Goal: Task Accomplishment & Management: Use online tool/utility

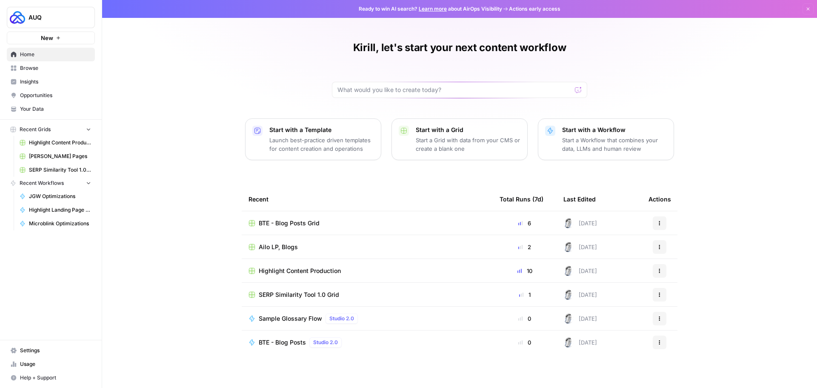
click at [36, 72] on link "Browse" at bounding box center [51, 68] width 88 height 14
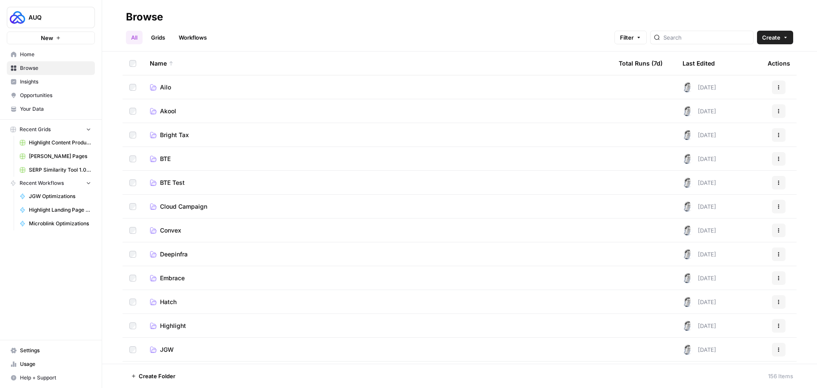
click at [193, 240] on td "Convex" at bounding box center [377, 229] width 469 height 23
click at [172, 232] on span "Convex" at bounding box center [170, 230] width 21 height 9
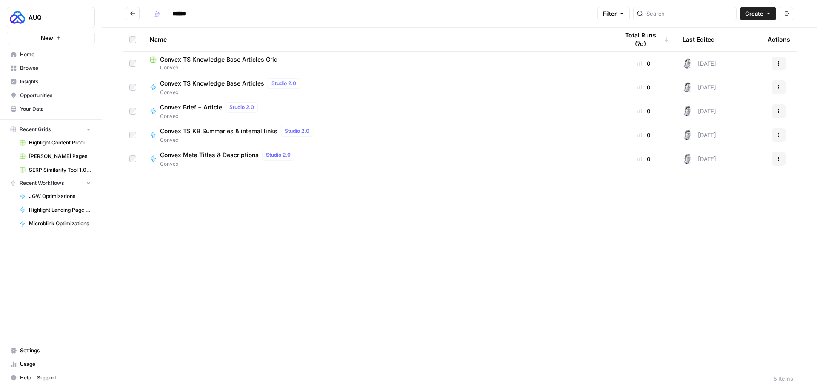
click at [765, 9] on button "Create" at bounding box center [758, 14] width 36 height 14
click at [733, 49] on span "Workflow" at bounding box center [742, 45] width 48 height 9
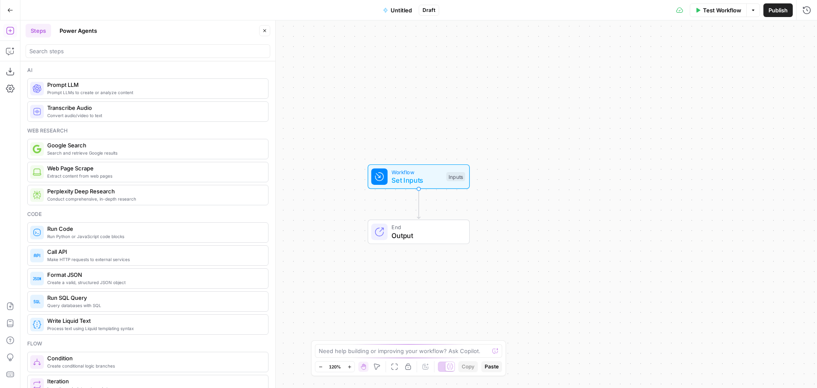
click at [400, 12] on span "Untitled" at bounding box center [401, 10] width 21 height 9
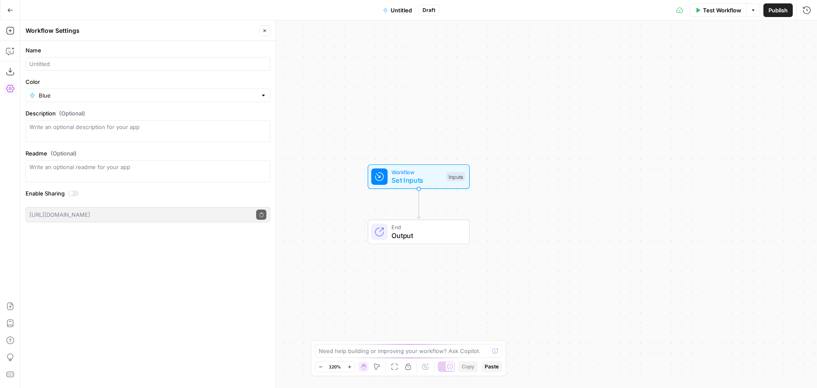
click at [130, 58] on div at bounding box center [148, 64] width 245 height 14
type input "TS Article Optimizations"
click at [114, 135] on textarea "Description (Optional)" at bounding box center [147, 131] width 237 height 17
type textarea "W"
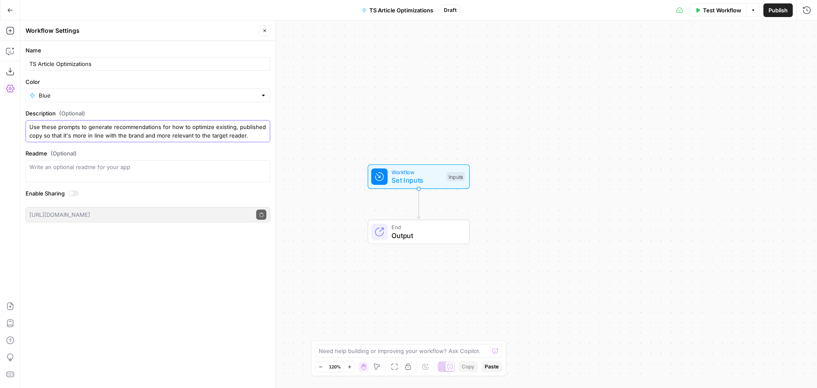
type textarea "Use these prompts to generate recommendations for how to optimize existing, pub…"
click at [264, 30] on icon "button" at bounding box center [264, 30] width 5 height 5
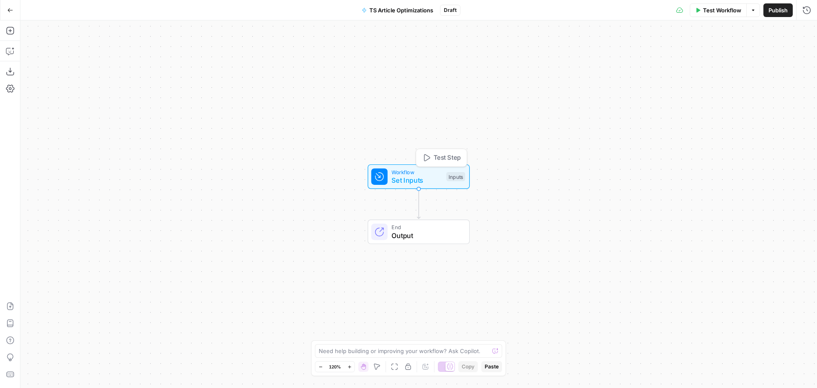
click at [430, 175] on span "Set Inputs" at bounding box center [417, 180] width 51 height 10
click at [721, 63] on button "Add Field" at bounding box center [688, 58] width 216 height 14
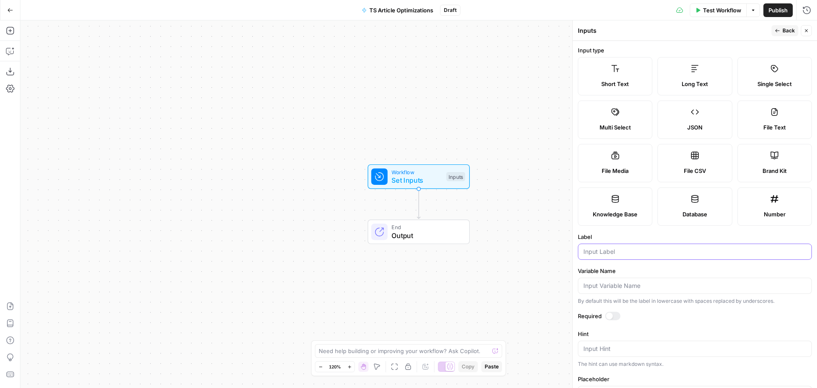
click at [621, 253] on input "Label" at bounding box center [695, 251] width 223 height 9
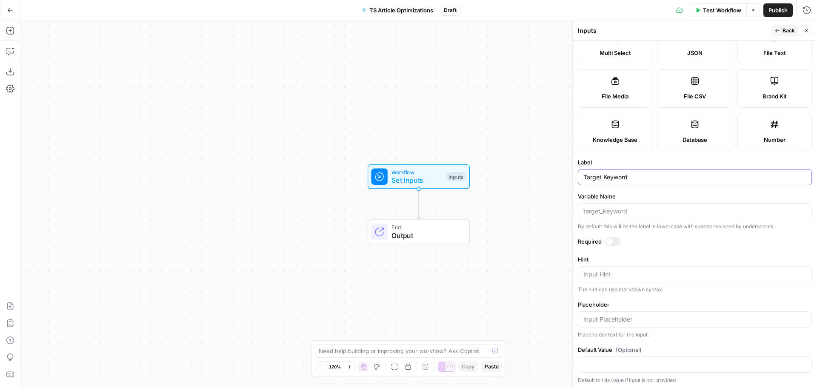
scroll to position [76, 0]
type input "Target Keyword"
click at [638, 358] on div at bounding box center [695, 363] width 234 height 16
click at [598, 358] on input "Default Value (Optional)" at bounding box center [695, 362] width 223 height 9
paste input "typescript array map"
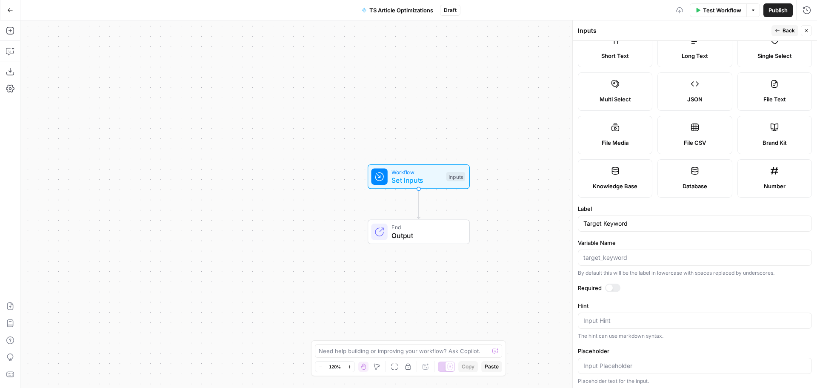
scroll to position [0, 0]
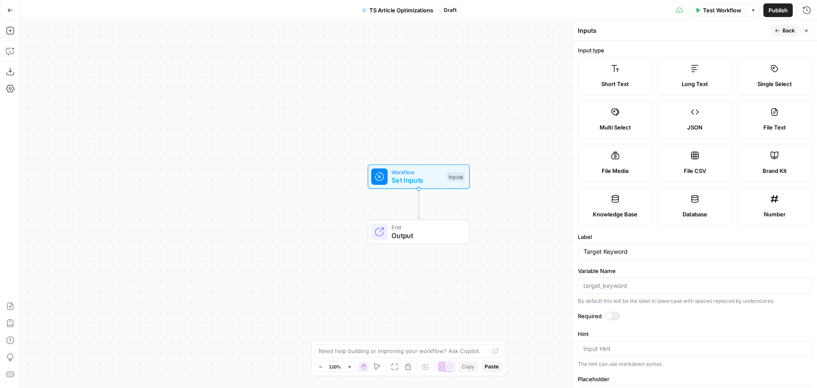
type input "typescript array map"
click at [787, 31] on span "Back" at bounding box center [789, 31] width 12 height 8
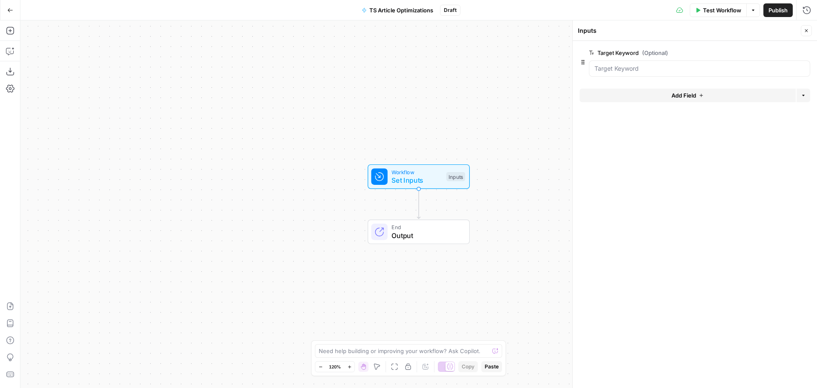
click at [684, 100] on button "Add Field" at bounding box center [688, 96] width 216 height 14
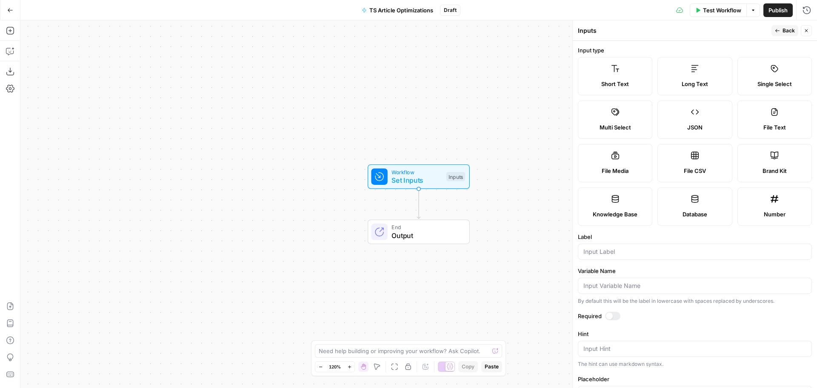
click at [635, 258] on div at bounding box center [695, 251] width 234 height 16
type input "URL"
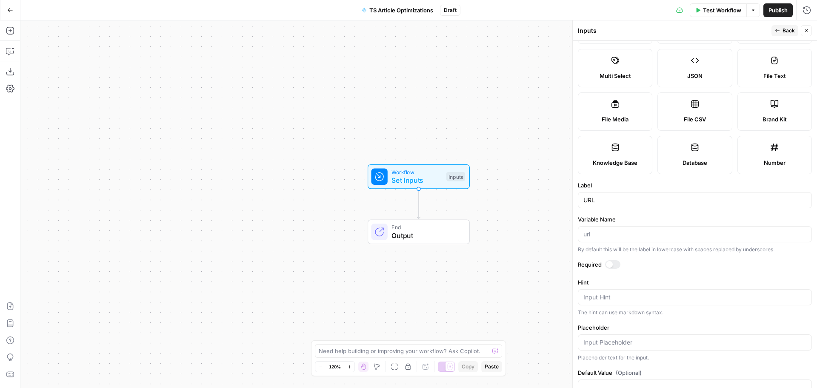
scroll to position [76, 0]
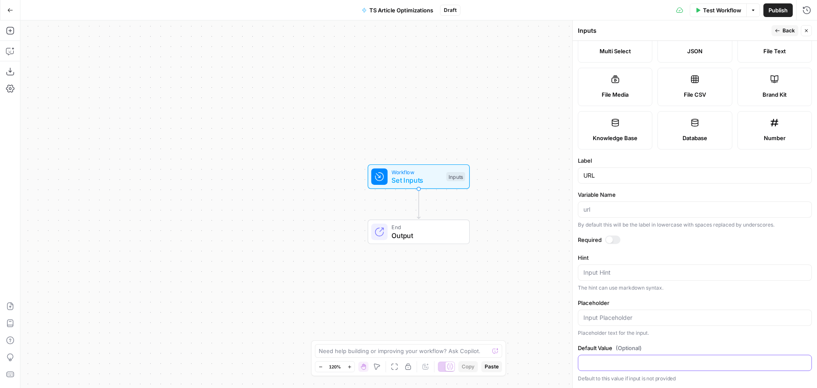
click at [684, 359] on input "Default Value (Optional)" at bounding box center [695, 362] width 223 height 9
paste input "[URL][DOMAIN_NAME]"
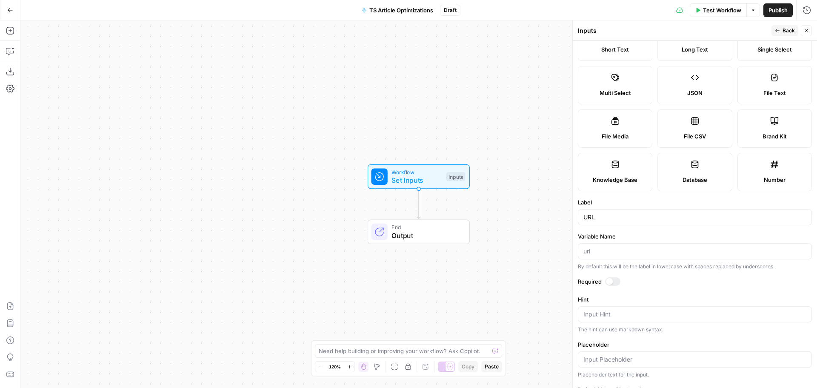
scroll to position [0, 0]
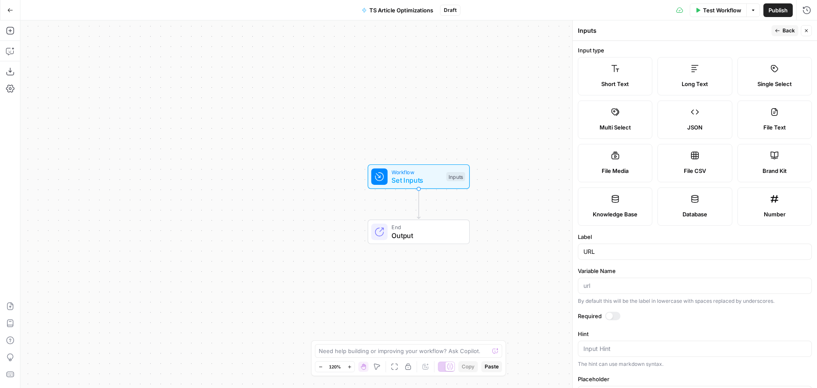
type input "[URL][DOMAIN_NAME]"
click at [784, 30] on span "Back" at bounding box center [789, 31] width 12 height 8
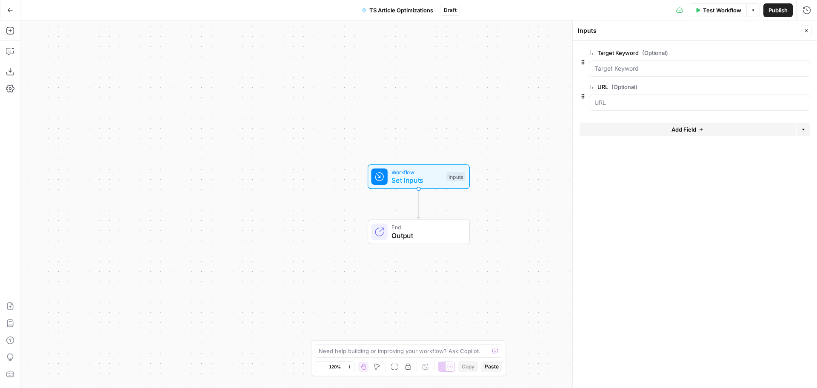
click at [777, 54] on span "edit field" at bounding box center [778, 52] width 19 height 7
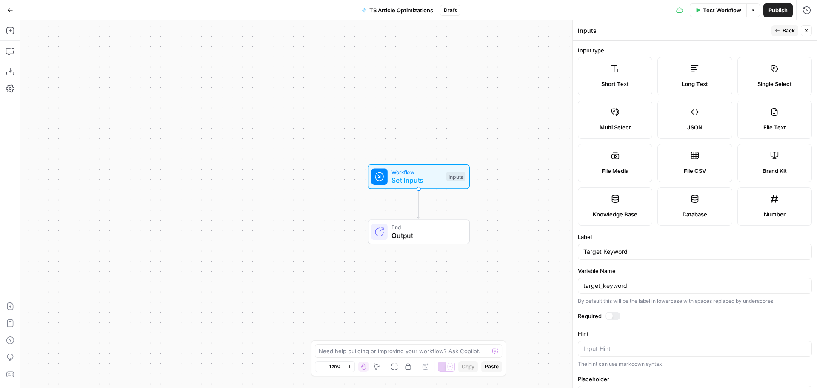
scroll to position [76, 0]
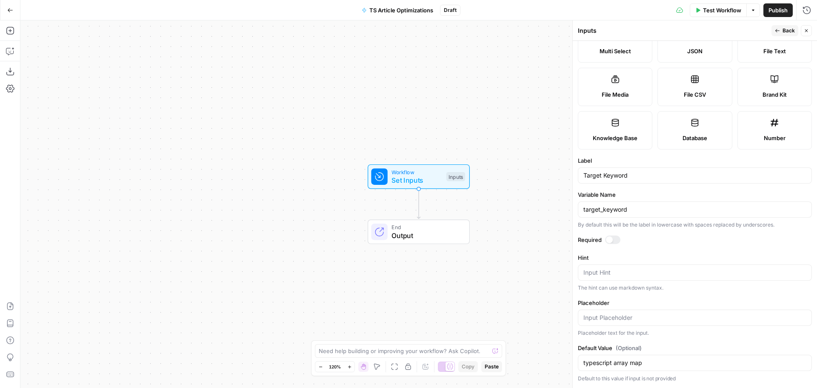
drag, startPoint x: 646, startPoint y: 367, endPoint x: 611, endPoint y: 361, distance: 35.1
click at [611, 361] on div "typescript array map" at bounding box center [695, 363] width 234 height 16
drag, startPoint x: 615, startPoint y: 364, endPoint x: 663, endPoint y: 359, distance: 48.3
click at [663, 359] on input "typescript array map" at bounding box center [695, 362] width 223 height 9
type input "typescript optional parameters"
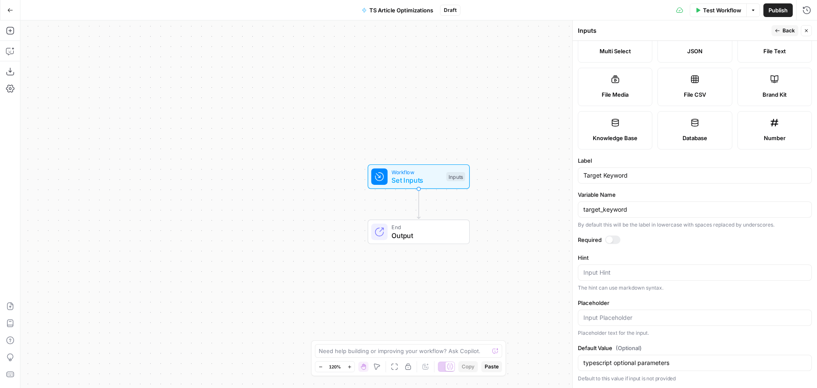
click at [777, 31] on icon "button" at bounding box center [778, 30] width 4 height 3
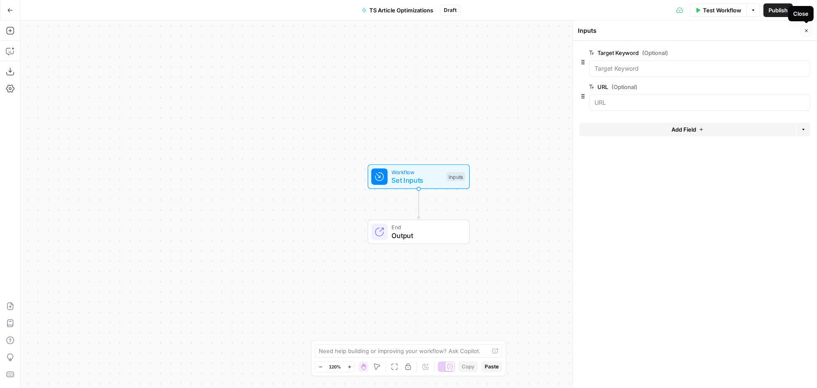
click at [809, 29] on button "Close" at bounding box center [806, 30] width 11 height 11
click at [11, 29] on icon "button" at bounding box center [10, 30] width 9 height 9
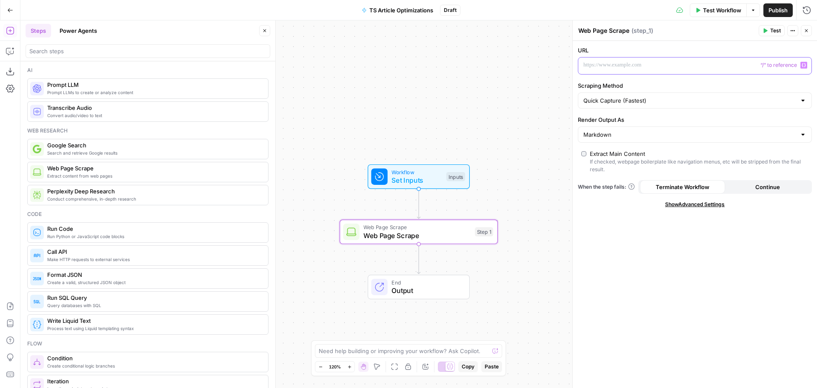
click at [805, 67] on button "Variables Menu" at bounding box center [804, 65] width 7 height 7
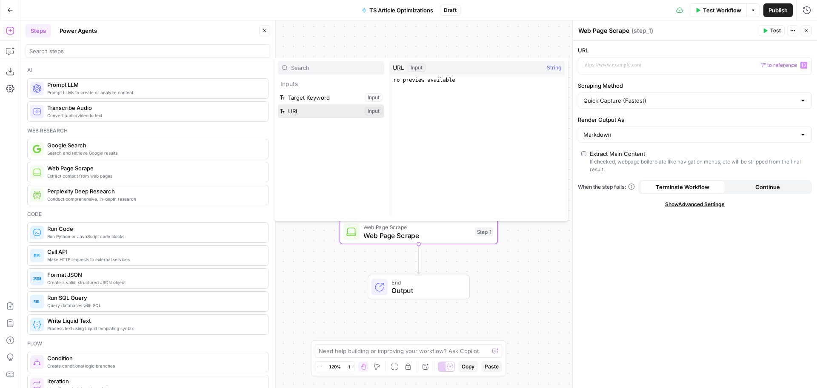
click at [301, 106] on button "Select variable URL" at bounding box center [331, 111] width 106 height 14
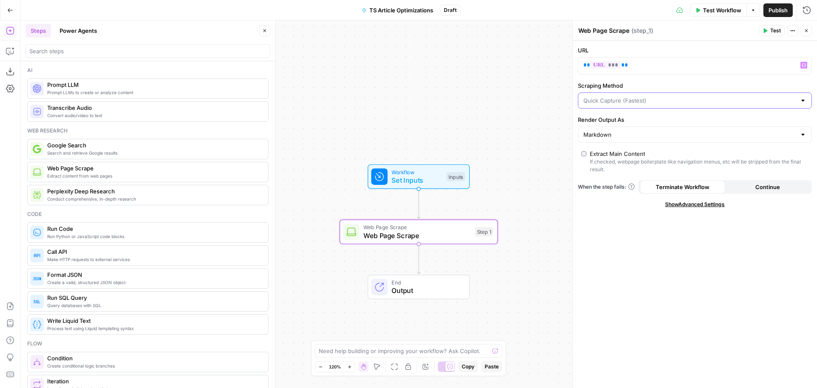
click at [624, 100] on input "Scraping Method" at bounding box center [690, 100] width 213 height 9
type input "Quick Capture (Fastest)"
click at [641, 83] on label "Scraping Method" at bounding box center [695, 85] width 234 height 9
click at [641, 96] on input "Quick Capture (Fastest)" at bounding box center [690, 100] width 213 height 9
type input "Quick Capture (Fastest)"
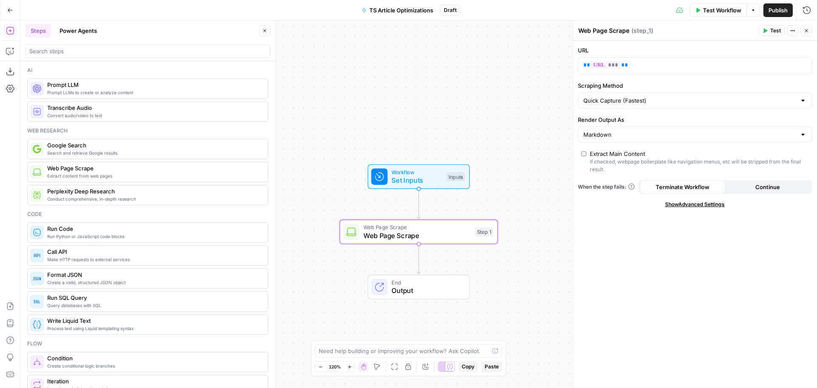
click at [617, 233] on div "URL ** *** ** Scraping Method Quick Capture (Fastest) Render Output As Markdown…" at bounding box center [695, 214] width 244 height 347
click at [641, 140] on div "Markdown" at bounding box center [695, 134] width 234 height 16
type input "Markdown"
click at [651, 115] on div "URL ** *** ** Scraping Method Quick Capture (Fastest) Render Output As Markdown…" at bounding box center [695, 214] width 244 height 347
click at [810, 33] on button "Close" at bounding box center [806, 30] width 11 height 11
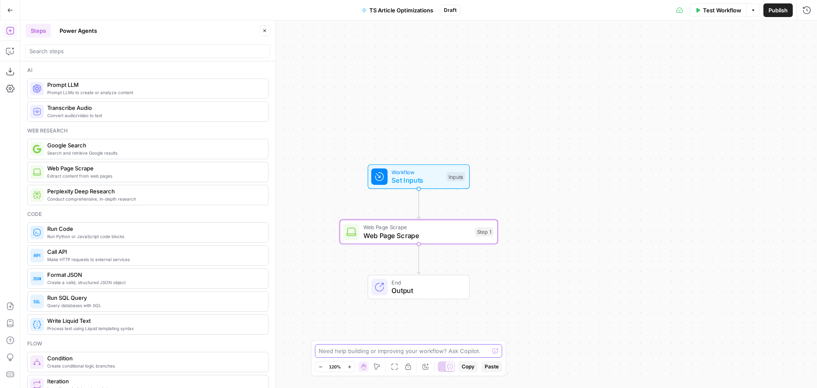
click at [390, 353] on textarea at bounding box center [404, 350] width 170 height 9
click at [341, 350] on textarea "Complete my workflow. The URL being scraped in Step 1 is ranking well in organi…" at bounding box center [399, 342] width 163 height 26
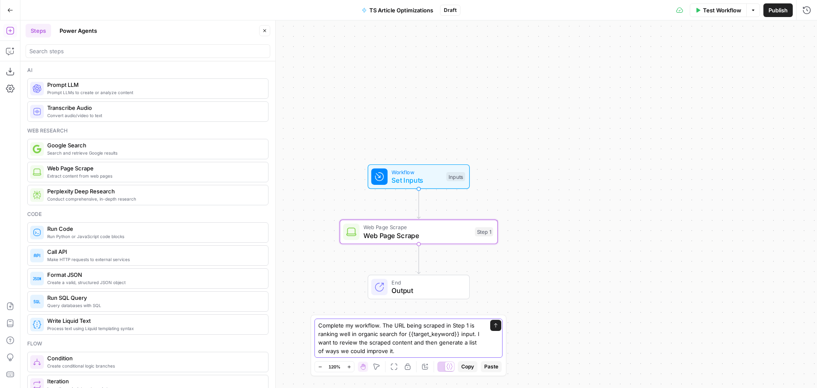
click at [410, 350] on textarea "Complete my workflow. The URL being scraped in Step 1 is ranking well in organi…" at bounding box center [399, 338] width 163 height 34
paste textarea "This could be tone of voice (making it sound less like it was written by AI, ad…"
drag, startPoint x: 362, startPoint y: 352, endPoint x: 415, endPoint y: 341, distance: 54.3
click at [415, 341] on textarea "Complete my workflow. The URL being scraped in Step 1 is ranking well in organi…" at bounding box center [399, 329] width 163 height 51
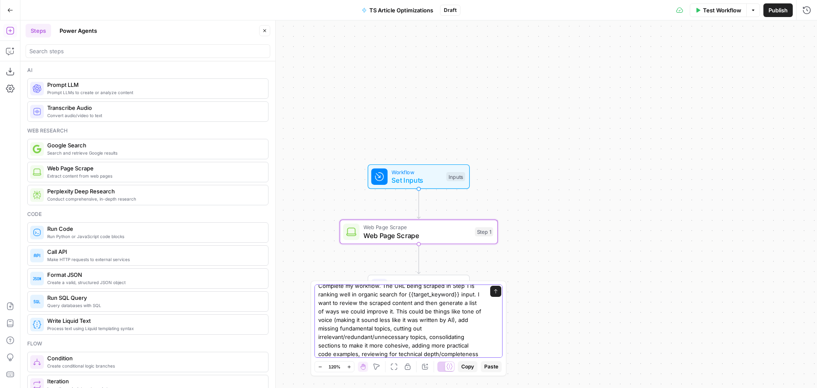
scroll to position [14, 0]
type textarea "Complete my workflow. The URL being scraped in Step 1 is ranking well in organi…"
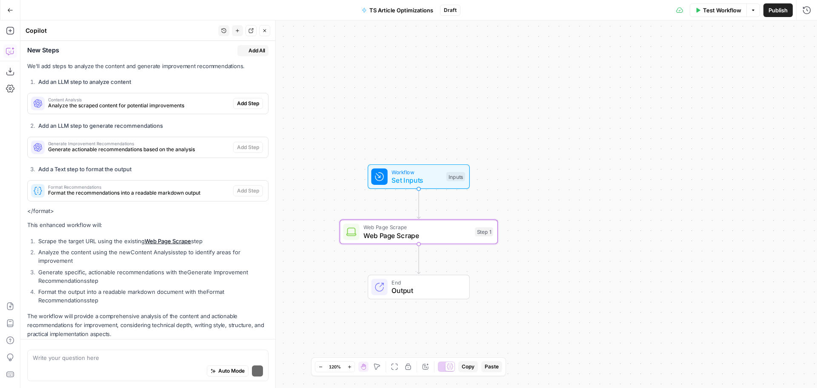
scroll to position [275, 0]
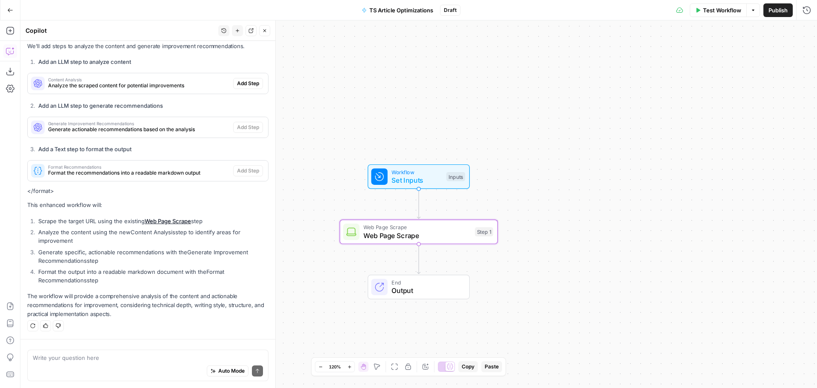
click at [139, 86] on span "Analyze the scraped content for potential improvements" at bounding box center [139, 86] width 182 height 8
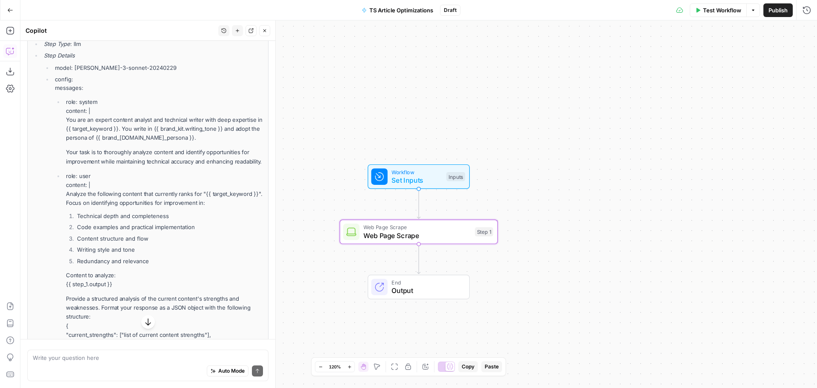
scroll to position [356, 0]
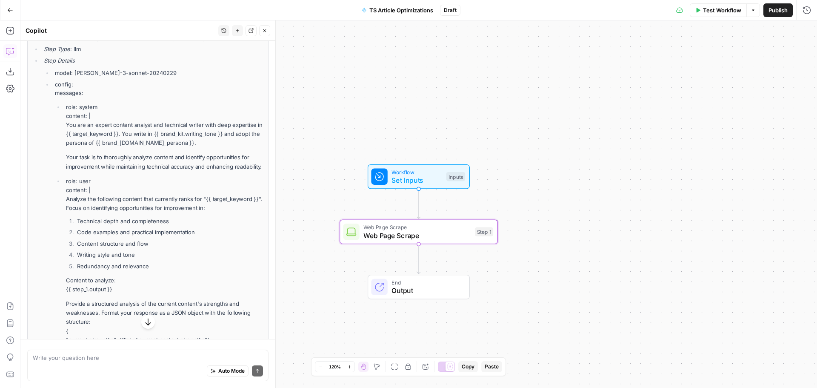
drag, startPoint x: 183, startPoint y: 143, endPoint x: 127, endPoint y: 136, distance: 56.2
click at [127, 136] on p "role: system content: | You are an expert content analyst and technical writer …" at bounding box center [164, 125] width 197 height 45
copy p "You write in {{ brand_kit.writing_tone }} and adopt the persona of {{ brand_kit…"
click at [107, 363] on div "Auto Mode Send" at bounding box center [148, 371] width 230 height 19
paste textarea "You write in {{ brand_kit.writing_tone }} and adopt the persona of {{ brand_kit…"
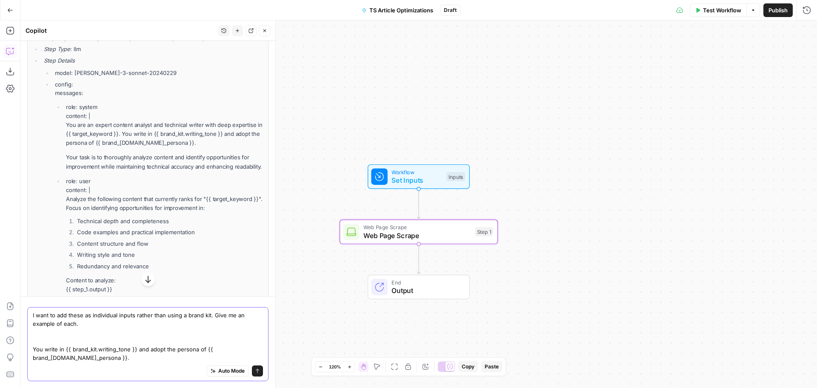
drag, startPoint x: 66, startPoint y: 347, endPoint x: 29, endPoint y: 347, distance: 36.6
click at [29, 347] on div "I want to add these as individual inputs rather than using a brand kit. Give me…" at bounding box center [147, 344] width 241 height 74
click at [112, 357] on textarea "I want to add these as individual inputs rather than using a brand kit. Give me…" at bounding box center [148, 336] width 230 height 51
drag, startPoint x: 123, startPoint y: 360, endPoint x: 57, endPoint y: 351, distance: 66.9
click at [57, 351] on textarea "I want to add these as individual inputs rather than using a brand kit. Give me…" at bounding box center [148, 336] width 230 height 51
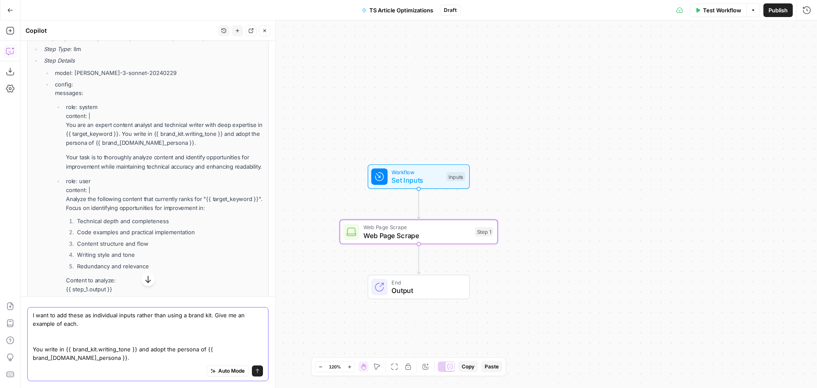
drag, startPoint x: 83, startPoint y: 322, endPoint x: 62, endPoint y: 322, distance: 21.3
click at [62, 322] on textarea "I want to add these as individual inputs rather than using a brand kit. Give me…" at bounding box center [148, 336] width 230 height 51
click at [129, 318] on textarea "I want to add these as individual inputs rather than using a brand kit. Give me…" at bounding box center [148, 332] width 230 height 60
click at [105, 358] on textarea "I want to add these as individual inputs rather than using a brand kit. Give me…" at bounding box center [148, 332] width 230 height 60
drag, startPoint x: 119, startPoint y: 358, endPoint x: 35, endPoint y: 349, distance: 84.3
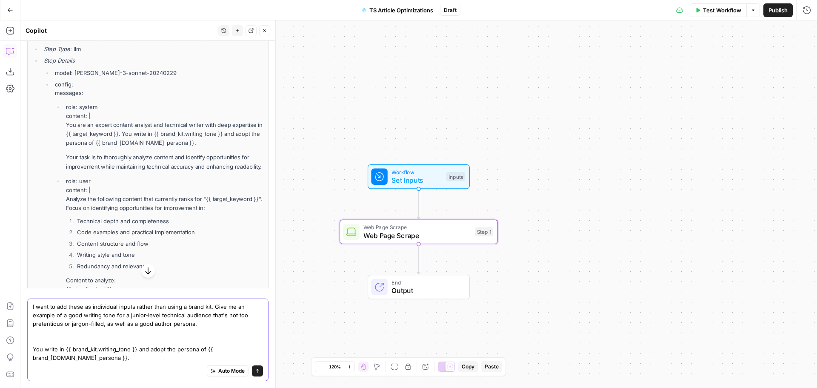
click at [35, 349] on textarea "I want to add these as individual inputs rather than using a brand kit. Give me…" at bounding box center [148, 332] width 230 height 60
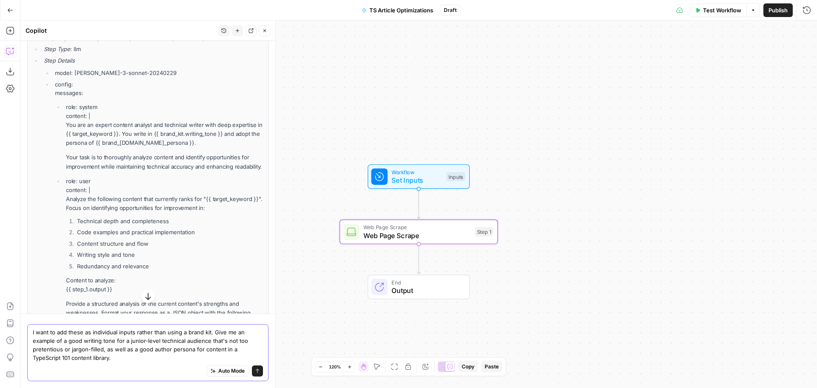
type textarea "I want to add these as individual inputs rather than using a brand kit. Give me…"
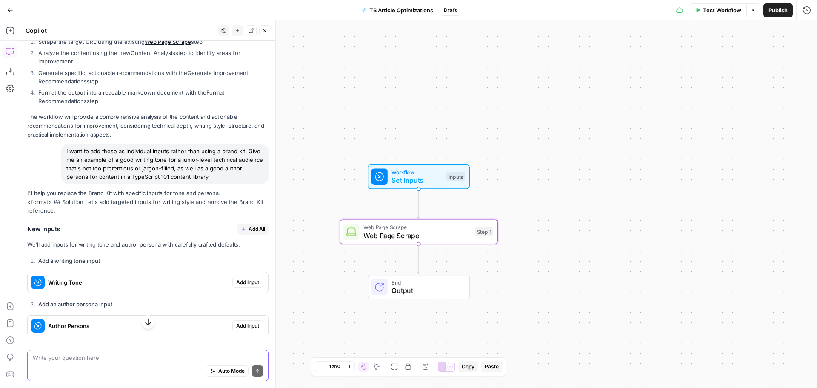
scroll to position [994, 0]
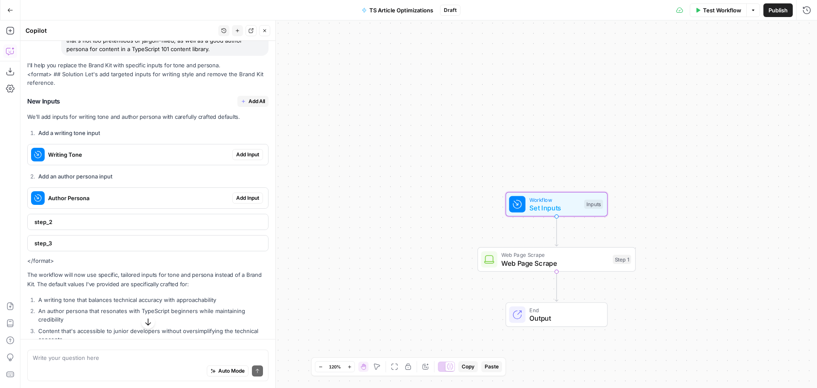
click at [92, 159] on span "Writing Tone" at bounding box center [138, 154] width 181 height 9
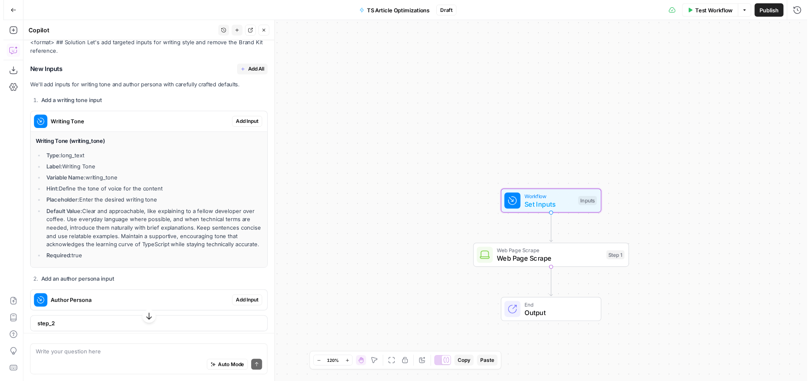
scroll to position [1037, 0]
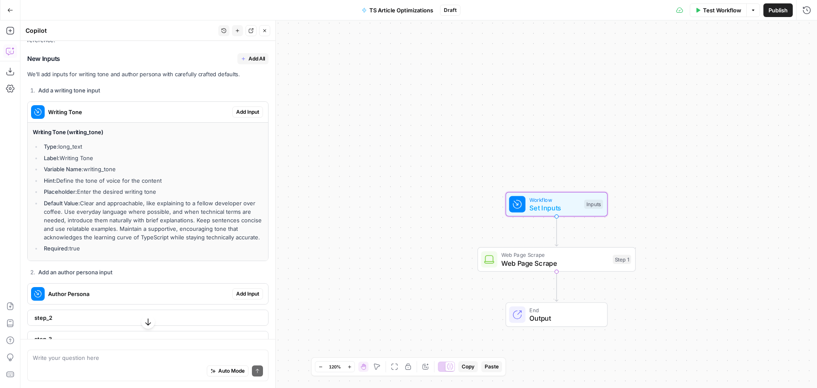
click at [238, 116] on span "Add Input" at bounding box center [247, 112] width 23 height 8
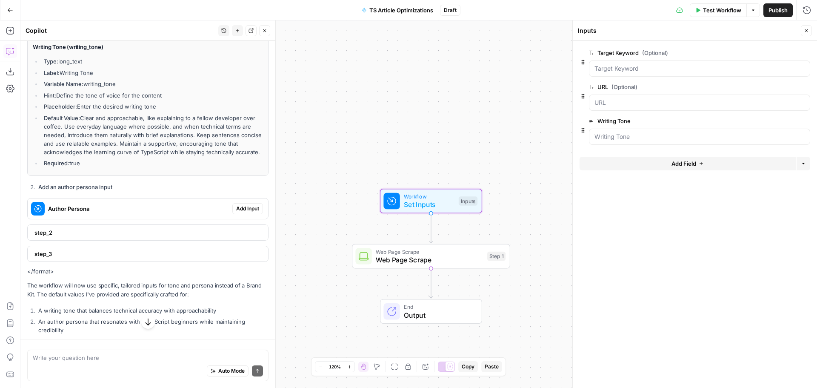
scroll to position [1192, 0]
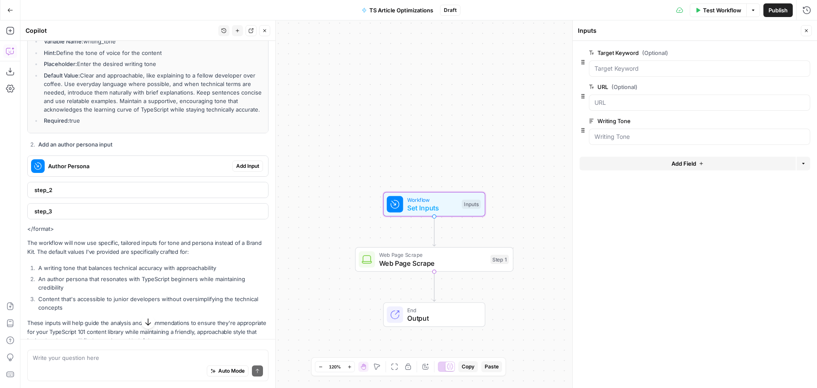
click at [141, 170] on span "Author Persona" at bounding box center [138, 166] width 181 height 9
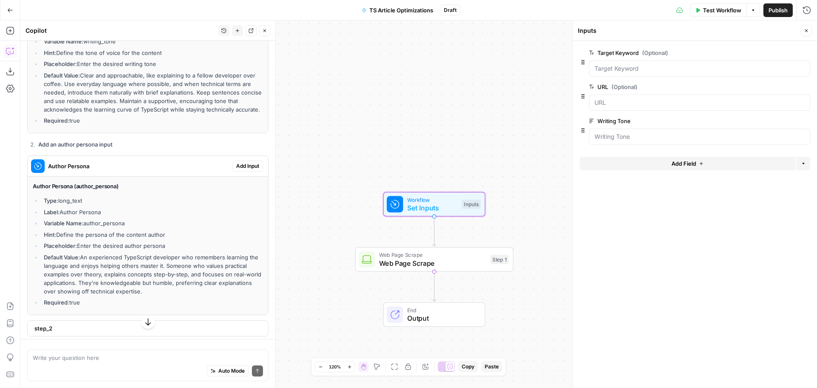
click at [246, 170] on span "Add Input" at bounding box center [247, 166] width 23 height 8
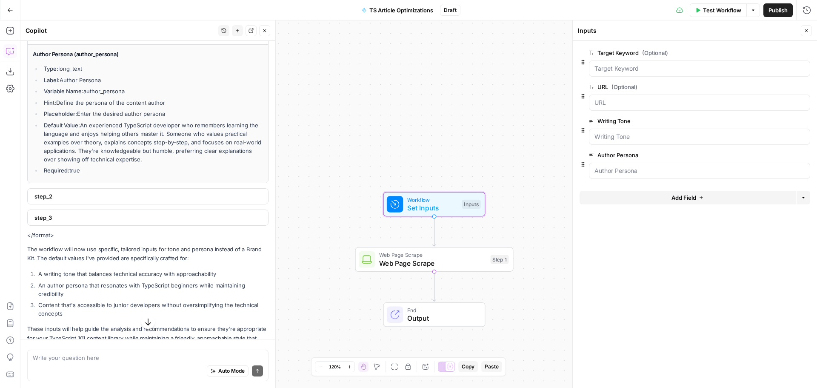
scroll to position [1374, 0]
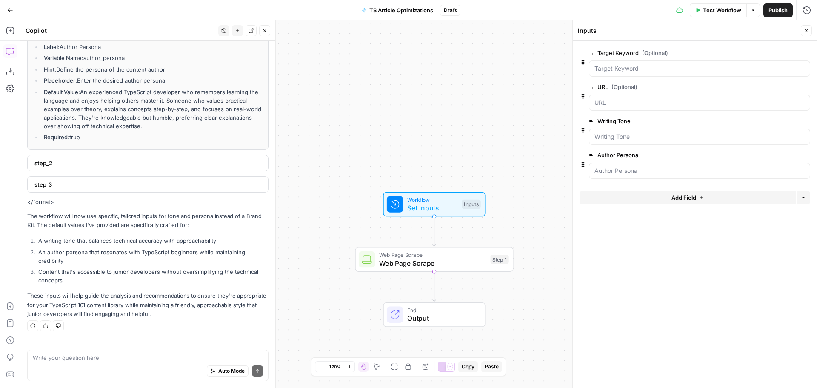
click at [102, 164] on span "step_2" at bounding box center [146, 163] width 225 height 9
click at [70, 166] on span "step_2" at bounding box center [146, 162] width 225 height 9
click at [70, 166] on span "step_2" at bounding box center [146, 163] width 225 height 9
click at [141, 362] on div "Auto Mode Send" at bounding box center [148, 371] width 230 height 19
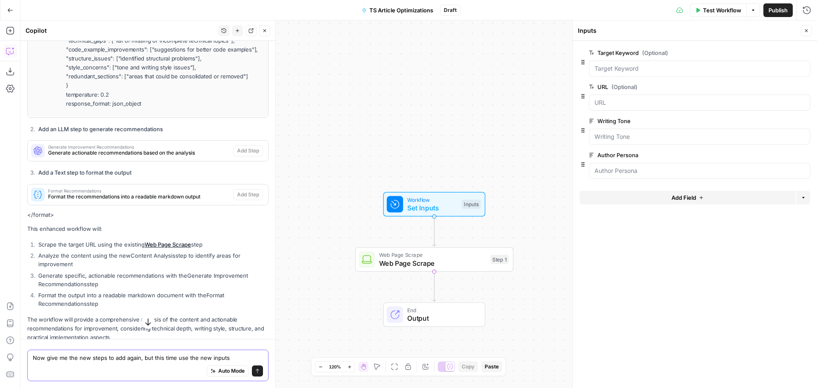
scroll to position [651, 0]
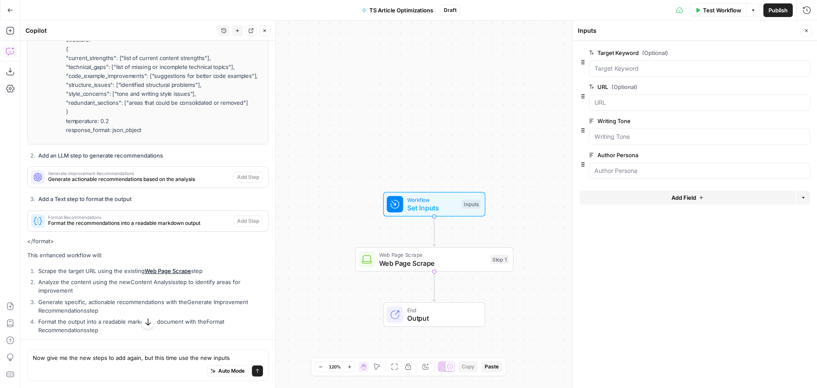
click at [158, 175] on span "Generate Improvement Recommendations" at bounding box center [139, 173] width 182 height 4
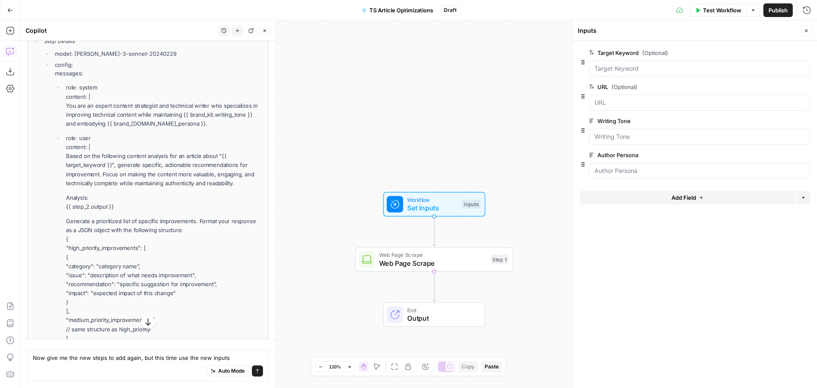
scroll to position [864, 0]
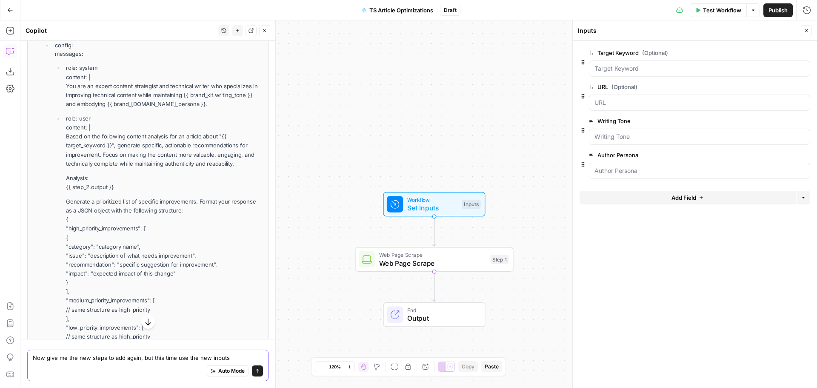
click at [232, 354] on textarea "Now give me the new steps to add again, but this time use the new inputs" at bounding box center [148, 357] width 230 height 9
type textarea "Now give me the new steps to add again, but this time use the new inputs instea…"
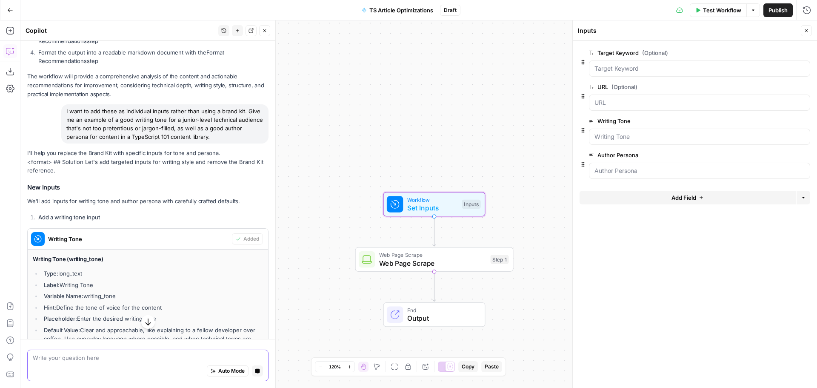
scroll to position [1525, 0]
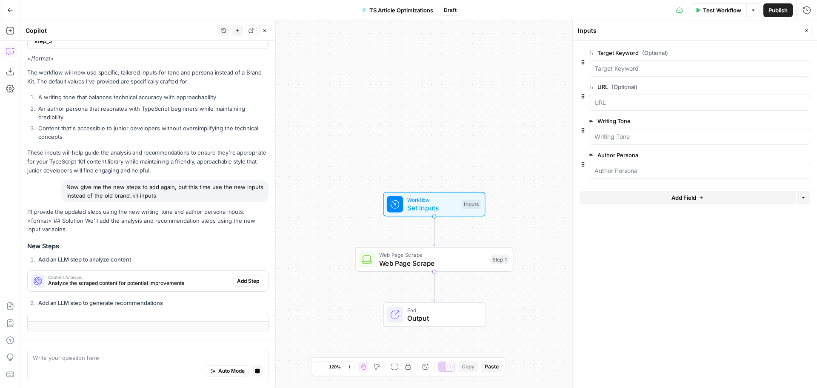
click at [804, 29] on button "Close" at bounding box center [806, 30] width 11 height 11
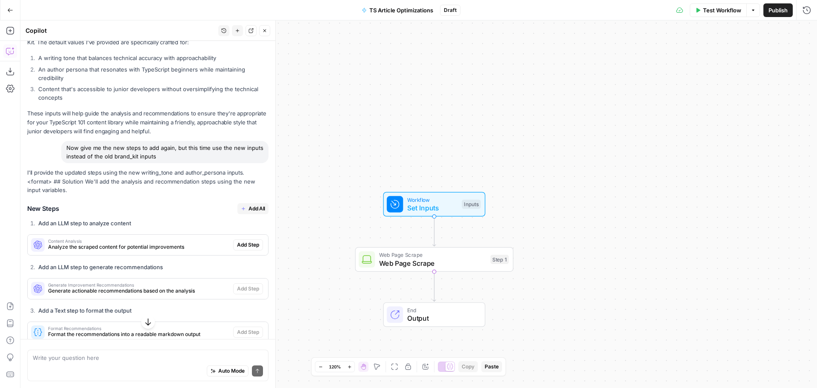
scroll to position [1952, 0]
click at [150, 251] on span "Analyze the scraped content for potential improvements" at bounding box center [139, 247] width 182 height 8
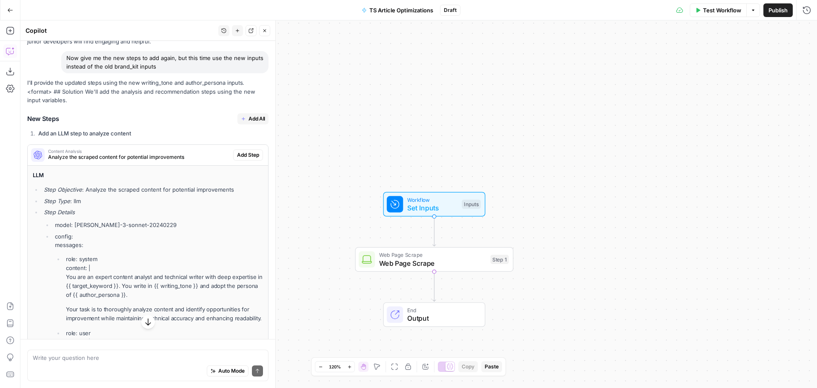
scroll to position [2037, 0]
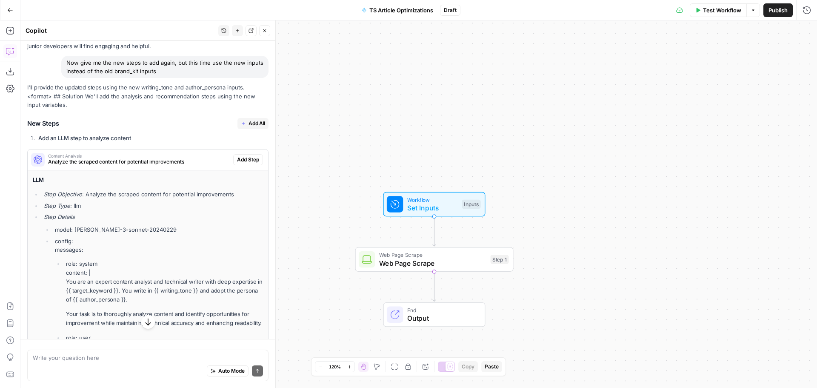
click at [249, 127] on span "Add All" at bounding box center [257, 124] width 17 height 8
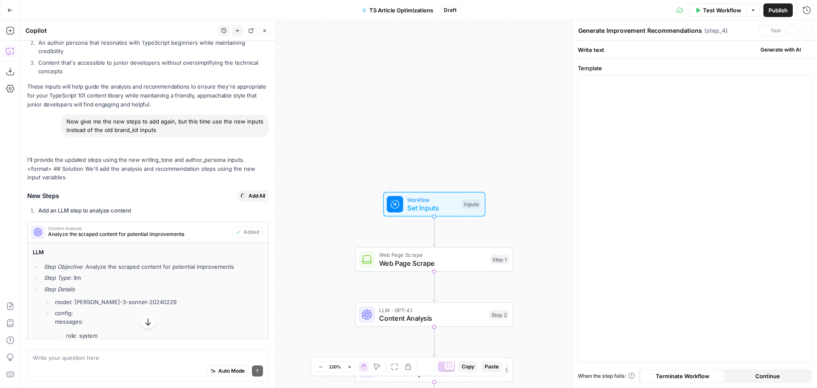
scroll to position [2101, 0]
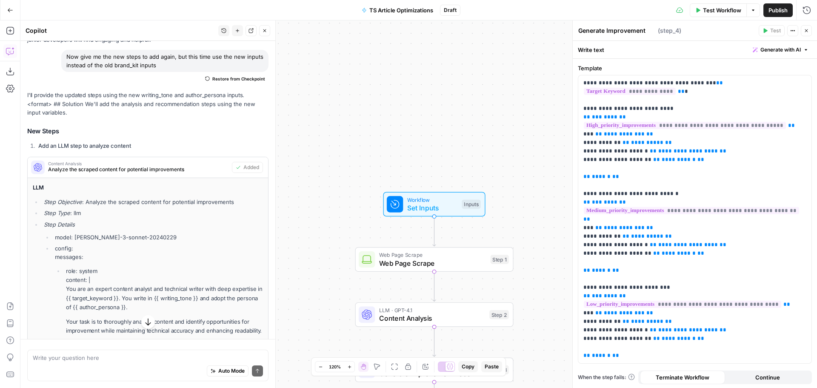
type textarea "Format Recommendations"
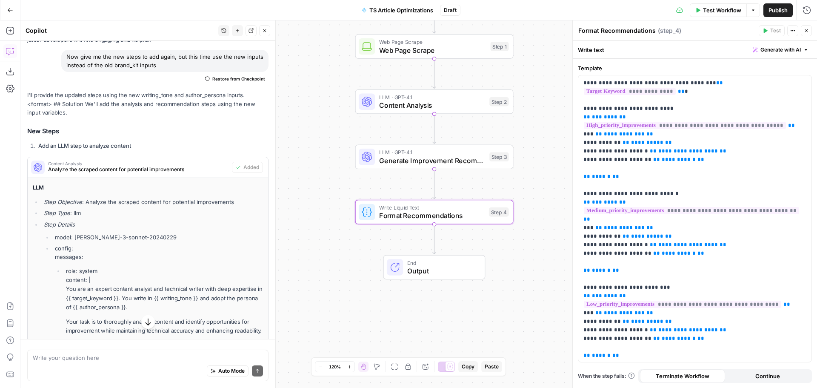
click at [809, 31] on button "Close" at bounding box center [806, 30] width 11 height 11
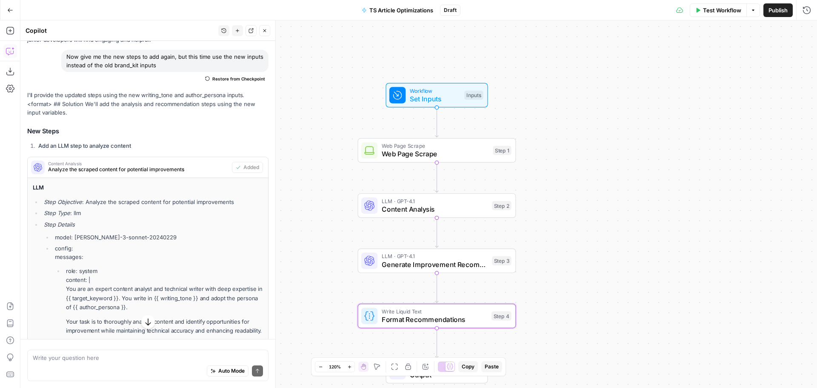
drag, startPoint x: 559, startPoint y: 123, endPoint x: 562, endPoint y: 227, distance: 103.9
click at [562, 227] on div "Workflow Set Inputs Inputs Web Page Scrape Web Page Scrape Step 1 LLM · GPT-4.1…" at bounding box center [418, 203] width 797 height 367
click at [433, 102] on span "Set Inputs" at bounding box center [435, 99] width 51 height 10
click at [788, 122] on button "edit field" at bounding box center [782, 121] width 33 height 10
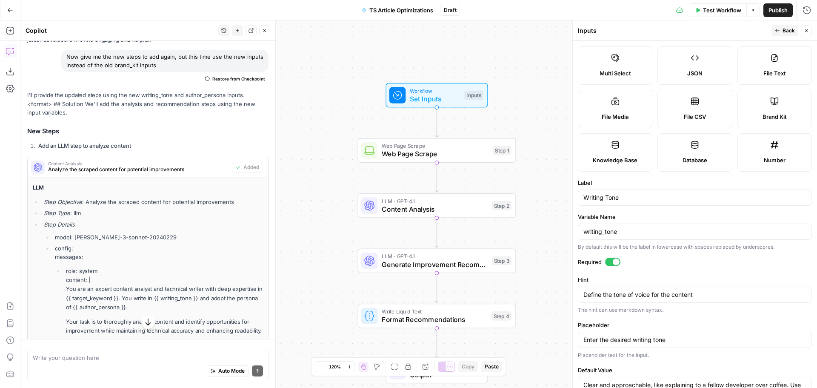
scroll to position [119, 0]
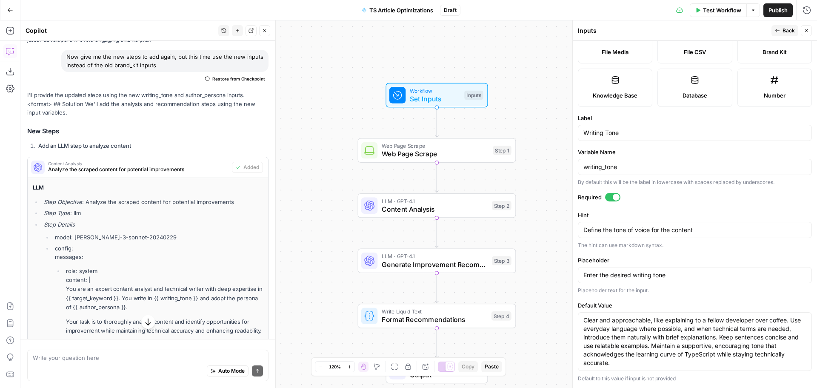
click at [780, 31] on icon "button" at bounding box center [777, 30] width 5 height 5
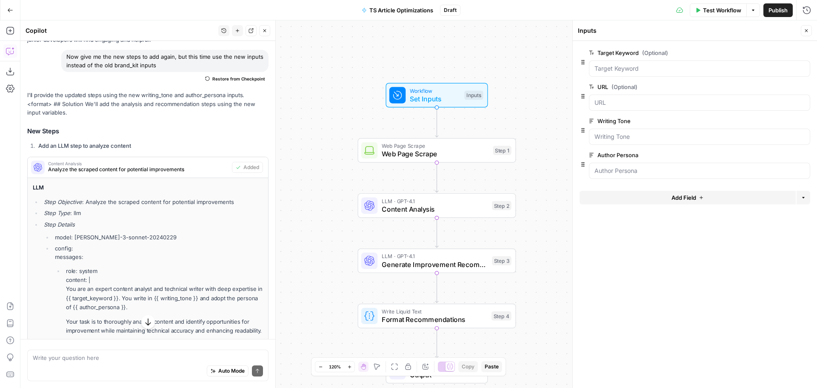
click at [777, 154] on span "edit field" at bounding box center [778, 155] width 19 height 7
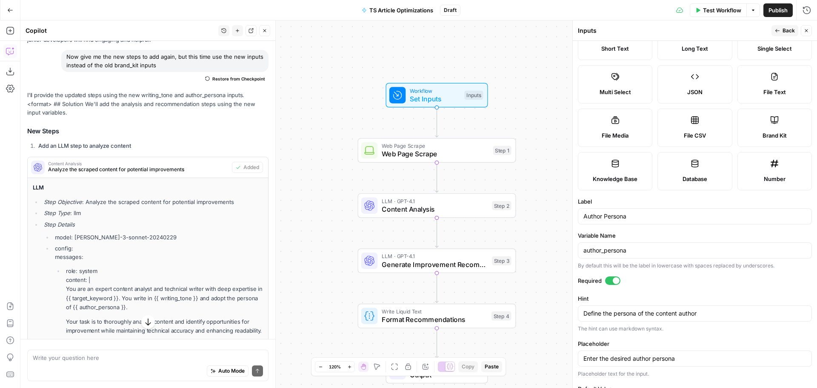
scroll to position [0, 0]
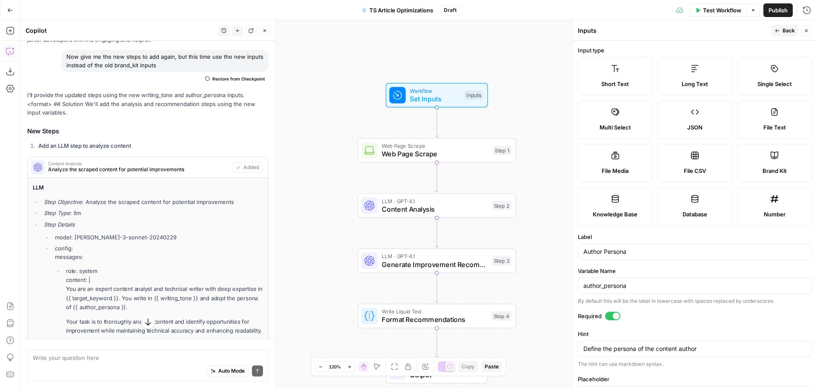
click at [785, 33] on div "Publish P" at bounding box center [777, 28] width 37 height 15
click at [776, 32] on icon "button" at bounding box center [777, 30] width 5 height 5
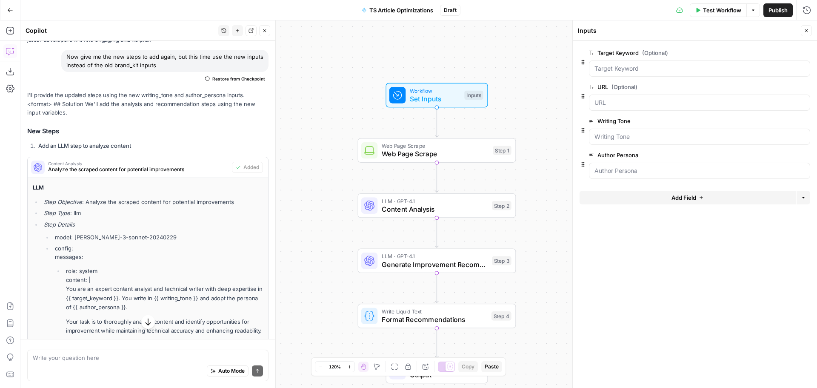
drag, startPoint x: 810, startPoint y: 31, endPoint x: 542, endPoint y: 189, distance: 311.8
click at [810, 31] on button "Close" at bounding box center [806, 30] width 11 height 11
click at [457, 207] on span "Content Analysis" at bounding box center [435, 209] width 106 height 10
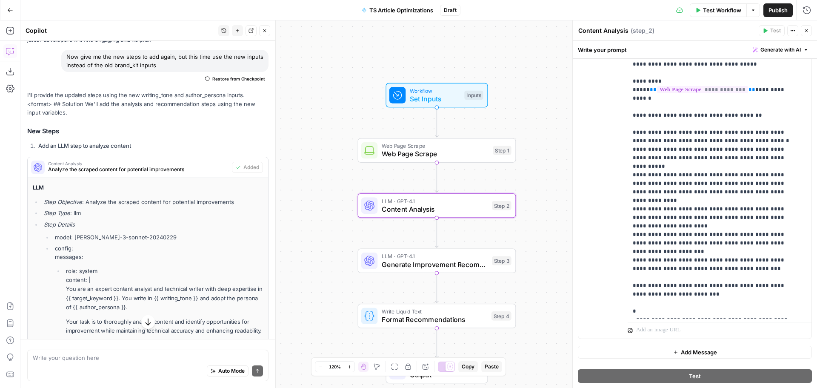
click at [805, 30] on icon "button" at bounding box center [806, 30] width 5 height 5
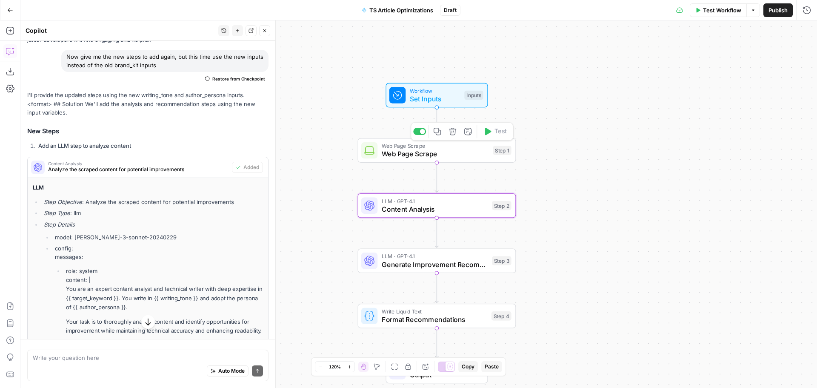
click at [474, 152] on span "Web Page Scrape" at bounding box center [435, 154] width 107 height 10
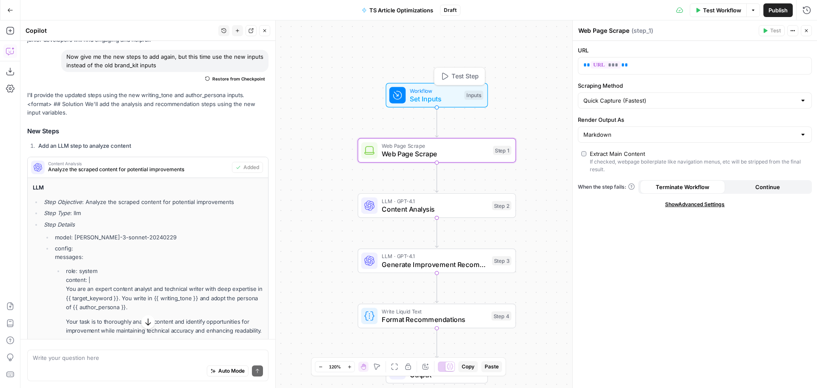
click at [428, 90] on span "Workflow" at bounding box center [435, 90] width 51 height 8
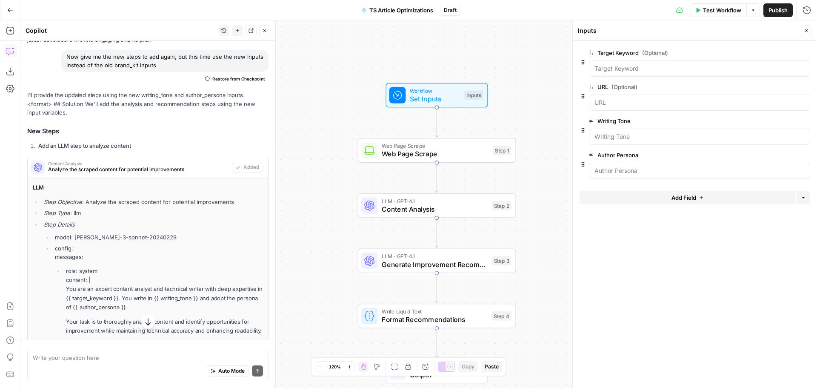
click at [773, 87] on span "edit field" at bounding box center [778, 86] width 19 height 7
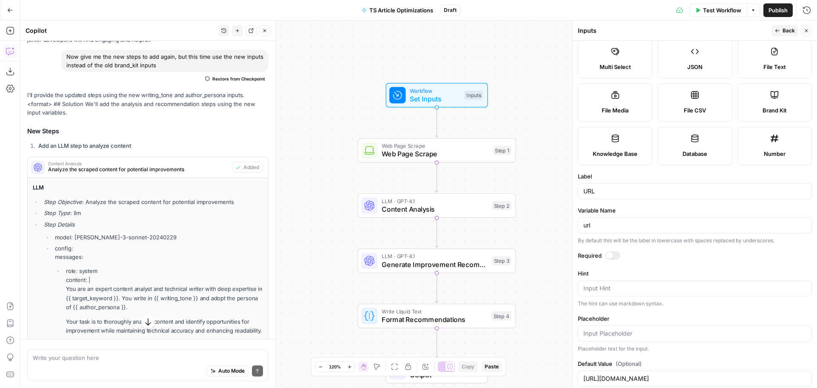
scroll to position [76, 0]
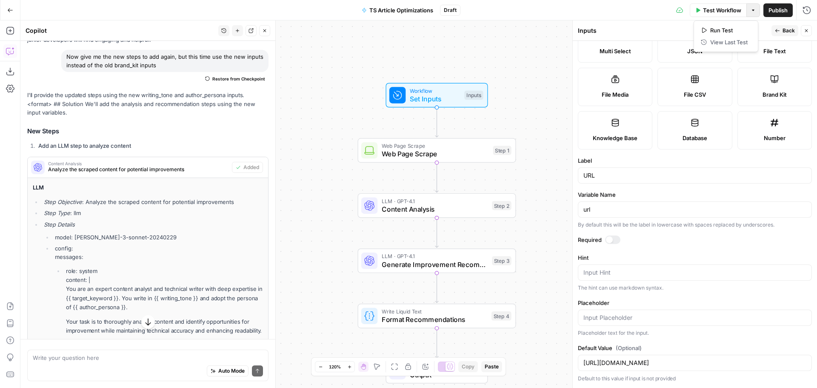
click at [757, 12] on button "Options" at bounding box center [754, 10] width 14 height 14
click at [721, 32] on span "Run Test" at bounding box center [728, 30] width 37 height 9
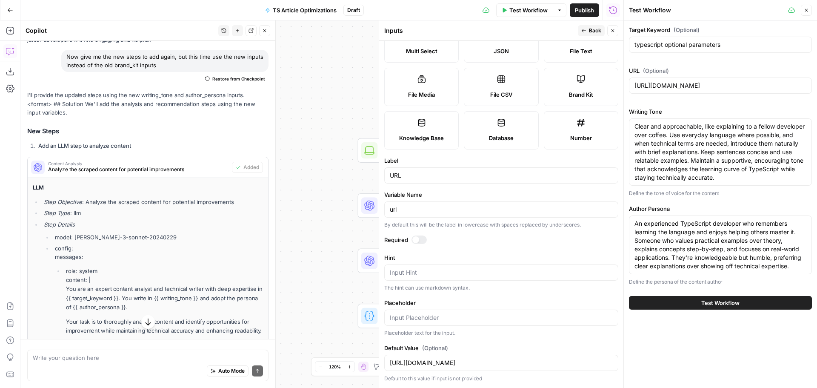
click at [715, 301] on span "Test Workflow" at bounding box center [720, 302] width 38 height 9
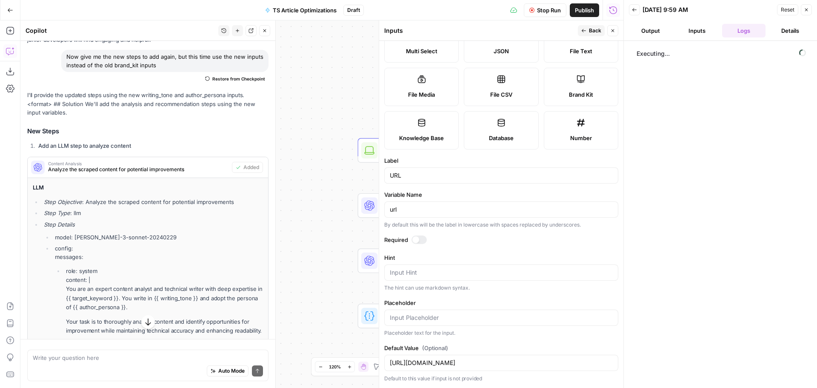
click at [611, 31] on icon "button" at bounding box center [612, 30] width 5 height 5
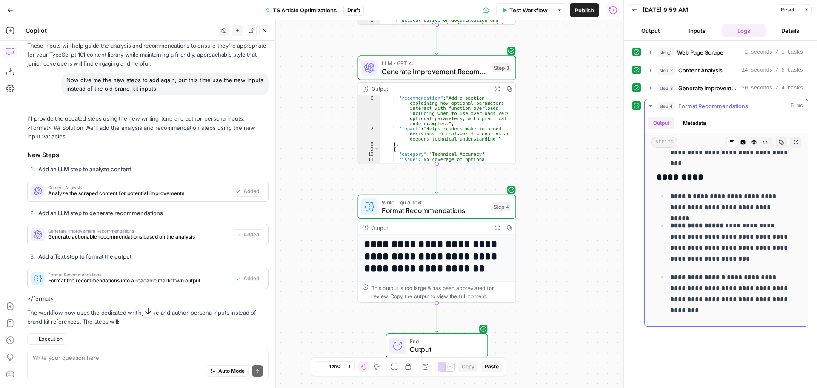
scroll to position [929, 0]
click at [153, 357] on textarea at bounding box center [148, 357] width 230 height 9
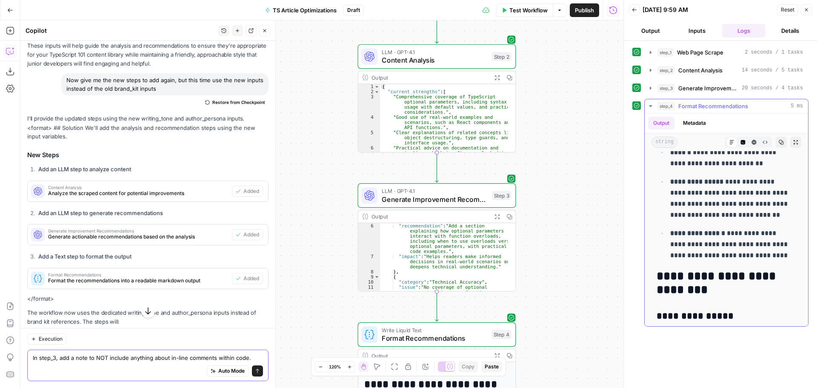
scroll to position [850, 0]
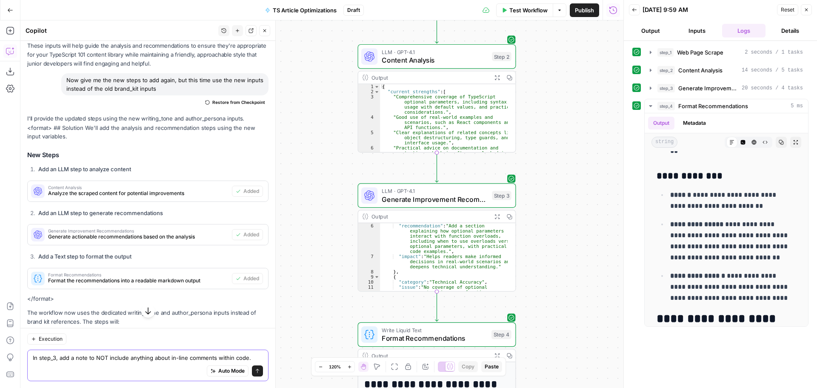
click at [177, 356] on textarea "In step_3, add a note to NOT include anything about in-line comments within cod…" at bounding box center [148, 357] width 230 height 9
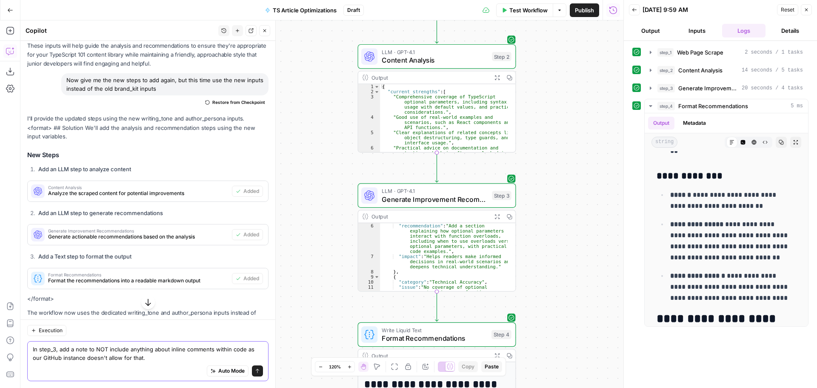
type textarea "In step_3, add a note to NOT include anything about inline comments within code…"
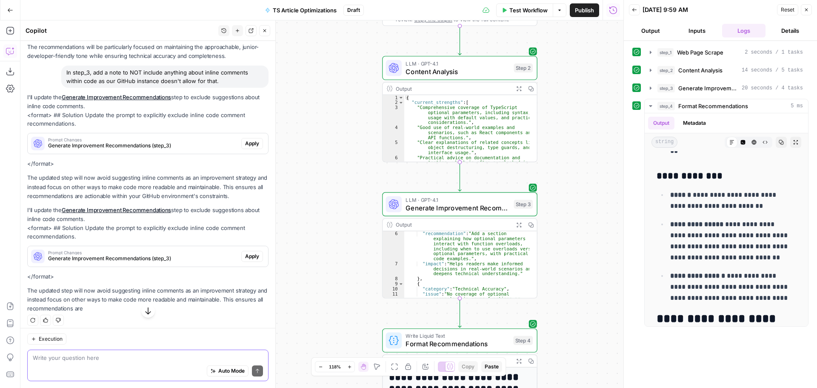
scroll to position [1291, 0]
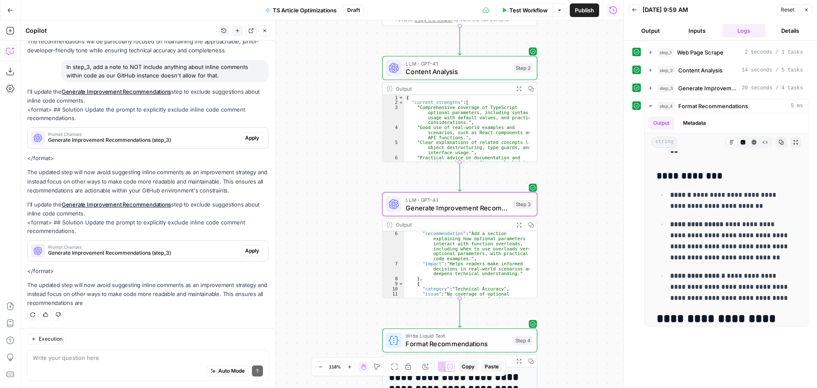
click at [212, 141] on span "Generate Improvement Recommendations (step_3)" at bounding box center [143, 140] width 190 height 8
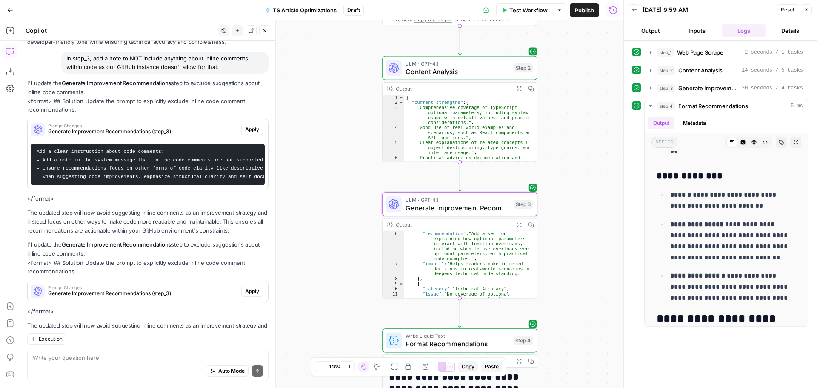
scroll to position [1346, 0]
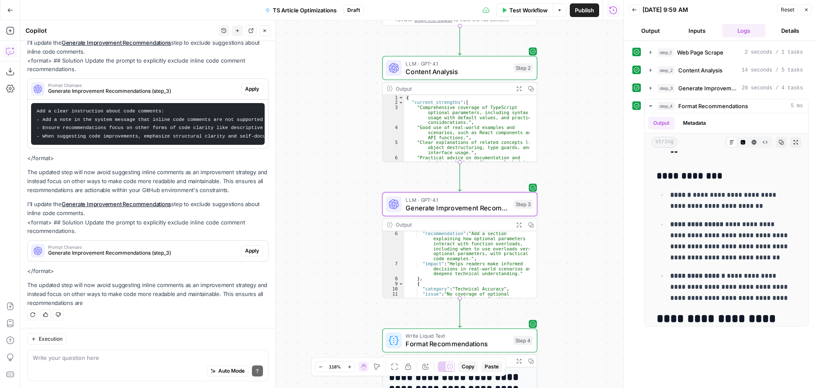
click at [180, 247] on span "Prompt Changes" at bounding box center [143, 247] width 190 height 4
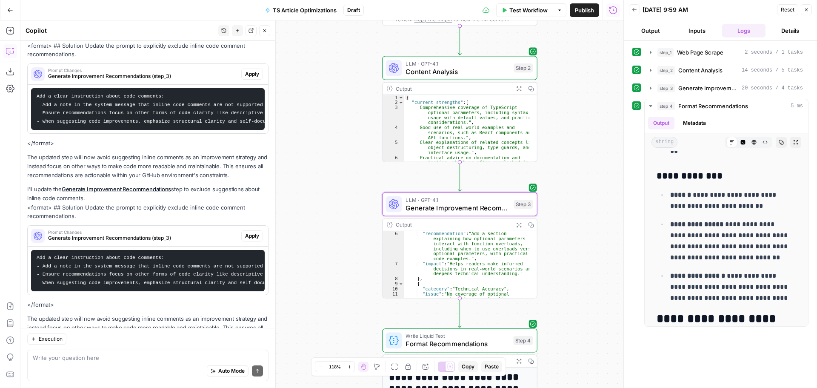
click at [248, 240] on span "Apply" at bounding box center [252, 236] width 14 height 8
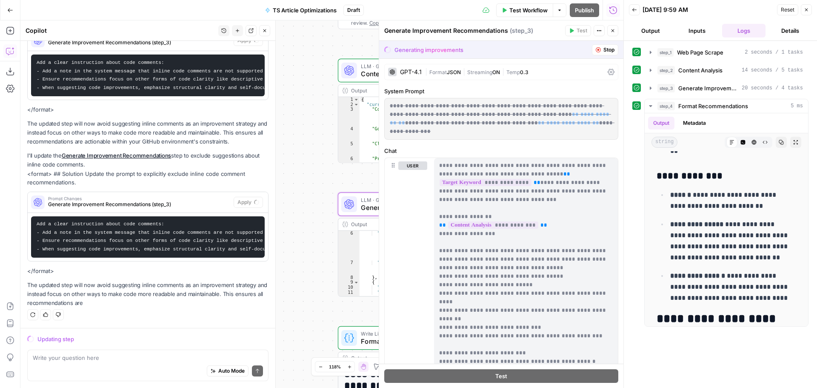
scroll to position [1360, 0]
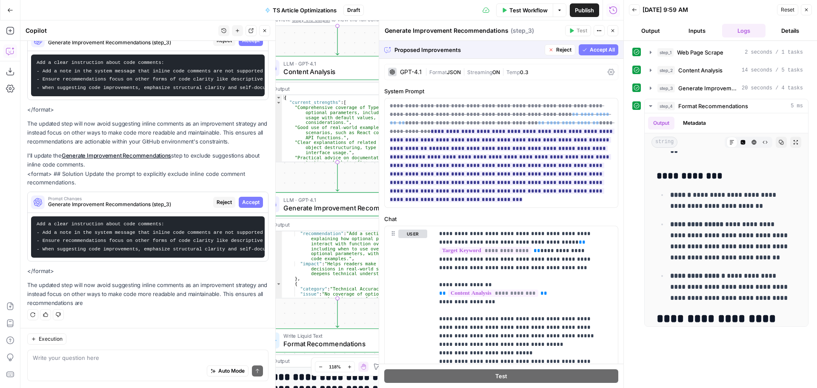
click at [605, 54] on button "Accept All" at bounding box center [599, 49] width 40 height 11
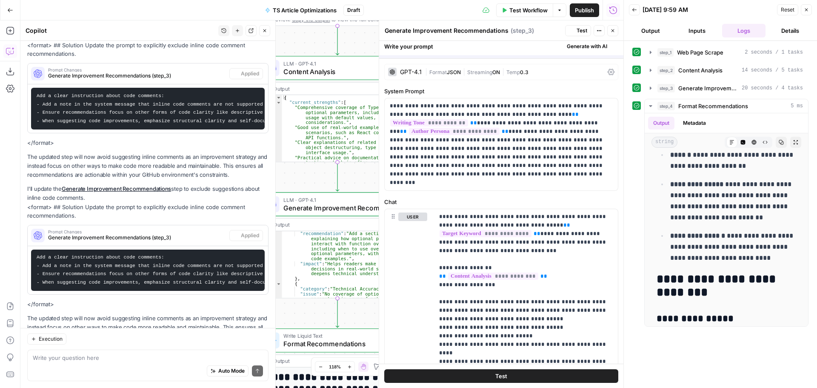
scroll to position [0, 0]
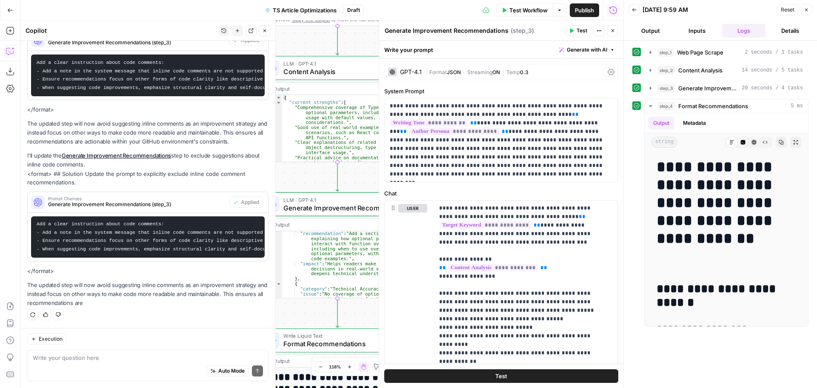
click at [615, 31] on icon "button" at bounding box center [612, 30] width 5 height 5
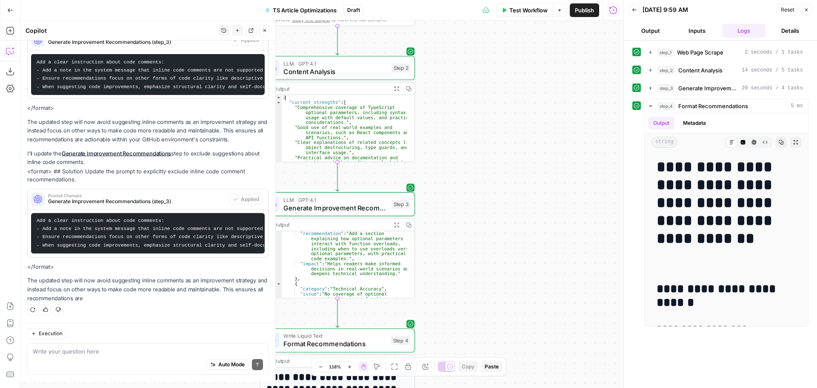
scroll to position [1415, 0]
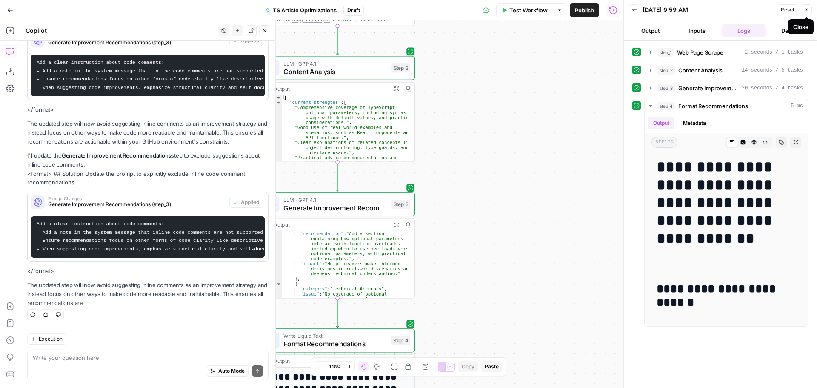
click at [806, 12] on button "Close" at bounding box center [806, 9] width 11 height 11
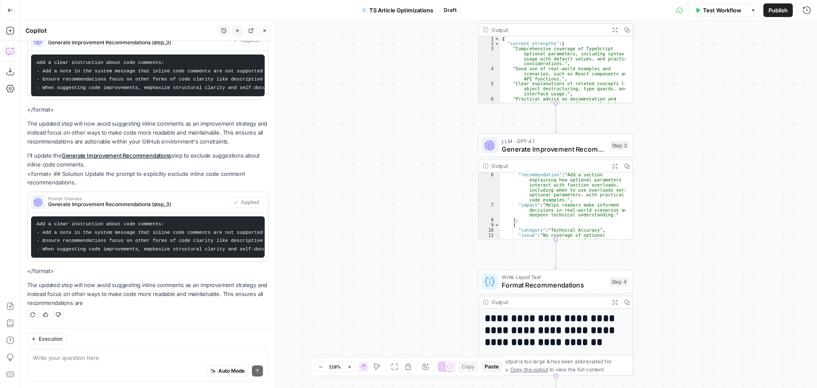
drag, startPoint x: 475, startPoint y: 172, endPoint x: 693, endPoint y: 114, distance: 226.1
click at [693, 114] on div "**********" at bounding box center [418, 203] width 797 height 367
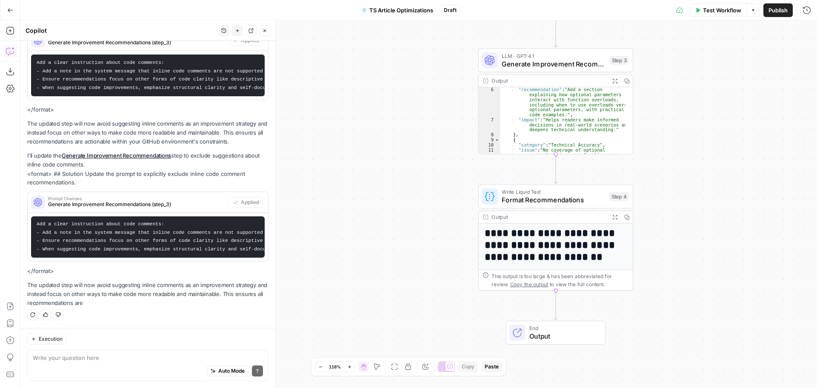
click at [267, 34] on button "Close" at bounding box center [264, 30] width 11 height 11
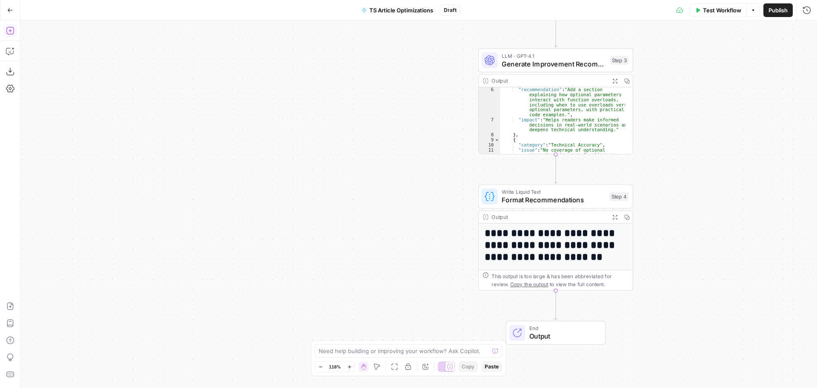
click at [16, 31] on button "Add Steps" at bounding box center [10, 31] width 14 height 14
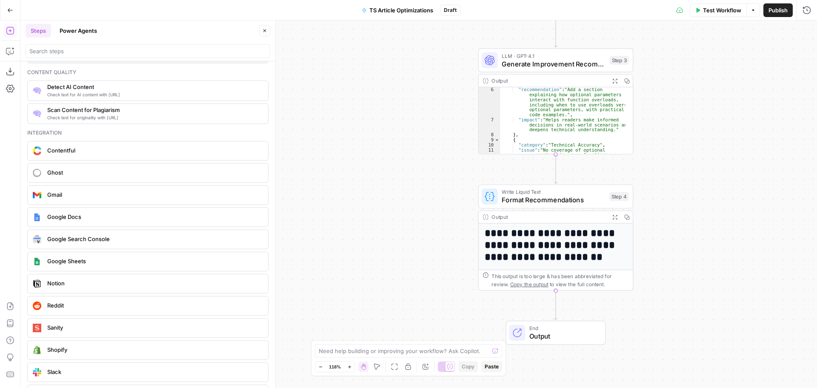
scroll to position [1447, 0]
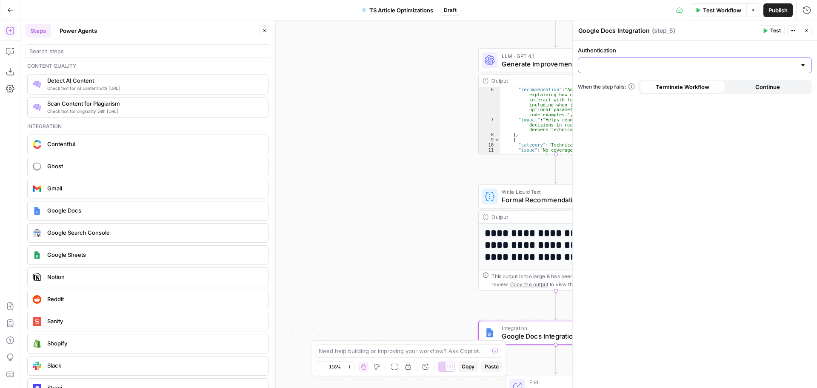
click at [644, 63] on input "Authentication" at bounding box center [690, 65] width 213 height 9
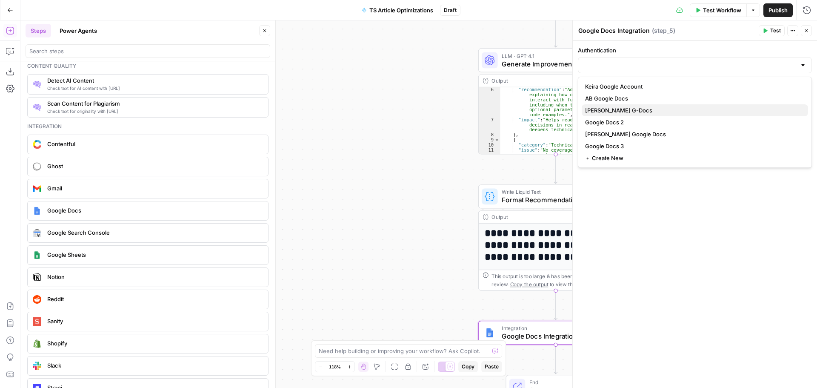
click at [624, 109] on span "Lacey's G-Docs" at bounding box center [693, 110] width 216 height 9
type input "Lacey's G-Docs"
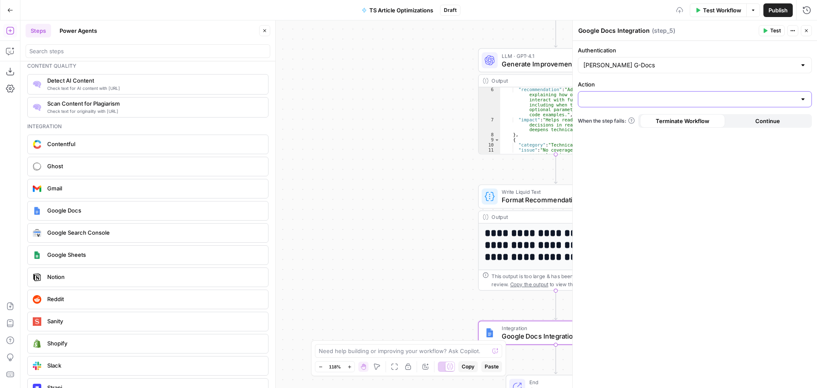
click at [629, 100] on input "Action" at bounding box center [690, 99] width 213 height 9
click at [626, 123] on span "Create Document" at bounding box center [693, 120] width 216 height 9
type input "Create Document"
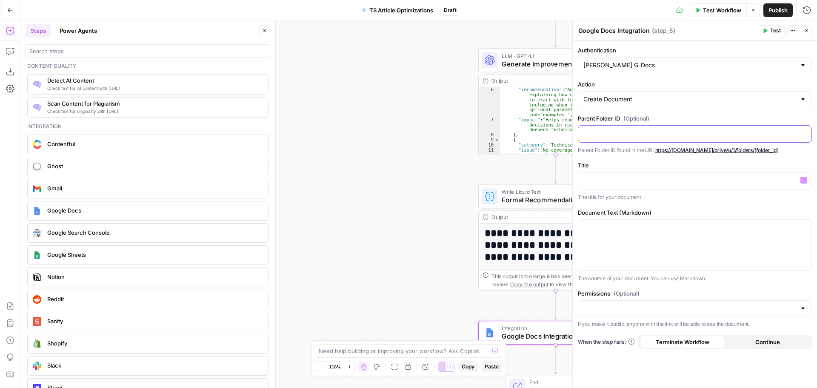
click at [608, 132] on p at bounding box center [695, 133] width 223 height 9
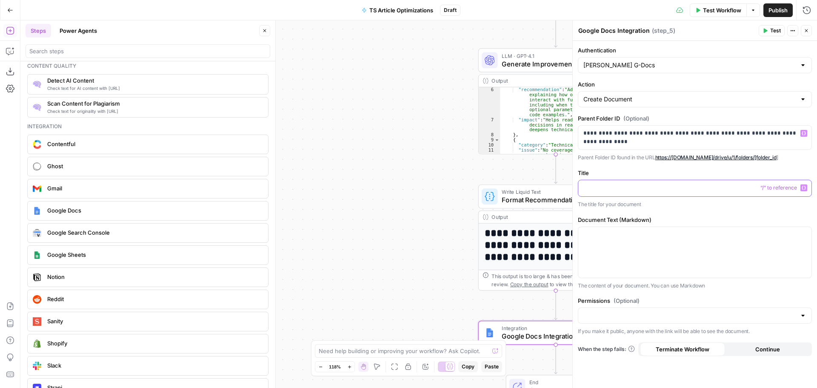
click at [607, 186] on p at bounding box center [695, 187] width 223 height 9
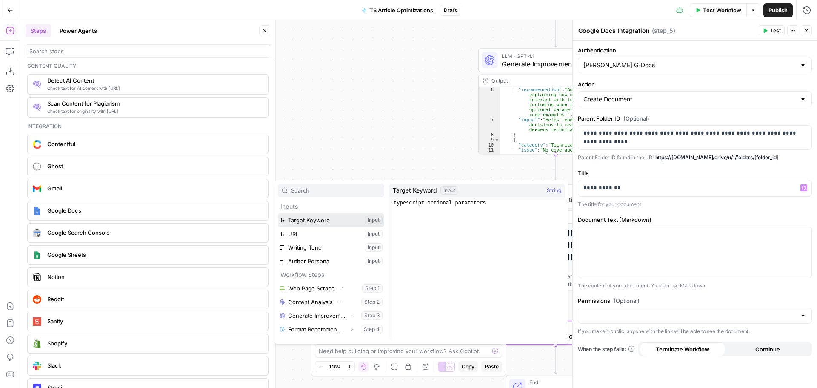
click at [336, 216] on button "Select variable Target Keyword" at bounding box center [331, 220] width 106 height 14
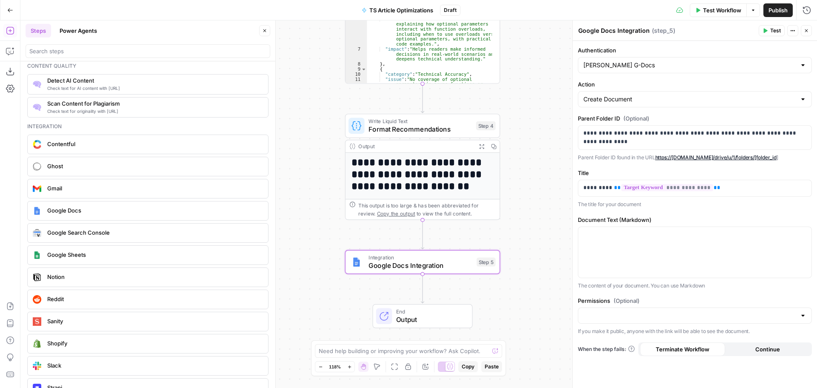
drag, startPoint x: 410, startPoint y: 223, endPoint x: 299, endPoint y: 186, distance: 117.2
click at [299, 186] on div "**********" at bounding box center [418, 203] width 797 height 367
click at [641, 235] on p at bounding box center [695, 234] width 223 height 9
click at [804, 234] on icon "button" at bounding box center [804, 234] width 4 height 4
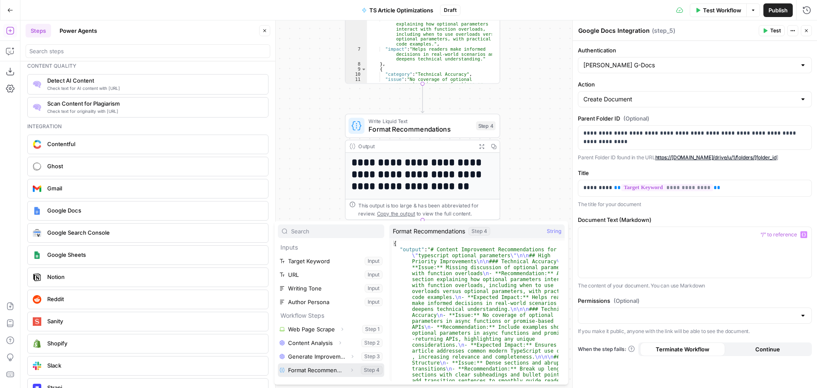
click at [350, 369] on icon "button" at bounding box center [351, 369] width 5 height 5
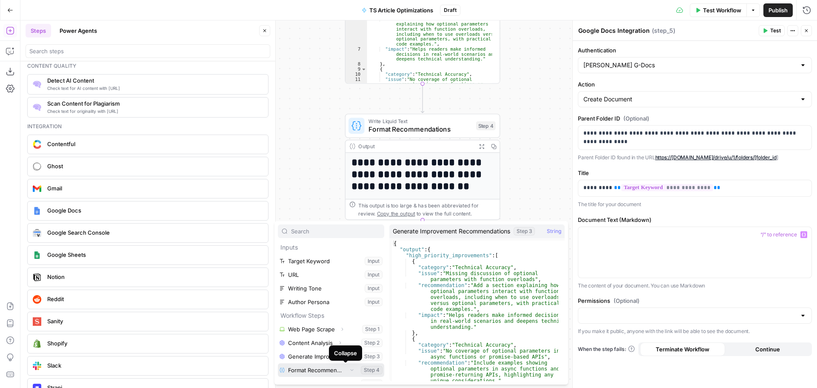
scroll to position [9, 0]
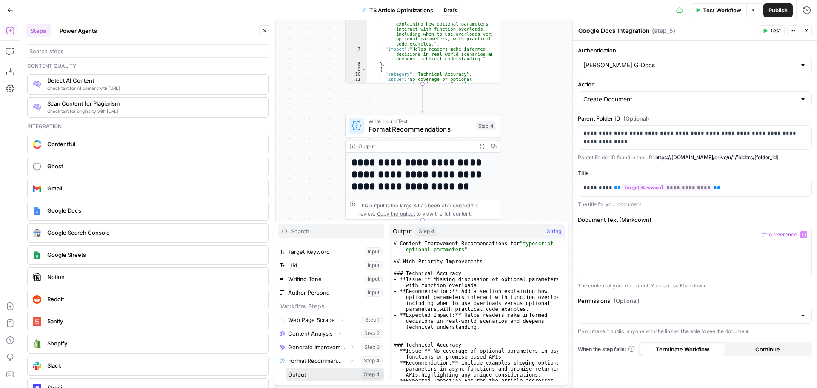
click at [364, 377] on button "Select variable Output" at bounding box center [335, 374] width 98 height 14
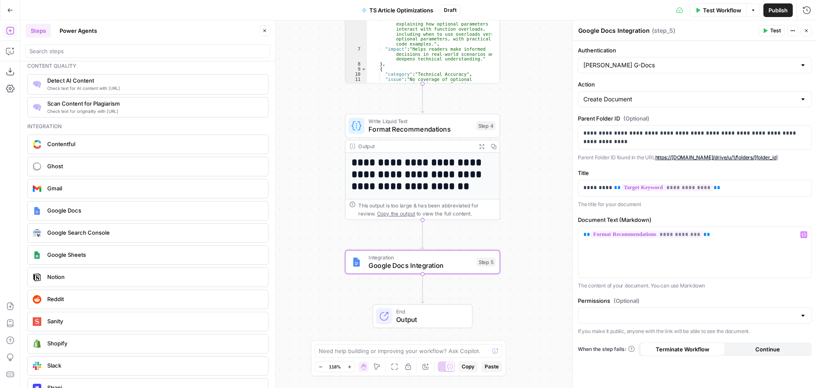
click at [670, 320] on div at bounding box center [695, 315] width 234 height 16
click at [632, 345] on span "Public" at bounding box center [693, 348] width 216 height 9
type input "Public"
click at [771, 30] on span "Test" at bounding box center [775, 31] width 11 height 8
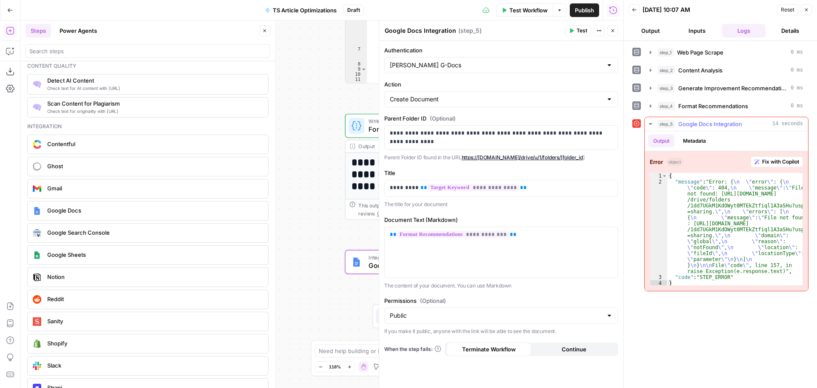
click at [682, 125] on span "Google Docs Integration" at bounding box center [710, 124] width 64 height 9
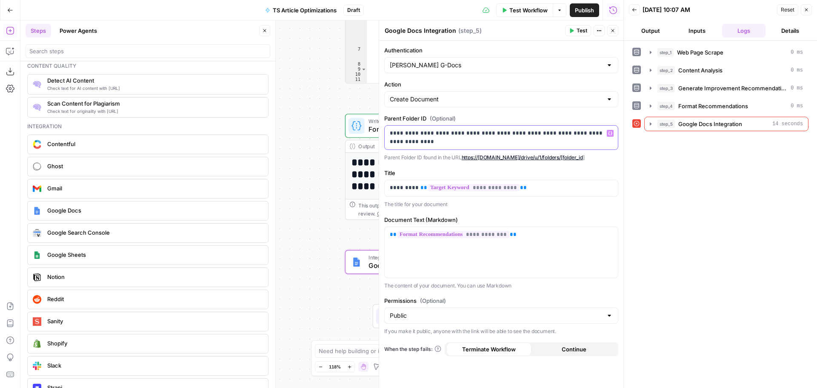
drag, startPoint x: 599, startPoint y: 132, endPoint x: 597, endPoint y: 140, distance: 8.8
click at [597, 140] on p "**********" at bounding box center [501, 137] width 223 height 17
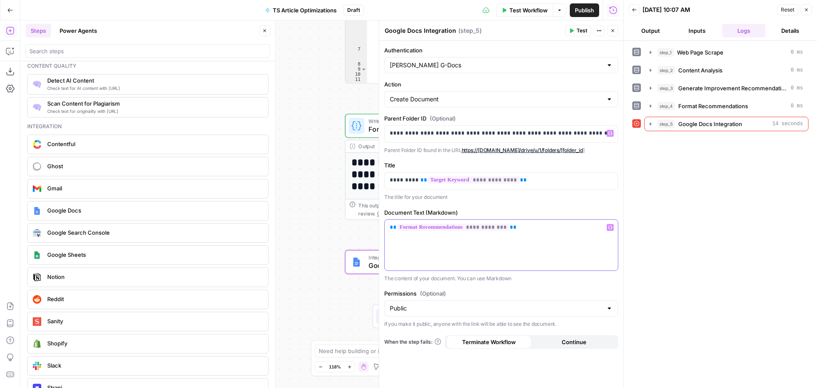
click at [390, 230] on span "**" at bounding box center [393, 227] width 7 height 6
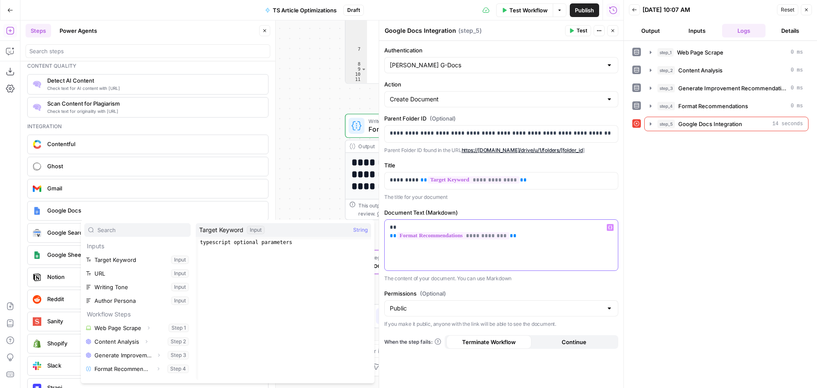
click at [419, 227] on p "**********" at bounding box center [501, 231] width 223 height 17
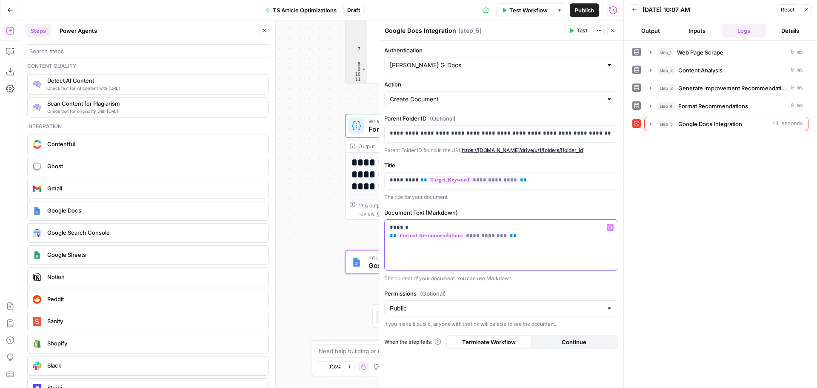
drag, startPoint x: 440, startPoint y: 227, endPoint x: 378, endPoint y: 226, distance: 61.7
click at [379, 226] on div "**********" at bounding box center [501, 203] width 245 height 367
click at [611, 229] on button "Variables Menu" at bounding box center [610, 227] width 7 height 7
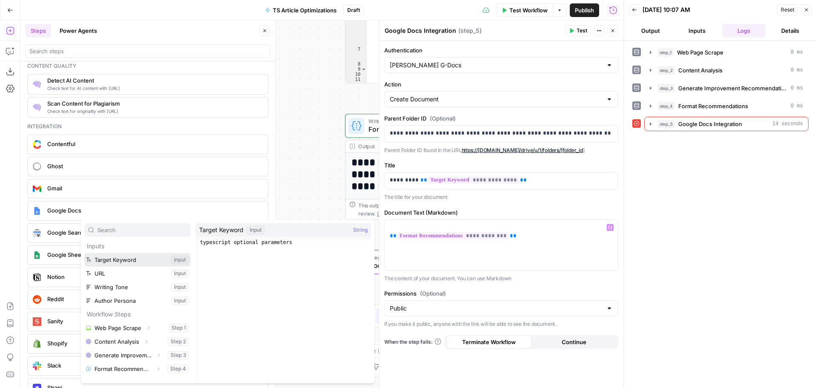
click at [127, 265] on button "Select variable Target Keyword" at bounding box center [137, 260] width 106 height 14
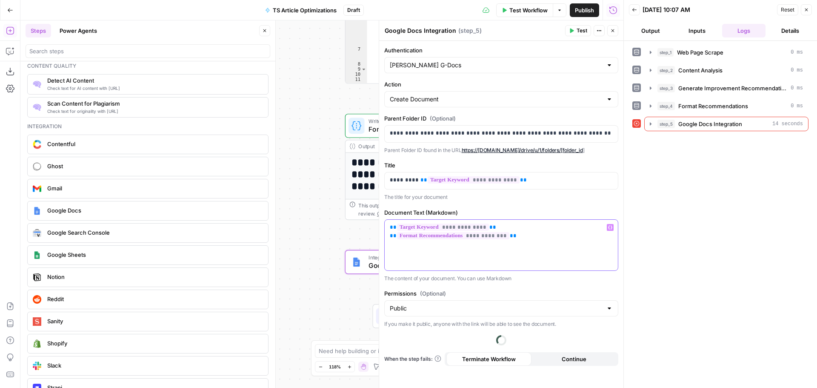
click at [530, 229] on p "**********" at bounding box center [501, 231] width 223 height 17
click at [611, 229] on icon "button" at bounding box center [610, 227] width 4 height 4
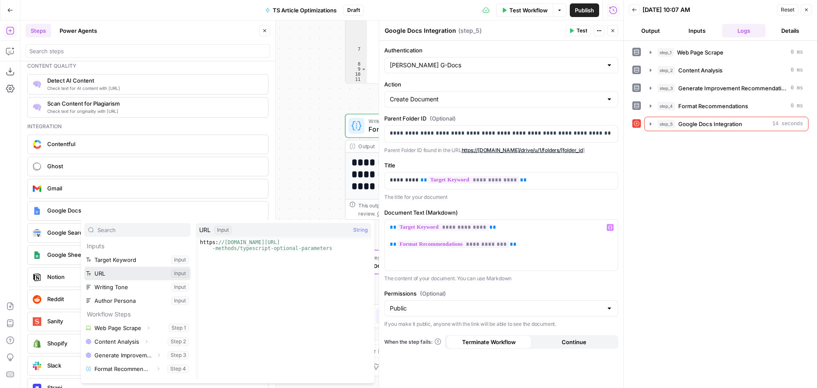
click at [124, 274] on button "Select variable URL" at bounding box center [137, 273] width 106 height 14
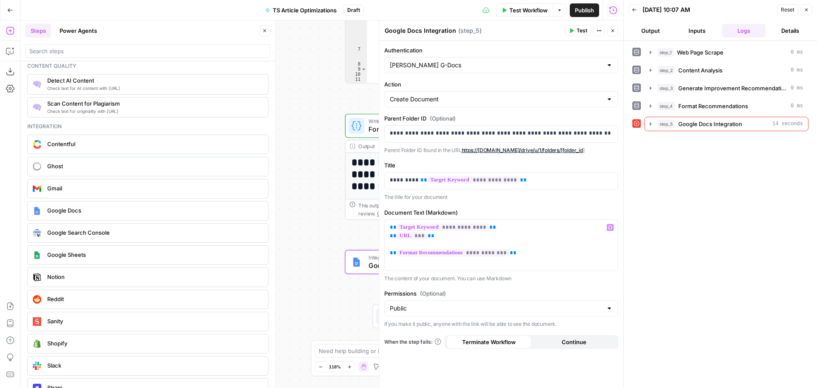
click at [646, 206] on div "step_1 Web Page Scrape 0 ms step_2 Content Analysis 0 ms step_3 Generate Improv…" at bounding box center [721, 214] width 176 height 338
click at [574, 30] on icon "button" at bounding box center [571, 30] width 5 height 5
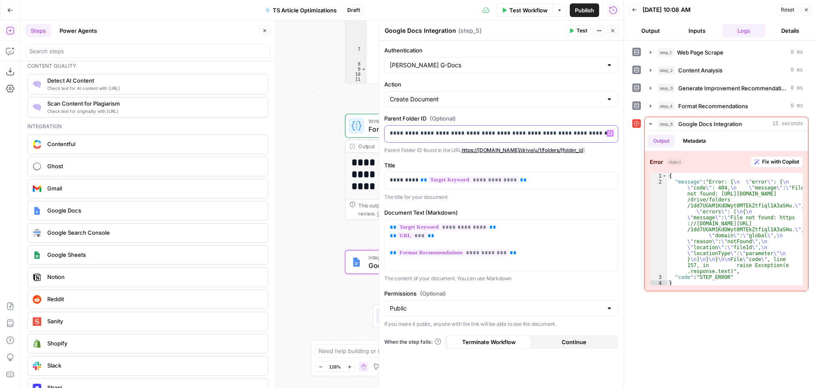
click at [597, 136] on p "**********" at bounding box center [501, 133] width 223 height 9
click at [573, 31] on icon "button" at bounding box center [572, 31] width 4 height 5
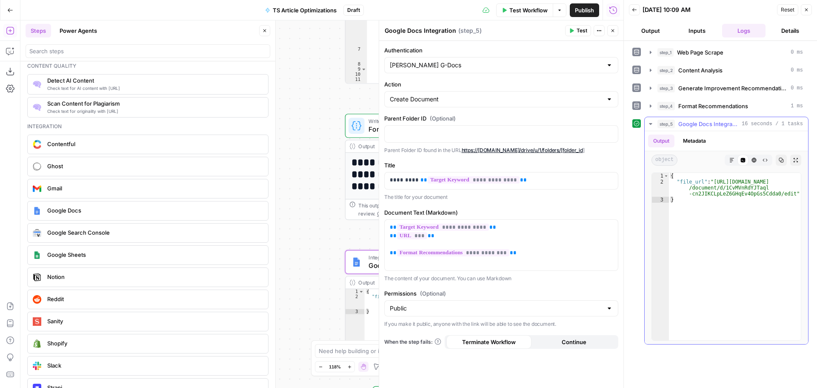
type textarea "**********"
drag, startPoint x: 787, startPoint y: 194, endPoint x: 714, endPoint y: 183, distance: 73.5
click at [714, 183] on div "{ "file_url" : "https://docs.google.com /document/d/1CvMVnRdYJTaql -cn2JIKCLpLe…" at bounding box center [735, 262] width 132 height 179
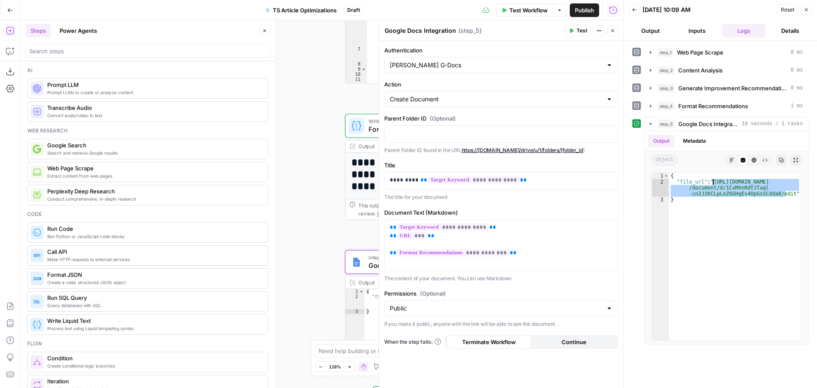
scroll to position [1447, 0]
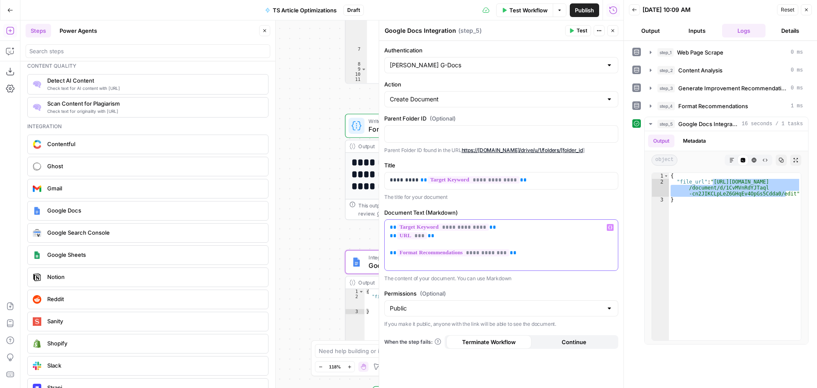
click at [390, 231] on p "**********" at bounding box center [501, 240] width 223 height 34
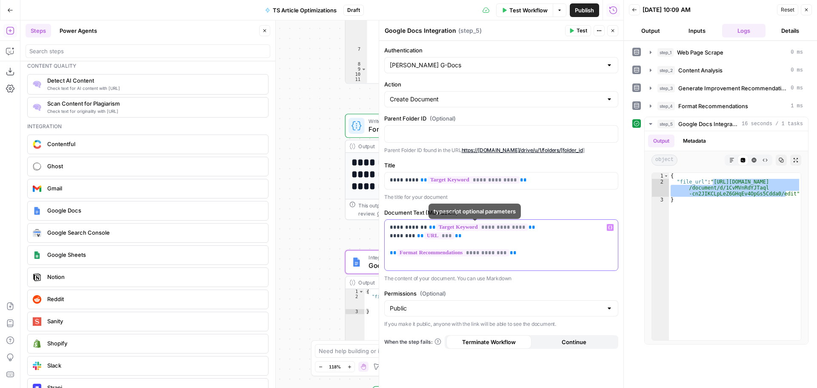
click at [461, 234] on p "**********" at bounding box center [501, 240] width 223 height 34
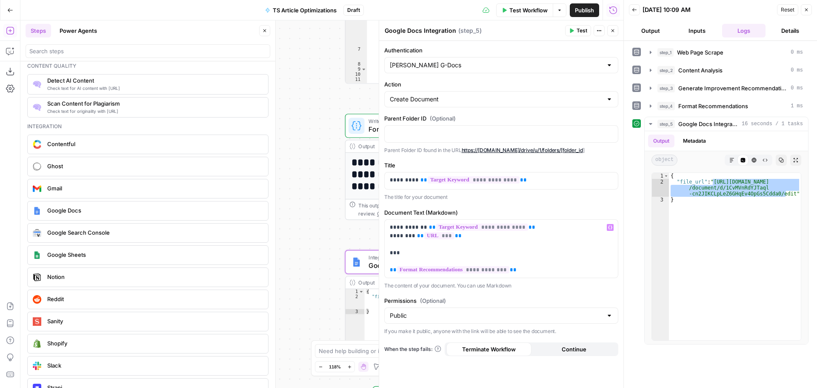
click at [807, 11] on icon "button" at bounding box center [806, 9] width 5 height 5
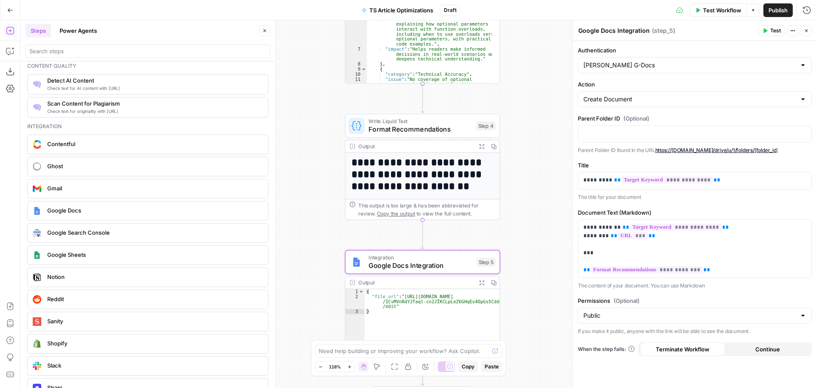
click at [805, 29] on icon "button" at bounding box center [806, 30] width 3 height 3
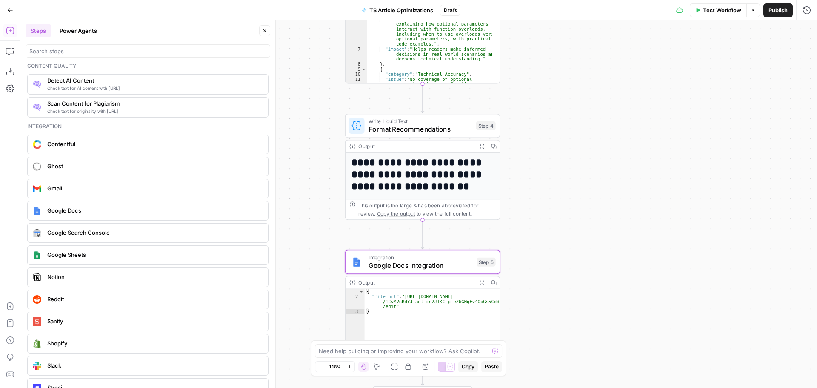
click at [573, 239] on div "**********" at bounding box center [418, 203] width 797 height 367
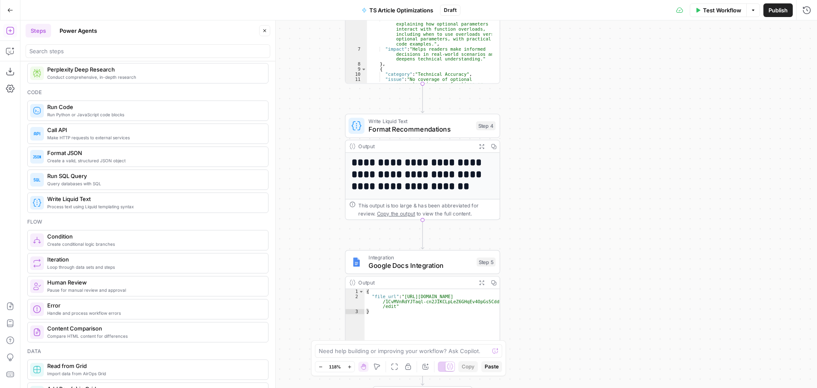
scroll to position [0, 0]
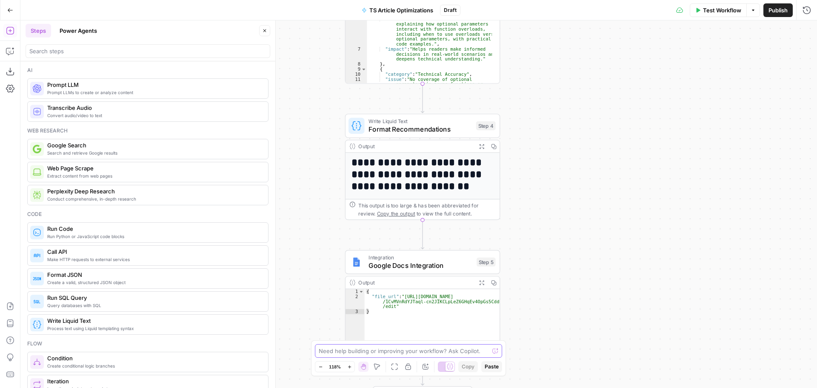
click at [366, 353] on textarea at bounding box center [404, 350] width 170 height 9
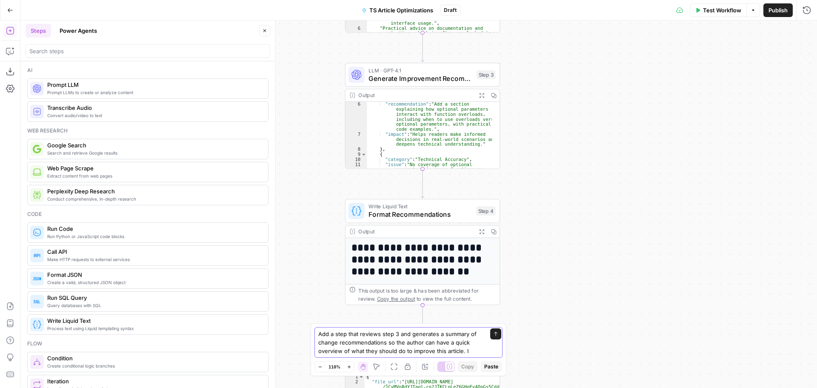
type textarea "Add a step that reviews step 3 and generates a summary of change recommendation…"
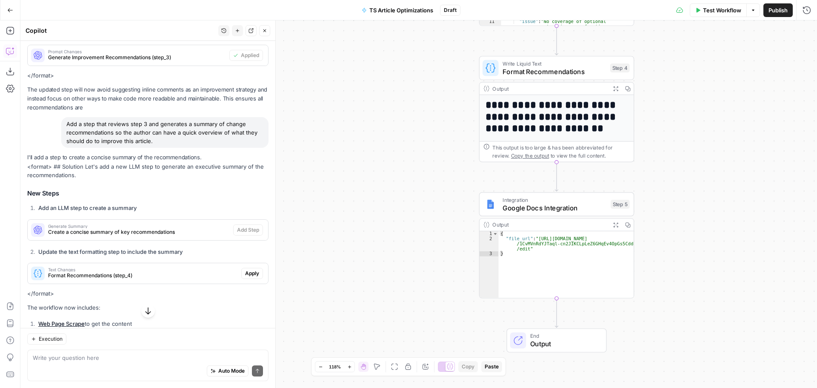
scroll to position [1494, 0]
click at [157, 234] on span "Create a concise summary of key recommendations" at bounding box center [139, 230] width 182 height 8
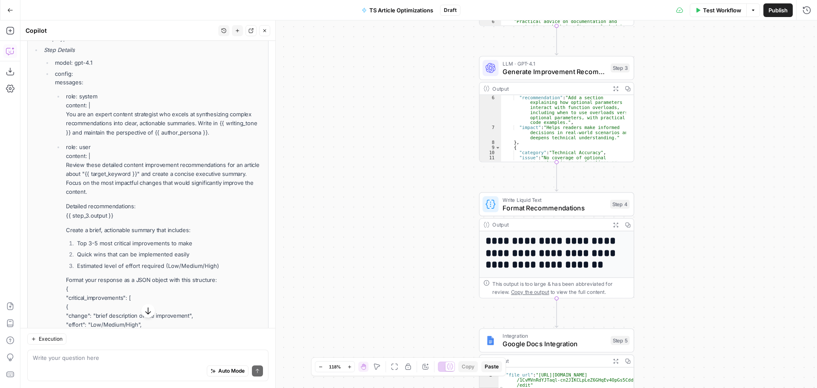
scroll to position [1657, 0]
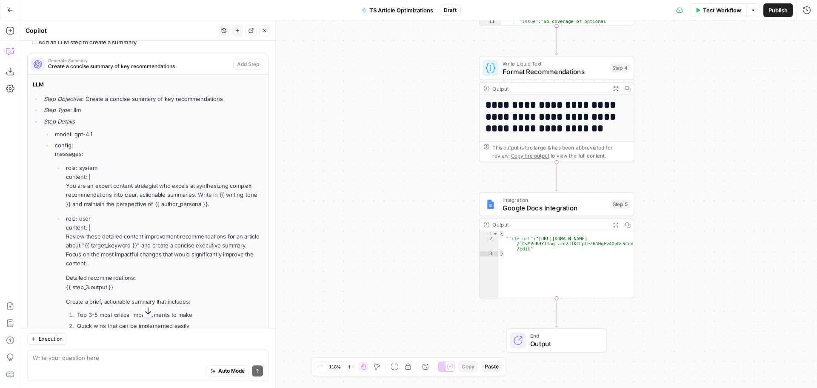
click at [157, 351] on div "Write your question here Auto Mode Send" at bounding box center [147, 364] width 241 height 31
type textarea "Try again."
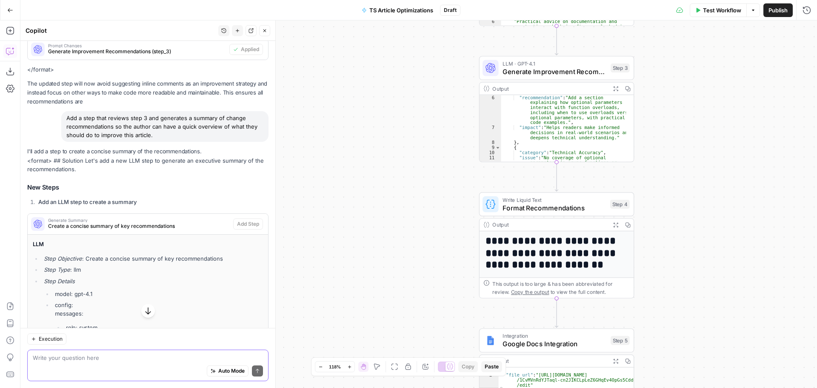
scroll to position [1455, 0]
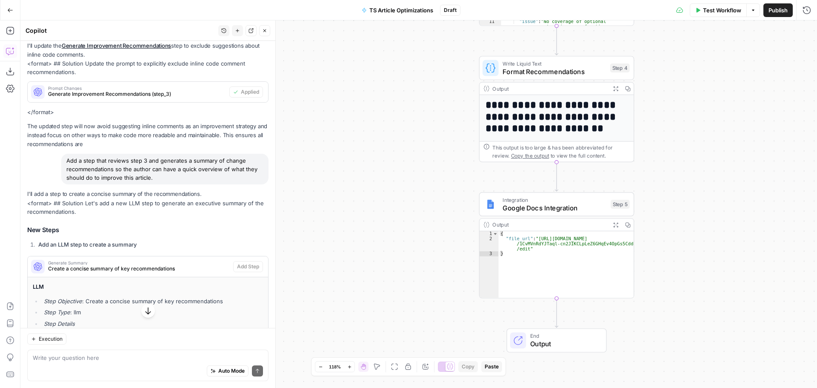
drag, startPoint x: 278, startPoint y: 258, endPoint x: 212, endPoint y: 260, distance: 65.6
click at [221, 236] on h3 "New Steps" at bounding box center [147, 230] width 241 height 11
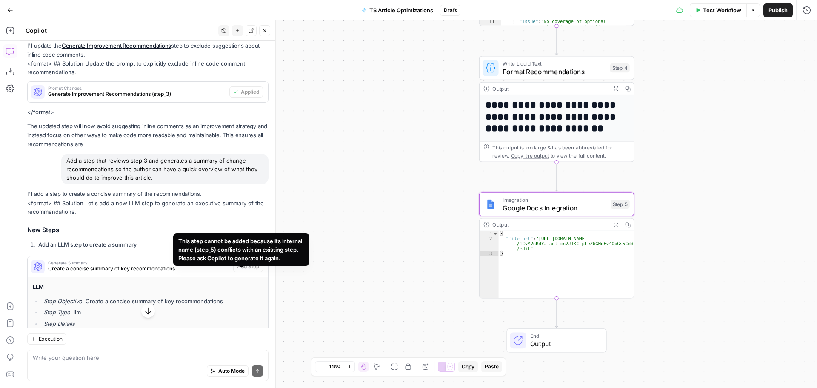
drag, startPoint x: 285, startPoint y: 262, endPoint x: 178, endPoint y: 243, distance: 108.5
click at [178, 243] on div "This step cannot be added because its internal name (step_5) conflicts with an …" at bounding box center [241, 250] width 126 height 26
copy div "This step cannot be added because its internal name (step_5) conflicts with an …"
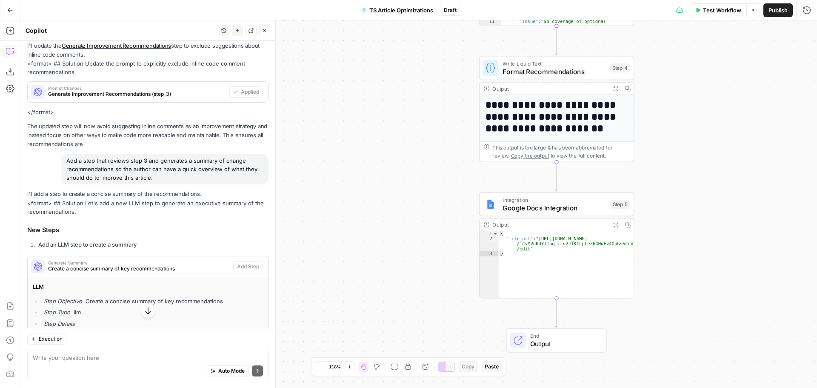
click at [110, 368] on div "Auto Mode Send" at bounding box center [148, 371] width 230 height 19
paste textarea "This step cannot be added because its internal name (step_5) conflicts with an …"
type textarea "I see this error for "Add an LLM step to create a summary" This step cannot be …"
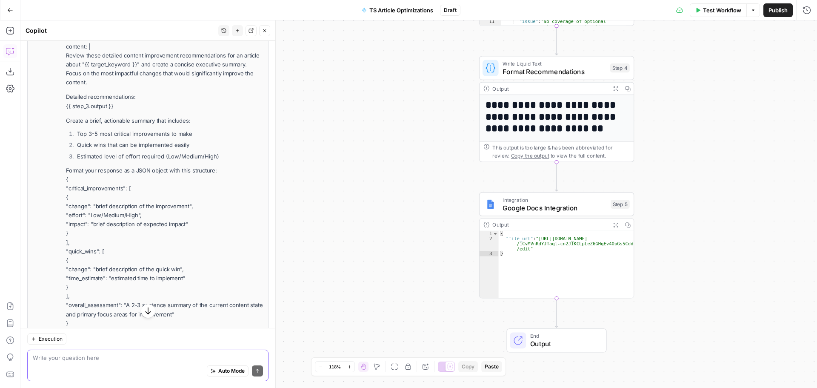
scroll to position [2553, 0]
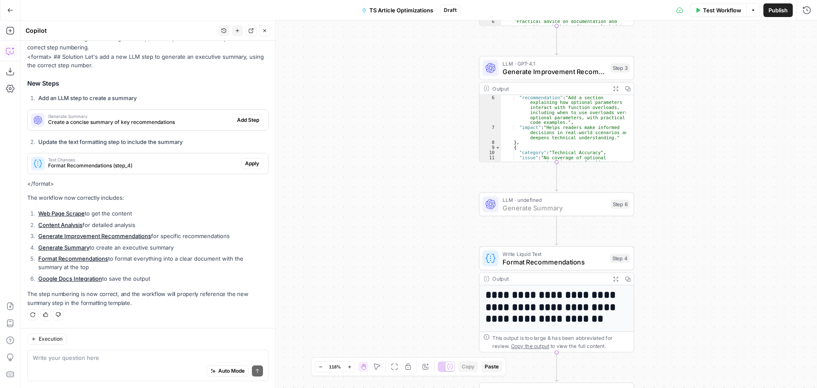
click at [248, 119] on span "Add Step" at bounding box center [248, 120] width 22 height 8
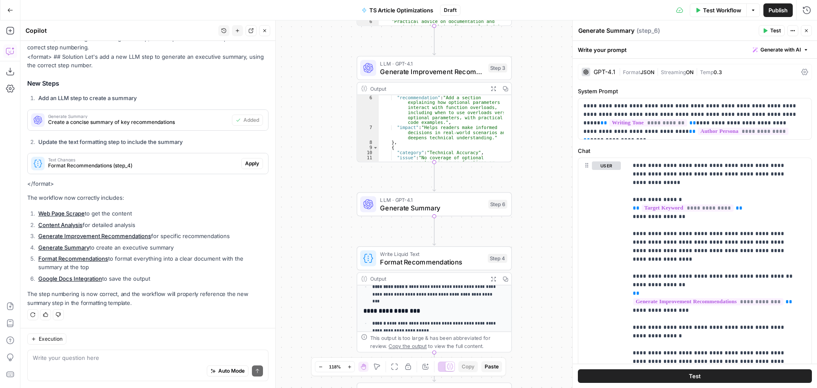
scroll to position [128, 0]
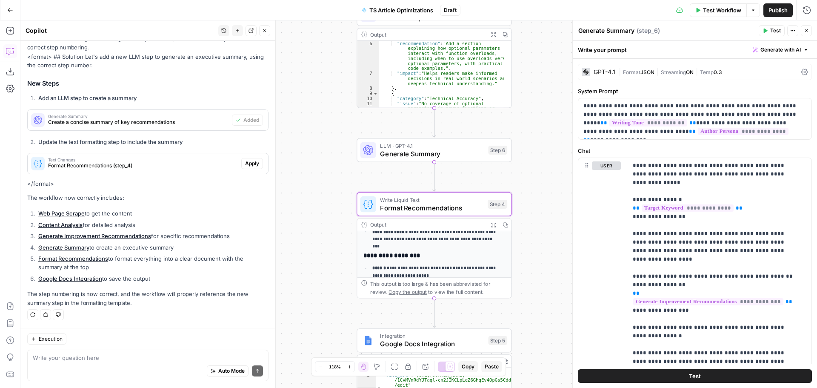
click at [245, 162] on span "Apply" at bounding box center [252, 164] width 14 height 8
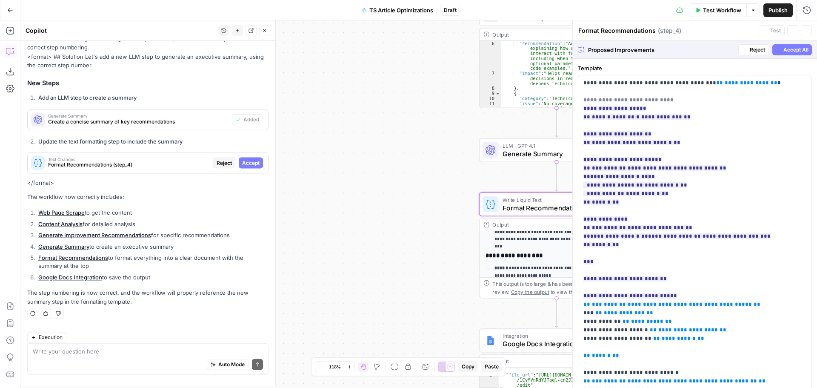
scroll to position [2498, 0]
click at [242, 163] on span "Accept" at bounding box center [250, 164] width 17 height 8
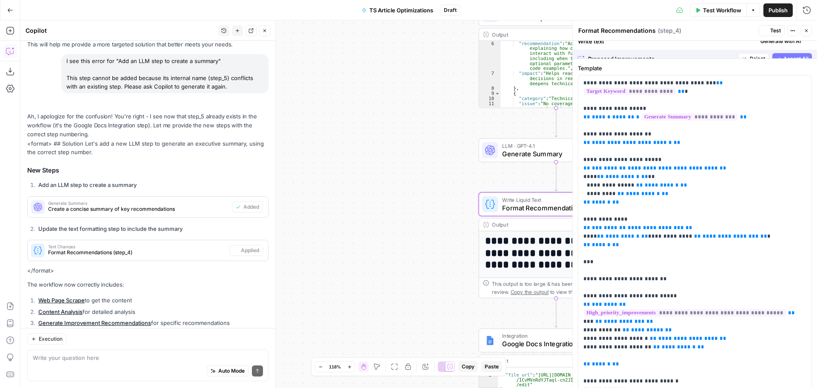
scroll to position [2594, 0]
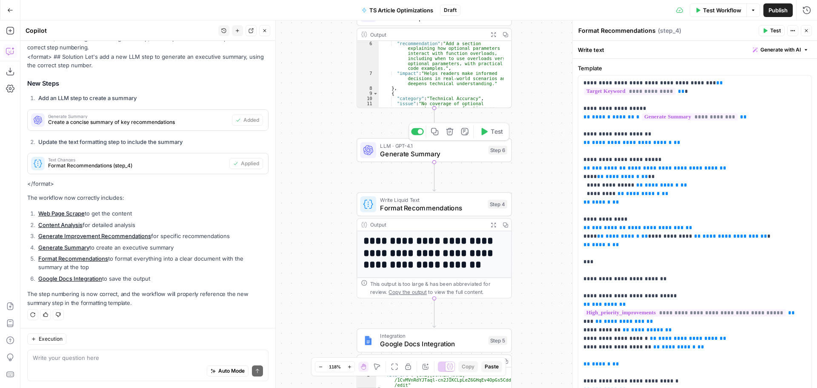
click at [501, 132] on span "Test" at bounding box center [497, 131] width 12 height 9
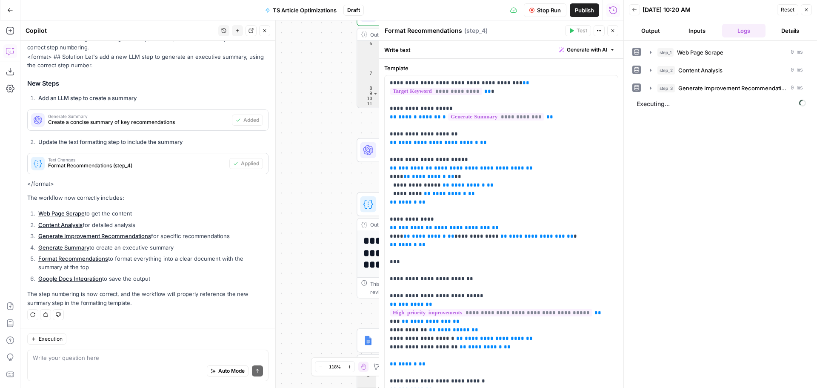
scroll to position [2594, 0]
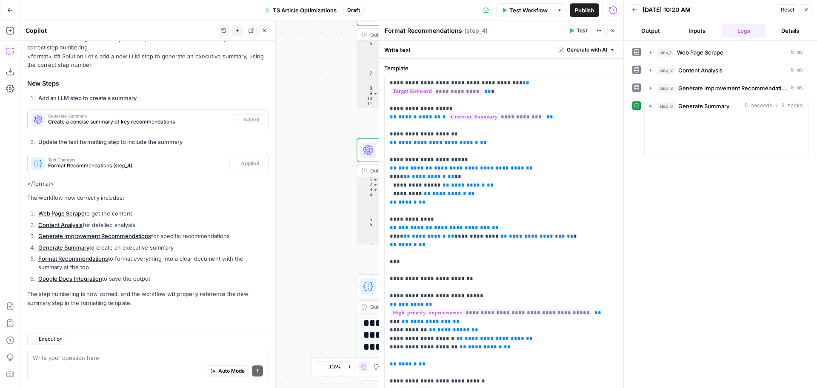
click at [613, 30] on icon "button" at bounding box center [612, 30] width 5 height 5
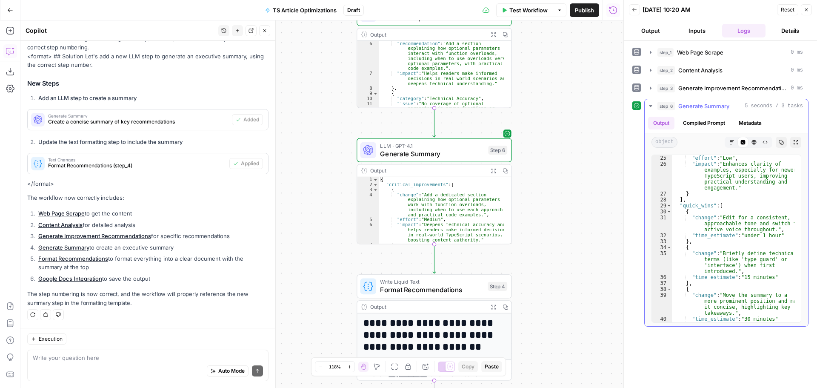
scroll to position [458, 0]
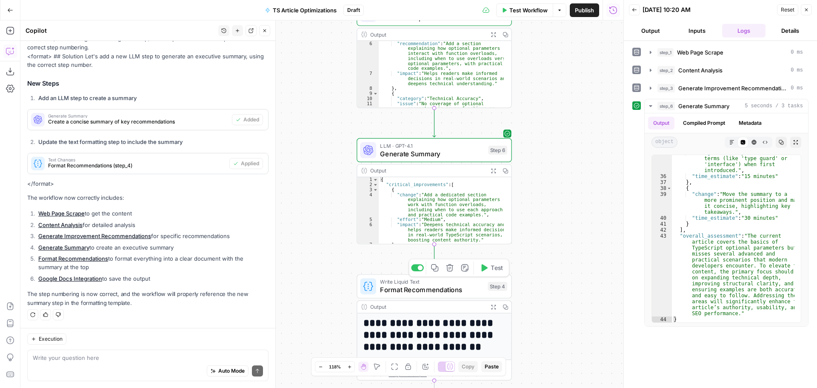
click at [490, 292] on div "Write Liquid Text Format Recommendations Step 4 Copy step Delete step Add Note …" at bounding box center [433, 286] width 147 height 17
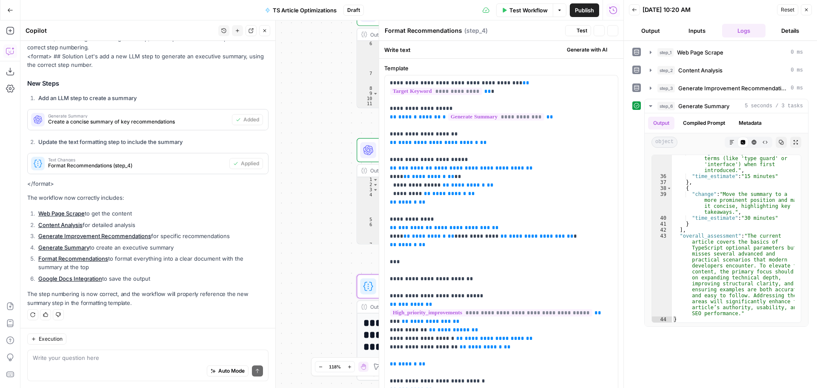
scroll to position [2132, 0]
click at [588, 31] on button "Test" at bounding box center [578, 30] width 26 height 11
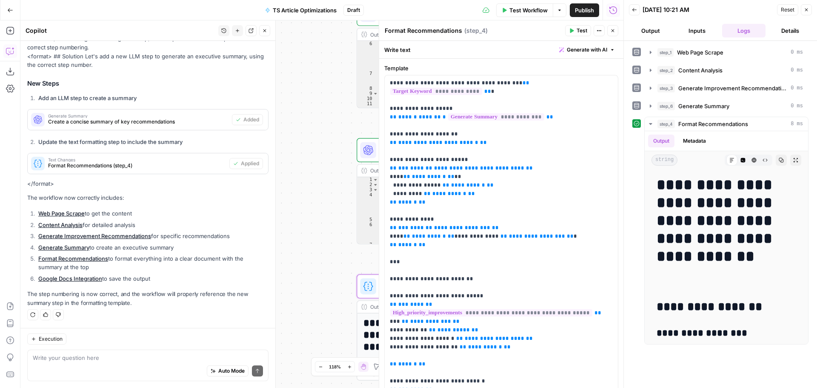
click at [71, 363] on div "Auto Mode Send" at bounding box center [148, 371] width 230 height 19
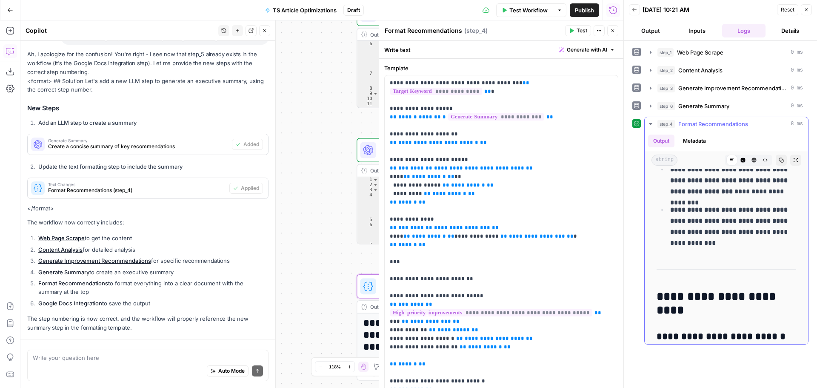
scroll to position [2132, 0]
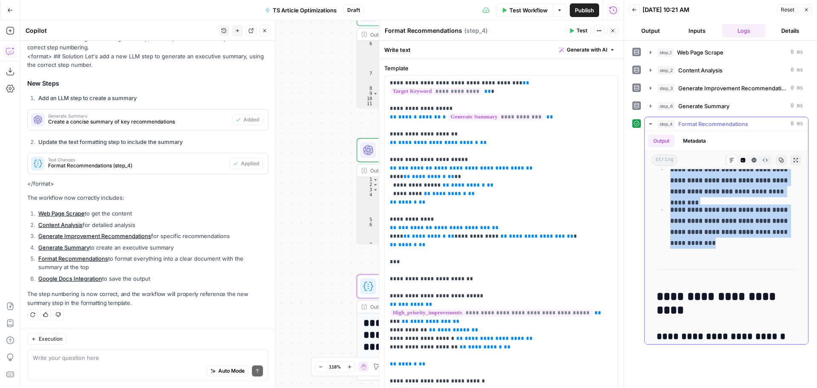
drag, startPoint x: 659, startPoint y: 186, endPoint x: 760, endPoint y: 243, distance: 115.8
copy div "**********"
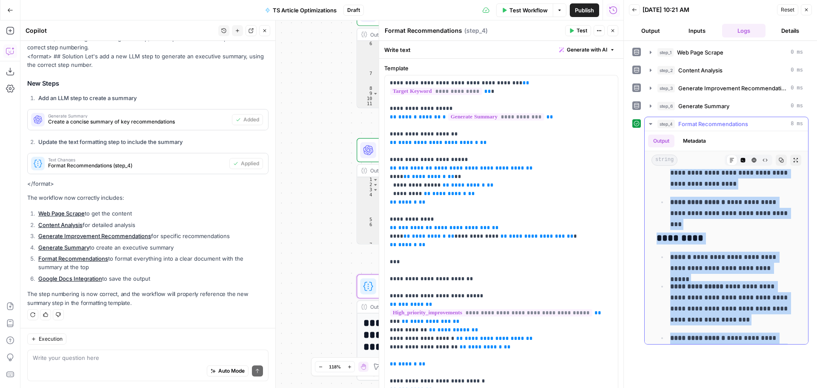
scroll to position [3377, 0]
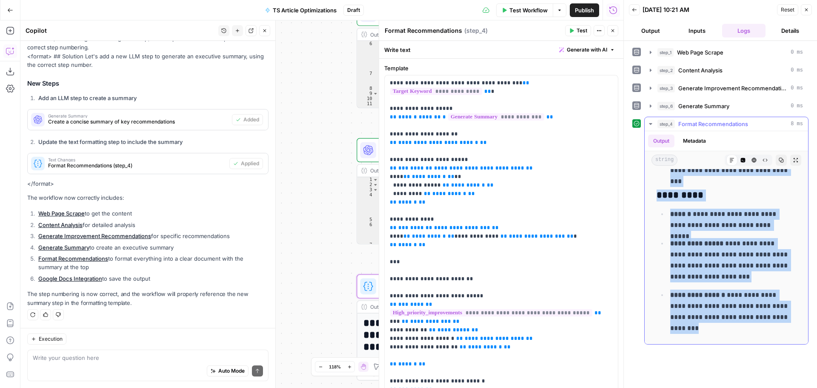
drag, startPoint x: 670, startPoint y: 257, endPoint x: 748, endPoint y: 337, distance: 112.3
copy div "**********"
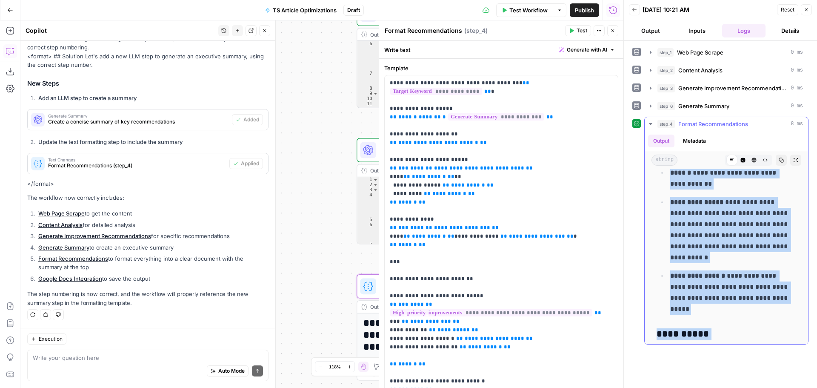
scroll to position [1504, 0]
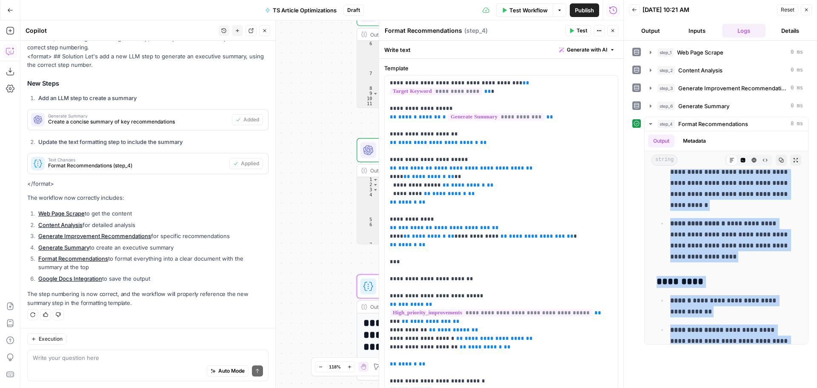
click at [807, 10] on icon "button" at bounding box center [806, 9] width 5 height 5
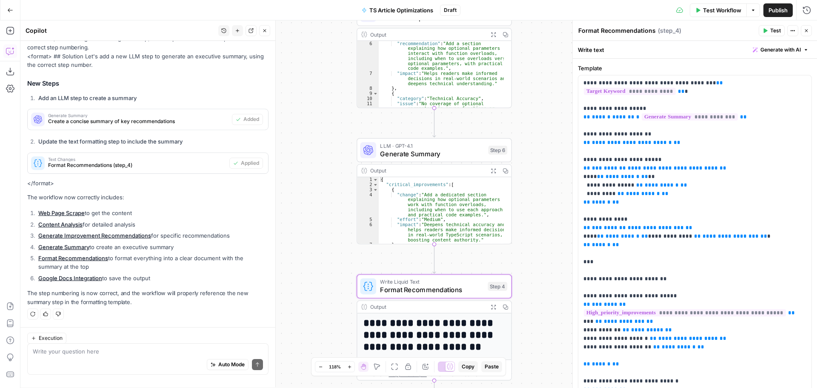
scroll to position [2132, 0]
click at [134, 353] on textarea at bounding box center [148, 357] width 230 height 9
click at [196, 359] on textarea "Rework step 6 so that the summary is more condensed." at bounding box center [148, 357] width 230 height 9
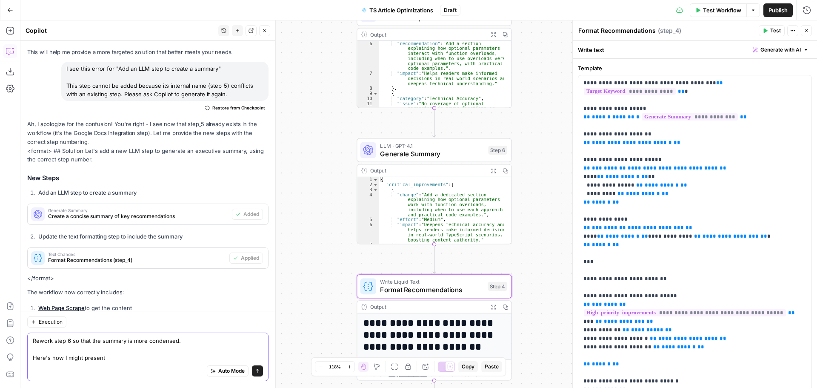
scroll to position [2149, 0]
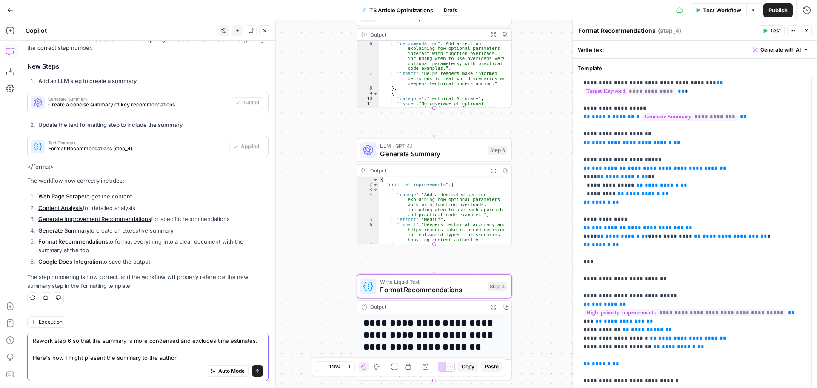
paste textarea "Content Improvement Recommendations for "typescript optional parameters" Main I…"
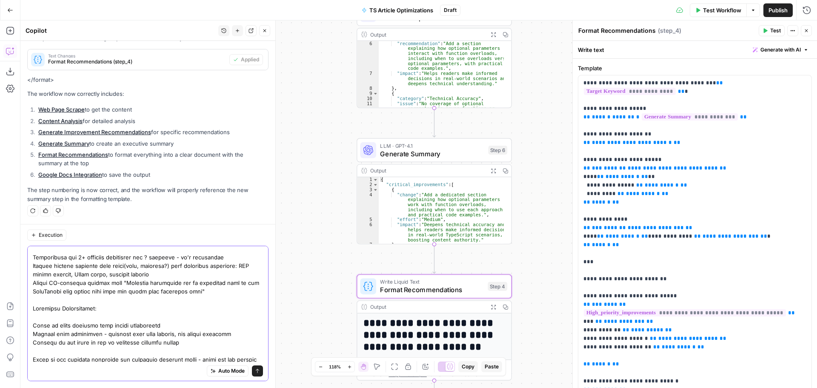
drag, startPoint x: 240, startPoint y: 344, endPoint x: 175, endPoint y: 345, distance: 65.1
click at [175, 345] on textarea at bounding box center [148, 244] width 230 height 255
type textarea "Rework step 6 so that the summary is more condensed and excludes time estimates…"
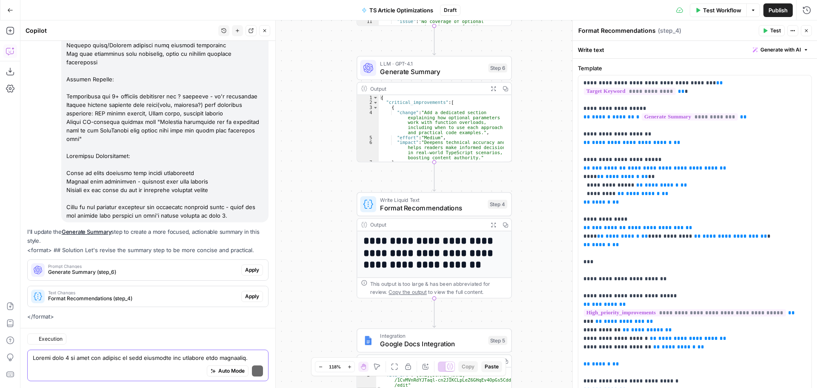
scroll to position [2648, 0]
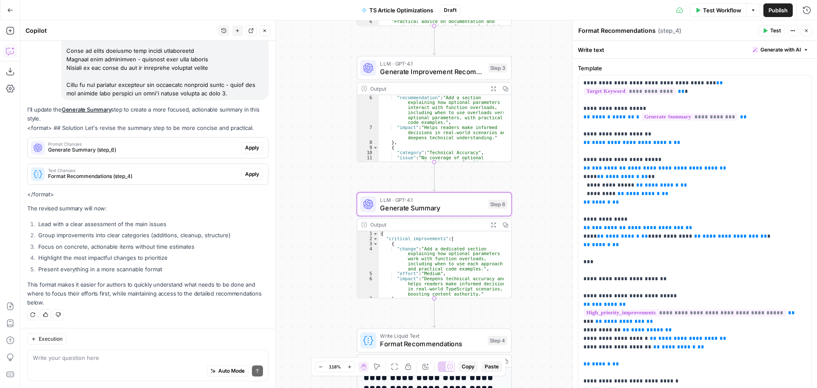
click at [246, 145] on span "Apply" at bounding box center [252, 148] width 14 height 8
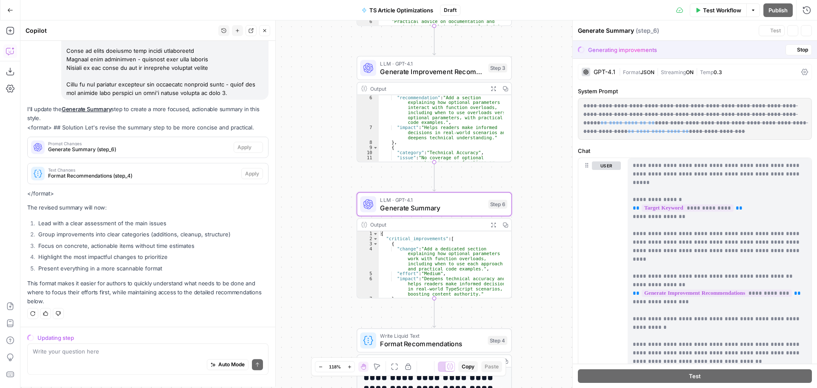
scroll to position [2552, 0]
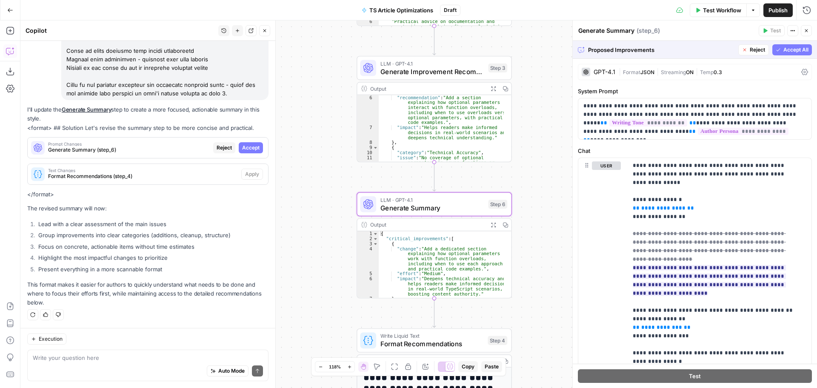
click at [247, 145] on span "Accept" at bounding box center [250, 148] width 17 height 8
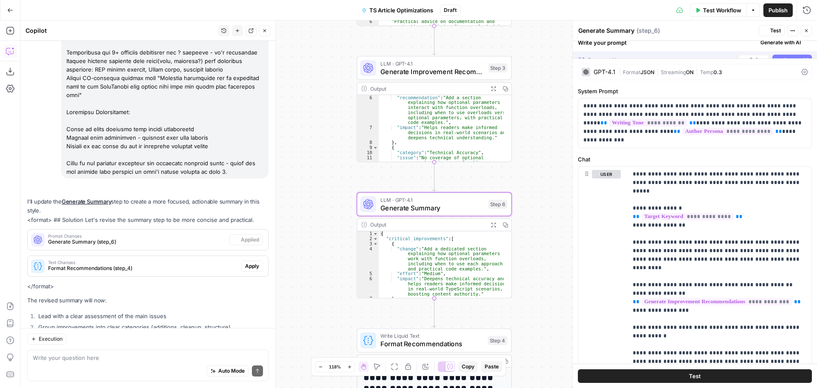
scroll to position [2661, 0]
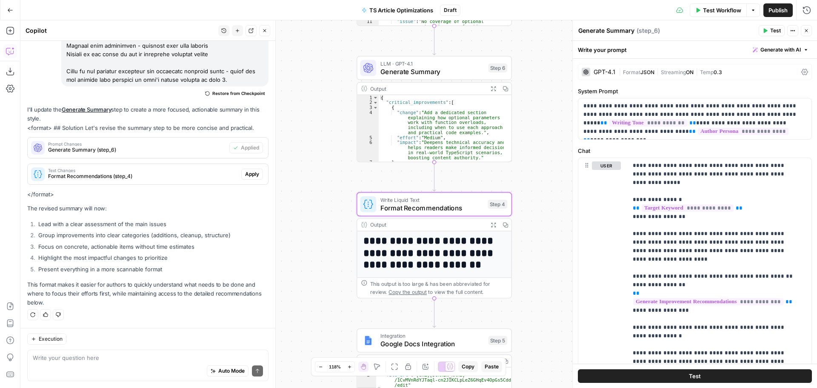
click at [245, 174] on span "Apply" at bounding box center [252, 174] width 14 height 8
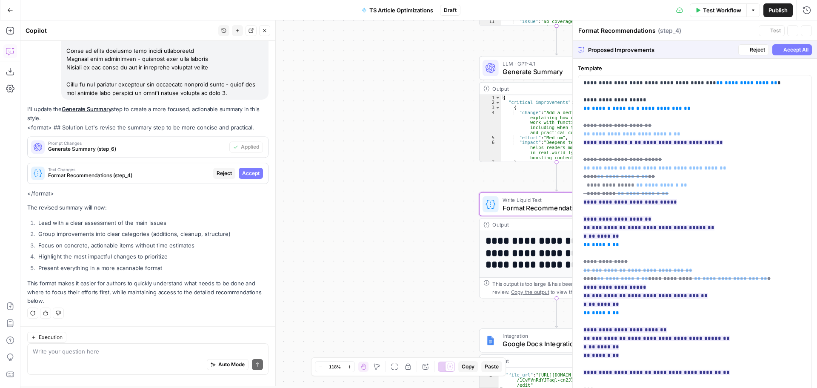
scroll to position [2552, 0]
click at [242, 174] on span "Accept" at bounding box center [250, 174] width 17 height 8
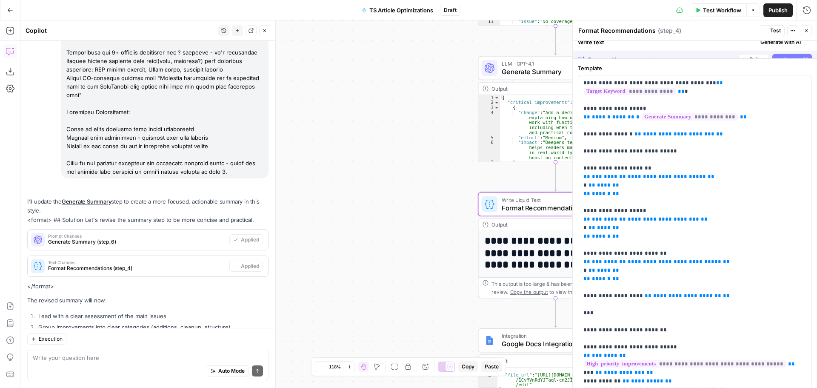
scroll to position [2661, 0]
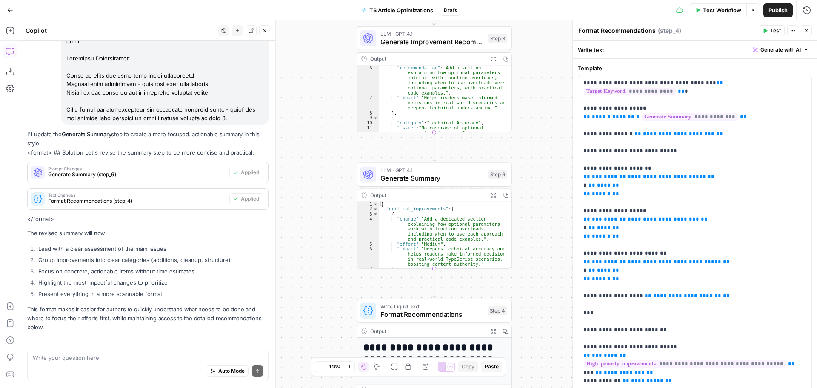
scroll to position [2661, 0]
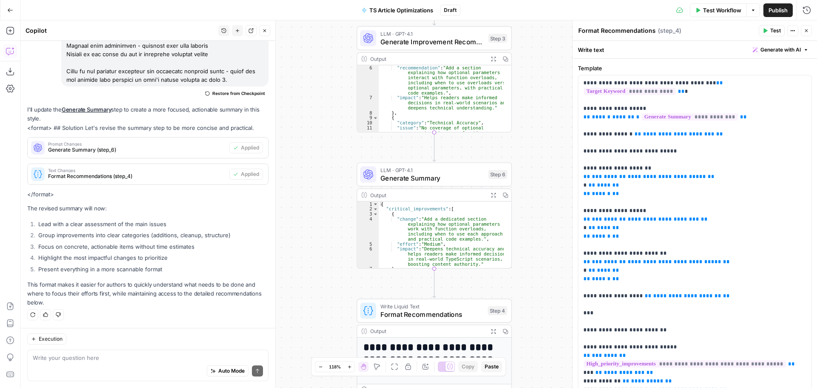
click at [804, 31] on icon "button" at bounding box center [806, 30] width 5 height 5
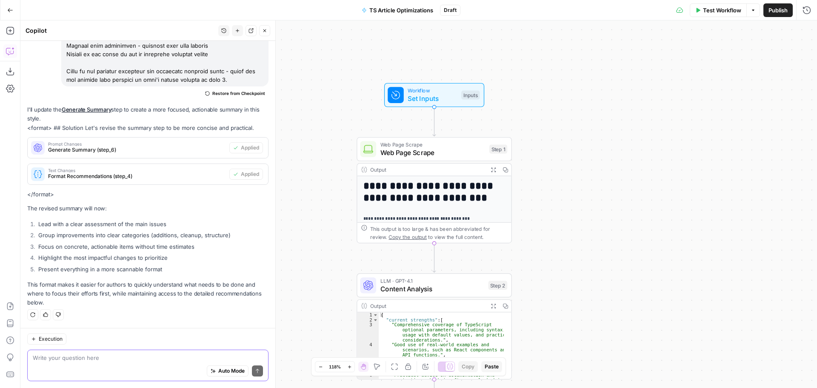
click at [108, 360] on textarea at bounding box center [148, 357] width 230 height 9
click at [111, 357] on textarea "Here's what I w" at bounding box center [148, 357] width 230 height 9
click at [209, 358] on textarea "Here's what I would like to see as a final output for this workflow" at bounding box center [148, 357] width 230 height 9
click at [209, 355] on textarea "Here's what I would like to see as a final output for this workflow" at bounding box center [148, 357] width 230 height 9
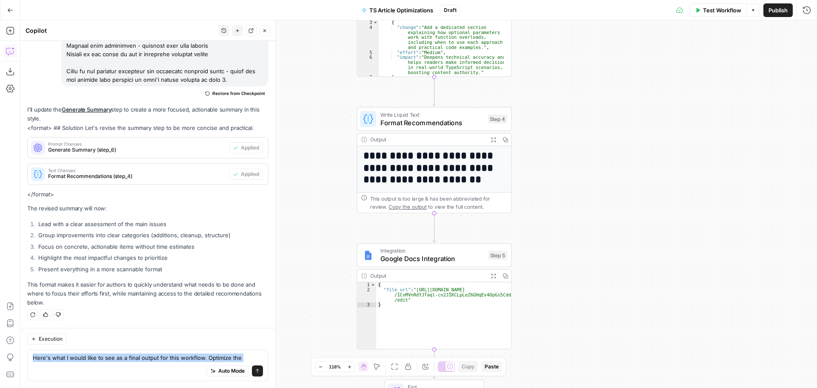
drag, startPoint x: 244, startPoint y: 356, endPoint x: 218, endPoint y: 355, distance: 26.0
click at [218, 355] on body "**********" at bounding box center [408, 194] width 817 height 388
click at [236, 353] on textarea "Here's what I would like to see as a final output for this workflow. Optimize t…" at bounding box center [148, 357] width 230 height 9
drag, startPoint x: 238, startPoint y: 357, endPoint x: 229, endPoint y: 358, distance: 8.1
click at [229, 358] on textarea "Here's what I would like to see as a final output for this workflow. Optimize t…" at bounding box center [148, 357] width 230 height 9
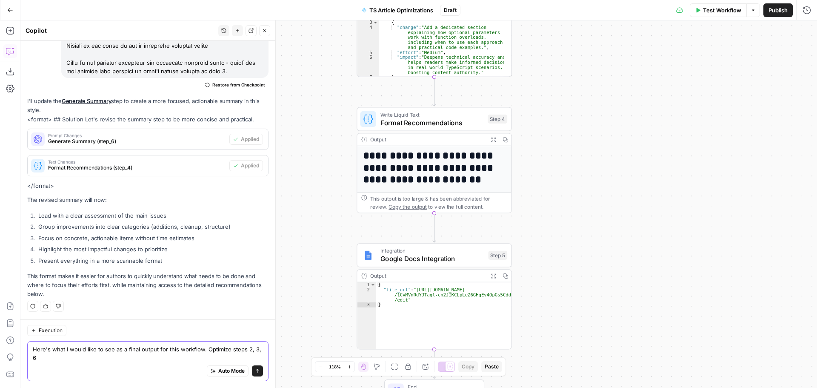
scroll to position [2670, 0]
click at [83, 369] on div "Auto Mode Send" at bounding box center [148, 371] width 230 height 19
paste textarea "Content Optimization Plan: "TypeScript Optional Parameters""
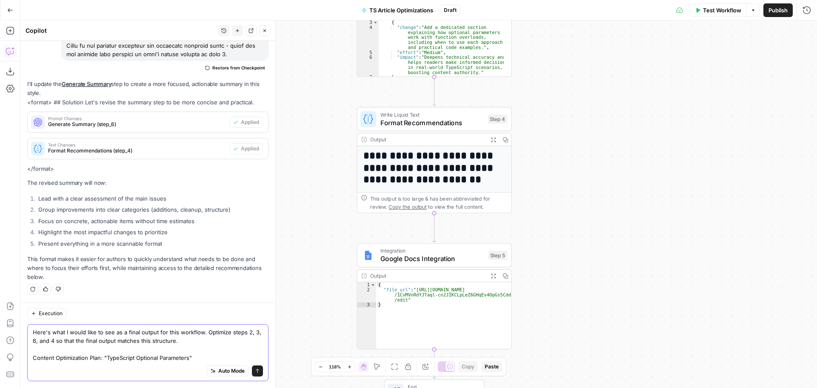
click at [210, 338] on textarea "Here's what I would like to see as a final output for this workflow. Optimize s…" at bounding box center [148, 345] width 230 height 34
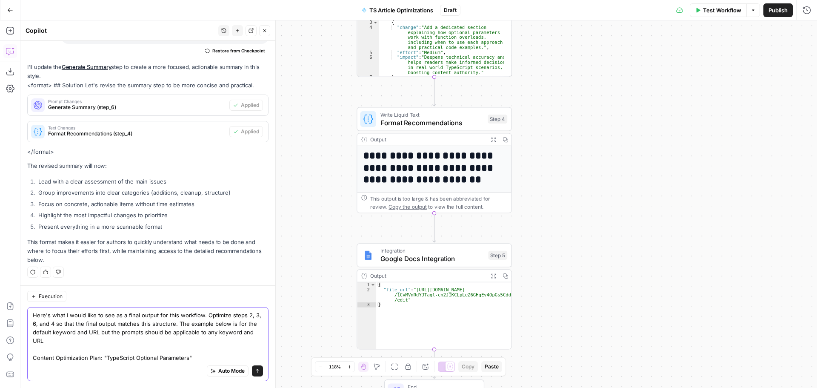
scroll to position [2704, 0]
click at [49, 375] on div "Auto Mode Send" at bounding box center [148, 371] width 230 height 19
click at [198, 359] on textarea "Here's what I would like to see as a final output for this workflow. Optimize s…" at bounding box center [148, 336] width 230 height 51
paste textarea "Loremipsu Dolorsi Amet consect adipis eli seddoe temp inc utl etdolorem aliquae…"
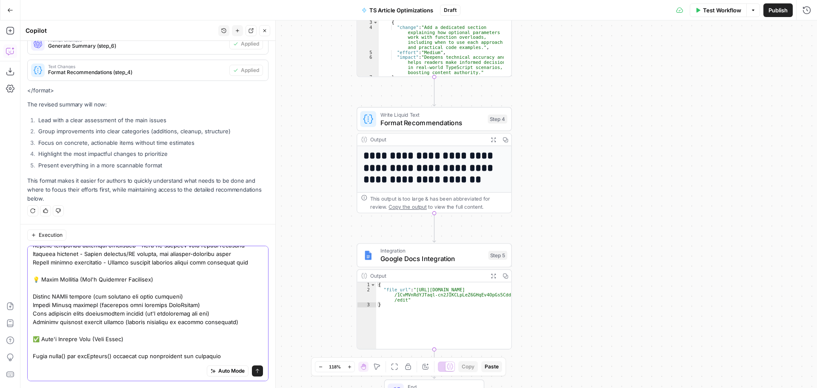
scroll to position [841, 0]
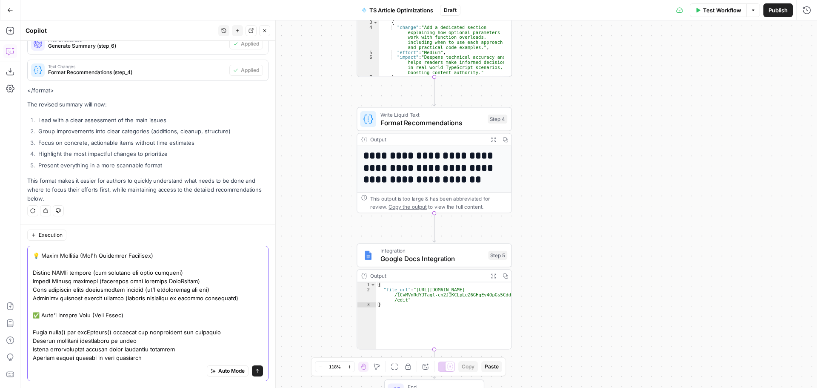
type textarea "Lore'i dolo S ametc adip el sed do e tempo incidi utl etdo magnaali. Enimadmi v…"
click at [255, 369] on icon "submit" at bounding box center [257, 370] width 5 height 5
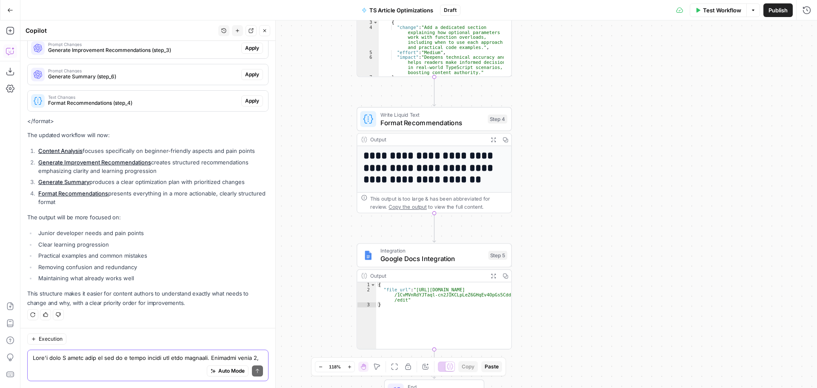
scroll to position [3898, 0]
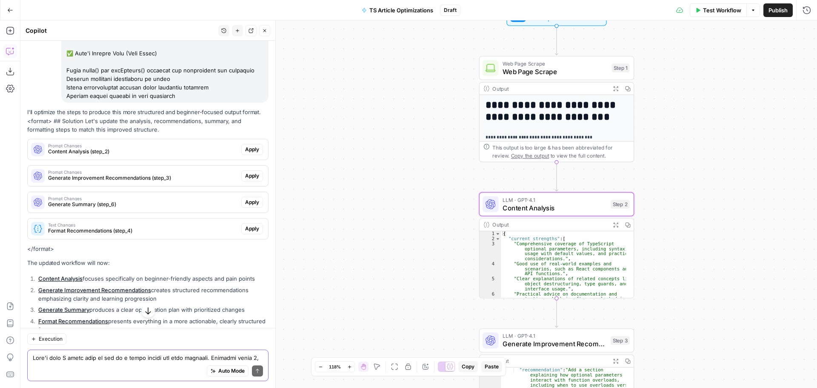
click at [252, 153] on span "Apply" at bounding box center [252, 150] width 14 height 8
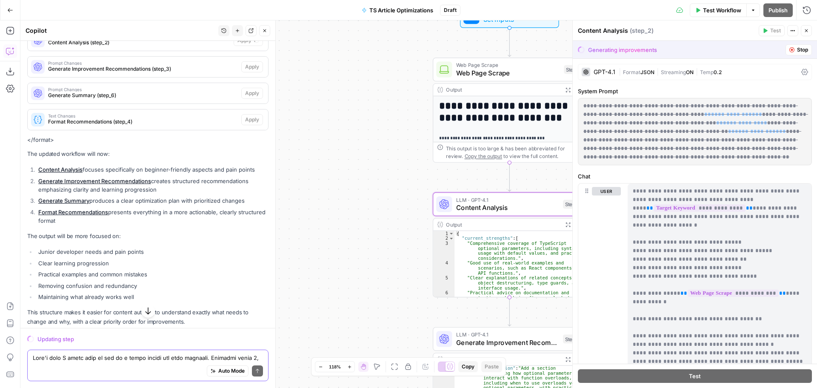
scroll to position [3789, 0]
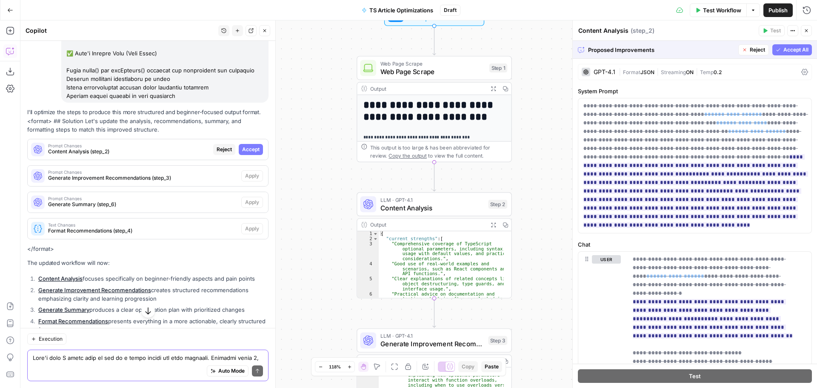
click at [775, 47] on button "Accept All" at bounding box center [793, 49] width 40 height 11
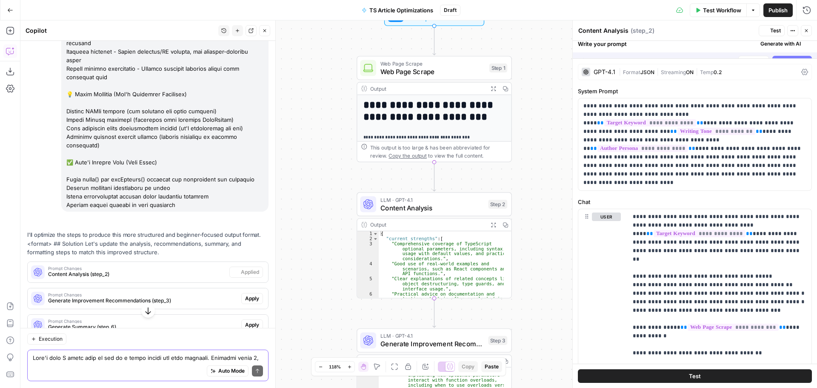
scroll to position [3898, 0]
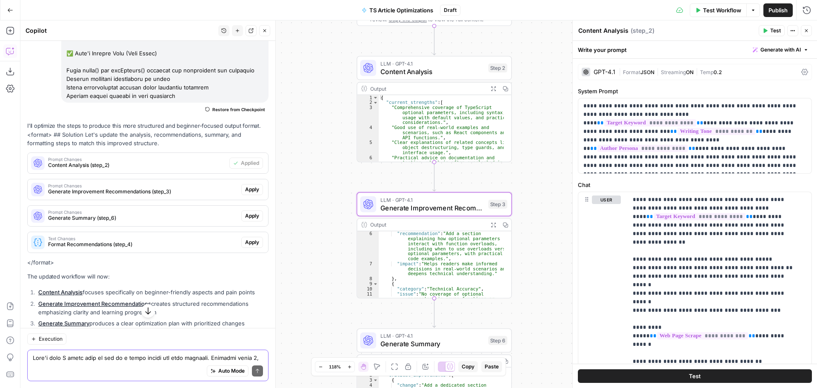
click at [249, 193] on span "Apply" at bounding box center [252, 190] width 14 height 8
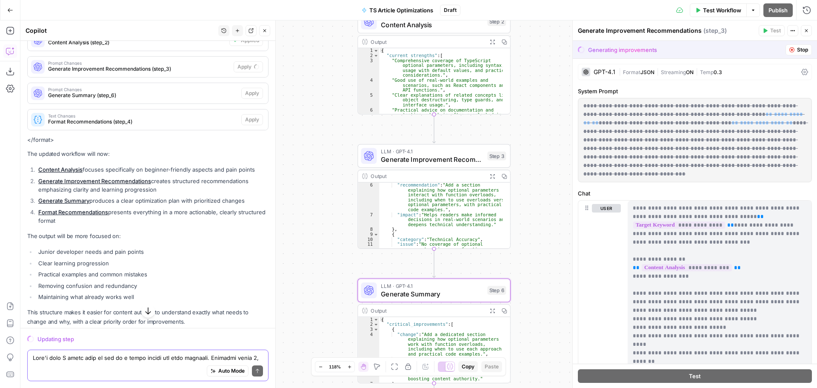
scroll to position [3789, 0]
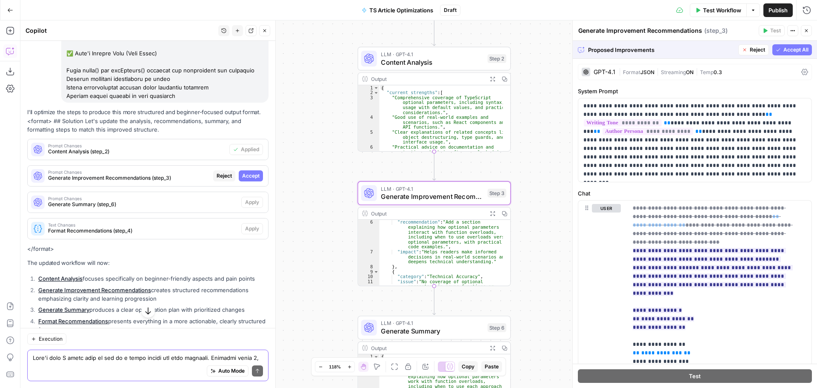
click at [247, 180] on span "Accept" at bounding box center [250, 176] width 17 height 8
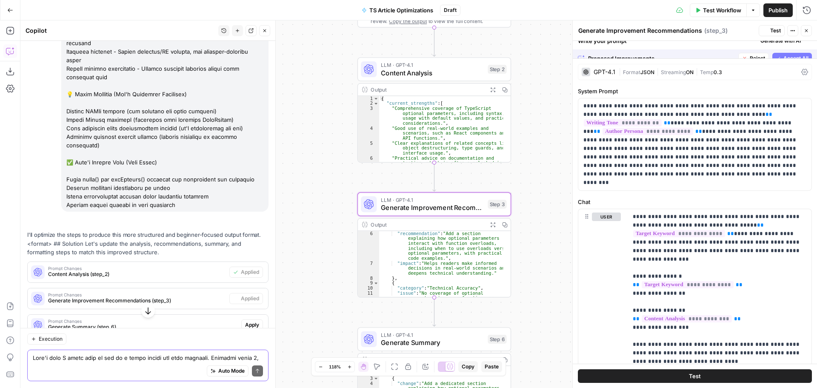
scroll to position [3898, 0]
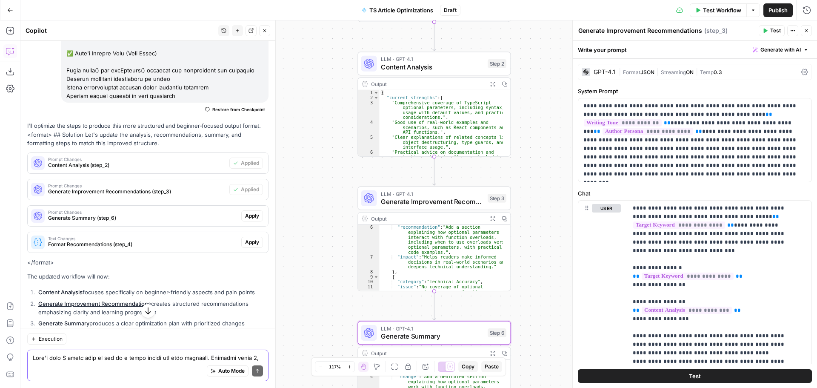
click at [245, 221] on button "Apply" at bounding box center [252, 215] width 22 height 11
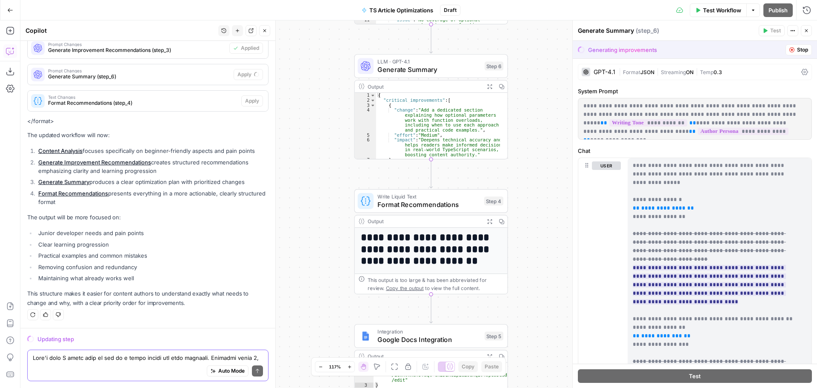
scroll to position [3959, 0]
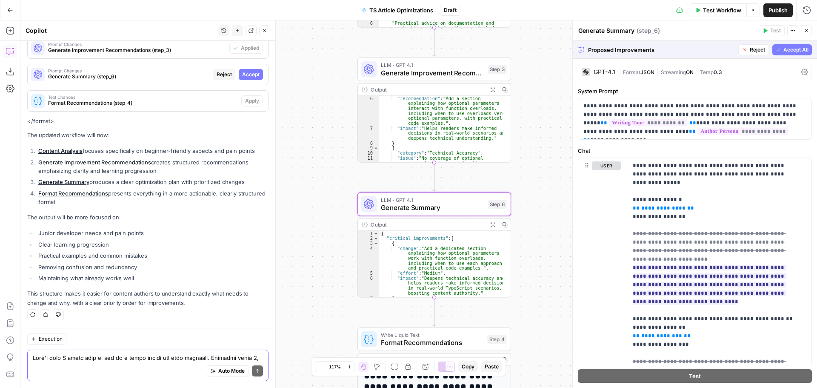
click at [249, 73] on span "Accept" at bounding box center [250, 75] width 17 height 8
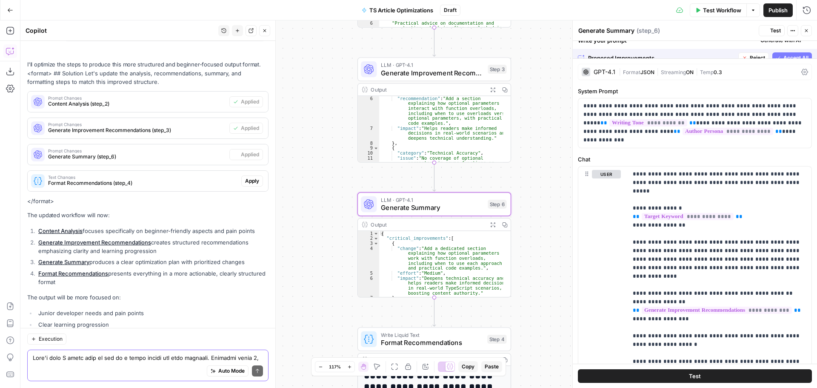
scroll to position [4082, 0]
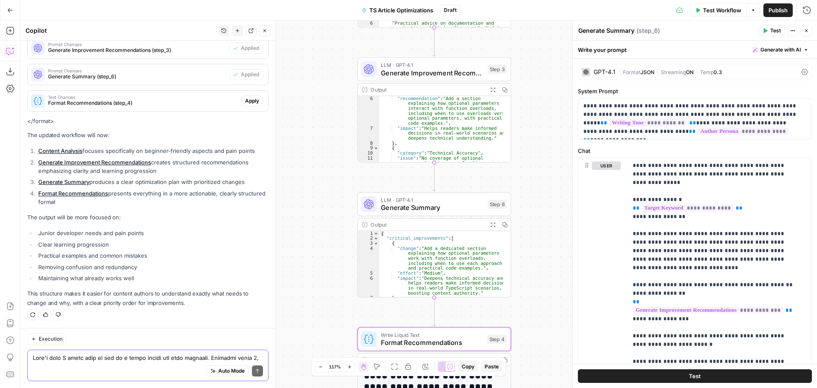
click at [248, 100] on span "Apply" at bounding box center [252, 101] width 14 height 8
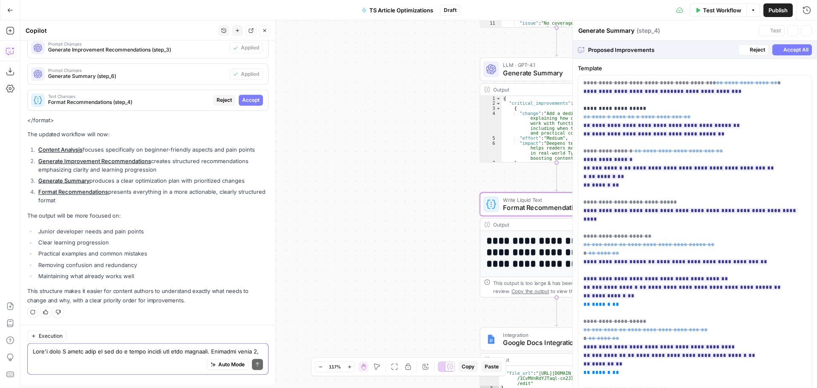
type textarea "Format Recommendations"
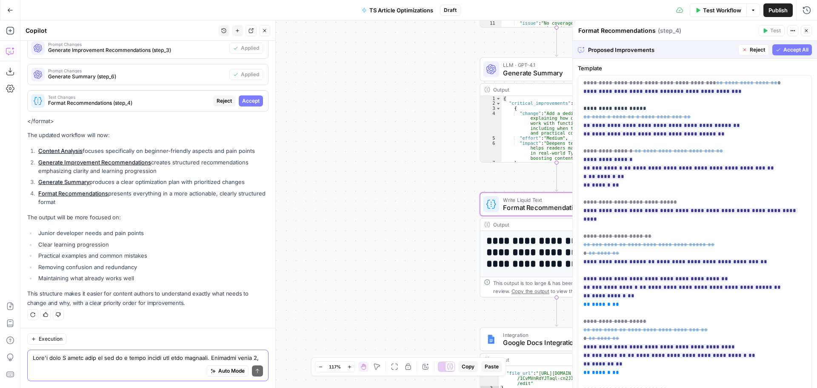
click at [248, 100] on span "Accept" at bounding box center [250, 101] width 17 height 8
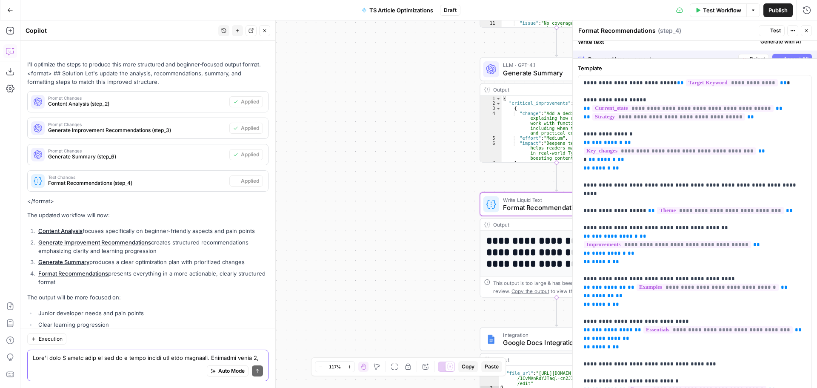
scroll to position [4082, 0]
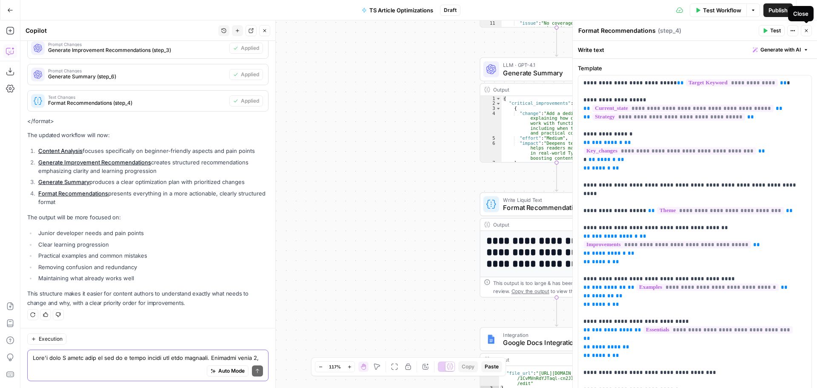
click at [806, 29] on icon "button" at bounding box center [806, 30] width 5 height 5
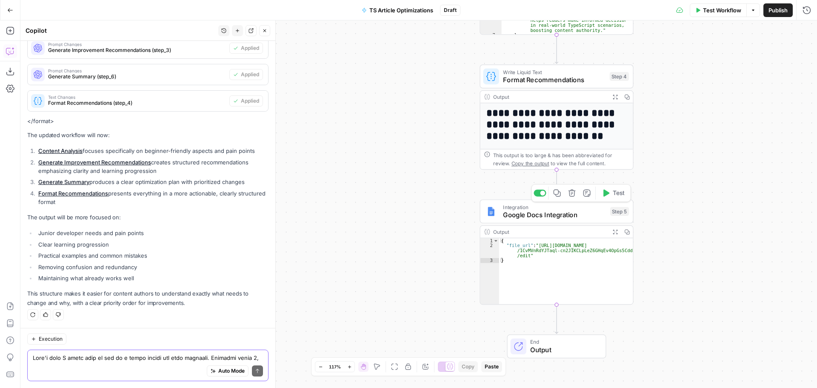
click at [552, 214] on span "Google Docs Integration" at bounding box center [554, 215] width 103 height 10
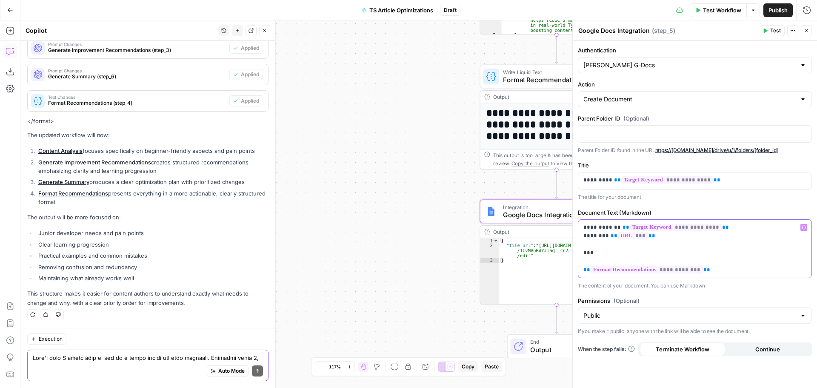
click at [584, 228] on p "**********" at bounding box center [695, 248] width 223 height 51
click at [654, 238] on p "**********" at bounding box center [695, 248] width 223 height 51
click at [663, 238] on p "**********" at bounding box center [695, 248] width 223 height 51
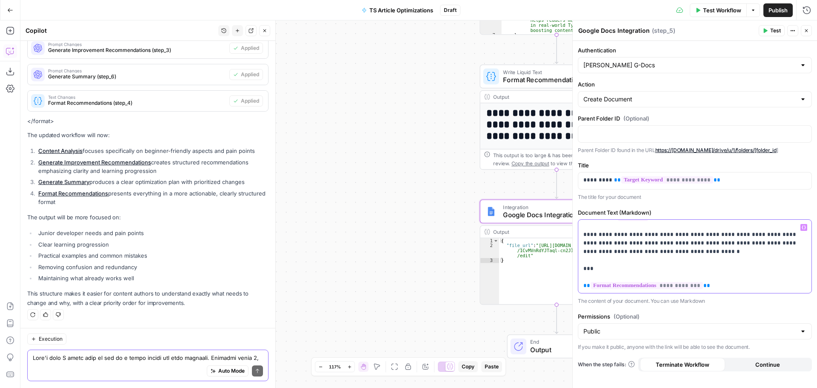
scroll to position [0, 0]
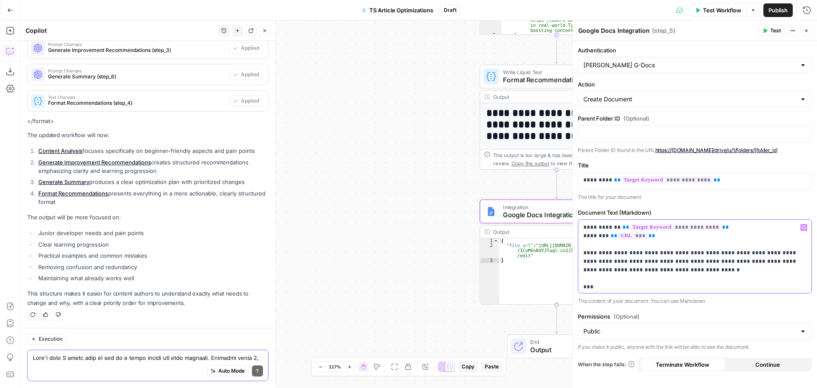
drag, startPoint x: 621, startPoint y: 271, endPoint x: 610, endPoint y: 270, distance: 10.2
click at [610, 270] on p "**********" at bounding box center [692, 265] width 217 height 85
click at [660, 265] on p "**********" at bounding box center [692, 265] width 217 height 85
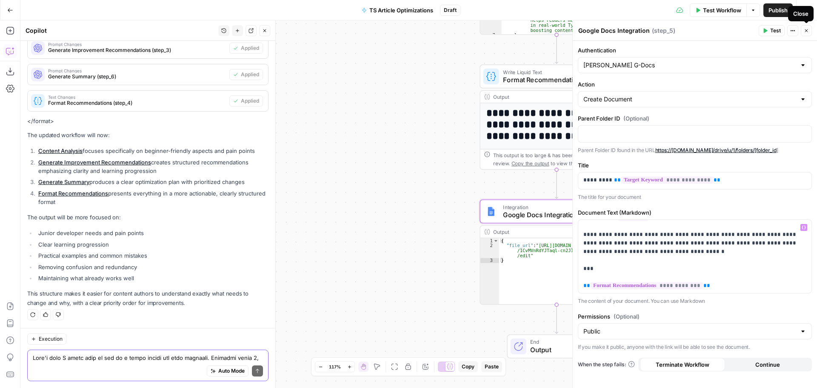
click at [804, 31] on icon "button" at bounding box center [806, 30] width 5 height 5
click at [804, 31] on div "**********" at bounding box center [695, 203] width 245 height 367
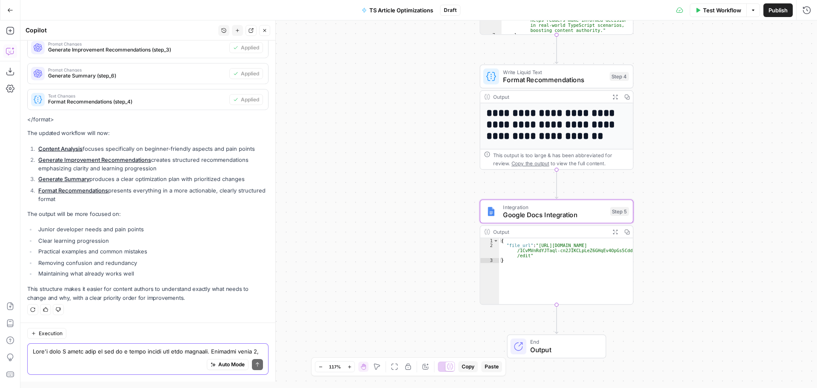
scroll to position [4082, 0]
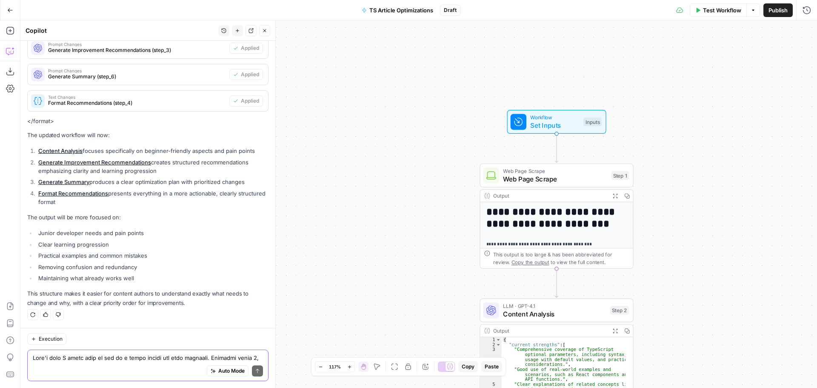
click at [719, 8] on span "Test Workflow" at bounding box center [722, 10] width 38 height 9
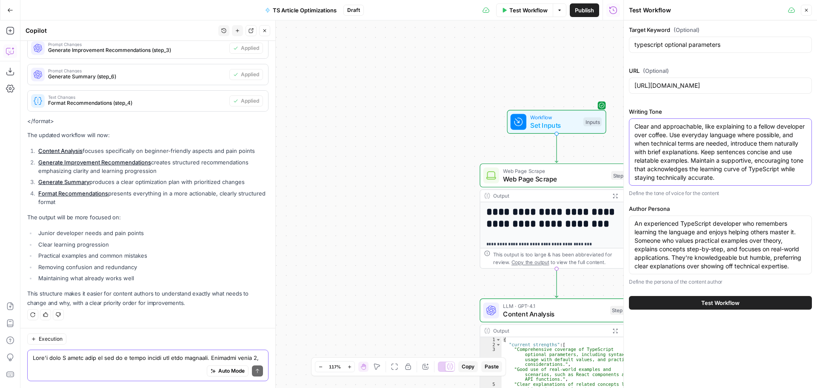
click at [778, 128] on textarea "Clear and approachable, like explaining to a fellow developer over coffee. Use …" at bounding box center [721, 152] width 172 height 60
type textarea "Clear and approachable, like explaining to a fellow, less-experienced developer…"
click at [753, 309] on button "Test Workflow" at bounding box center [720, 303] width 183 height 14
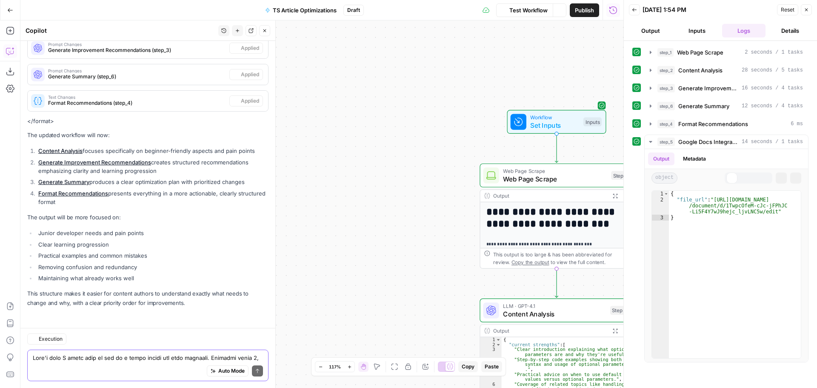
scroll to position [4082, 0]
type textarea "**********"
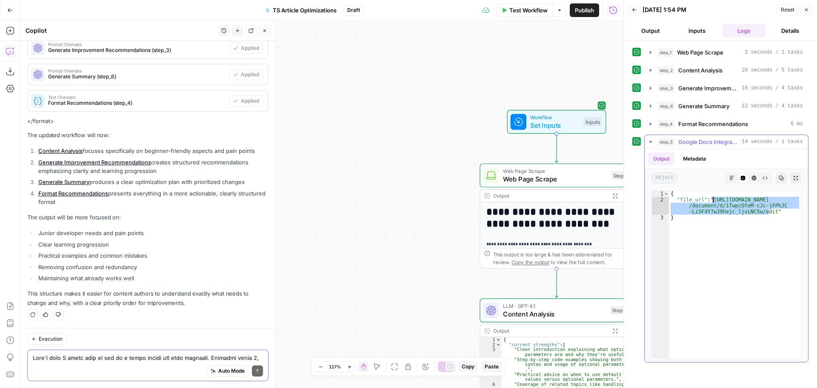
drag, startPoint x: 769, startPoint y: 211, endPoint x: 713, endPoint y: 200, distance: 57.1
click at [713, 200] on div "{ "file_url" : "https://docs.google.com /document/d/1TwpcOfeM-cJc-jFPhJC -Li5F4…" at bounding box center [735, 280] width 132 height 179
click at [806, 9] on icon "button" at bounding box center [806, 9] width 5 height 5
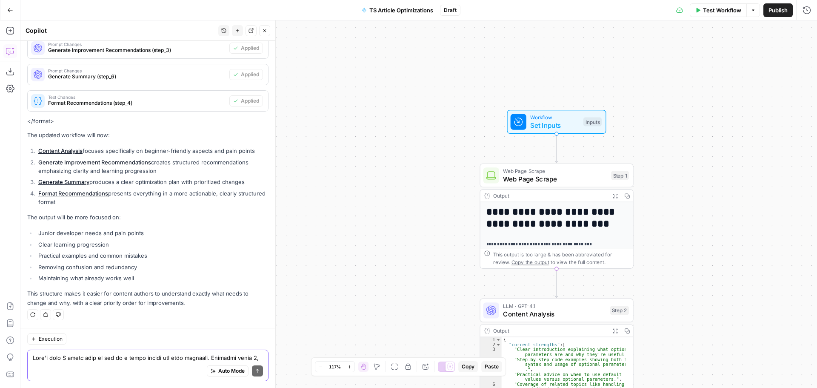
click at [87, 364] on div "Auto Mode Send" at bounding box center [148, 371] width 230 height 19
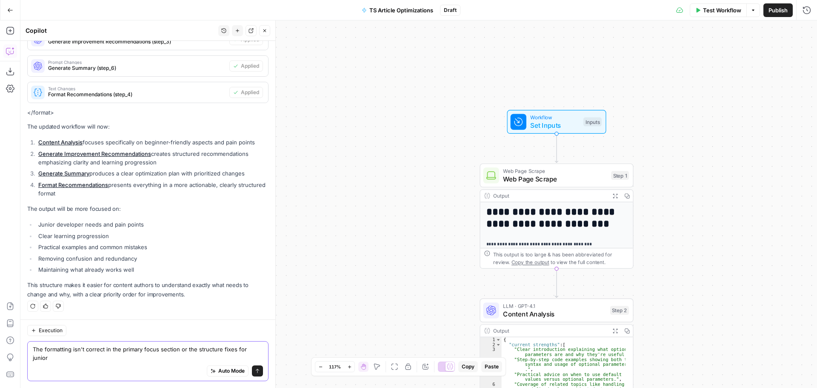
scroll to position [4090, 0]
click at [112, 359] on textarea "The formatting isn't correct in the primary focus section or the structure fixe…" at bounding box center [148, 353] width 230 height 17
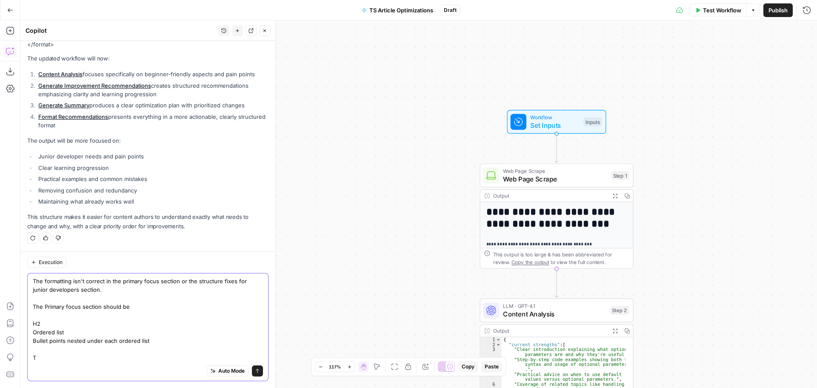
scroll to position [4158, 0]
click at [105, 290] on textarea "The formatting isn't correct in the primary focus section or the structure fixe…" at bounding box center [148, 319] width 230 height 85
drag, startPoint x: 133, startPoint y: 293, endPoint x: 179, endPoint y: 279, distance: 47.7
click at [179, 279] on textarea "The formatting isn't correct in the primary focus section or the structure fixe…" at bounding box center [148, 319] width 230 height 85
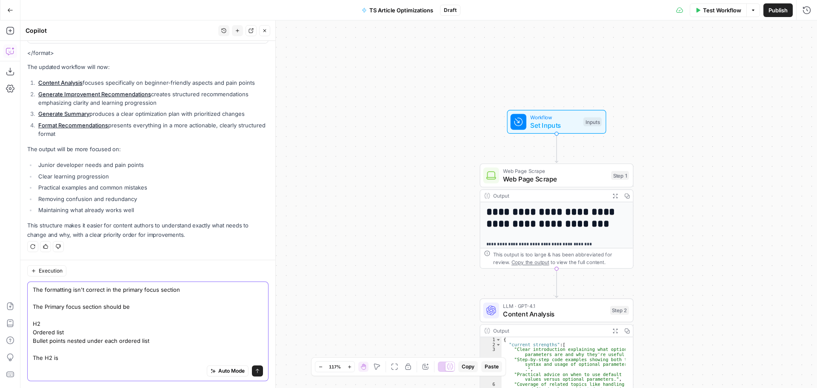
scroll to position [4150, 0]
drag, startPoint x: 147, startPoint y: 306, endPoint x: 26, endPoint y: 309, distance: 121.8
click at [26, 309] on div "Execution The formatting isn't correct in the primary focus section The Primary…" at bounding box center [147, 324] width 255 height 128
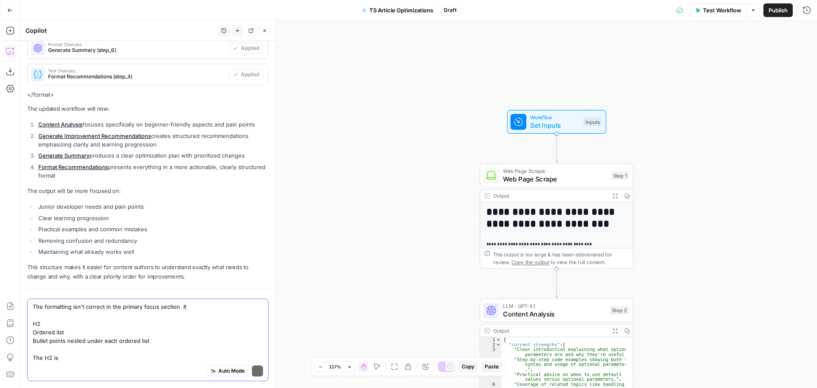
scroll to position [4133, 0]
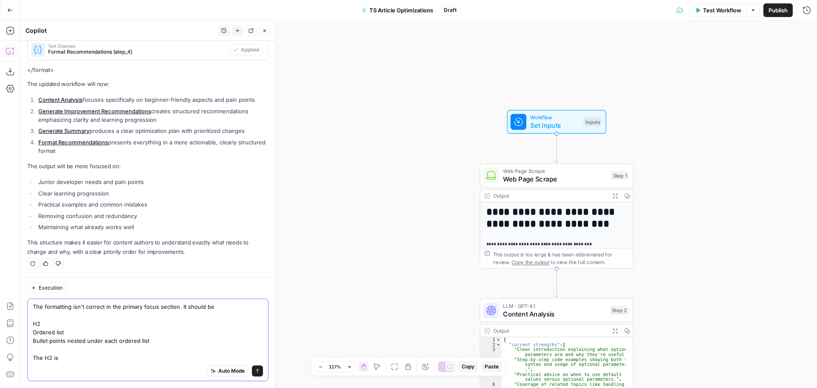
click at [46, 323] on textarea "The formatting isn't correct in the primary focus section. It should be H2 Orde…" at bounding box center [148, 332] width 230 height 60
click at [63, 331] on textarea "The formatting isn't correct in the primary focus section. It should be H2 (thi…" at bounding box center [148, 332] width 230 height 60
click at [214, 331] on textarea "The formatting isn't correct in the primary focus section. It should be H2 (thi…" at bounding box center [148, 332] width 230 height 60
click at [63, 332] on textarea "The formatting isn't correct in the primary focus section. It should be H2 (thi…" at bounding box center [148, 332] width 230 height 60
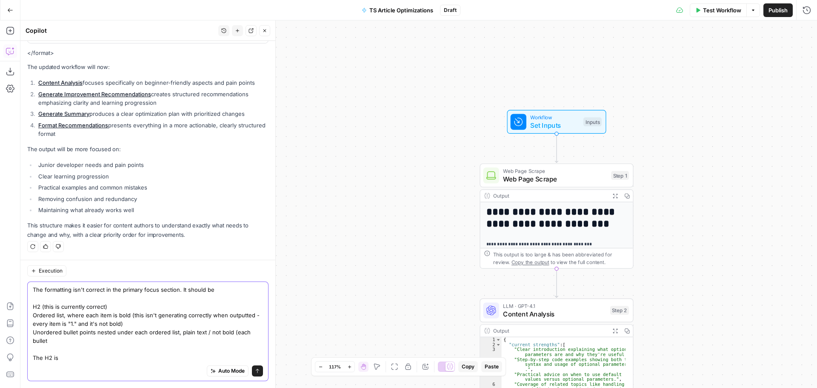
scroll to position [4150, 0]
click at [107, 341] on textarea "The formatting isn't correct in the primary focus section. It should be H2 (thi…" at bounding box center [148, 323] width 230 height 77
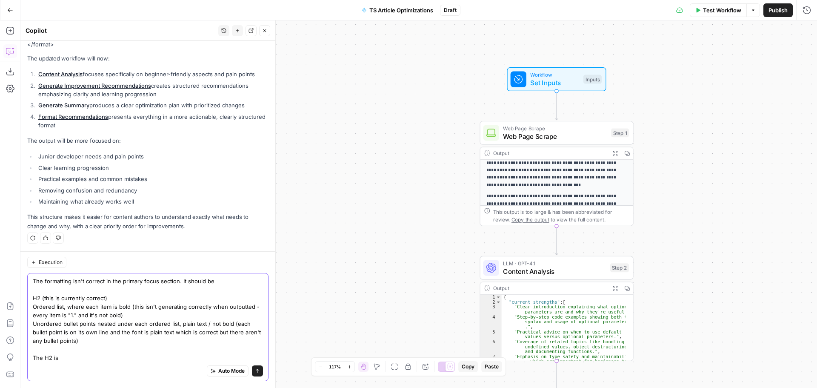
scroll to position [119, 0]
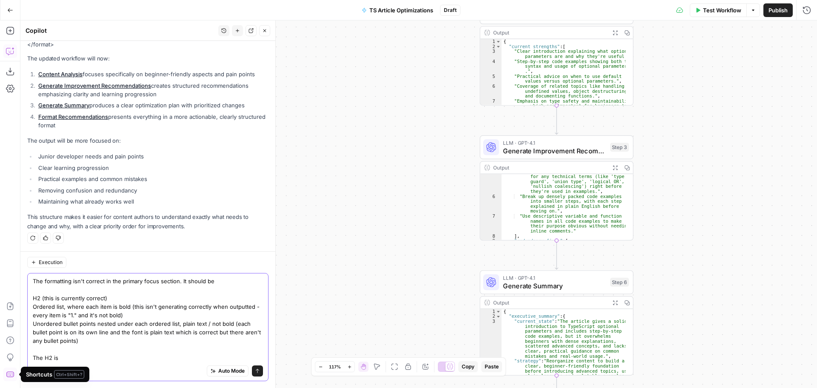
click at [72, 354] on textarea "The formatting isn't correct in the primary focus section. It should be H2 (thi…" at bounding box center [148, 319] width 230 height 85
drag, startPoint x: 79, startPoint y: 357, endPoint x: 24, endPoint y: 355, distance: 54.5
click at [24, 355] on div "Execution The formatting isn't correct in the primary focus section. It should …" at bounding box center [147, 319] width 255 height 137
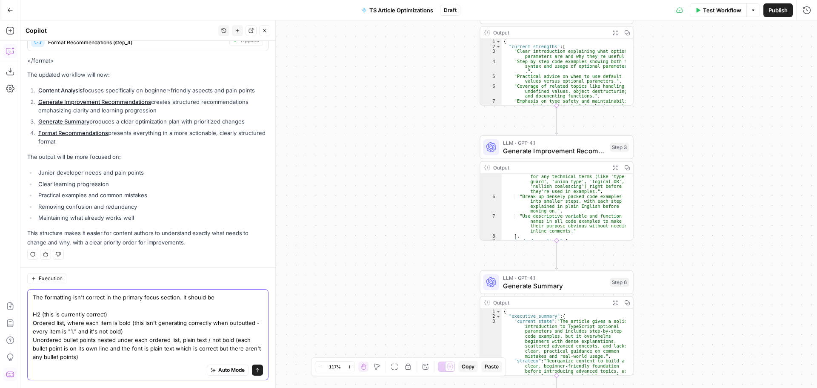
scroll to position [4141, 0]
click at [123, 300] on textarea "The formatting isn't correct in the primary focus section. It should be H2 (thi…" at bounding box center [148, 328] width 230 height 68
type textarea "The formatting isn't correct in the "primary focus" section. It should be H2 (t…"
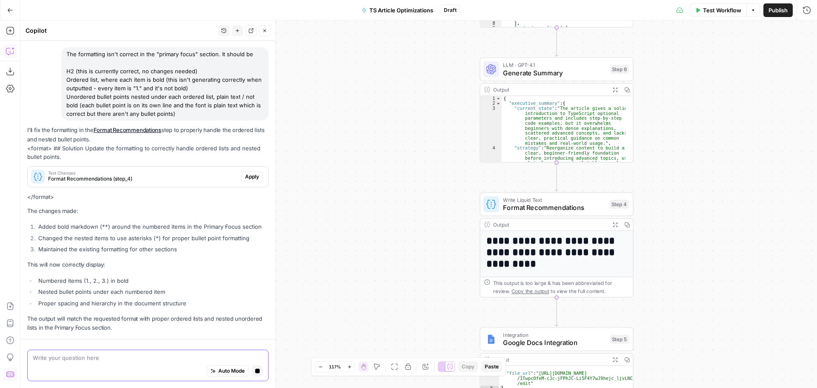
scroll to position [4371, 0]
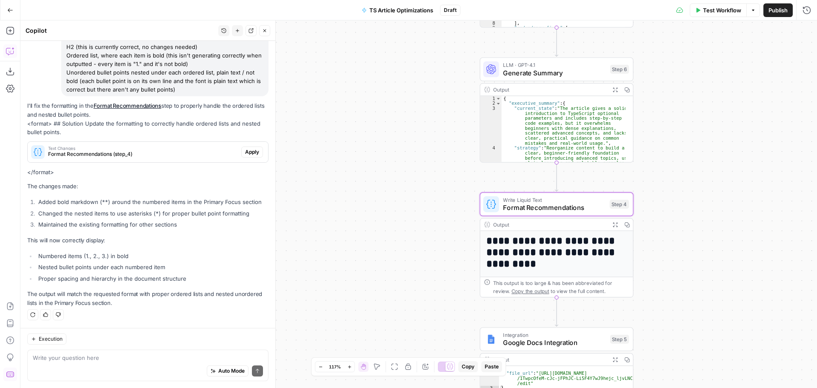
click at [245, 153] on span "Apply" at bounding box center [252, 152] width 14 height 8
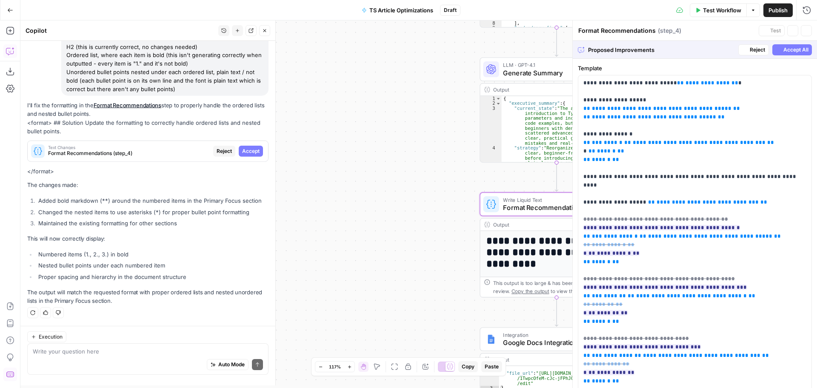
scroll to position [4248, 0]
click at [791, 47] on span "Accept All" at bounding box center [796, 50] width 25 height 8
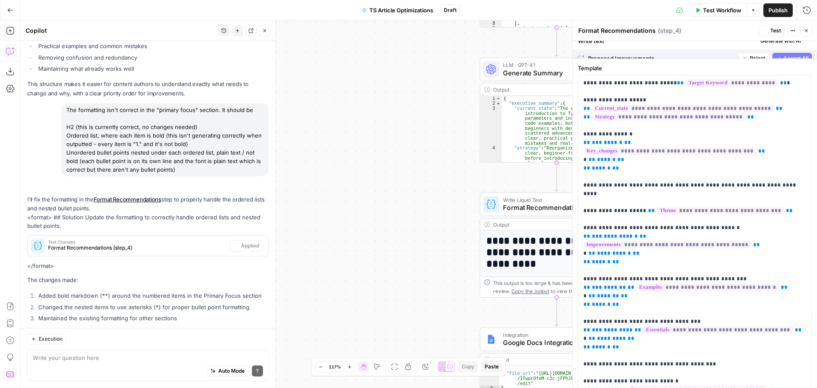
scroll to position [4385, 0]
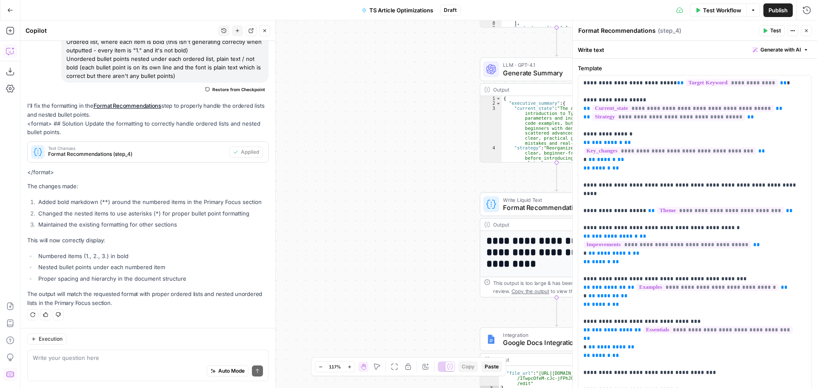
click at [769, 32] on button "Test" at bounding box center [772, 30] width 26 height 11
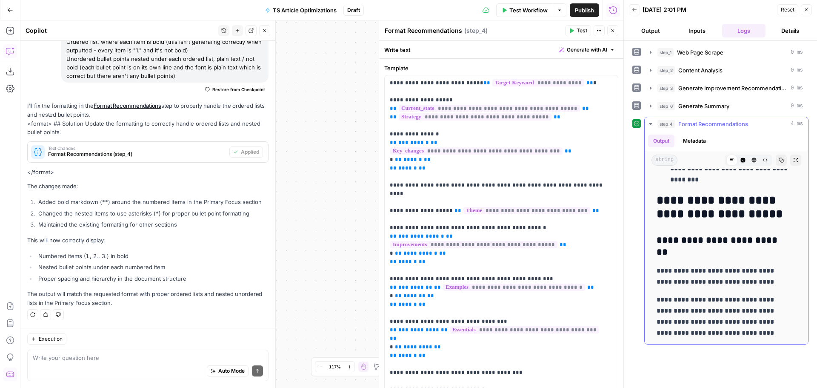
scroll to position [1405, 0]
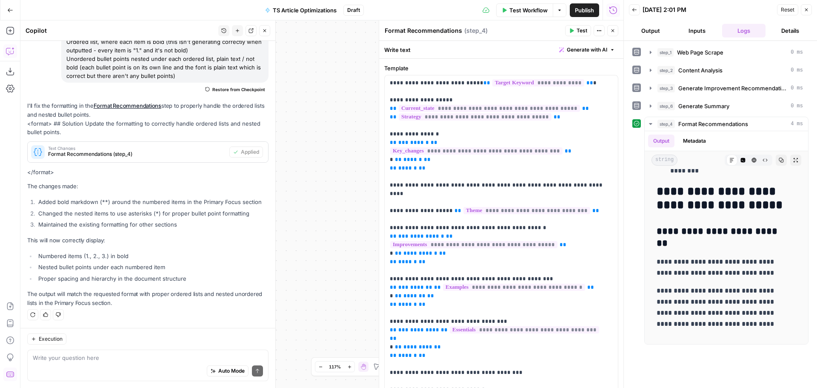
click at [79, 363] on div "Auto Mode Send" at bounding box center [148, 371] width 230 height 19
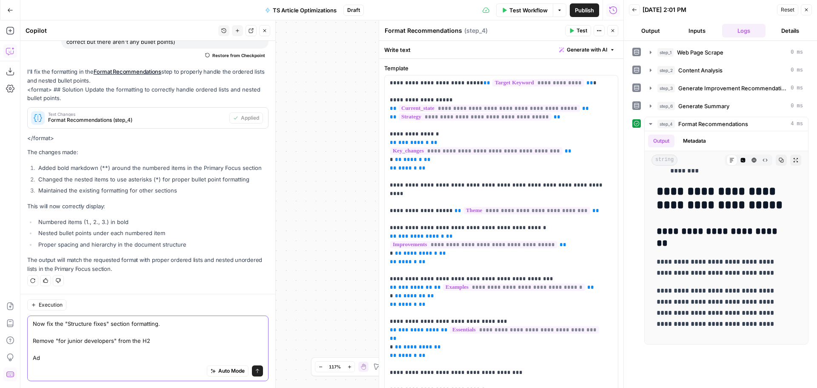
scroll to position [4419, 0]
drag, startPoint x: 160, startPoint y: 353, endPoint x: 176, endPoint y: 359, distance: 17.1
click at [160, 353] on textarea "Now fix the "Structure fixes" section formatting. Remove "for junior developers…" at bounding box center [148, 340] width 230 height 43
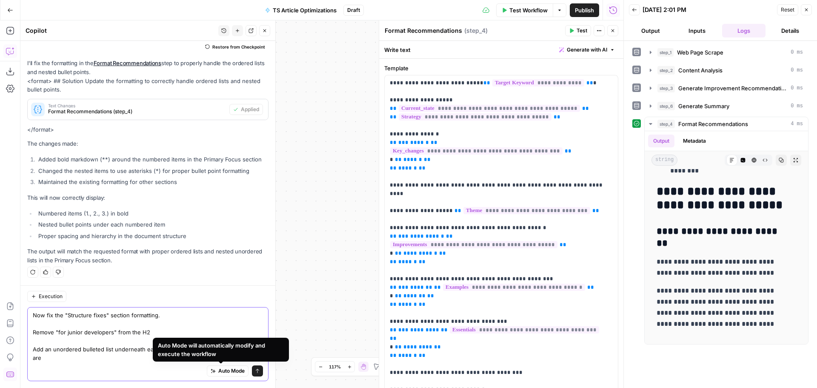
scroll to position [4427, 0]
type textarea "Now fix the "Structure fixes" section formatting. Remove "for junior developers…"
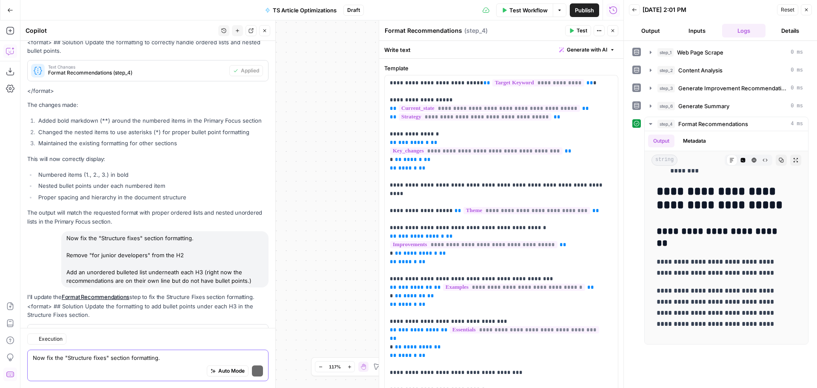
scroll to position [4603, 0]
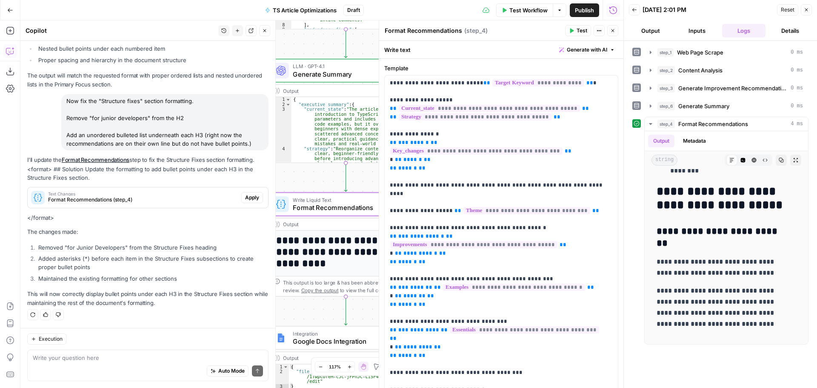
click at [245, 200] on span "Apply" at bounding box center [252, 198] width 14 height 8
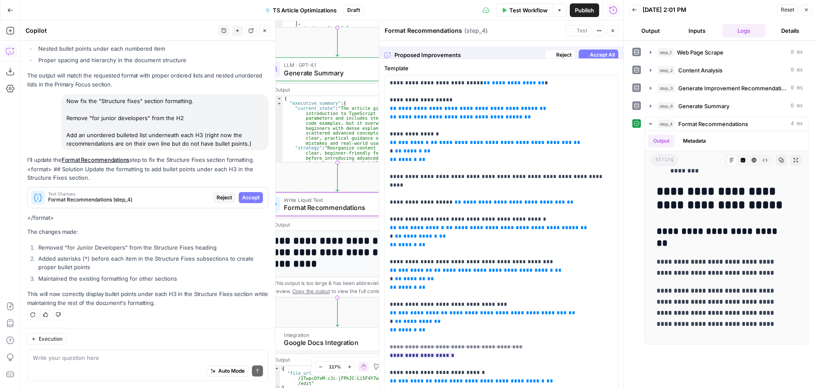
scroll to position [4467, 0]
click at [242, 199] on span "Accept" at bounding box center [250, 198] width 17 height 8
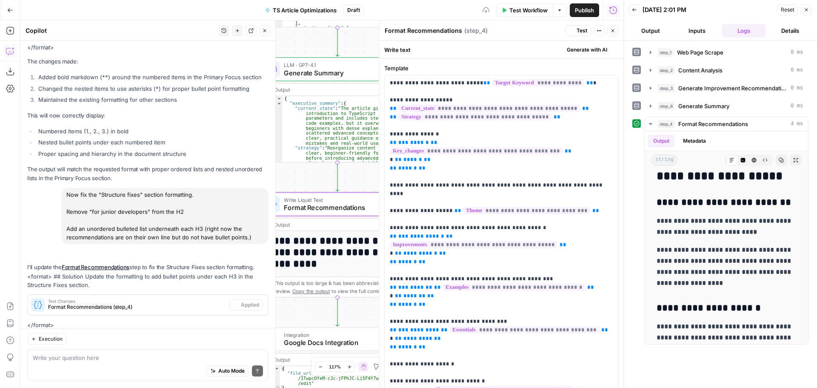
scroll to position [0, 0]
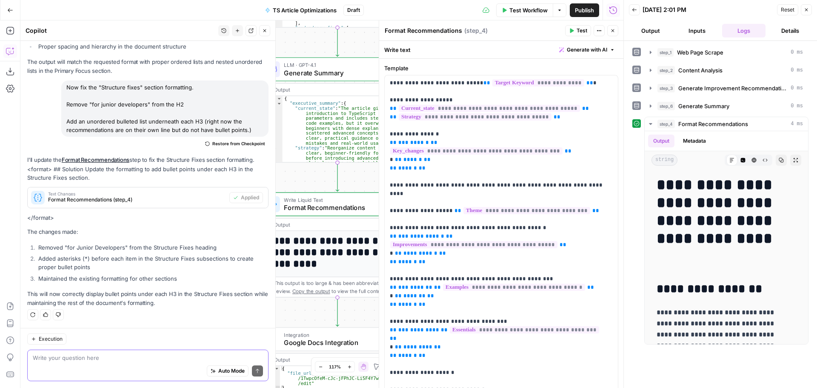
click at [137, 359] on textarea at bounding box center [148, 357] width 230 height 9
type textarea "Add a horizontal line break before the "Quick Reference: What to Tackle First" …"
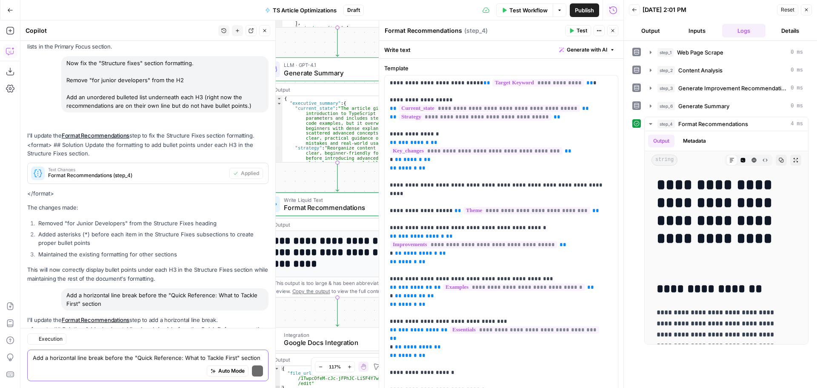
scroll to position [4792, 0]
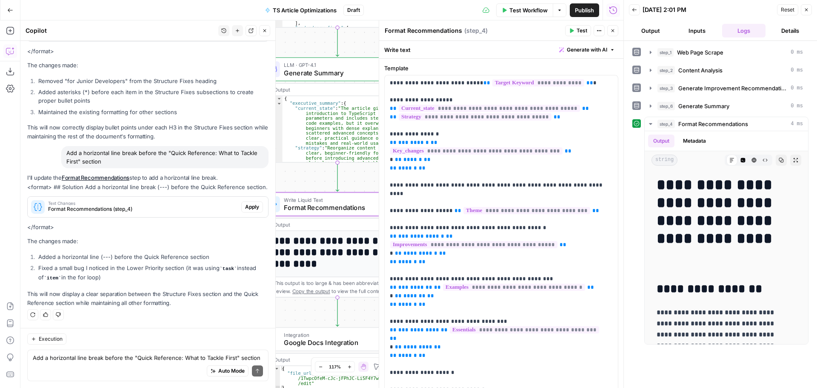
click at [245, 204] on span "Apply" at bounding box center [252, 207] width 14 height 8
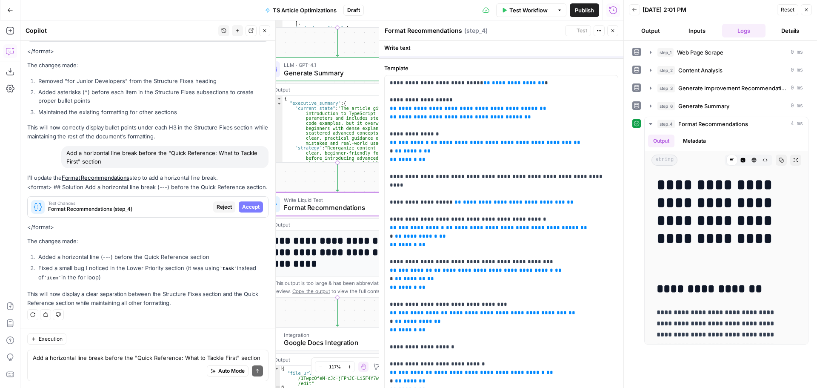
scroll to position [4642, 0]
click at [242, 205] on span "Accept" at bounding box center [250, 207] width 17 height 8
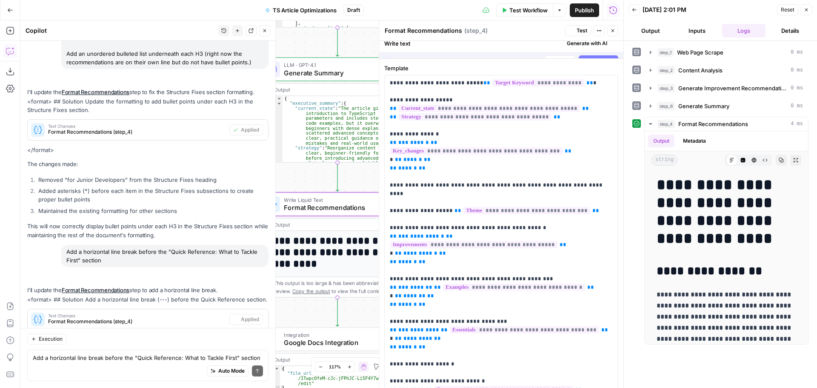
scroll to position [4805, 0]
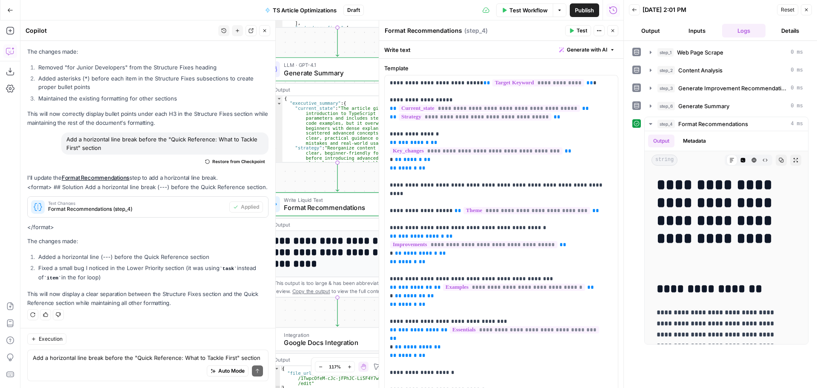
click at [580, 30] on span "Test" at bounding box center [582, 31] width 11 height 8
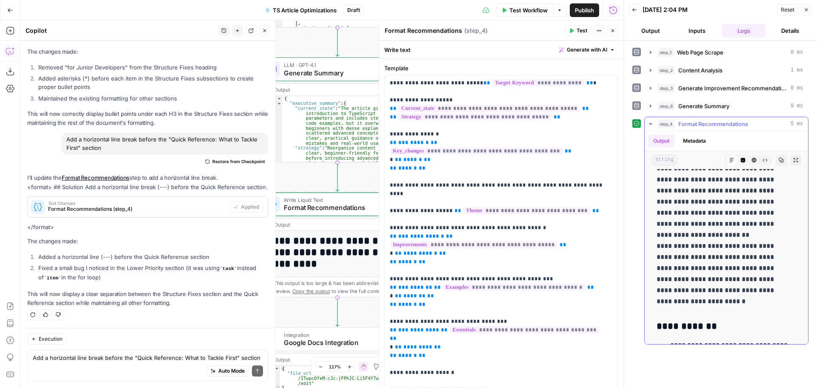
scroll to position [170, 0]
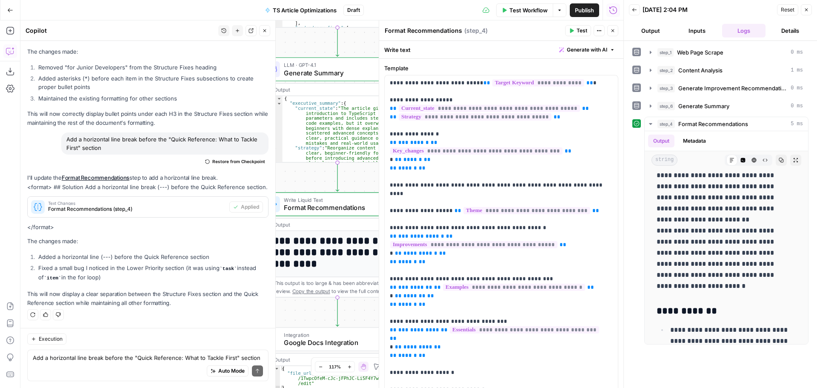
click at [78, 376] on div "Auto Mode Send" at bounding box center [148, 371] width 230 height 19
type textarea "Make sure there is a clear paragraph break between the first"
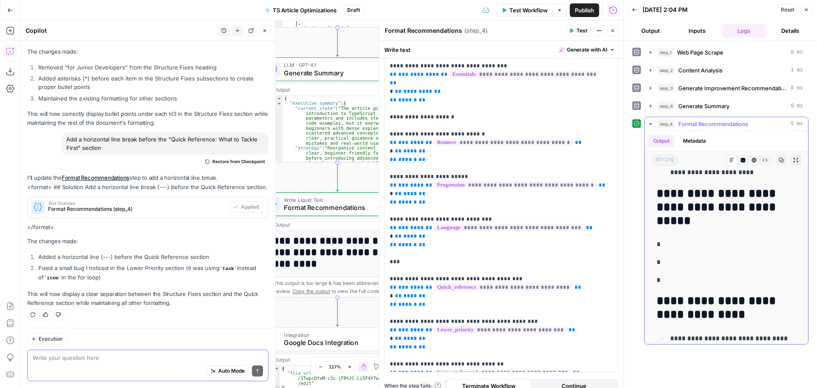
scroll to position [2128, 0]
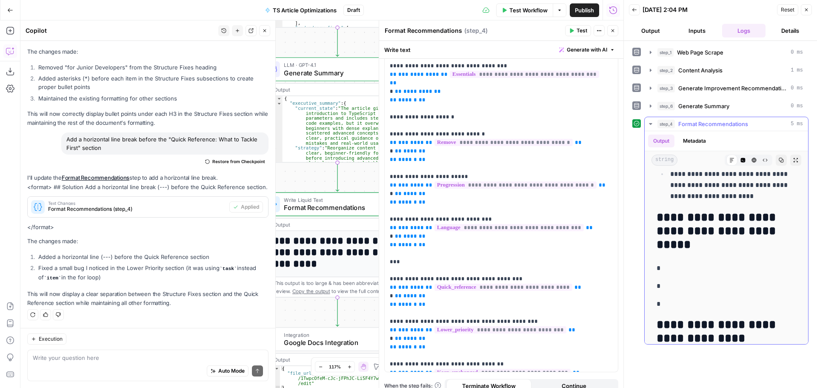
click at [677, 301] on p "*" at bounding box center [723, 303] width 133 height 11
click at [175, 362] on div "Auto Mode Send" at bounding box center [148, 371] width 230 height 19
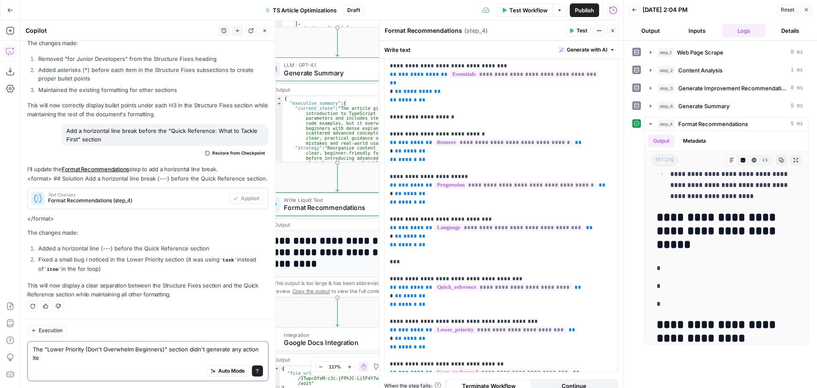
scroll to position [4814, 0]
type textarea "The "Lower Priority (Don't Overwhelm Beginners)" section didn't generate any ac…"
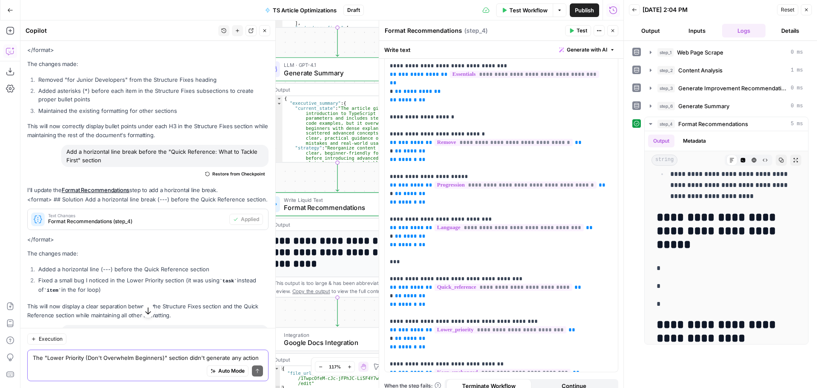
scroll to position [4955, 0]
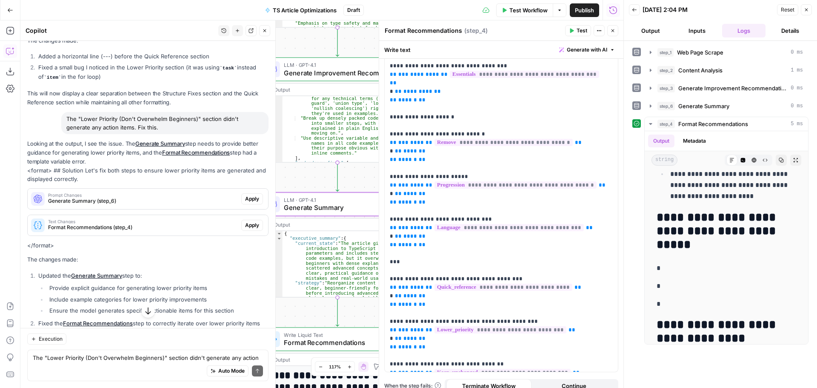
click at [245, 203] on span "Apply" at bounding box center [252, 199] width 14 height 8
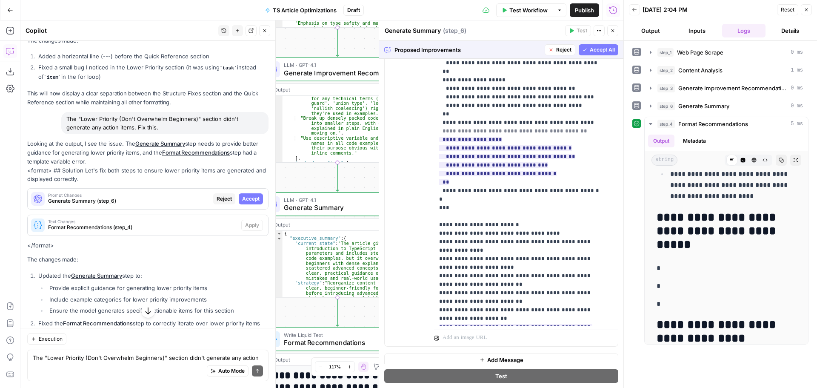
scroll to position [186, 0]
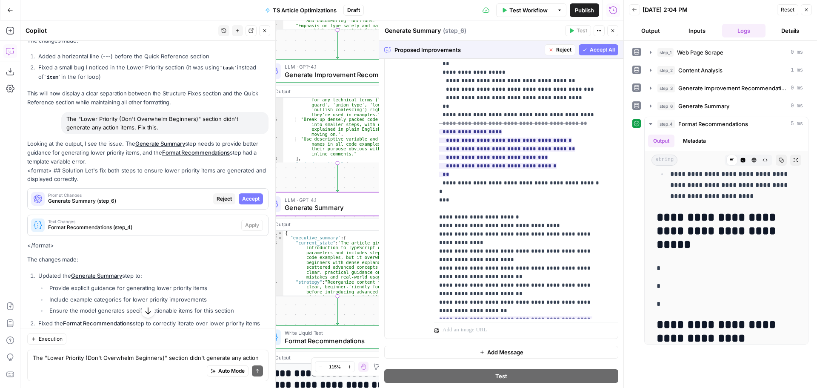
click at [242, 203] on span "Accept" at bounding box center [250, 199] width 17 height 8
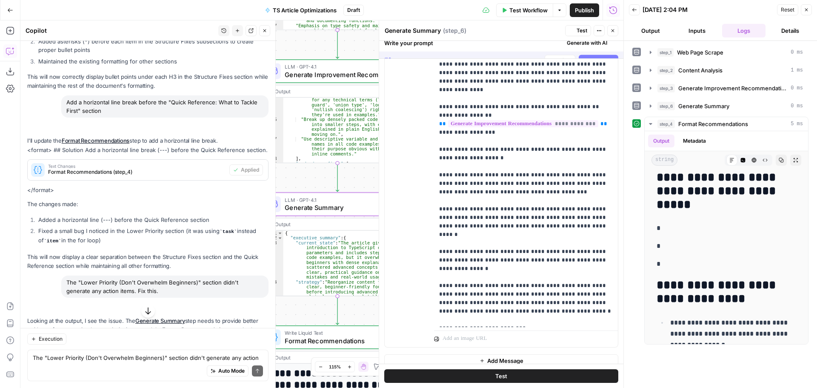
scroll to position [0, 0]
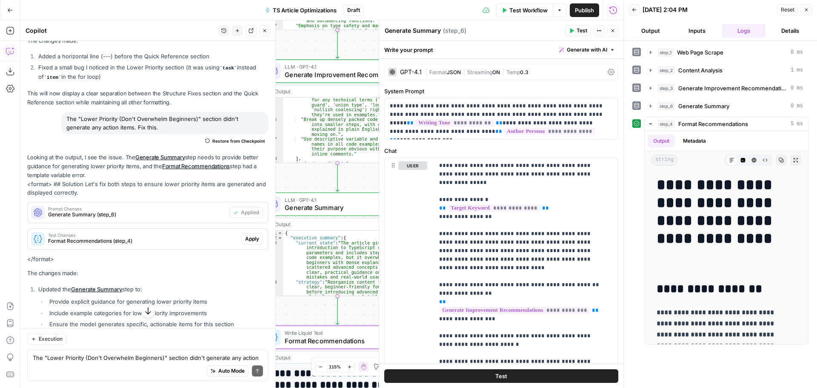
click at [245, 243] on span "Apply" at bounding box center [252, 239] width 14 height 8
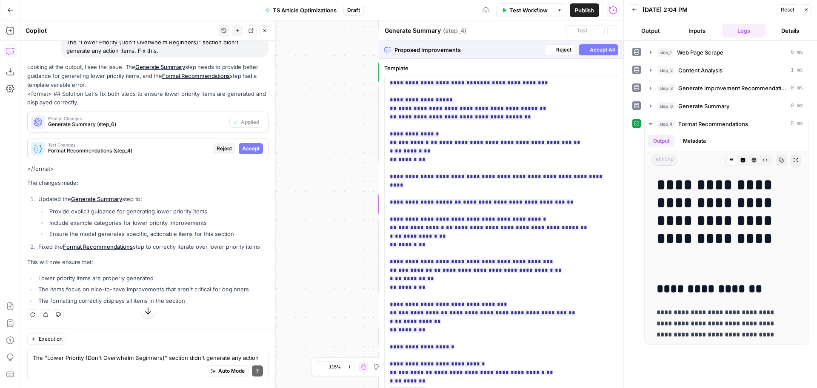
type textarea "Format Recommendations"
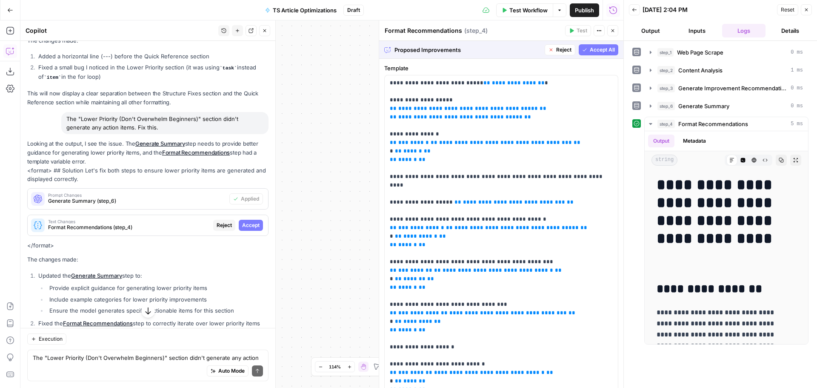
click at [249, 229] on span "Accept" at bounding box center [250, 225] width 17 height 8
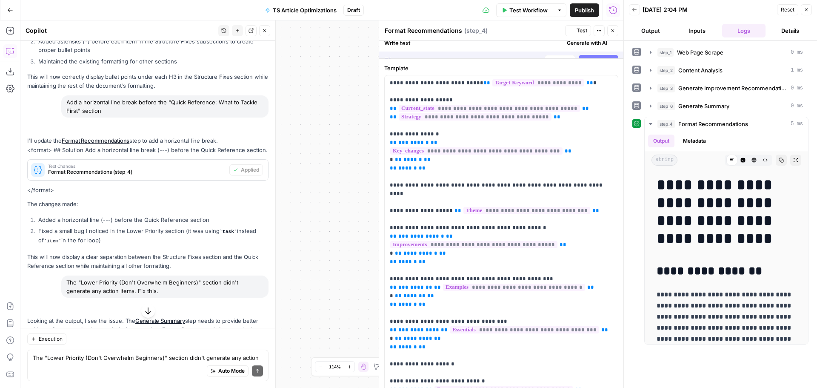
scroll to position [4955, 0]
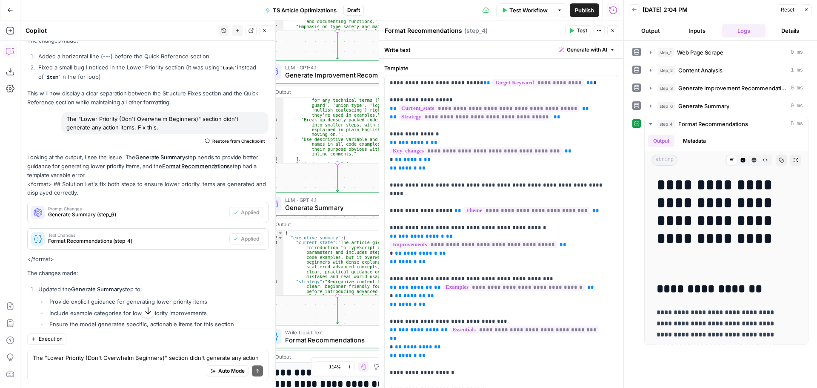
click at [586, 28] on span "Test" at bounding box center [582, 31] width 11 height 8
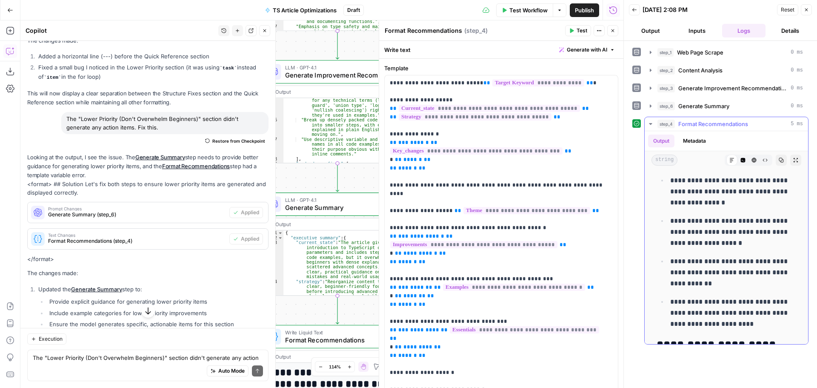
scroll to position [2066, 0]
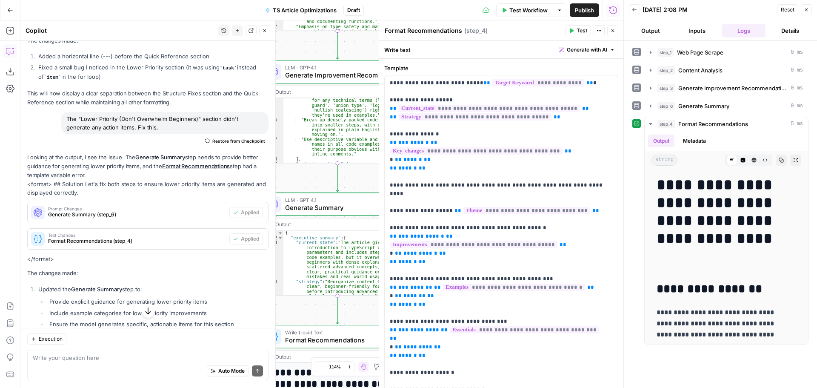
click at [810, 8] on button "Close" at bounding box center [806, 9] width 11 height 11
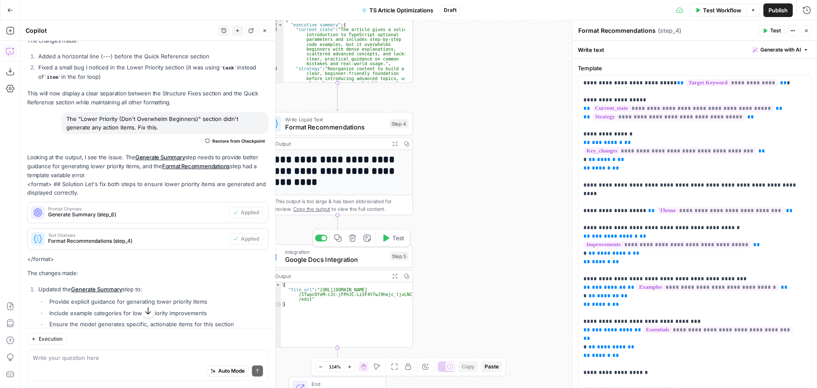
drag, startPoint x: 363, startPoint y: 263, endPoint x: 369, endPoint y: 261, distance: 6.1
click at [363, 263] on span "Google Docs Integration" at bounding box center [335, 260] width 101 height 10
click at [369, 261] on span "Google Docs Integration" at bounding box center [335, 260] width 101 height 10
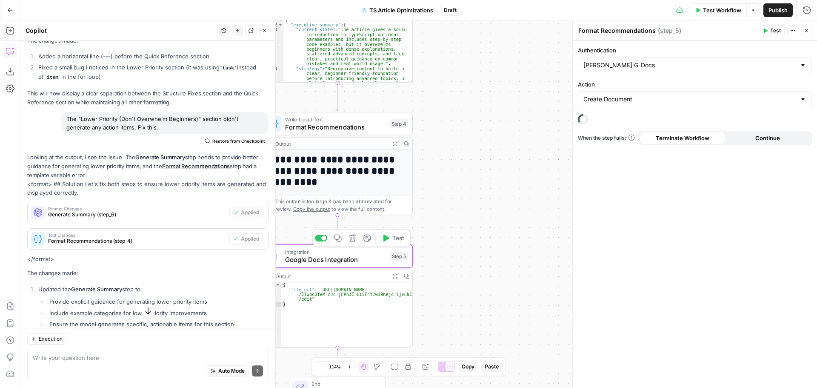
type textarea "Google Docs Integration"
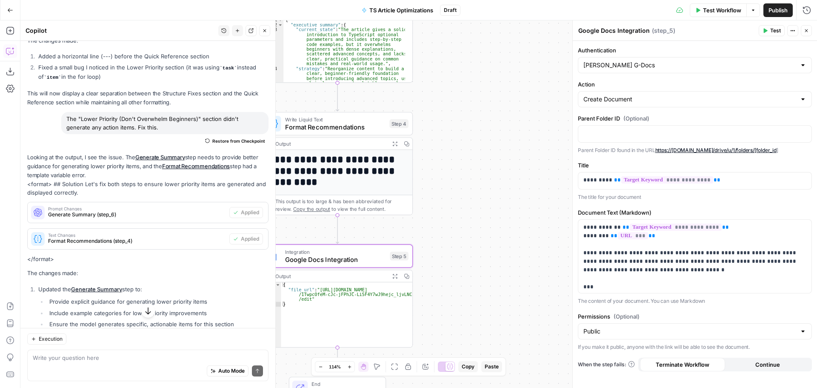
click at [765, 32] on icon "button" at bounding box center [766, 31] width 4 height 5
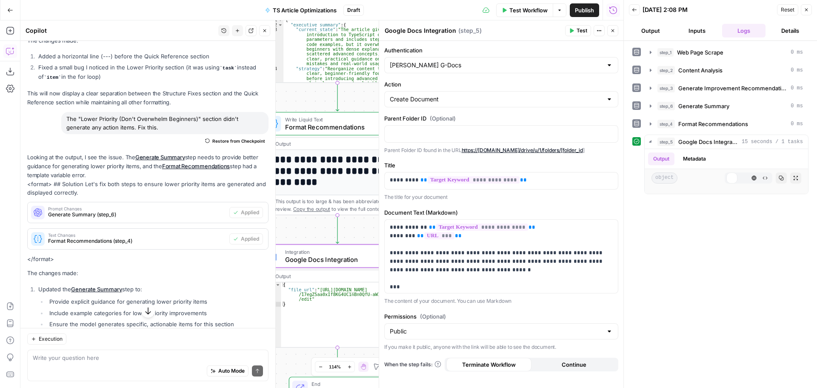
scroll to position [4955, 0]
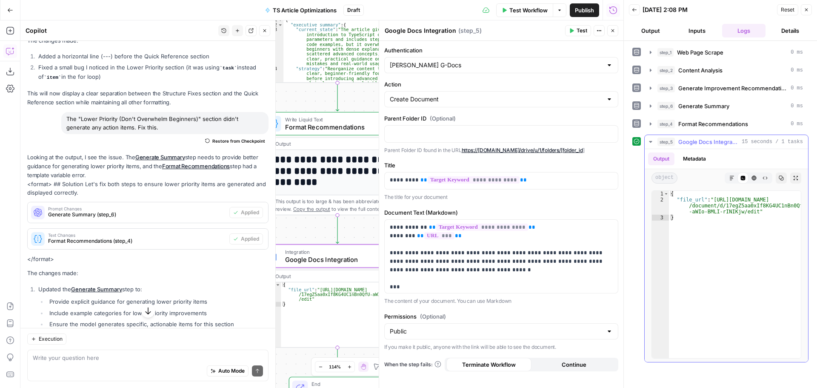
type textarea "**********"
drag, startPoint x: 752, startPoint y: 210, endPoint x: 706, endPoint y: 200, distance: 47.4
click at [706, 200] on div "{ "file_url" : "https://docs.google.com /document/d/17egZ5aa0xIf8KG4UC1nBn0QfU …" at bounding box center [735, 280] width 132 height 179
click at [123, 373] on div "Auto Mode Send" at bounding box center [148, 371] width 230 height 19
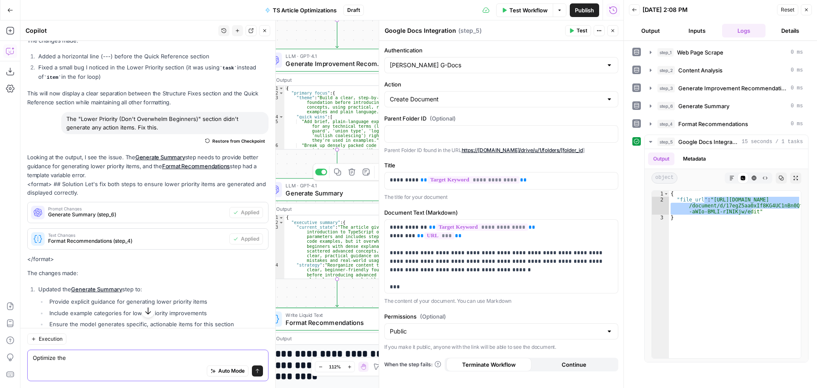
scroll to position [0, 0]
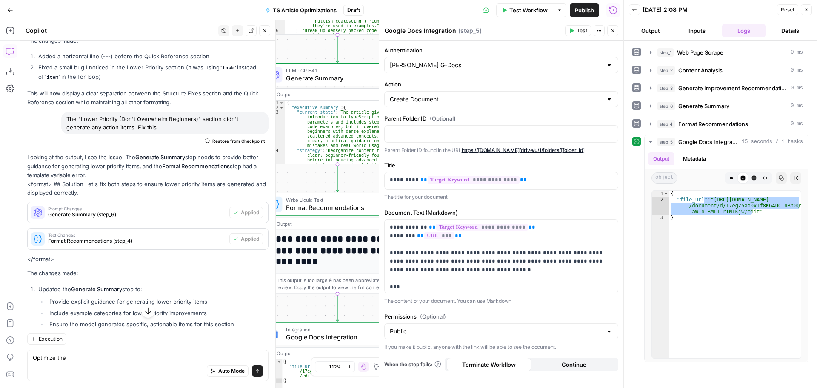
click at [615, 32] on button "Close" at bounding box center [612, 30] width 11 height 11
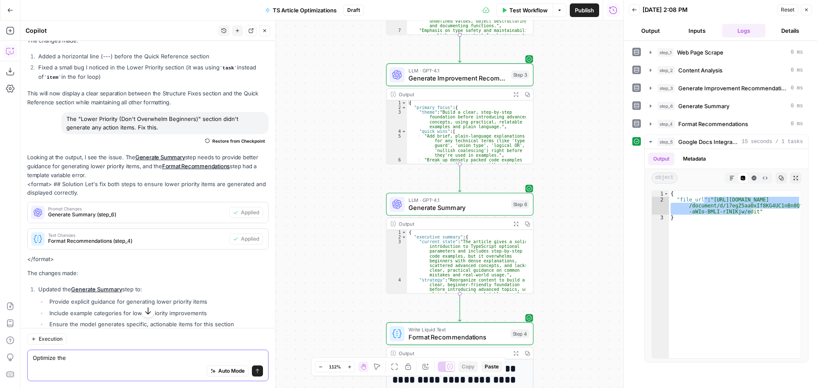
click at [92, 355] on textarea "Optimize the" at bounding box center [148, 357] width 230 height 9
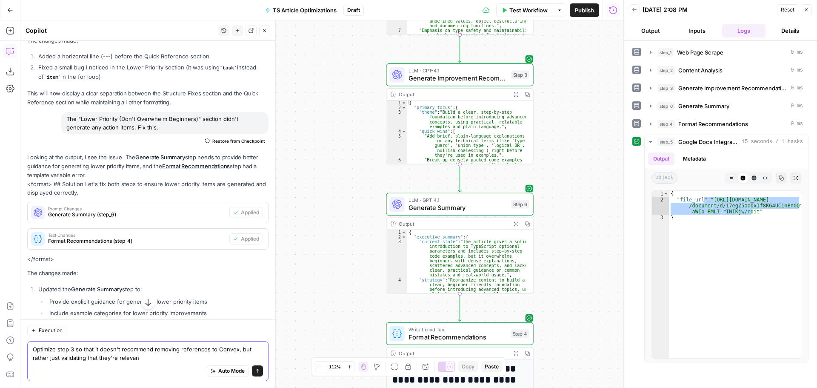
type textarea "Optimize step 3 so that it doesn't recommend removing references to Convex, but…"
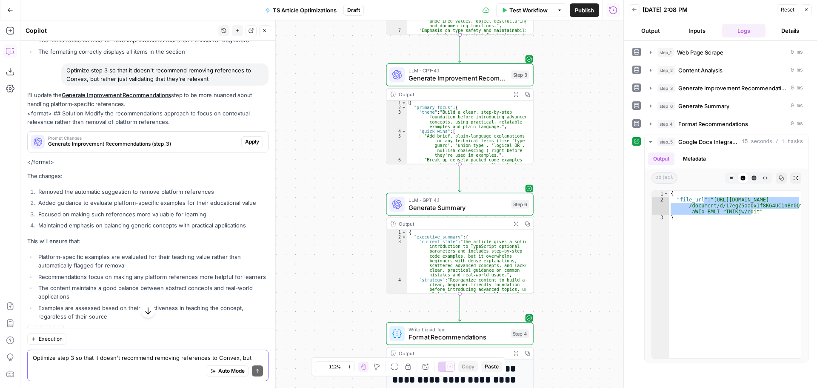
scroll to position [5361, 0]
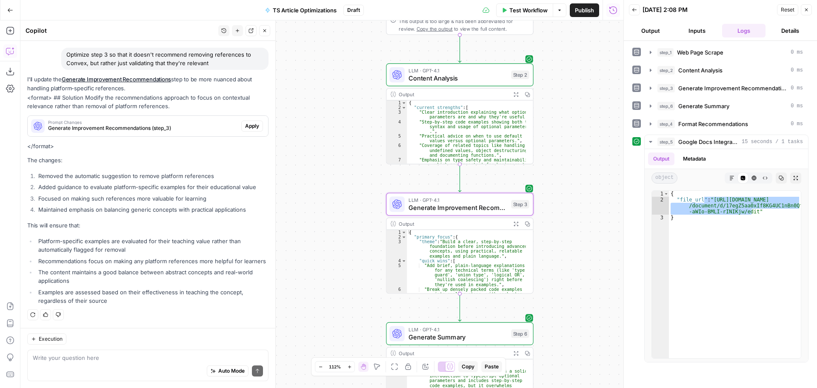
click at [252, 126] on span "Apply" at bounding box center [252, 126] width 14 height 8
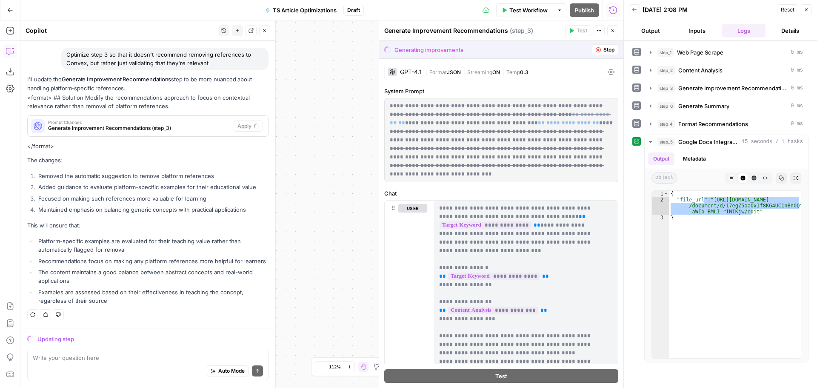
scroll to position [5184, 0]
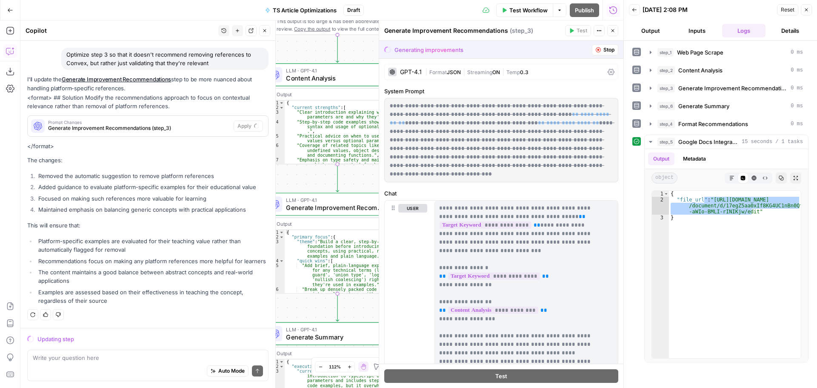
click at [60, 365] on div "Auto Mode Send" at bounding box center [148, 371] width 230 height 19
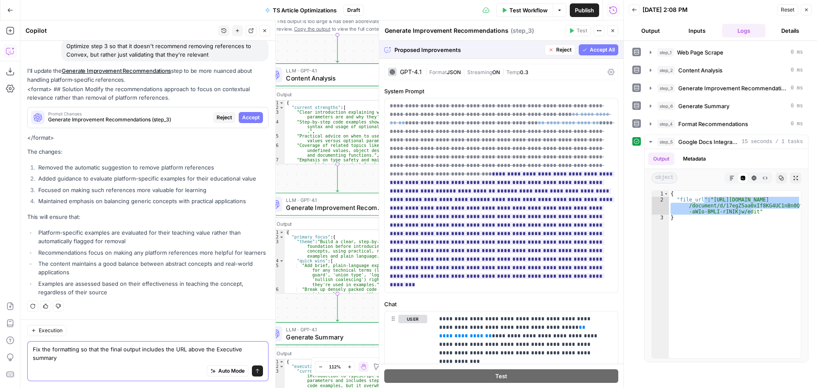
scroll to position [5192, 0]
type textarea "Fix the formatting so that the final output includes the URL above the Executiv…"
click at [251, 117] on span "Accept" at bounding box center [250, 118] width 17 height 8
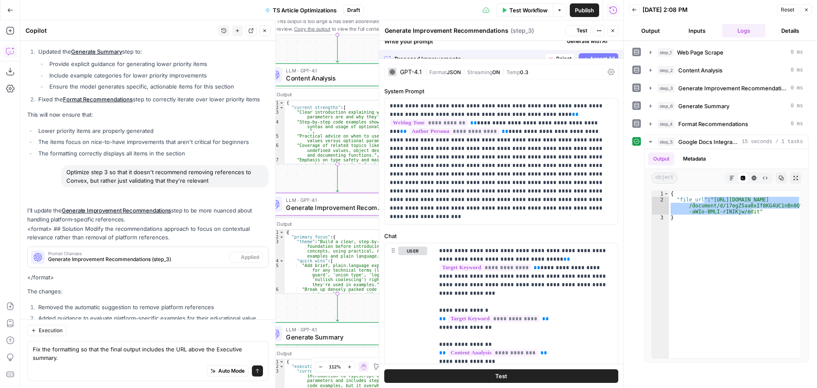
scroll to position [5383, 0]
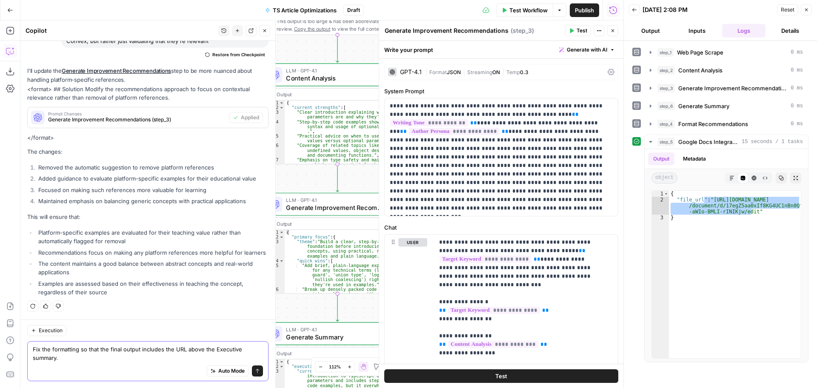
click at [112, 361] on textarea "Fix the formatting so that the final output includes the URL above the Executiv…" at bounding box center [148, 353] width 230 height 17
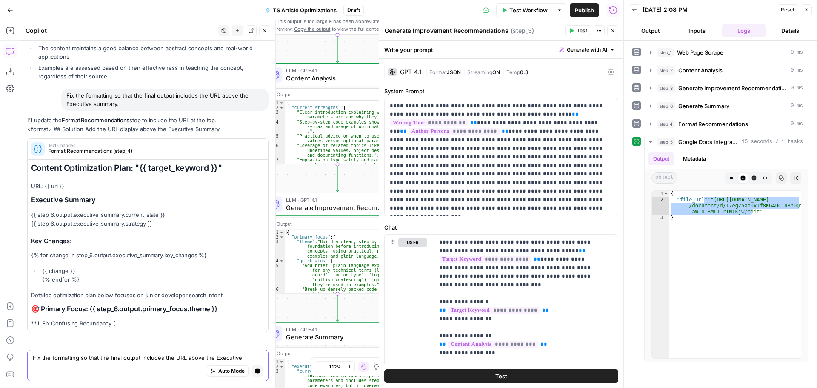
scroll to position [5389, 0]
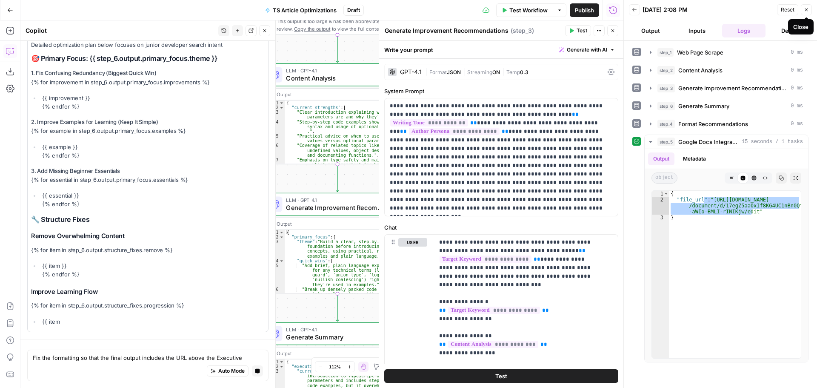
click at [808, 10] on icon "button" at bounding box center [806, 9] width 5 height 5
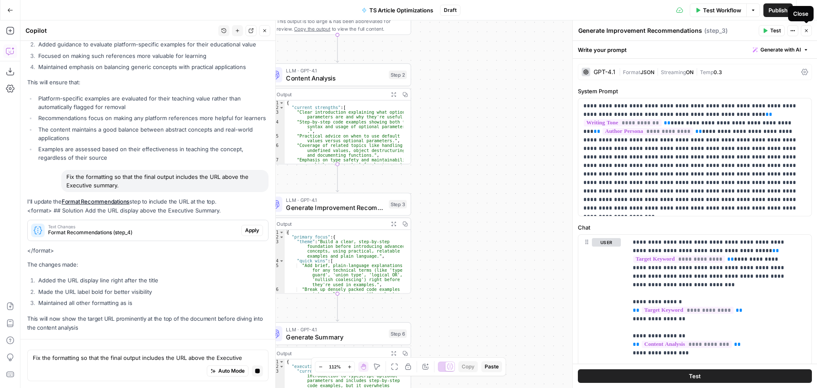
scroll to position [5308, 0]
click at [806, 31] on icon "button" at bounding box center [806, 30] width 3 height 3
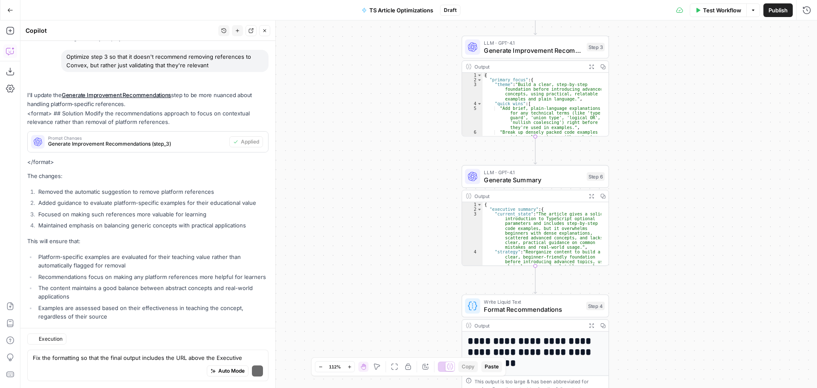
scroll to position [5542, 0]
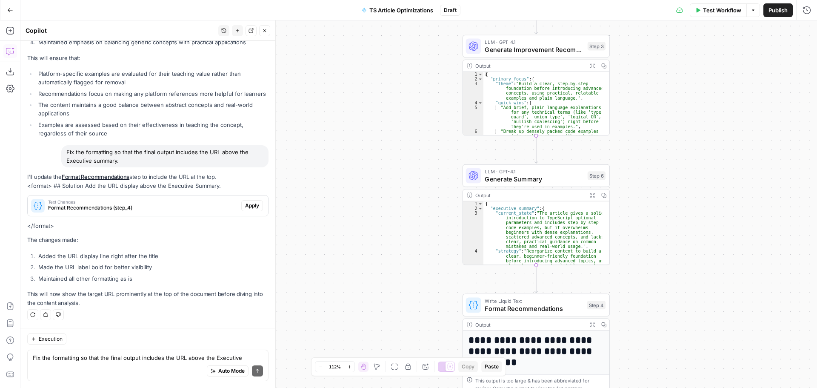
drag, startPoint x: 606, startPoint y: 162, endPoint x: 639, endPoint y: 145, distance: 37.3
click at [639, 145] on div "**********" at bounding box center [418, 203] width 797 height 367
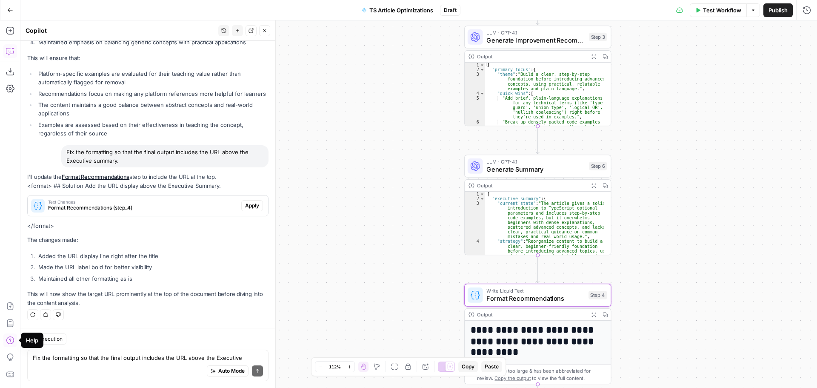
click at [245, 202] on span "Apply" at bounding box center [252, 206] width 14 height 8
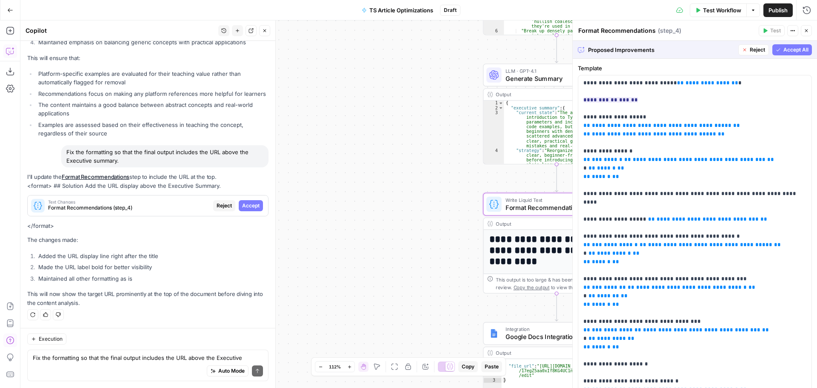
scroll to position [5351, 0]
click at [786, 54] on button "Accept All" at bounding box center [793, 49] width 40 height 11
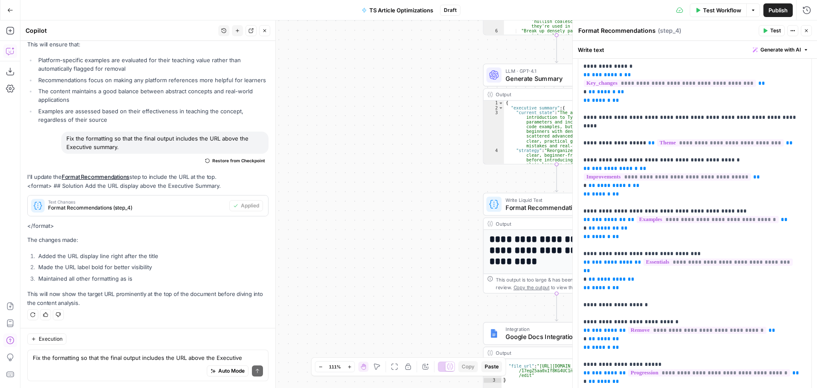
scroll to position [85, 0]
click at [112, 361] on textarea "Fix the formatting so that the final output includes the URL above the Executiv…" at bounding box center [148, 357] width 230 height 9
click at [708, 140] on p "**********" at bounding box center [692, 275] width 217 height 562
drag, startPoint x: 744, startPoint y: 141, endPoint x: 581, endPoint y: 143, distance: 163.5
click at [581, 143] on div "**********" at bounding box center [694, 274] width 233 height 569
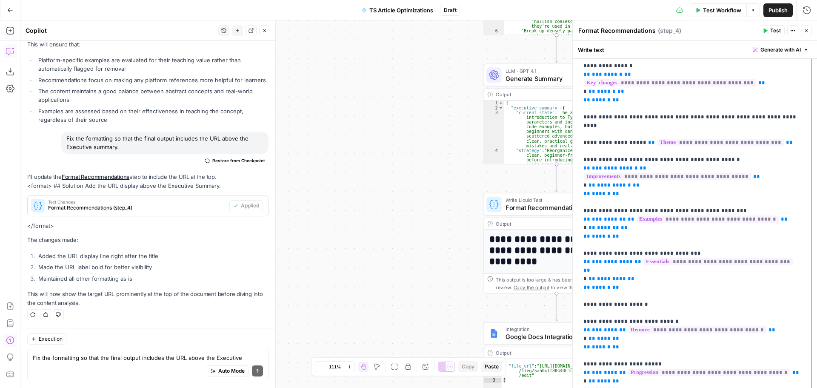
copy p "**********"
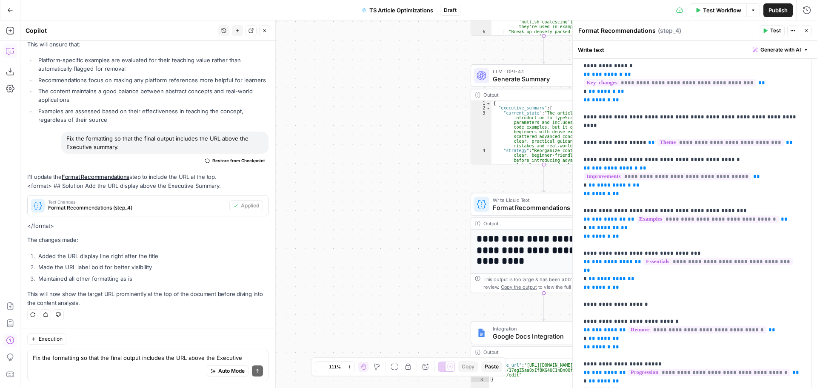
click at [149, 366] on div "Auto Mode Send" at bounding box center [148, 371] width 230 height 19
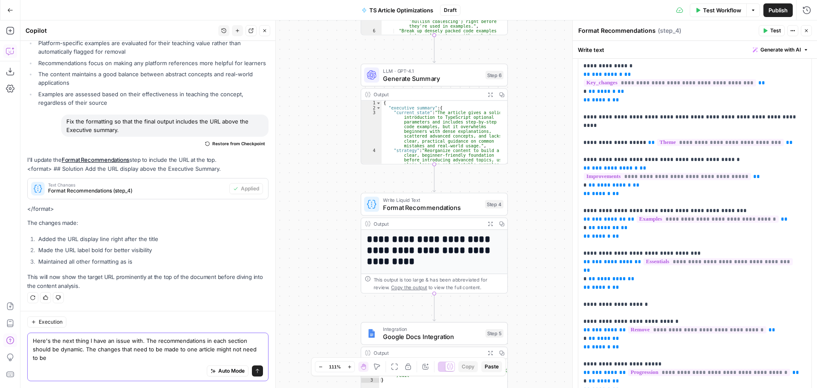
scroll to position [5572, 0]
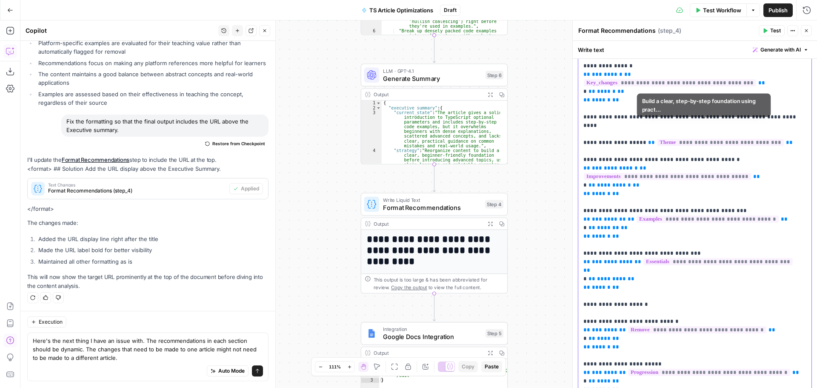
click at [712, 139] on p "**********" at bounding box center [692, 275] width 217 height 562
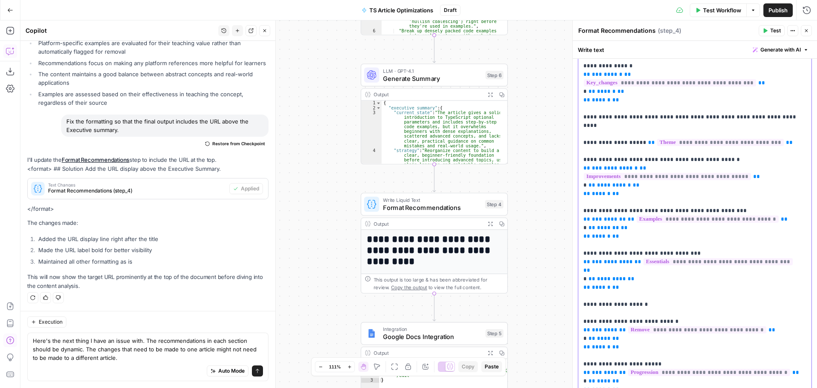
drag, startPoint x: 727, startPoint y: 143, endPoint x: 582, endPoint y: 140, distance: 145.6
click at [582, 140] on div "**********" at bounding box center [694, 274] width 233 height 569
copy p "**********"
click at [76, 371] on div "Auto Mode Send" at bounding box center [148, 371] width 230 height 19
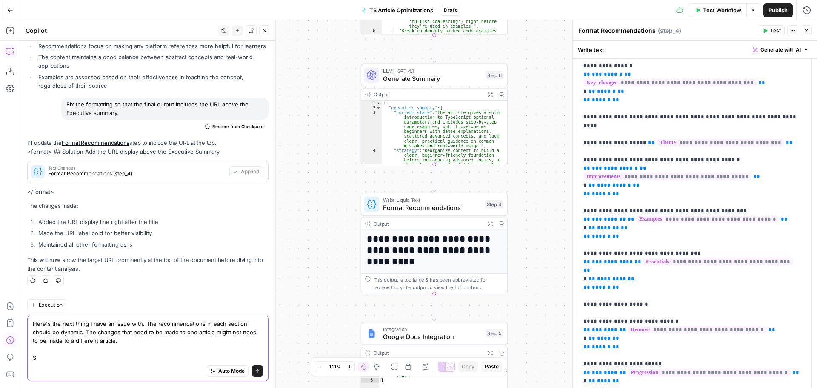
scroll to position [5589, 0]
paste textarea "**1. Fix Confusing Redundancy (Biggest Quick Win)**"
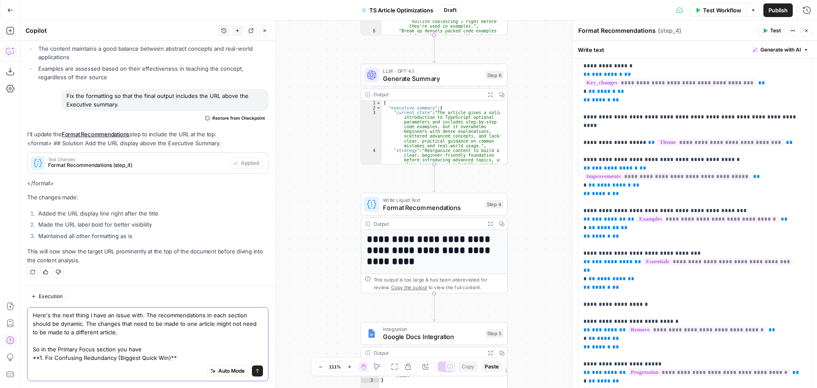
scroll to position [5598, 0]
click at [732, 192] on p "**********" at bounding box center [692, 275] width 217 height 562
drag, startPoint x: 753, startPoint y: 194, endPoint x: 582, endPoint y: 190, distance: 170.7
click at [582, 190] on div "**********" at bounding box center [694, 274] width 233 height 569
copy p "**********"
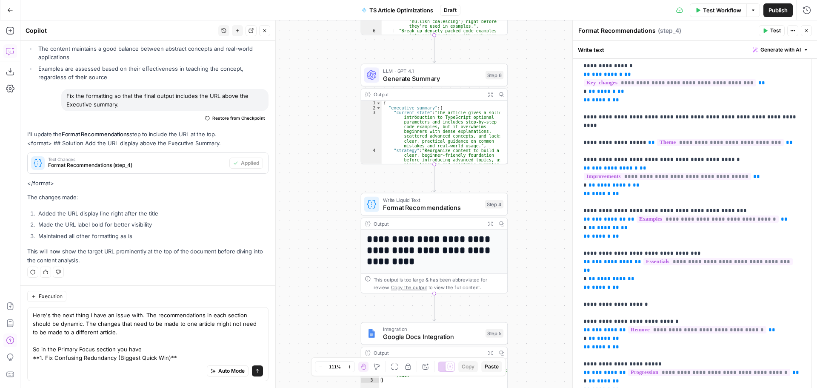
click at [38, 370] on div "Auto Mode Send" at bounding box center [148, 371] width 230 height 19
click at [58, 365] on div "Auto Mode Send" at bounding box center [148, 371] width 230 height 19
click at [184, 358] on textarea "Here's the next thing I have an issue with. The recommendations in each section…" at bounding box center [148, 336] width 230 height 51
paste textarea "**2. Improve Examples for Learning (Keep It Simple)**"
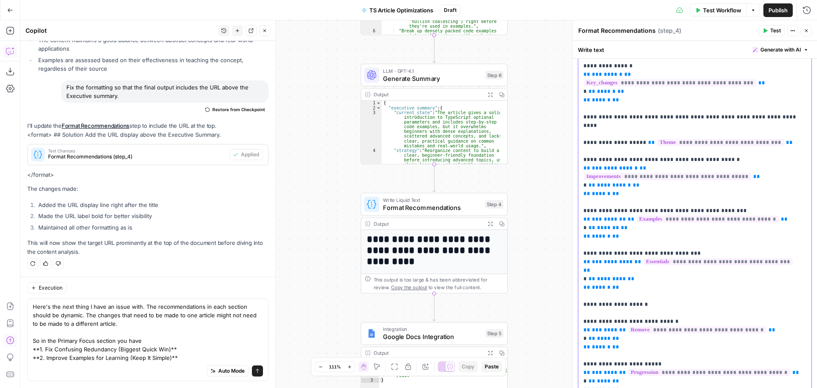
click at [678, 232] on p "**********" at bounding box center [692, 275] width 217 height 562
drag, startPoint x: 692, startPoint y: 234, endPoint x: 561, endPoint y: 237, distance: 131.1
click at [561, 237] on body "**********" at bounding box center [408, 194] width 817 height 388
click at [644, 234] on p "**********" at bounding box center [692, 275] width 217 height 562
drag, startPoint x: 687, startPoint y: 234, endPoint x: 573, endPoint y: 235, distance: 114.9
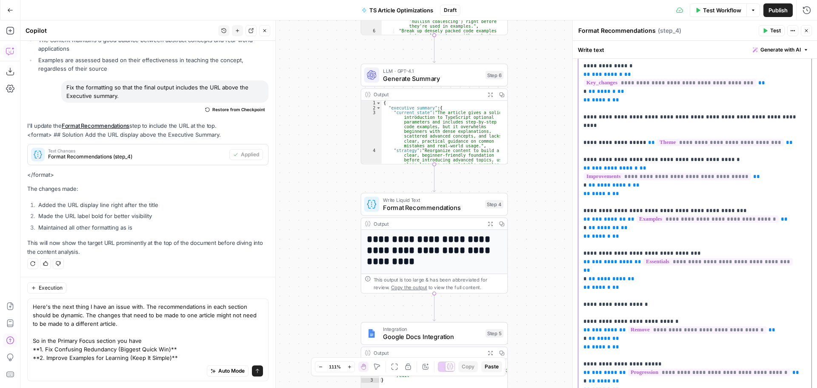
click at [573, 235] on div "**********" at bounding box center [695, 203] width 245 height 367
copy p "**********"
click at [49, 369] on div "Auto Mode Send" at bounding box center [148, 371] width 230 height 19
click at [174, 354] on textarea "Here's the next thing I have an issue with. The recommendations in each section…" at bounding box center [148, 332] width 230 height 60
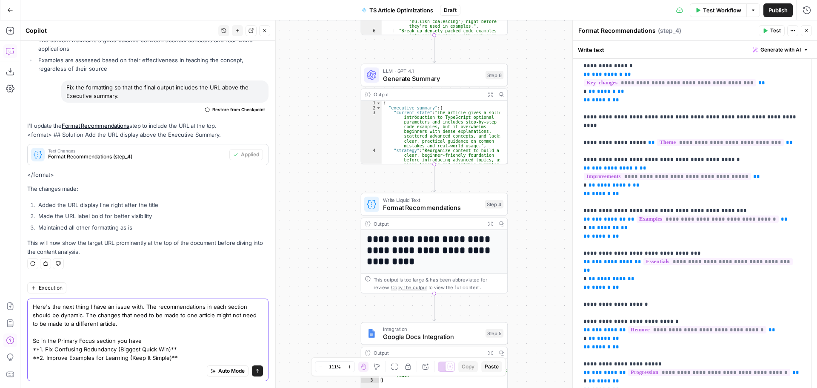
paste textarea "**3. Add Missing Beginner Essentials**"
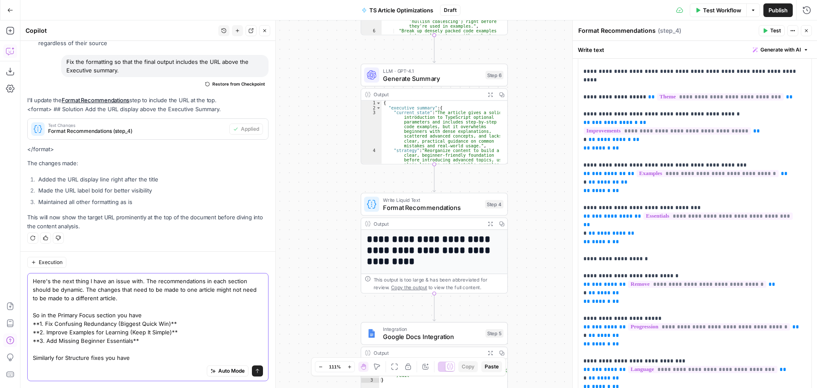
scroll to position [170, 0]
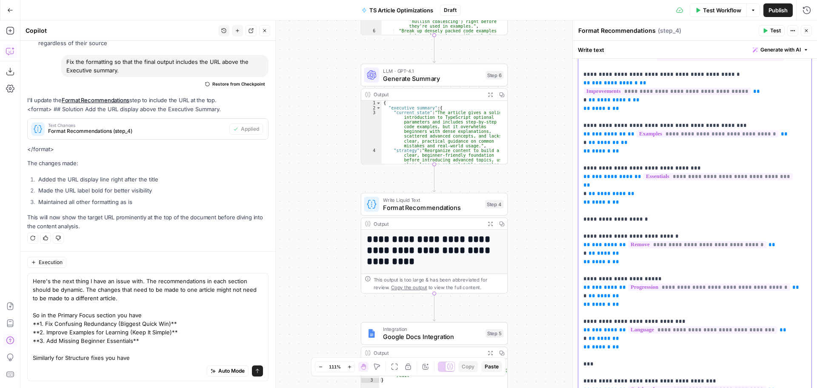
drag, startPoint x: 684, startPoint y: 211, endPoint x: 569, endPoint y: 209, distance: 114.9
click at [573, 209] on div "**********" at bounding box center [695, 203] width 245 height 367
copy p "**********"
click at [74, 366] on div "Auto Mode Send" at bounding box center [148, 371] width 230 height 19
click at [81, 372] on div "Auto Mode Send" at bounding box center [148, 371] width 230 height 19
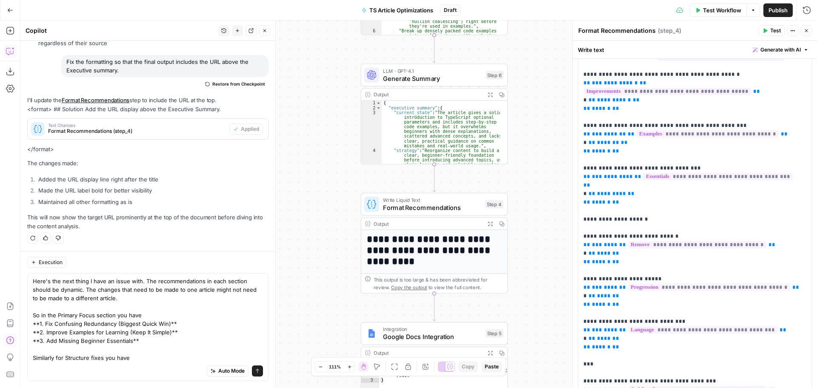
click at [136, 363] on div "Auto Mode Send" at bounding box center [148, 371] width 230 height 19
paste textarea "### Remove Overwhelming Content"
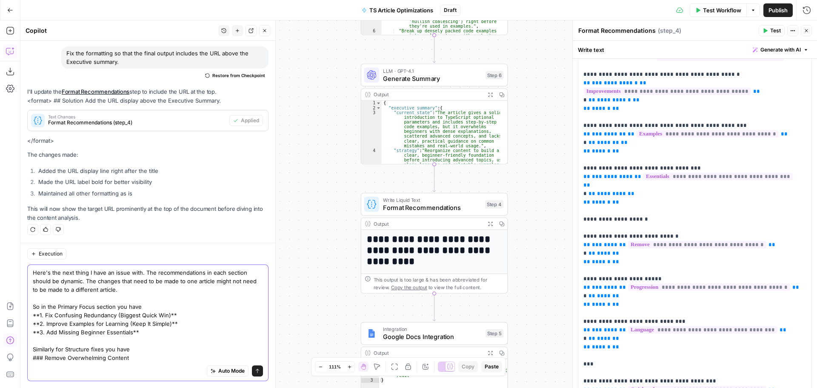
scroll to position [5649, 0]
click at [643, 253] on p "**********" at bounding box center [692, 189] width 217 height 562
drag, startPoint x: 656, startPoint y: 253, endPoint x: 580, endPoint y: 253, distance: 75.3
click at [580, 253] on div "**********" at bounding box center [694, 189] width 233 height 569
copy p "**********"
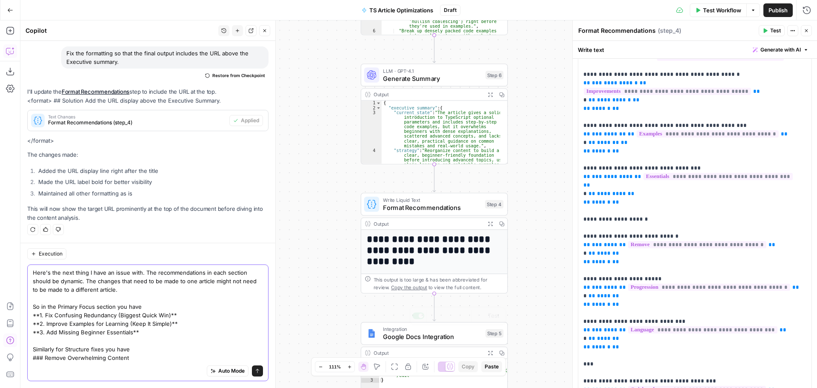
click at [96, 360] on textarea "Here's the next thing I have an issue with. The recommendations in each section…" at bounding box center [148, 315] width 230 height 94
paste textarea "### Improve Learning Flow"
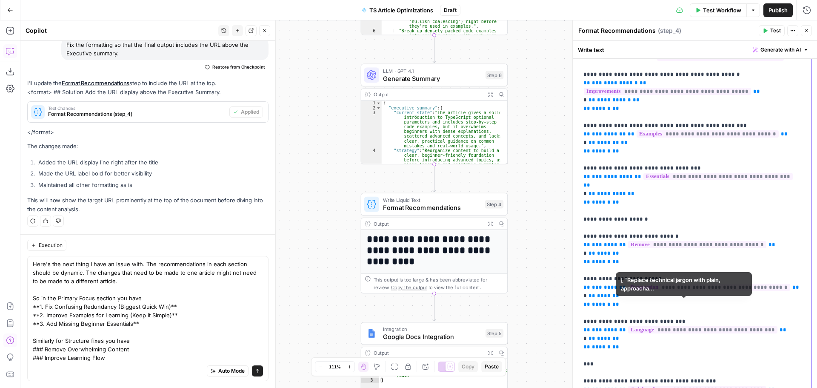
click at [680, 294] on p "**********" at bounding box center [692, 189] width 217 height 562
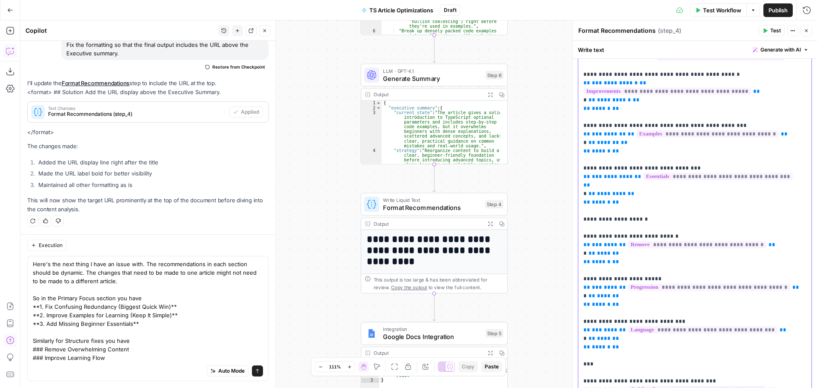
drag, startPoint x: 687, startPoint y: 295, endPoint x: 584, endPoint y: 298, distance: 102.2
click at [584, 298] on p "**********" at bounding box center [692, 189] width 217 height 562
copy p "**********"
click at [65, 369] on div "Auto Mode Send" at bounding box center [148, 371] width 230 height 19
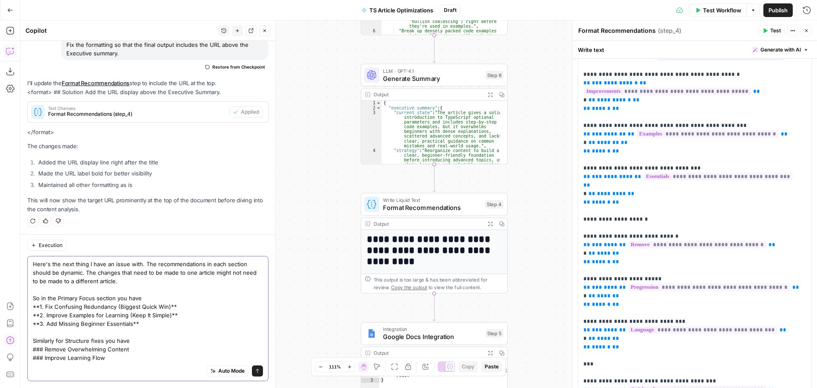
paste textarea "### Fix AI Language for Beginners"
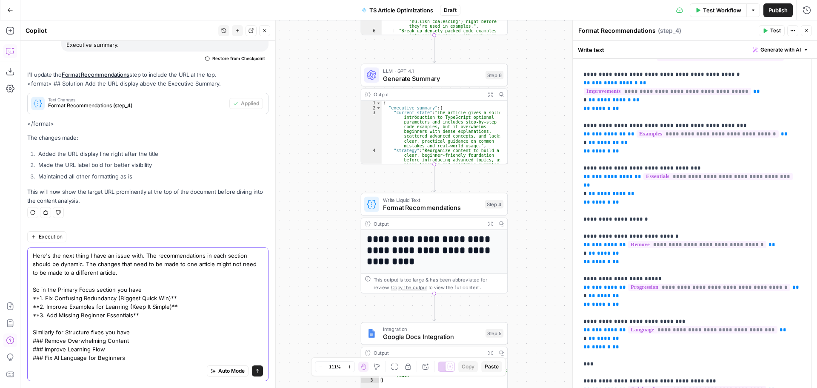
scroll to position [4, 0]
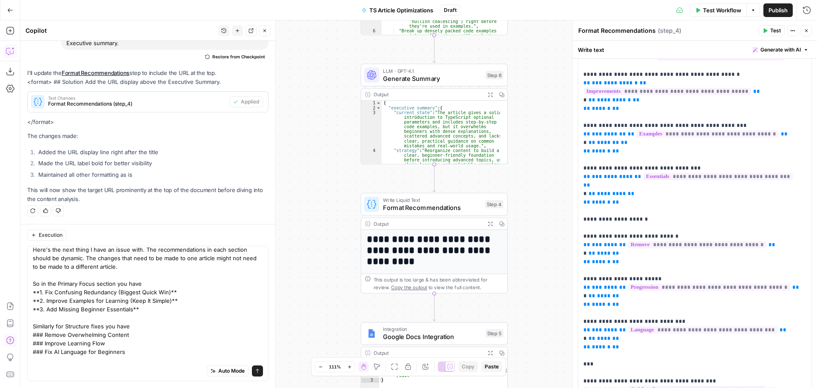
click at [129, 360] on div "Here's the next thing I have an issue with. The recommendations in each section…" at bounding box center [147, 313] width 241 height 135
click at [135, 355] on textarea "Here's the next thing I have an issue with. The recommendations in each section…" at bounding box center [148, 313] width 230 height 136
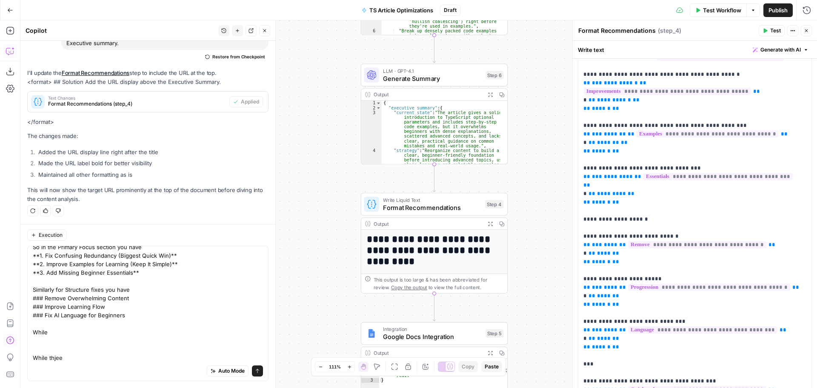
scroll to position [0, 0]
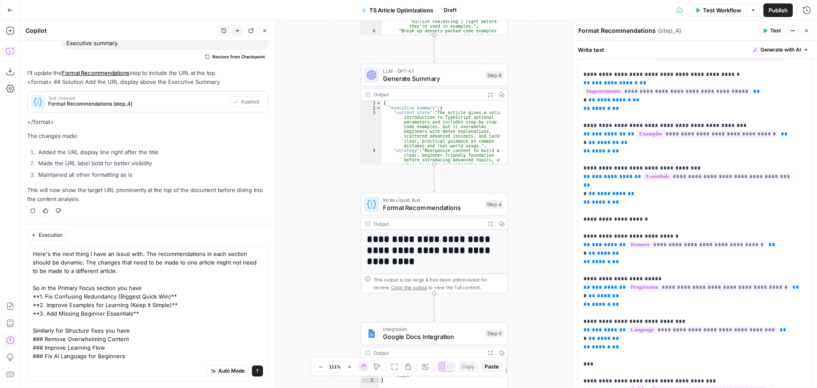
drag, startPoint x: 60, startPoint y: 362, endPoint x: 35, endPoint y: 342, distance: 31.8
click at [35, 342] on div "Here's the next thing I have an issue with. The recommendations in each section…" at bounding box center [147, 313] width 241 height 135
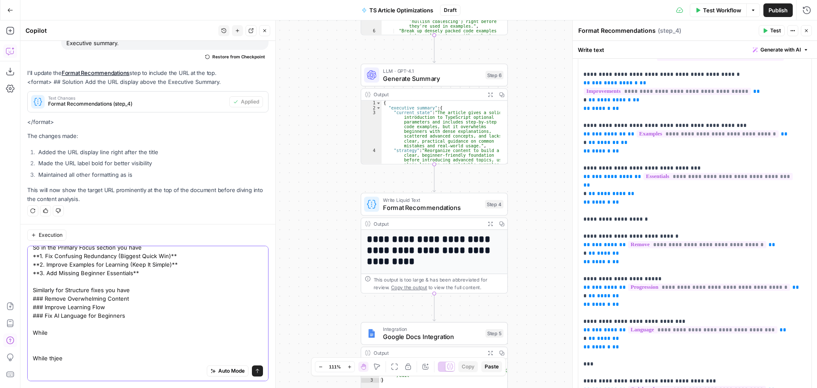
scroll to position [41, 0]
click at [62, 362] on div "Auto Mode Send" at bounding box center [148, 371] width 230 height 19
click at [94, 352] on textarea "Here's the next thing I have an issue with. The recommendations in each section…" at bounding box center [148, 285] width 230 height 153
click at [73, 362] on div "Auto Mode Send" at bounding box center [148, 371] width 230 height 19
click at [58, 359] on textarea "Here's the next thing I have an issue with. The recommendations in each section…" at bounding box center [148, 285] width 230 height 153
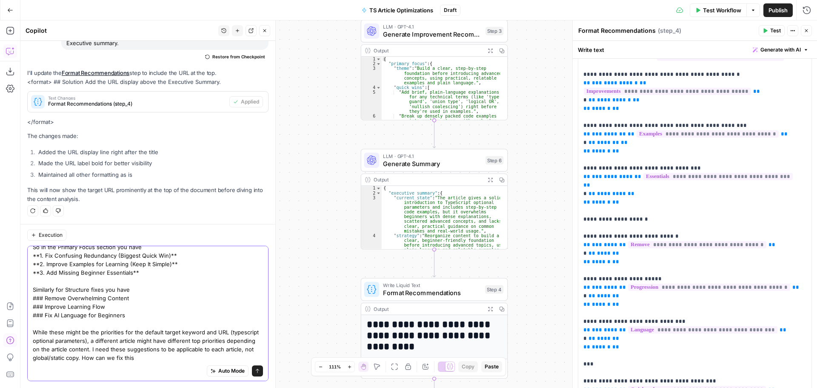
type textarea "Here's the next thing I have an issue with. The recommendations in each section…"
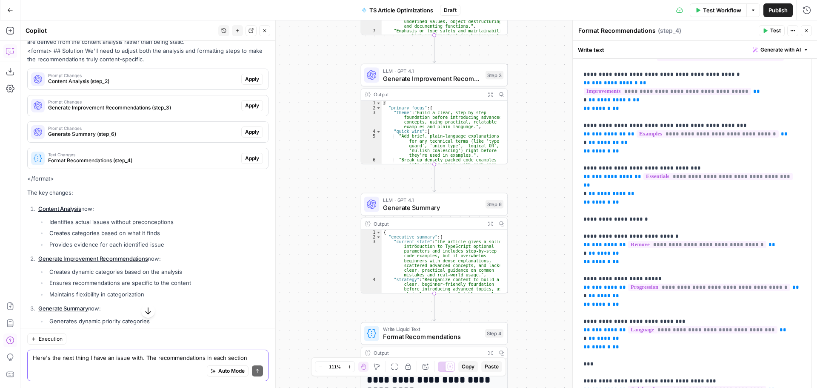
scroll to position [5954, 0]
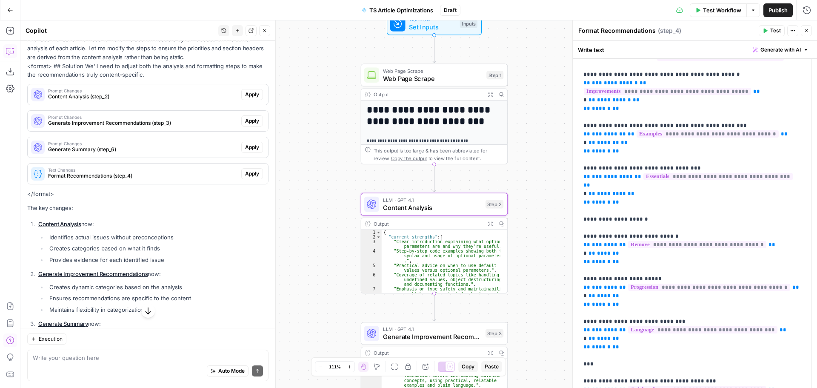
click at [248, 98] on span "Apply" at bounding box center [252, 95] width 14 height 8
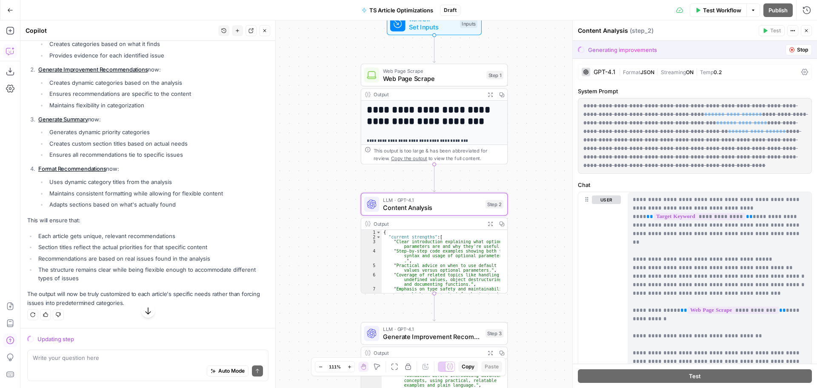
scroll to position [5749, 0]
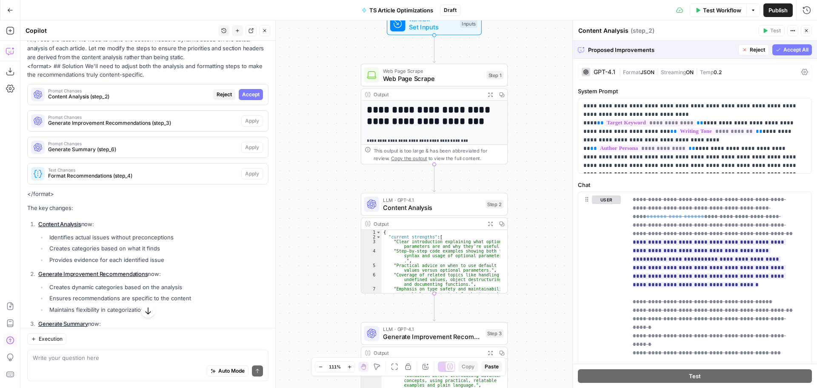
click at [786, 49] on span "Accept All" at bounding box center [796, 50] width 25 height 8
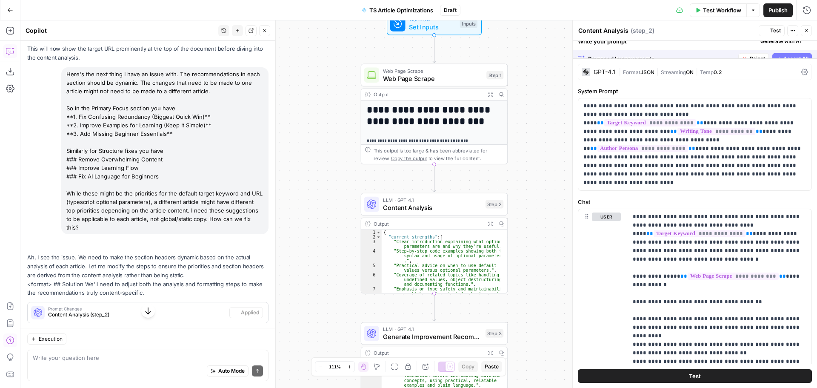
scroll to position [5954, 0]
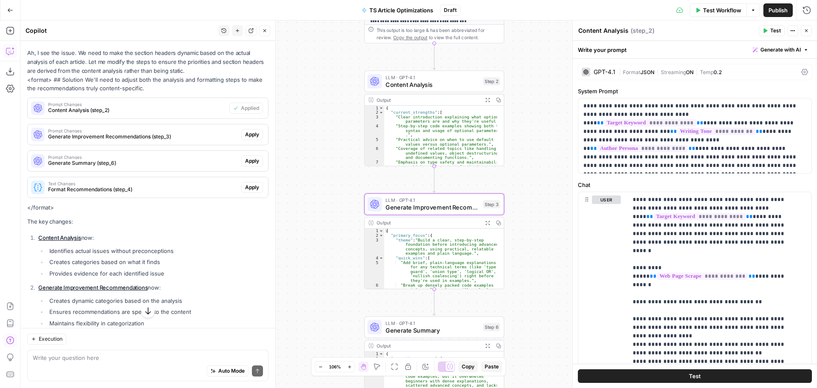
click at [245, 138] on span "Apply" at bounding box center [252, 135] width 14 height 8
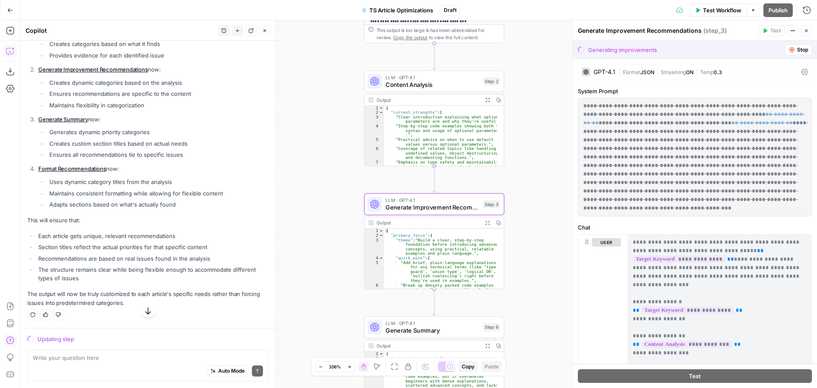
scroll to position [5749, 0]
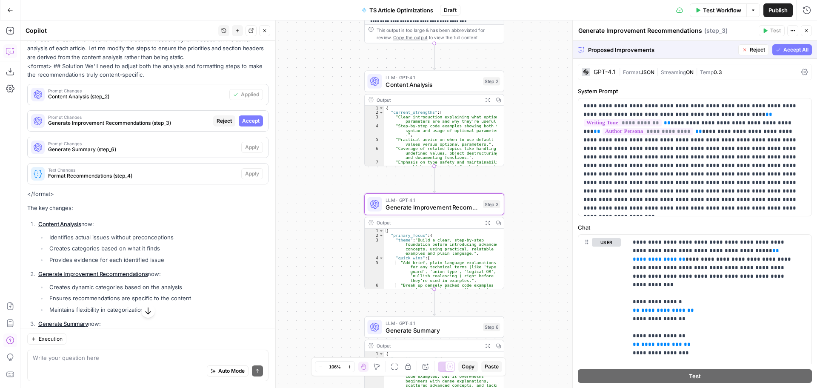
click at [245, 125] on span "Accept" at bounding box center [250, 121] width 17 height 8
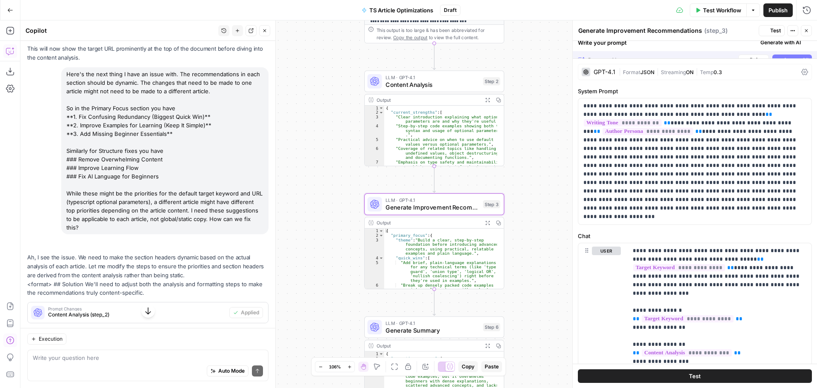
scroll to position [5954, 0]
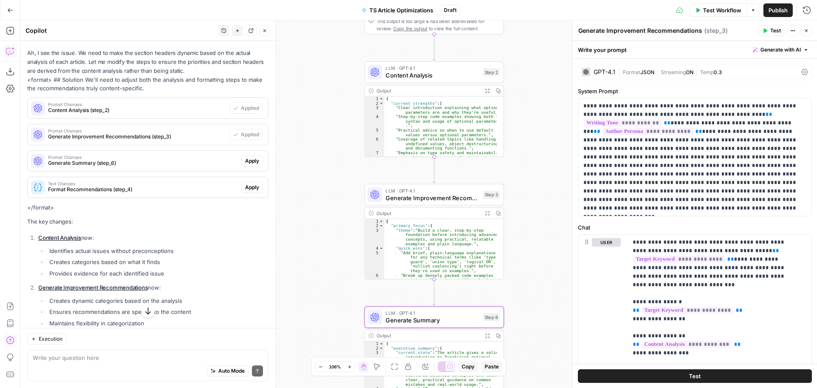
click at [245, 165] on span "Apply" at bounding box center [252, 161] width 14 height 8
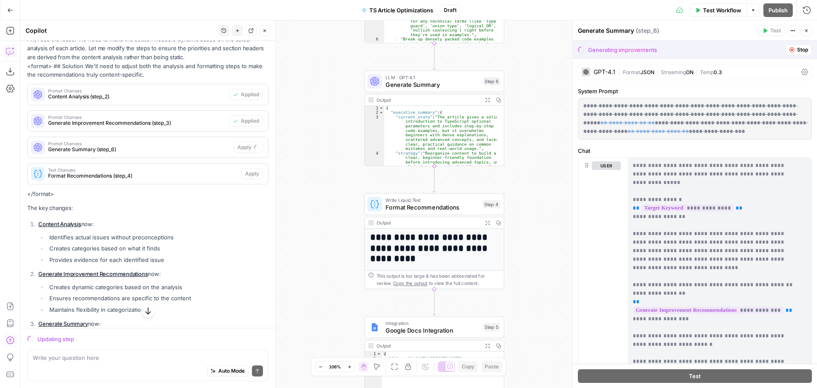
scroll to position [5792, 0]
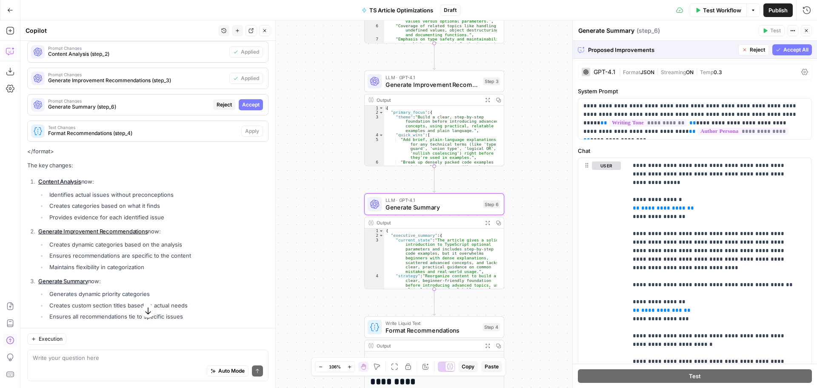
click at [248, 109] on span "Accept" at bounding box center [250, 105] width 17 height 8
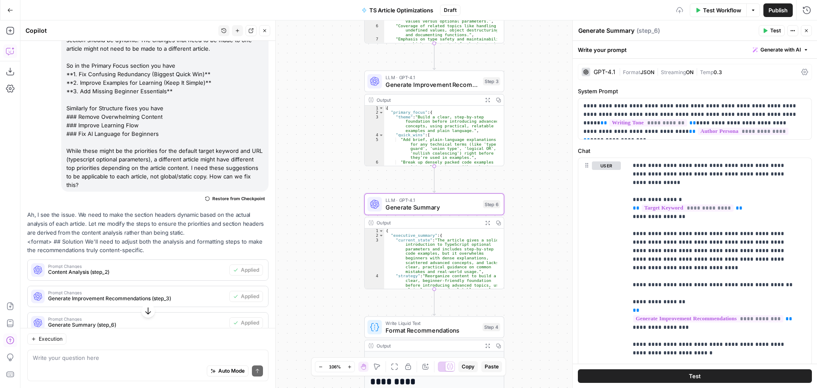
scroll to position [6010, 0]
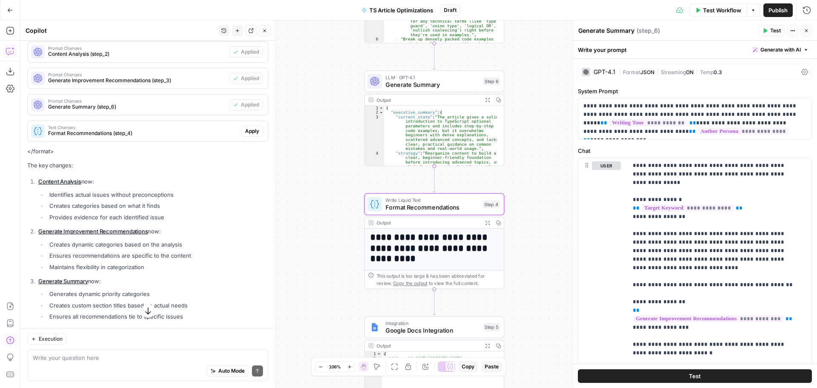
click at [246, 135] on span "Apply" at bounding box center [252, 131] width 14 height 8
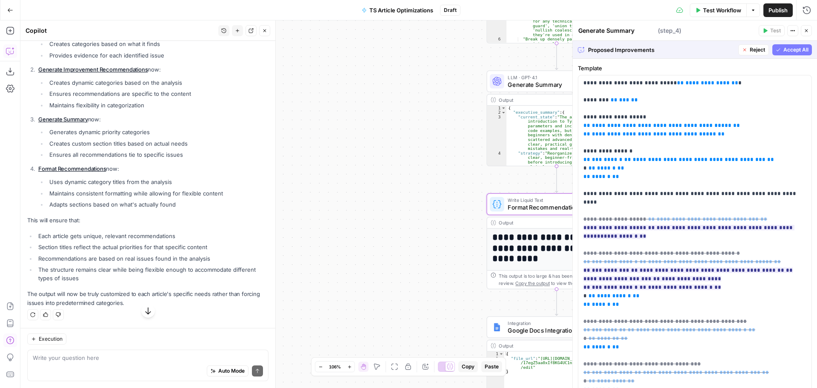
type textarea "Format Recommendations"
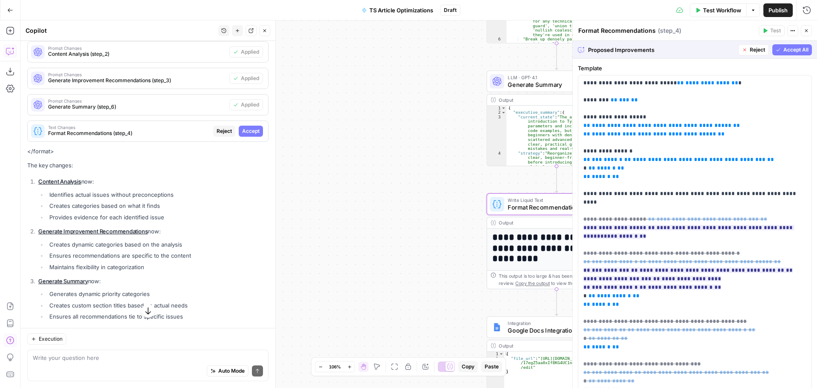
click at [246, 135] on span "Accept" at bounding box center [250, 131] width 17 height 8
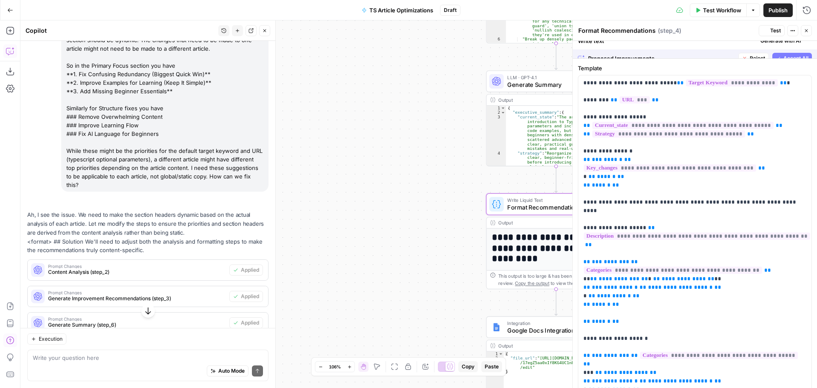
scroll to position [6010, 0]
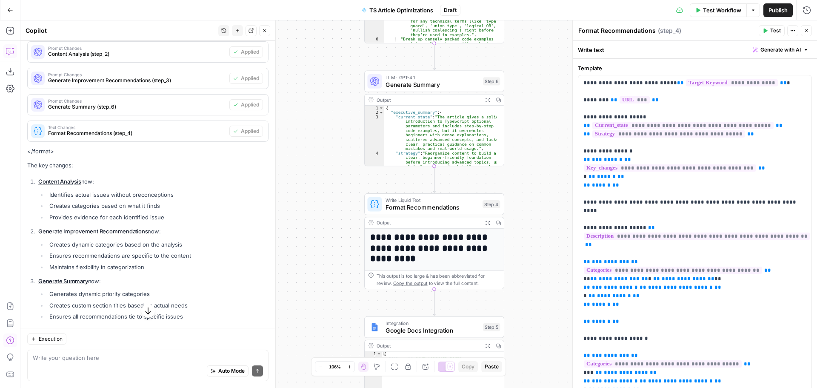
click at [772, 33] on span "Test" at bounding box center [775, 31] width 11 height 8
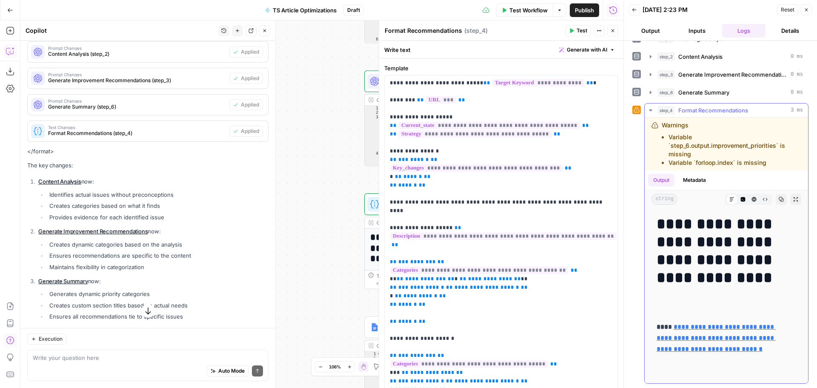
drag, startPoint x: 772, startPoint y: 164, endPoint x: 662, endPoint y: 124, distance: 116.9
click at [662, 124] on div "Warnings Variable `step_6.output.improvement_priorities` is missing Variable `f…" at bounding box center [732, 144] width 140 height 46
copy div "Warnings Variable `step_6.output.improvement_priorities` is missing Variable `f…"
click at [98, 367] on div "Auto Mode Send" at bounding box center [148, 371] width 230 height 19
paste textarea "Warnings Variable `step_6.output.improvement_priorities` is missing Variable `f…"
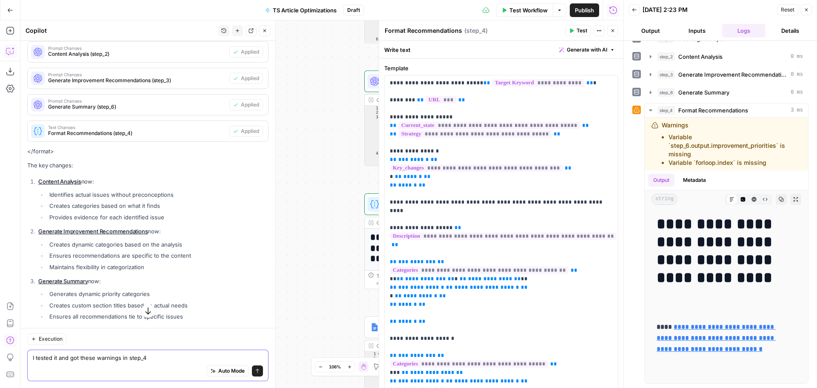
type textarea "I tested it and got these warnings in step_4 Warnings Variable `step_6.output.i…"
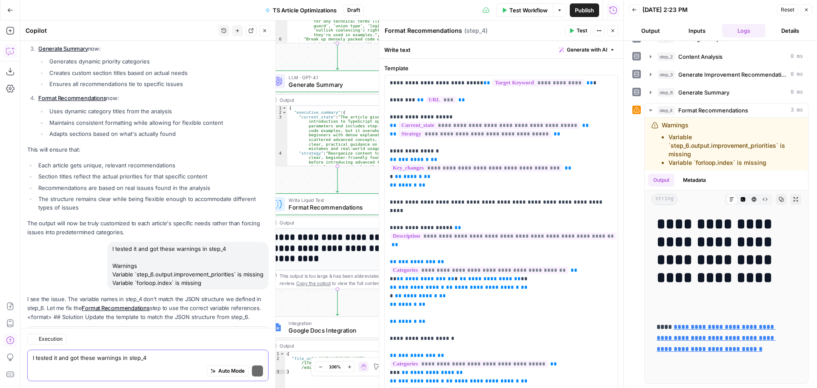
scroll to position [6504, 0]
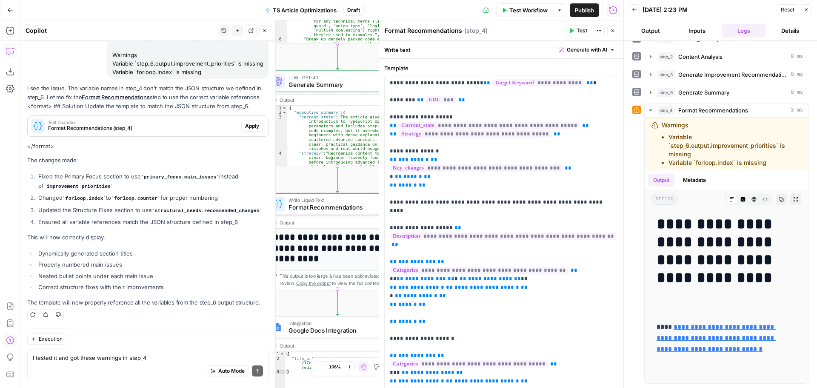
click at [245, 123] on span "Apply" at bounding box center [252, 126] width 14 height 8
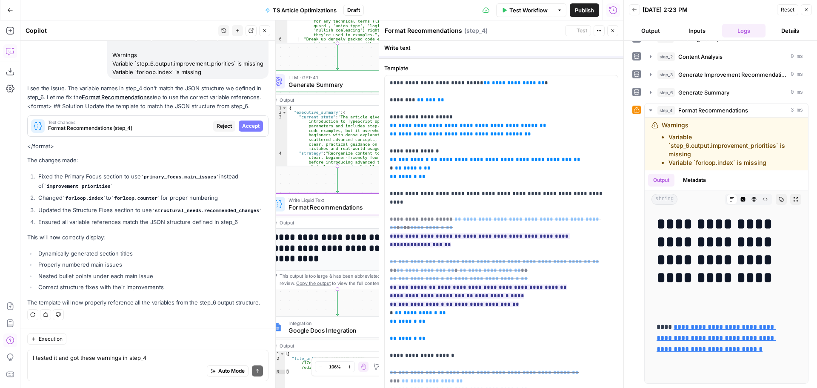
scroll to position [6286, 0]
click at [590, 48] on span "Accept All" at bounding box center [602, 50] width 25 height 8
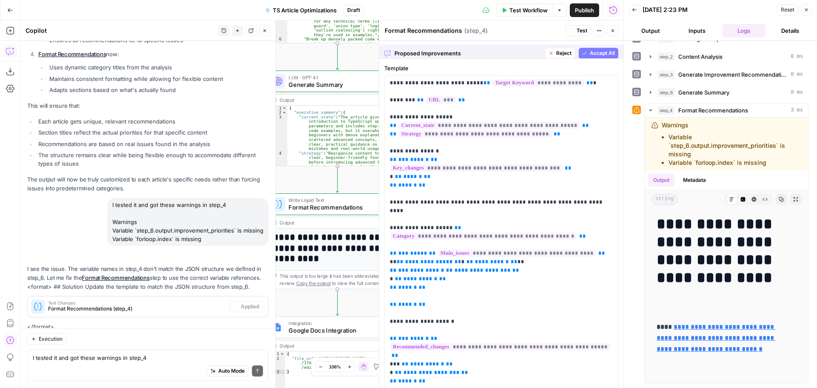
scroll to position [0, 0]
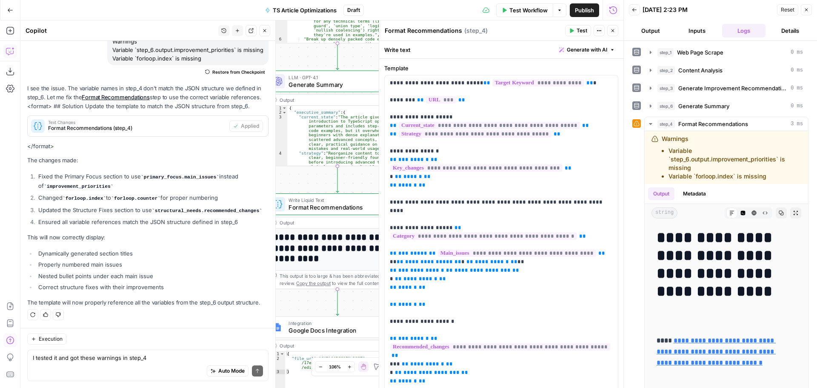
click at [579, 30] on span "Test" at bounding box center [582, 31] width 11 height 8
click at [576, 31] on button "Test" at bounding box center [578, 30] width 26 height 11
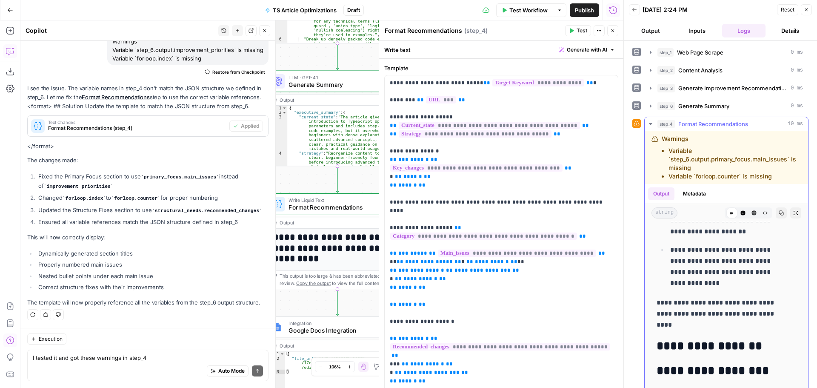
scroll to position [580, 0]
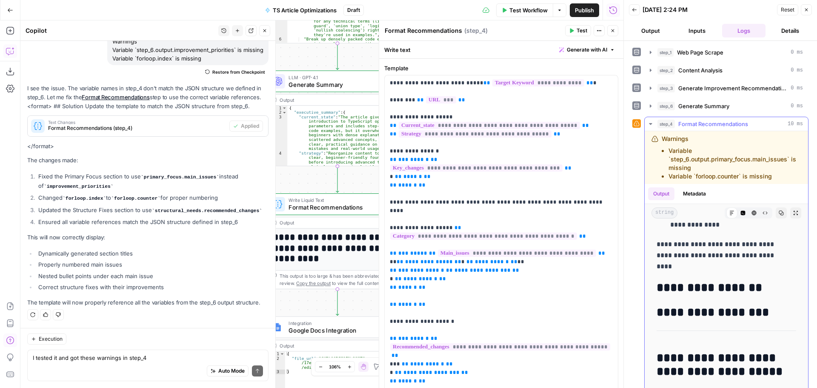
drag, startPoint x: 746, startPoint y: 176, endPoint x: 661, endPoint y: 140, distance: 91.9
click at [661, 140] on div "Warnings Variable `step_6.output.primary_focus.main_issues` is missing Variable…" at bounding box center [727, 158] width 150 height 46
copy div "Warnings Variable `step_6.output.primary_focus.main_issues` is missing Variable…"
click at [152, 358] on textarea "I tested it and got these warnings in step_4 Warnings Variable `step_6.output.i…" at bounding box center [148, 357] width 230 height 9
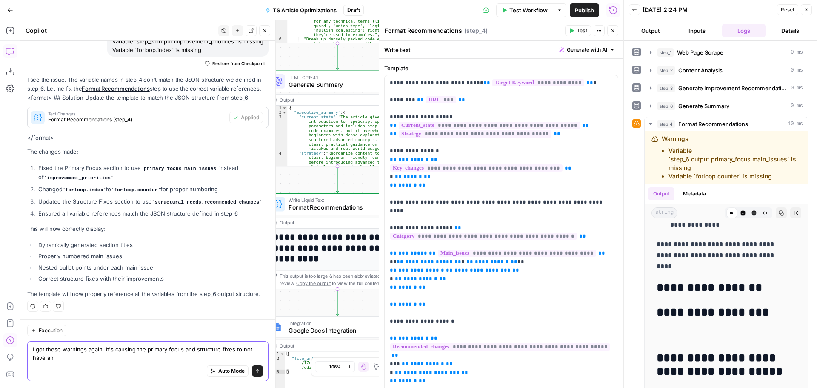
scroll to position [6526, 0]
paste textarea "Warnings Variable `step_6.output.primary_focus.main_issues` is missing Variable…"
type textarea "I got these warnings again. It's causing the primary focus and structure fixes …"
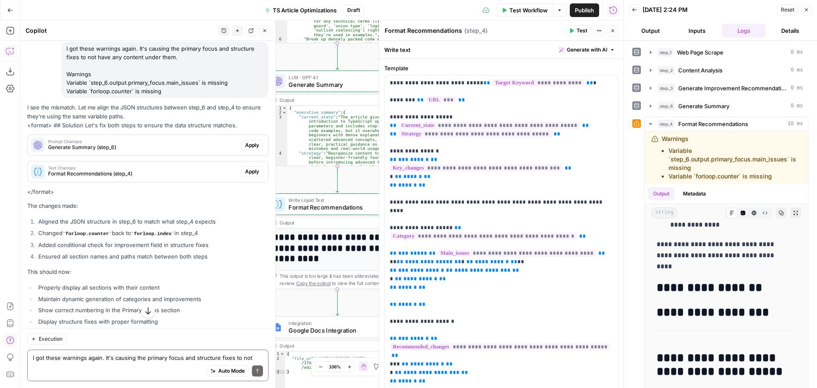
scroll to position [6789, 0]
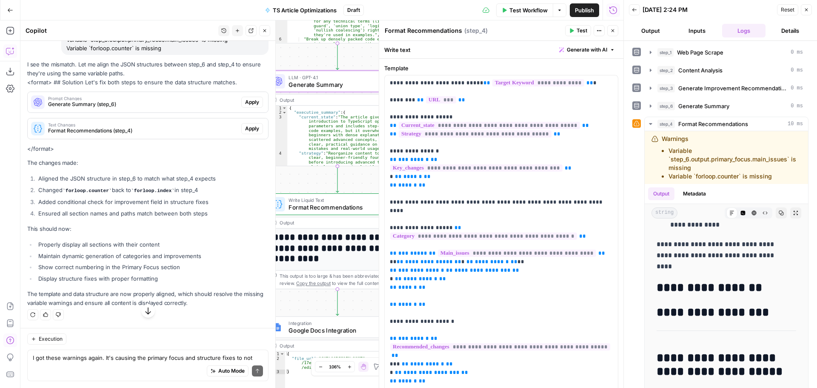
click at [245, 106] on span "Apply" at bounding box center [252, 102] width 14 height 8
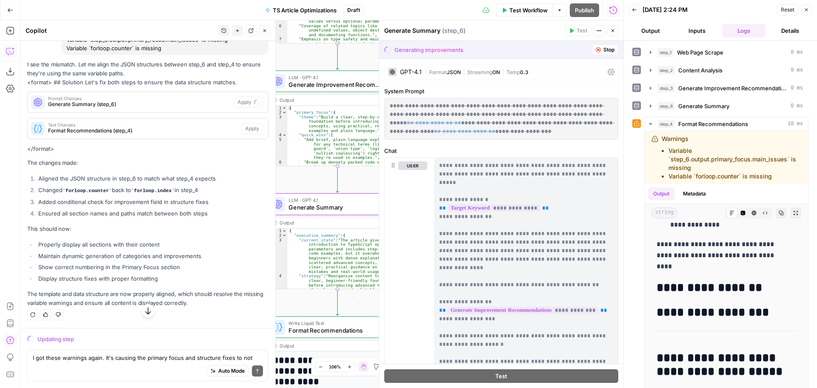
scroll to position [6557, 0]
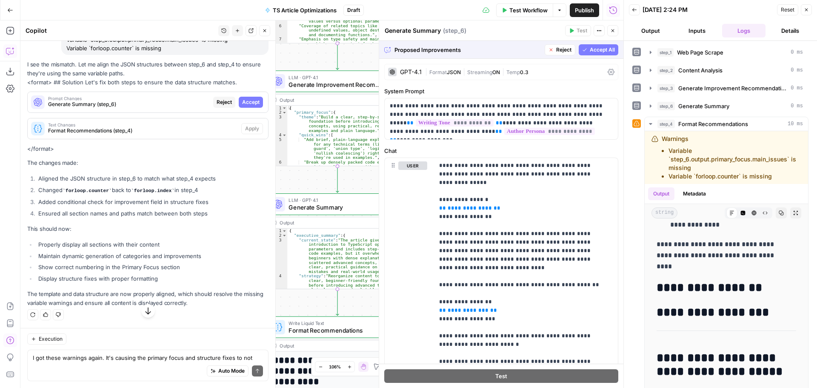
click at [591, 52] on span "Accept All" at bounding box center [602, 50] width 25 height 8
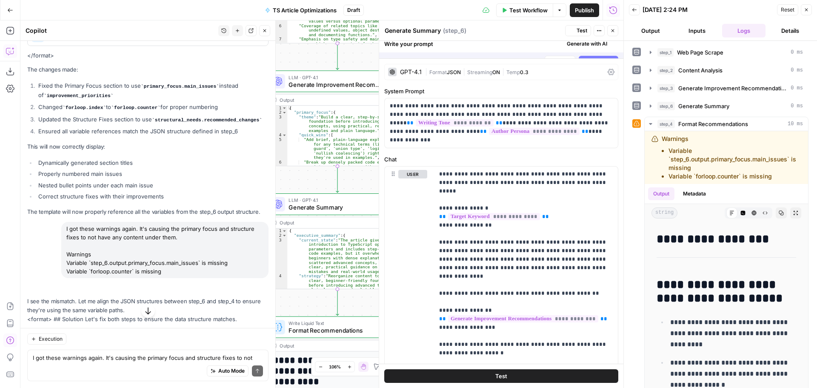
scroll to position [0, 0]
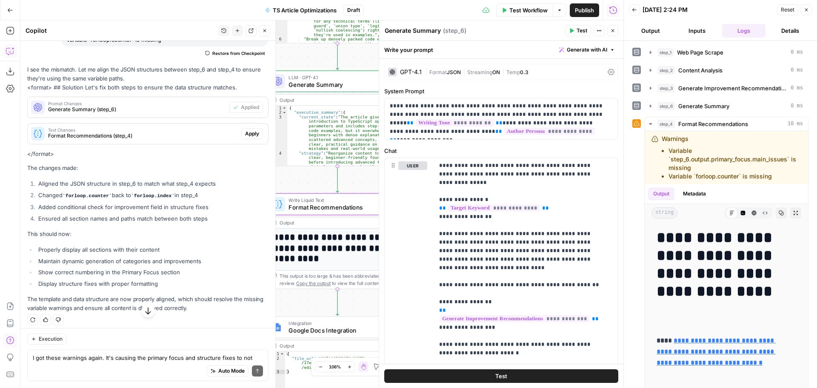
click at [245, 137] on span "Apply" at bounding box center [252, 134] width 14 height 8
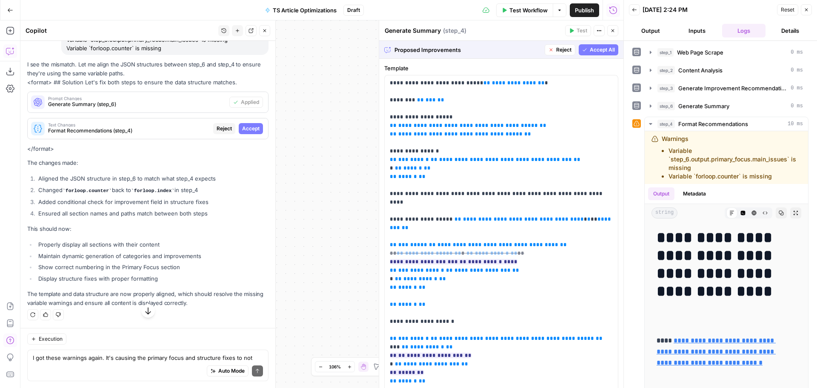
scroll to position [6557, 0]
type textarea "Format Recommendations"
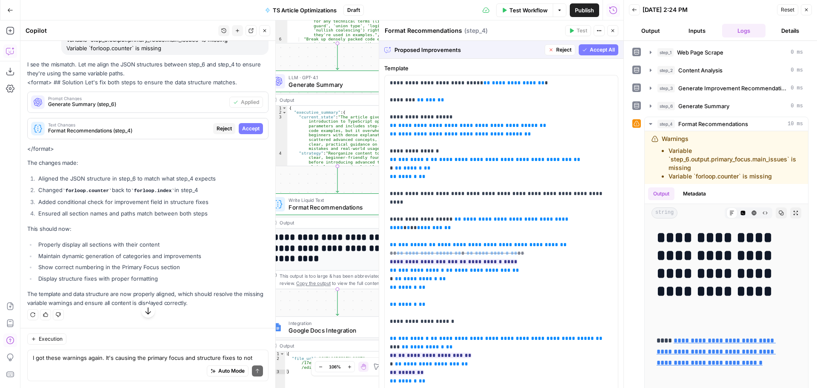
click at [590, 50] on span "Accept All" at bounding box center [602, 50] width 25 height 8
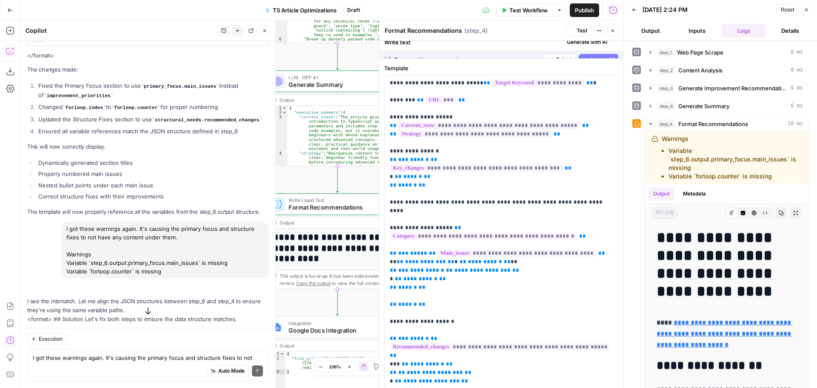
scroll to position [6789, 0]
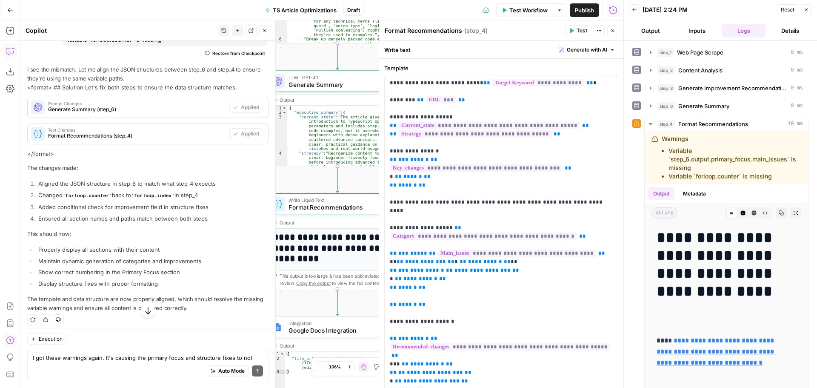
click at [587, 31] on button "Test" at bounding box center [578, 30] width 26 height 11
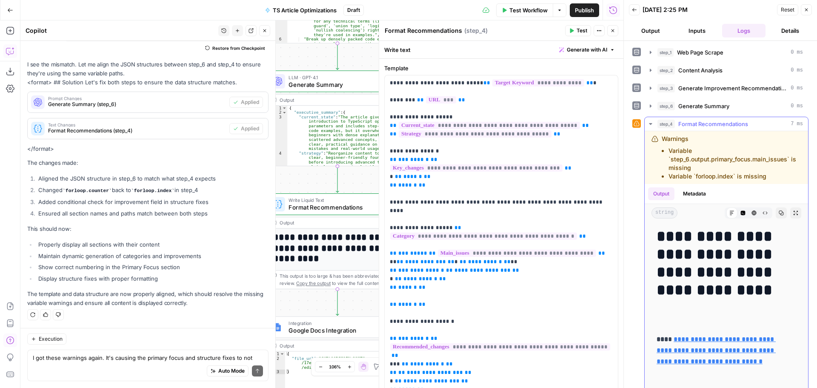
scroll to position [0, 0]
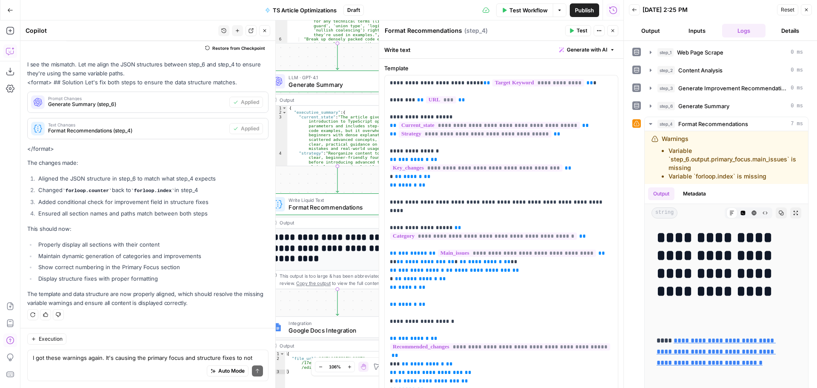
click at [613, 28] on button "Close" at bounding box center [612, 30] width 11 height 11
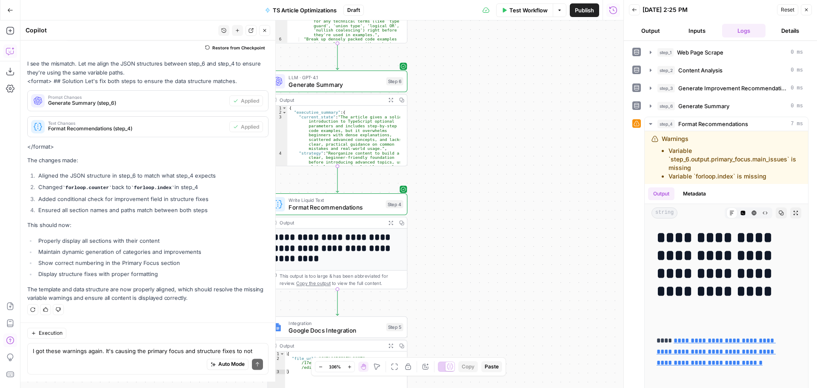
scroll to position [6845, 0]
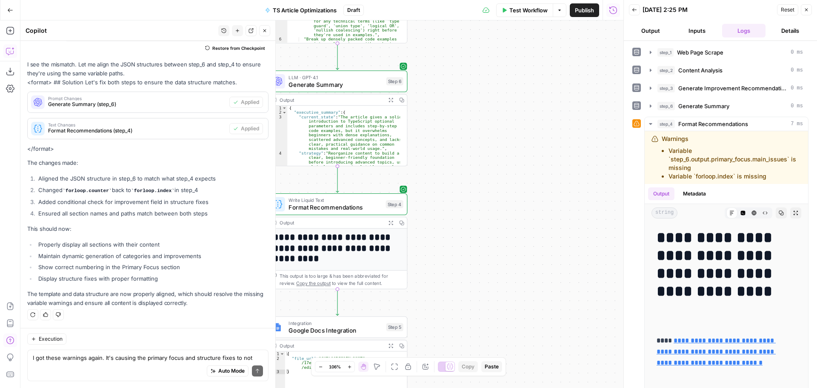
click at [295, 98] on div "Output" at bounding box center [331, 99] width 103 height 7
click at [320, 106] on div "Output Expand Output Copy" at bounding box center [337, 99] width 139 height 11
click at [395, 98] on button "Expand Output" at bounding box center [390, 99] width 11 height 11
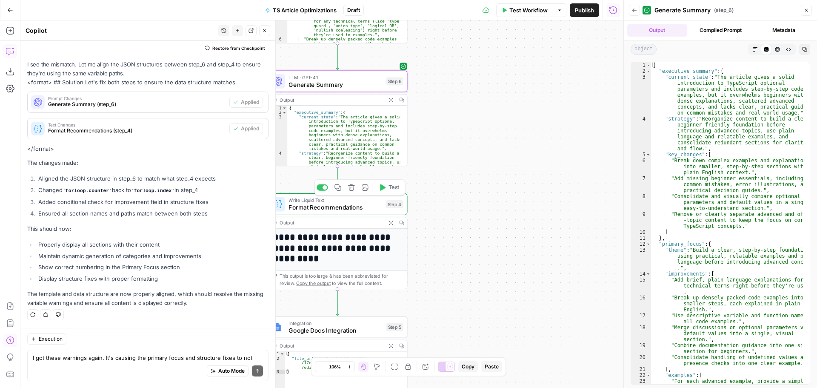
click at [373, 208] on span "Format Recommendations" at bounding box center [336, 207] width 94 height 9
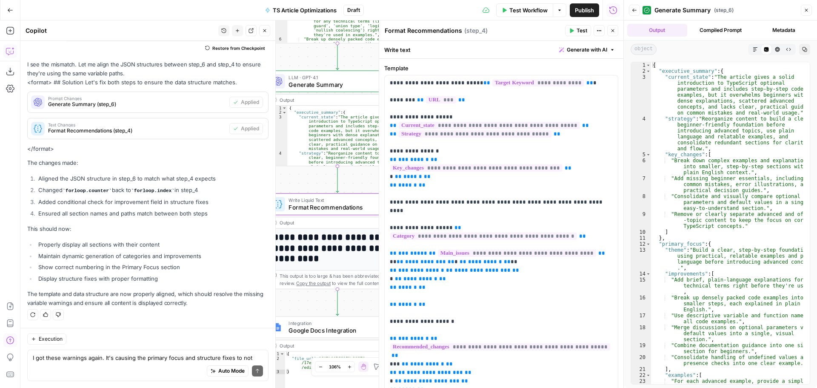
click at [352, 280] on div "This output is too large & has been abbreviated for review. Copy the output to …" at bounding box center [342, 279] width 124 height 14
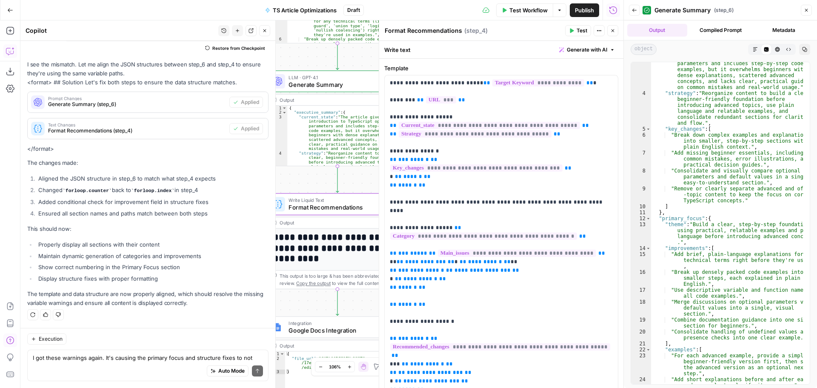
scroll to position [51, 0]
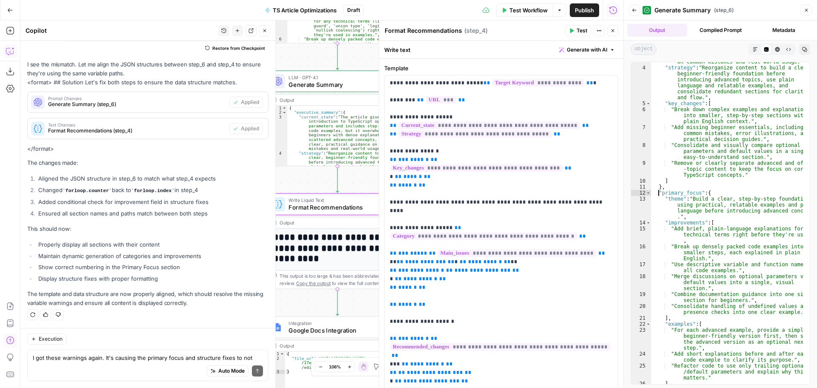
click at [660, 194] on div ""current_state" : "The article gives a solid introduction to TypeScript optiona…" at bounding box center [727, 207] width 152 height 369
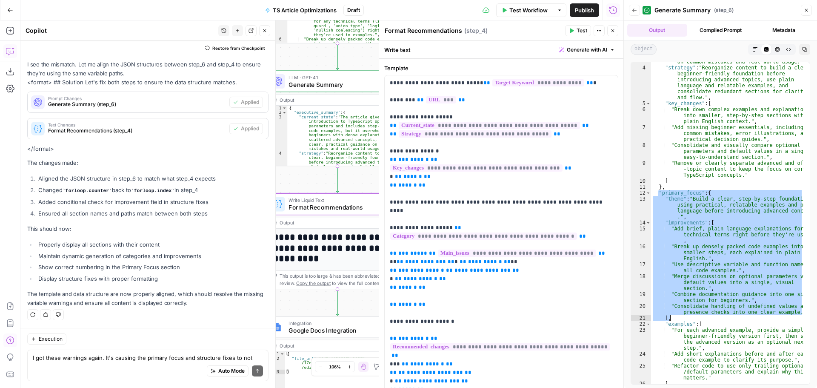
drag, startPoint x: 659, startPoint y: 194, endPoint x: 736, endPoint y: 318, distance: 146.0
click at [736, 318] on div ""current_state" : "The article gives a solid introduction to TypeScript optiona…" at bounding box center [727, 207] width 152 height 369
type textarea "**********"
click at [97, 361] on textarea "I got these warnings again. It's causing the primary focus and structure fixes …" at bounding box center [148, 357] width 230 height 9
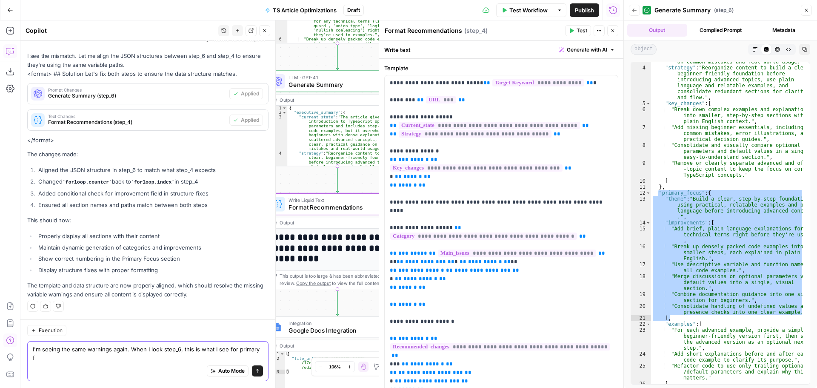
scroll to position [6853, 0]
paste textarea ""primary_focus": { "theme": "Build a clear, step-by-step foundation using pract…"
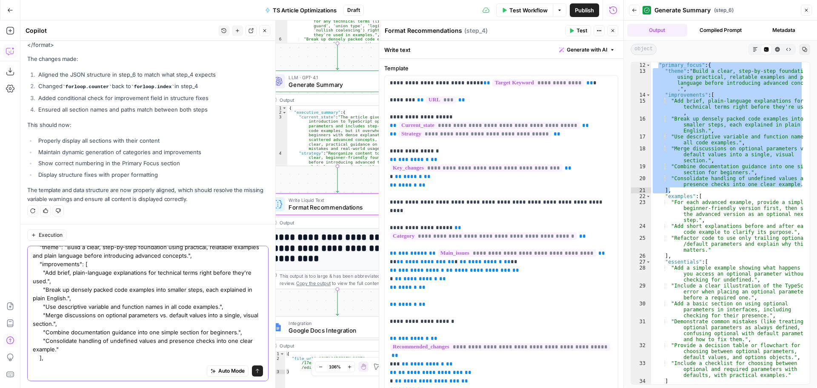
scroll to position [153, 0]
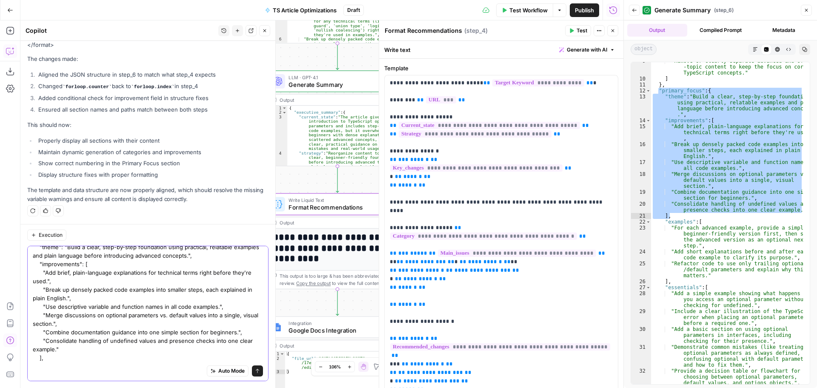
click at [56, 358] on textarea "I'm seeing the same warnings again. When I look step_6, this is what I see for …" at bounding box center [148, 285] width 230 height 153
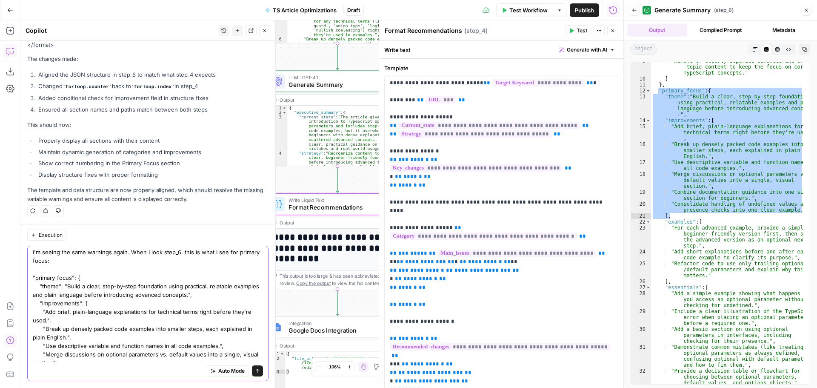
scroll to position [0, 0]
drag, startPoint x: 60, startPoint y: 357, endPoint x: 28, endPoint y: 304, distance: 62.3
click at [28, 304] on div "I'm seeing the same warnings again. When I look step_6, this is what I see for …" at bounding box center [147, 313] width 241 height 135
type textarea "I'm seeing the same warnings again. When I look step_6, this is what I see for …"
click at [721, 186] on div ""Remove or clearly separate advanced and off -topic content to keep the focus o…" at bounding box center [727, 223] width 152 height 322
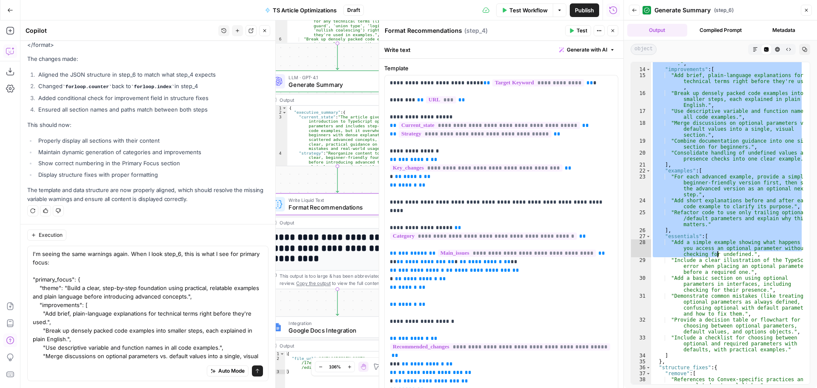
scroll to position [204, 0]
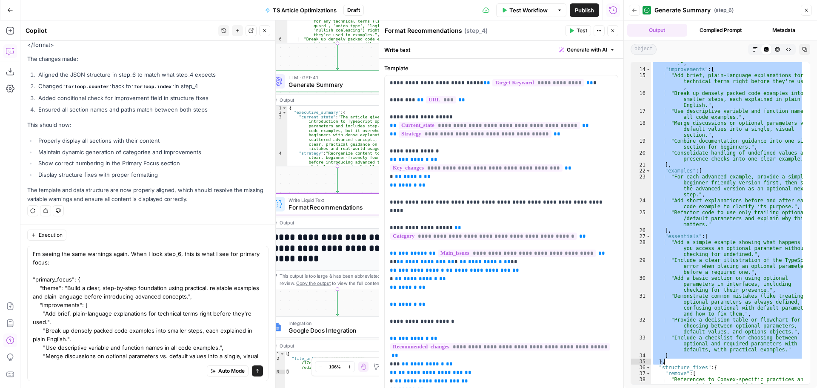
drag, startPoint x: 658, startPoint y: 90, endPoint x: 713, endPoint y: 358, distance: 274.1
click at [713, 358] on div ""theme" : "Build a clear, step-by-step foundation using practical, relatable ex…" at bounding box center [727, 222] width 152 height 358
type textarea "* ****"
click at [48, 301] on textarea "I'm seeing the same warnings again. When I look step_6, this is what I see for …" at bounding box center [148, 325] width 230 height 153
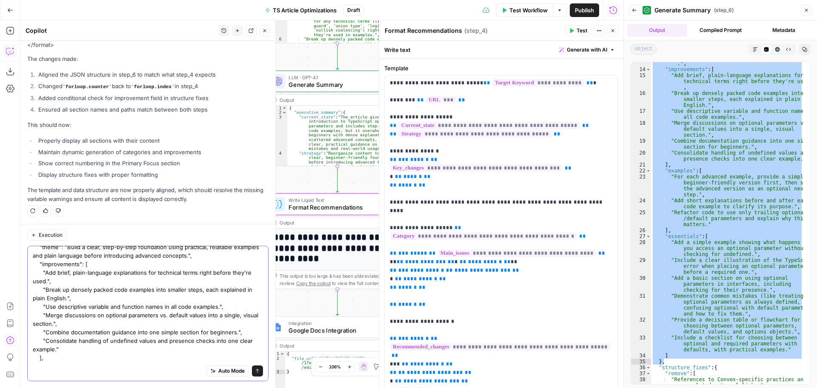
drag, startPoint x: 32, startPoint y: 280, endPoint x: 132, endPoint y: 355, distance: 125.1
click at [164, 354] on div "I'm seeing the same warnings again. When I look step_6, this is what I see for …" at bounding box center [147, 313] width 241 height 135
click at [84, 356] on textarea "I'm seeing the same warnings again. When I look step_6, this is what I see for …" at bounding box center [148, 285] width 230 height 153
click at [45, 364] on div "Auto Mode Send" at bounding box center [148, 371] width 230 height 19
click at [78, 356] on textarea "I'm seeing the same warnings again. When I look step_6, this is what I see for …" at bounding box center [148, 285] width 230 height 153
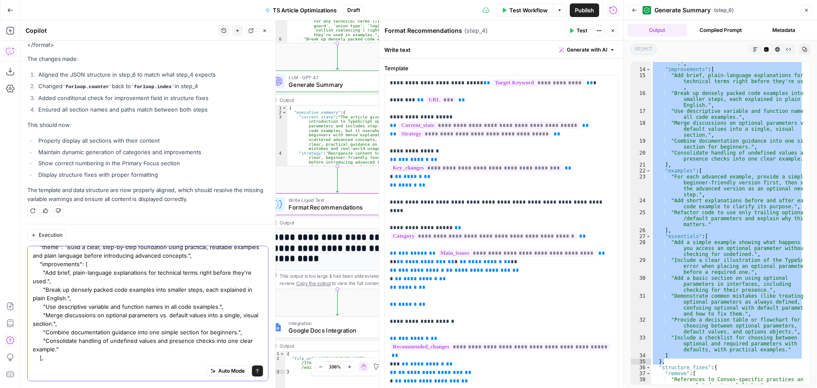
scroll to position [0, 0]
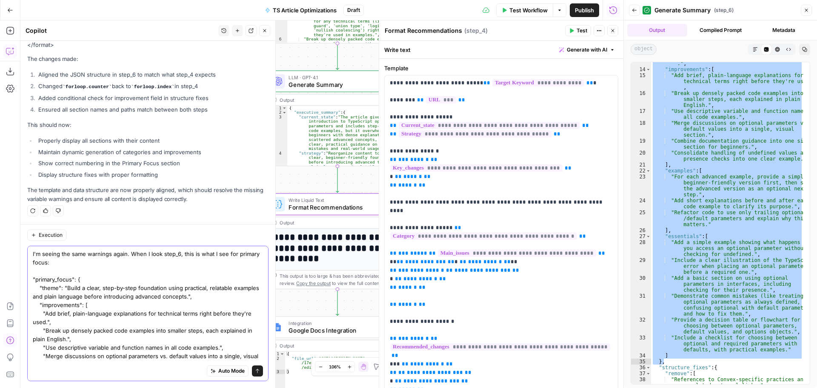
drag, startPoint x: 48, startPoint y: 358, endPoint x: 29, endPoint y: 281, distance: 79.9
click at [29, 281] on div "I'm seeing the same warnings again. When I look step_6, this is what I see for …" at bounding box center [147, 313] width 241 height 135
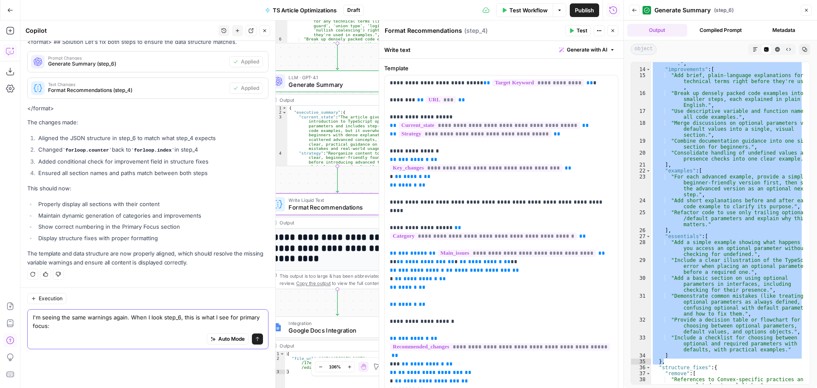
scroll to position [6862, 0]
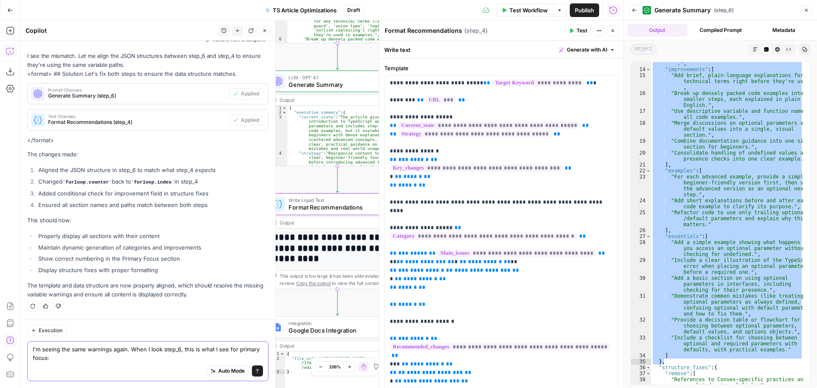
paste textarea ""primary_focus": { "theme": "Build a clear, step-by-step foundation using pract…"
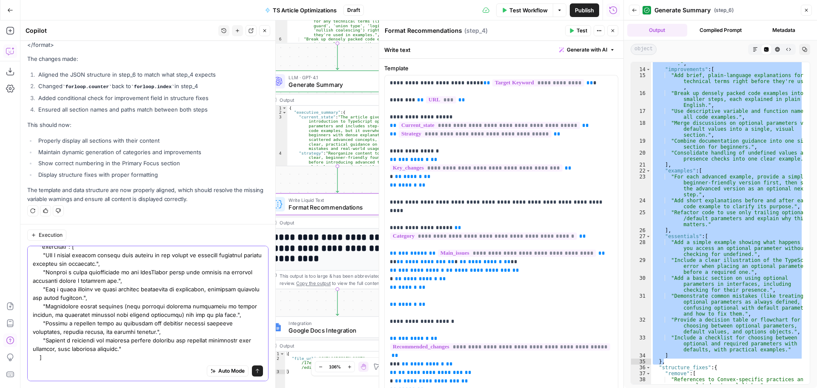
scroll to position [237, 0]
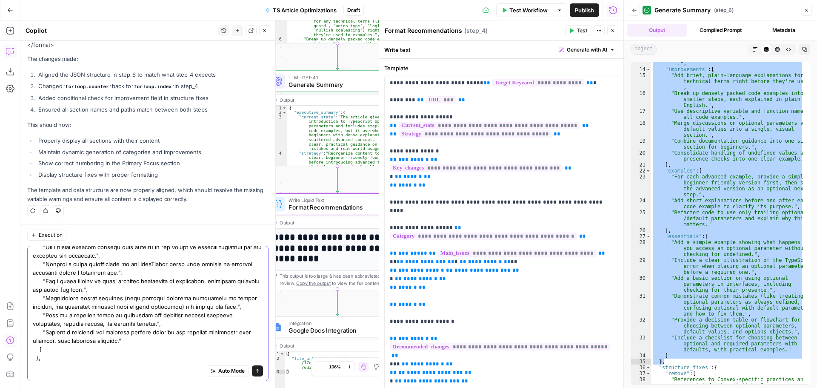
type textarea "I'm seeing the same warnings again. When I look step_6, this is what I see for …"
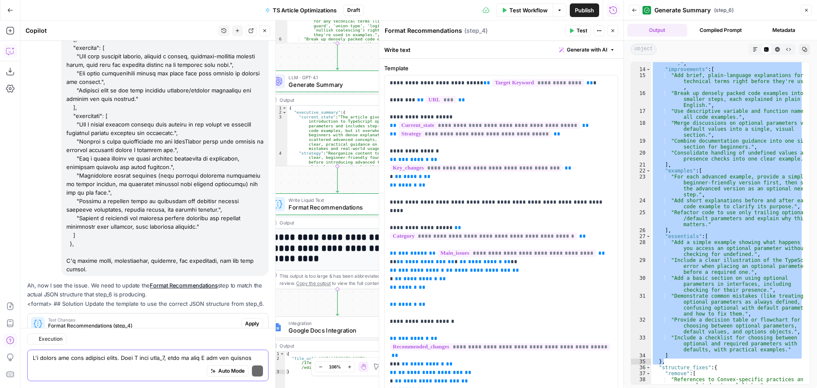
scroll to position [7516, 0]
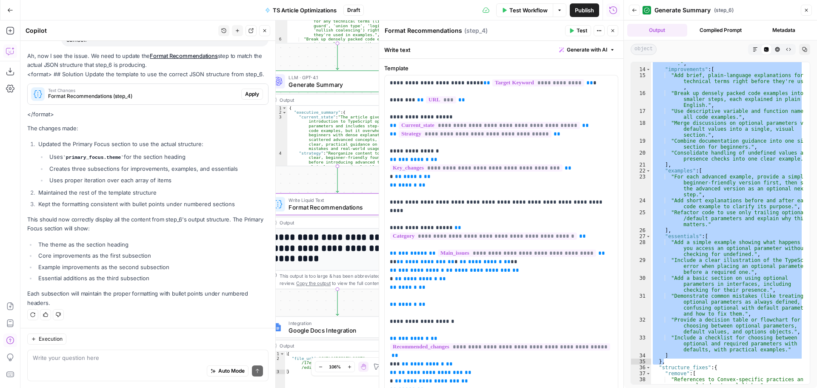
click at [249, 95] on span "Apply" at bounding box center [252, 94] width 14 height 8
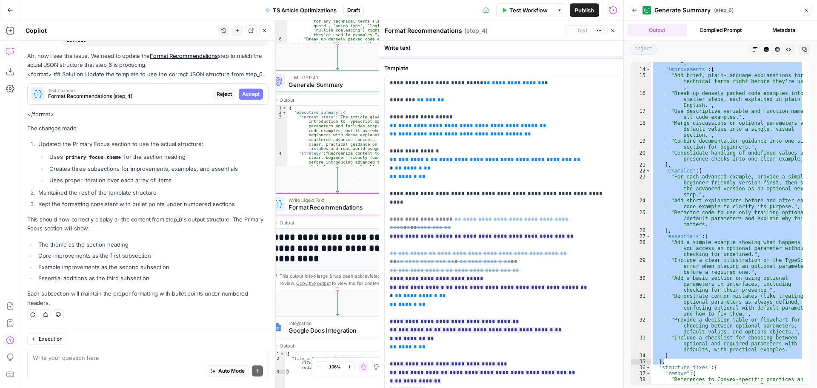
scroll to position [7271, 0]
click at [599, 52] on span "Accept All" at bounding box center [602, 50] width 25 height 8
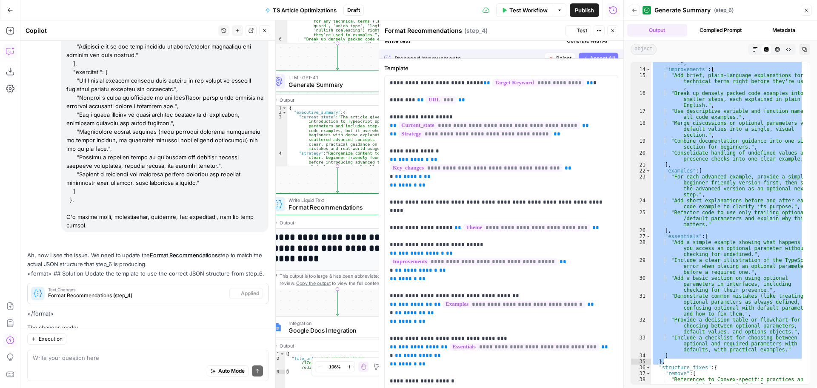
scroll to position [7530, 0]
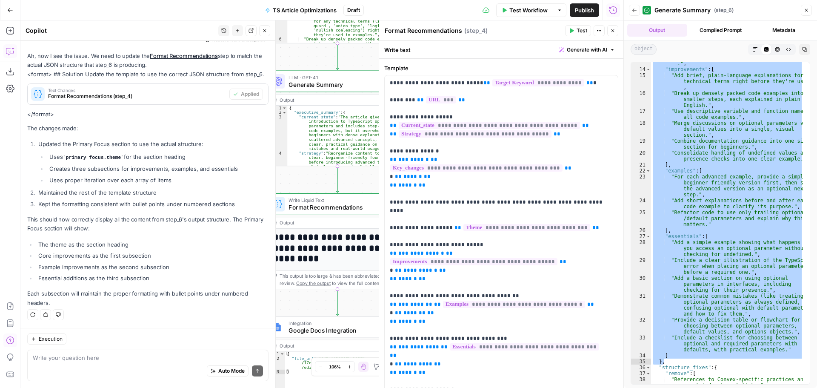
click at [577, 33] on span "Test" at bounding box center [582, 31] width 11 height 8
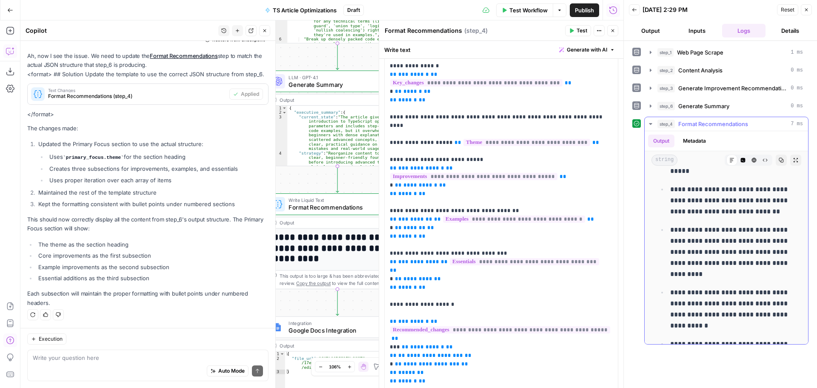
scroll to position [1186, 0]
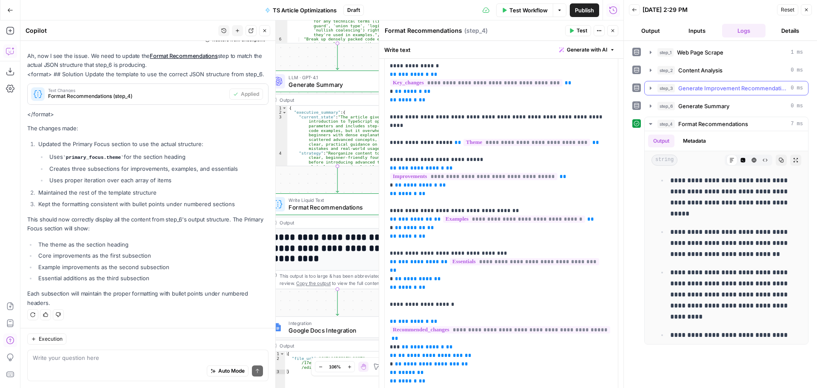
click at [652, 86] on icon "button" at bounding box center [650, 88] width 7 height 7
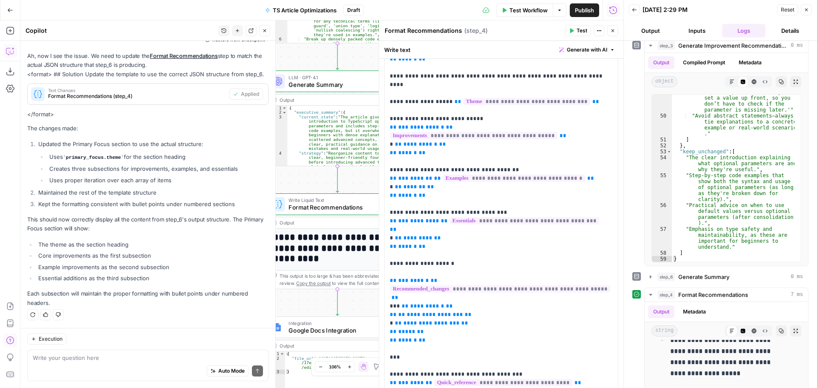
scroll to position [170, 0]
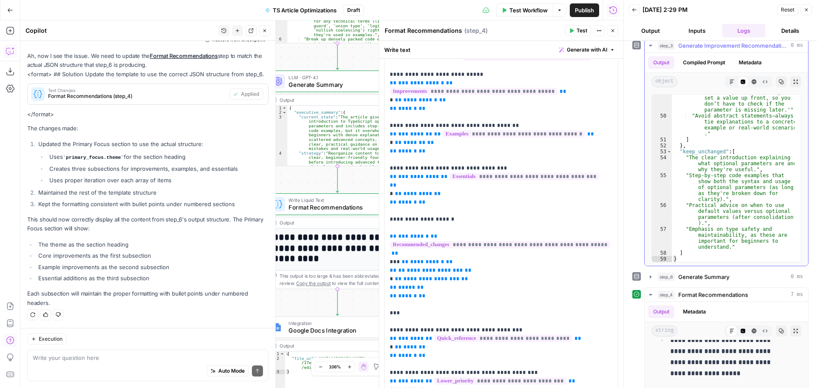
click at [689, 260] on div ""Break down sentences like 'Default parameters provide a more explicit way...' …" at bounding box center [733, 178] width 123 height 215
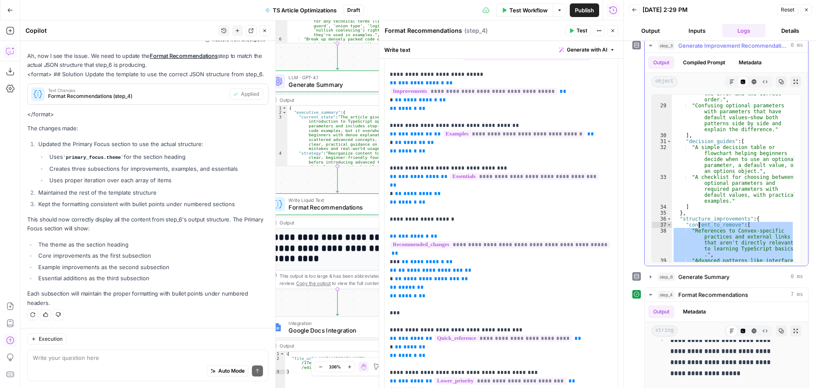
scroll to position [576, 0]
drag, startPoint x: 689, startPoint y: 260, endPoint x: 672, endPoint y: 214, distance: 49.4
click at [672, 214] on div ""Placing optional parameters before required ones in a function signature—demon…" at bounding box center [733, 189] width 123 height 233
click at [708, 225] on div ""Placing optional parameters before required ones in a function signature—demon…" at bounding box center [733, 177] width 123 height 167
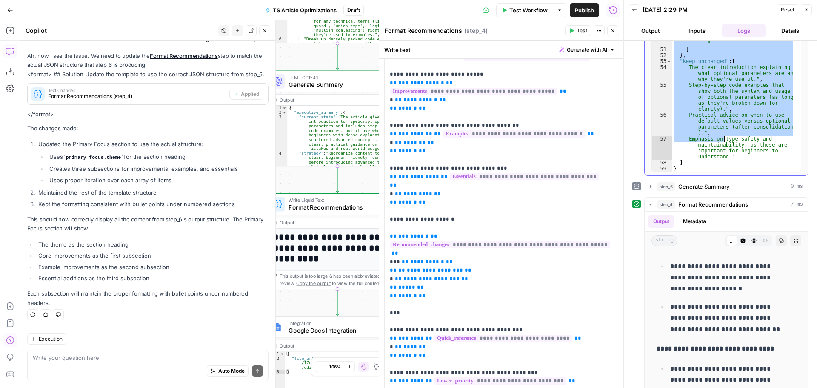
scroll to position [174, 0]
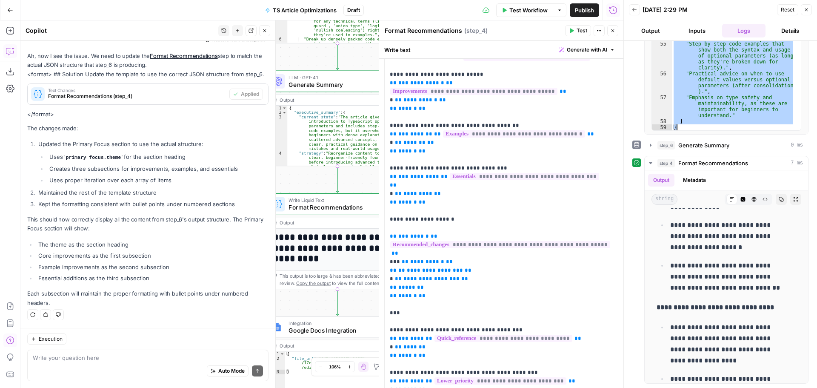
drag, startPoint x: 676, startPoint y: 218, endPoint x: 706, endPoint y: 135, distance: 88.5
click at [706, 135] on div "**********" at bounding box center [721, 127] width 176 height 512
type textarea "* *"
click at [81, 373] on div "Auto Mode Send" at bounding box center [148, 371] width 230 height 19
type textarea "N"
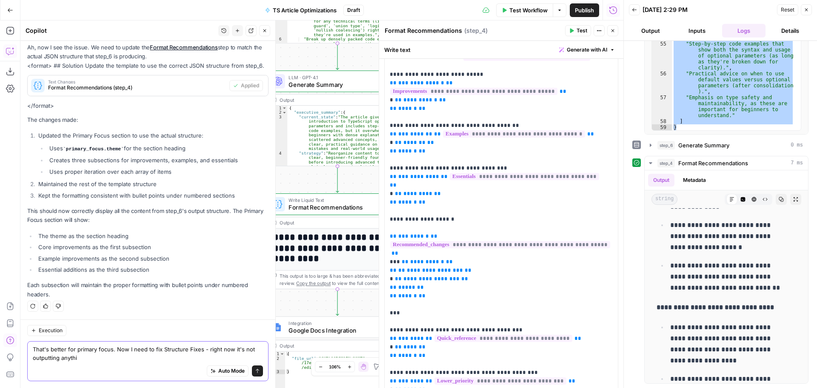
type textarea "That's better for primary focus. Now I need to fix Structure Fixes - right now …"
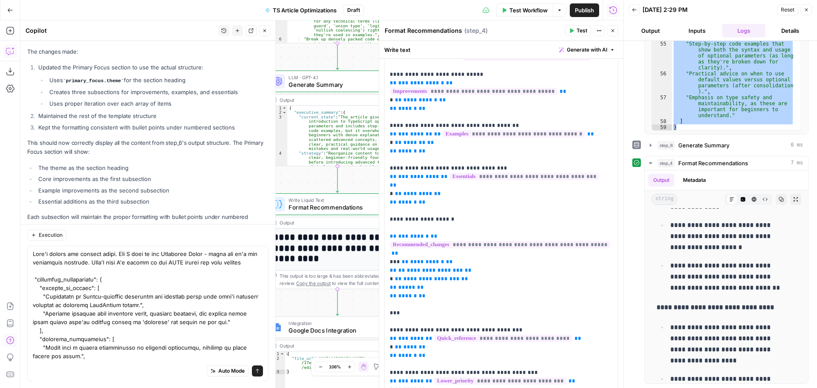
scroll to position [226, 0]
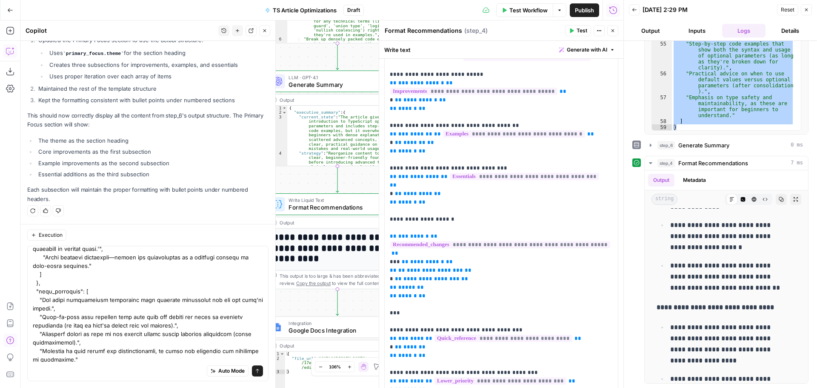
click at [72, 372] on div "Auto Mode Send" at bounding box center [148, 371] width 230 height 19
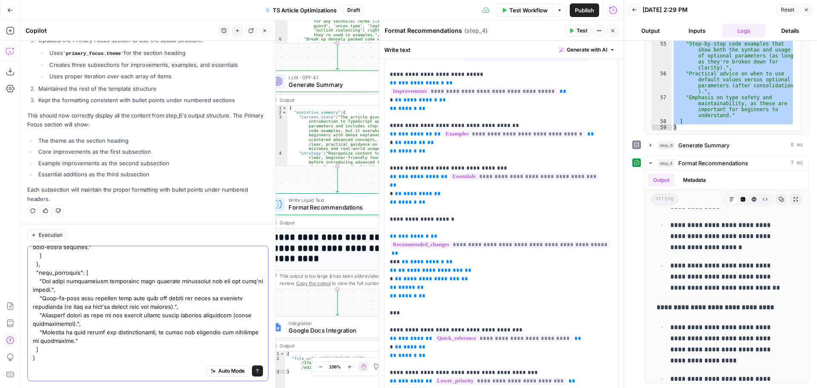
type textarea "That's better for primary focus. Now I need to fix Structure Fixes - right now …"
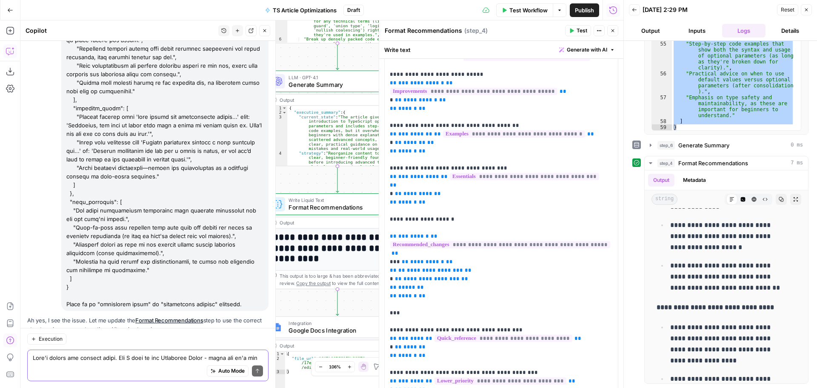
scroll to position [8171, 0]
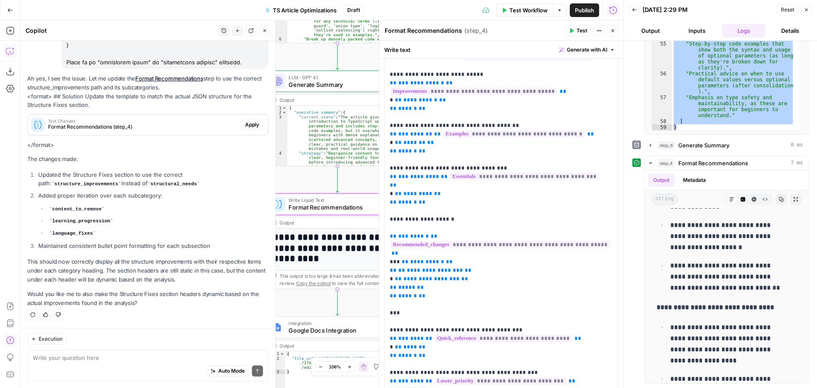
click at [253, 123] on button "Apply" at bounding box center [252, 124] width 22 height 11
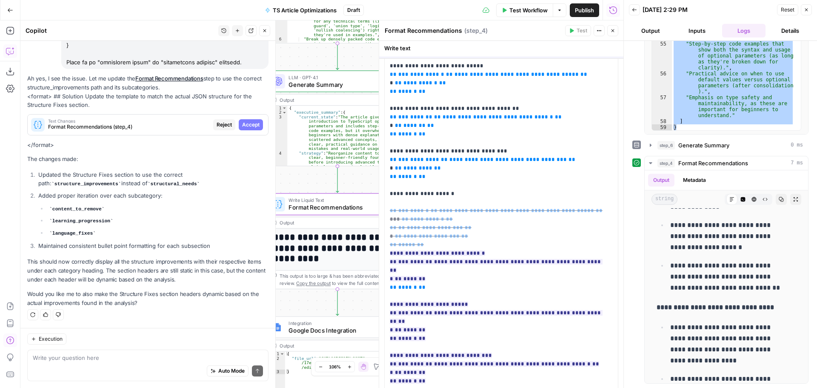
scroll to position [7912, 0]
click at [492, 243] on p "**********" at bounding box center [498, 206] width 217 height 596
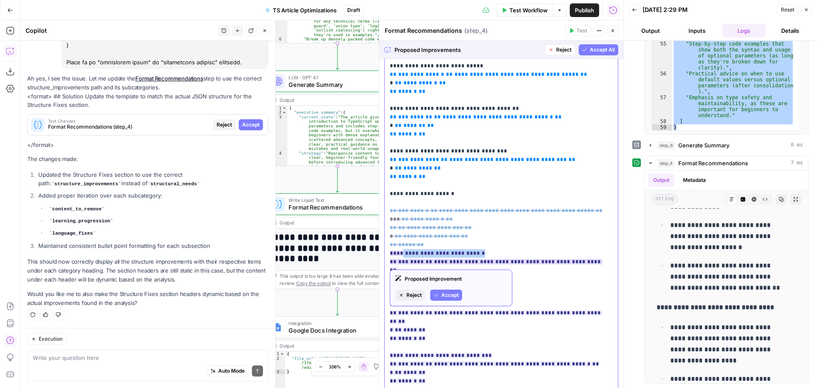
drag, startPoint x: 492, startPoint y: 243, endPoint x: 401, endPoint y: 244, distance: 91.1
click at [401, 244] on p "**********" at bounding box center [498, 206] width 217 height 596
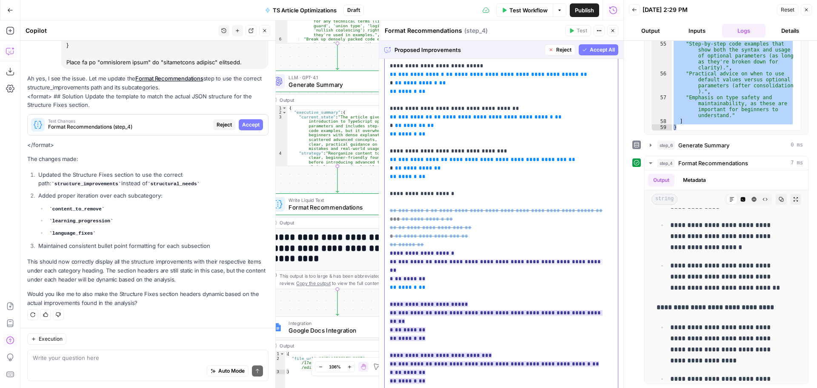
click at [465, 330] on ins "**********" at bounding box center [496, 342] width 213 height 82
click at [444, 270] on span "Accept" at bounding box center [449, 269] width 17 height 8
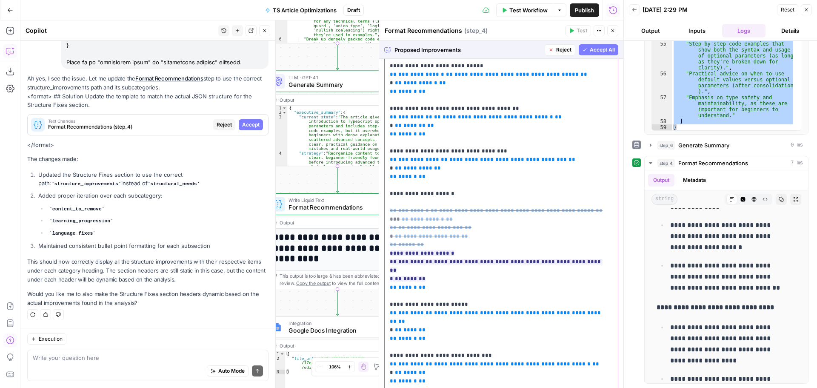
click at [444, 310] on span "**********" at bounding box center [496, 317] width 213 height 14
click at [460, 285] on p "**********" at bounding box center [498, 206] width 217 height 596
click at [481, 328] on p "**********" at bounding box center [498, 206] width 217 height 596
drag, startPoint x: 469, startPoint y: 329, endPoint x: 445, endPoint y: 329, distance: 24.3
click at [445, 329] on p "**********" at bounding box center [498, 206] width 217 height 596
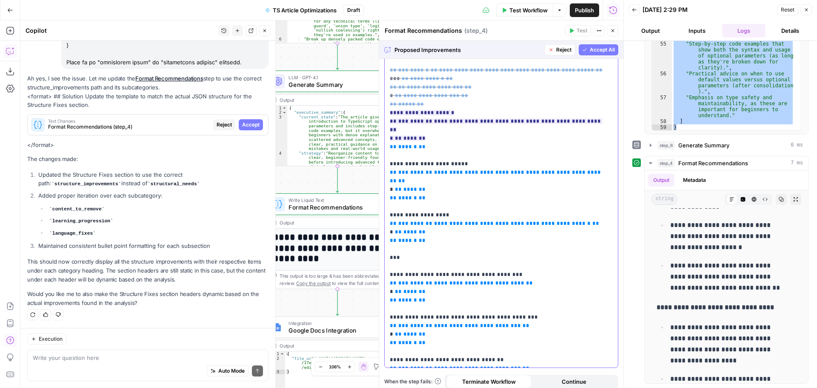
scroll to position [316, 0]
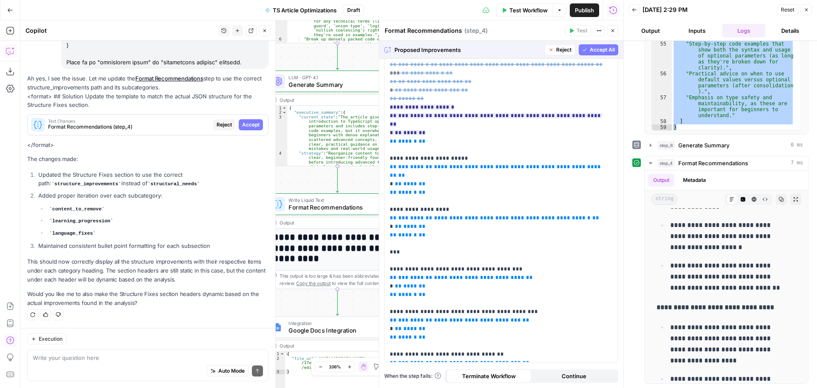
click at [595, 46] on span "Accept All" at bounding box center [602, 50] width 25 height 8
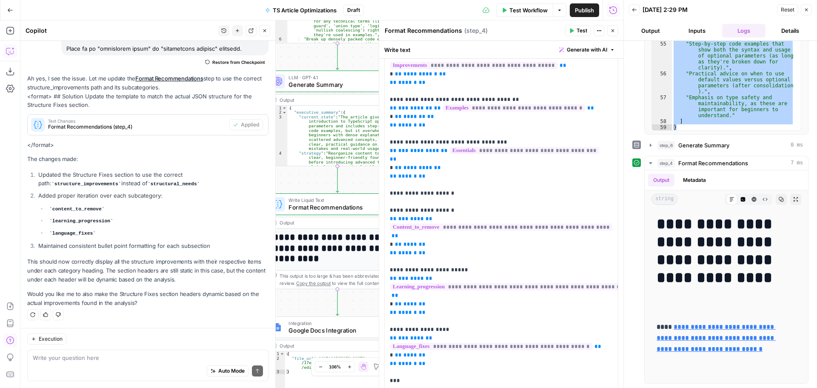
scroll to position [255, 0]
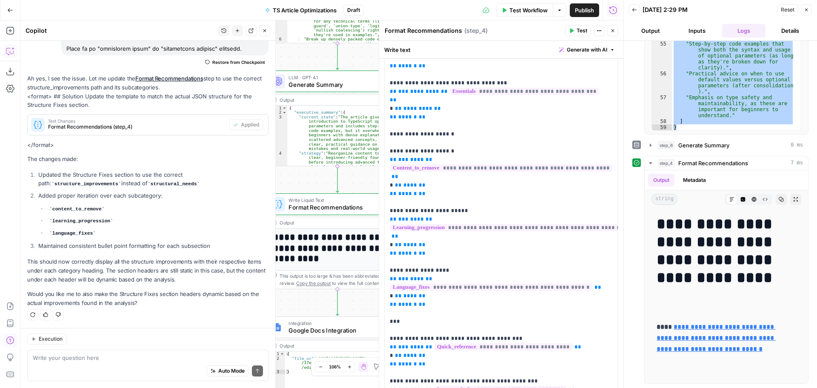
click at [581, 34] on span "Test" at bounding box center [582, 31] width 11 height 8
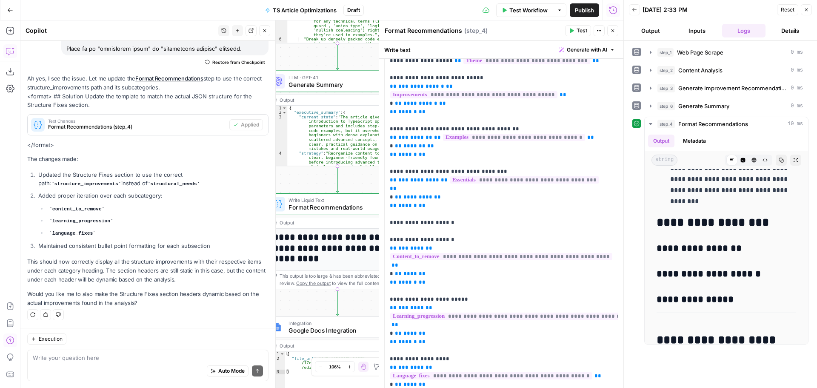
scroll to position [170, 0]
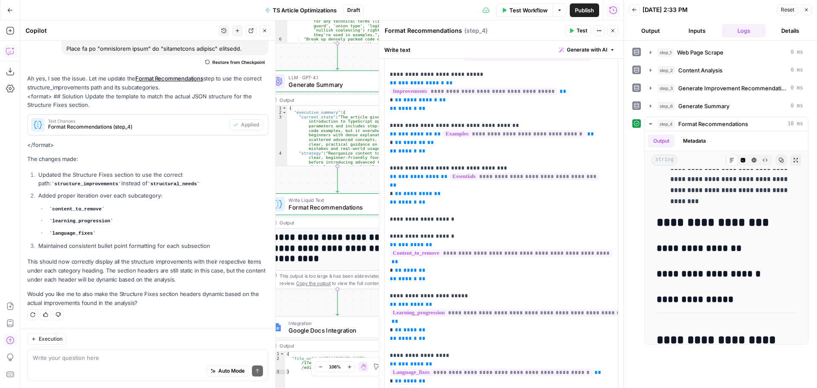
click at [97, 372] on div "Auto Mode Send" at bounding box center [148, 371] width 230 height 19
click at [146, 358] on textarea "The H3 subheadings are there now, but the specific recommendations are not." at bounding box center [148, 357] width 230 height 9
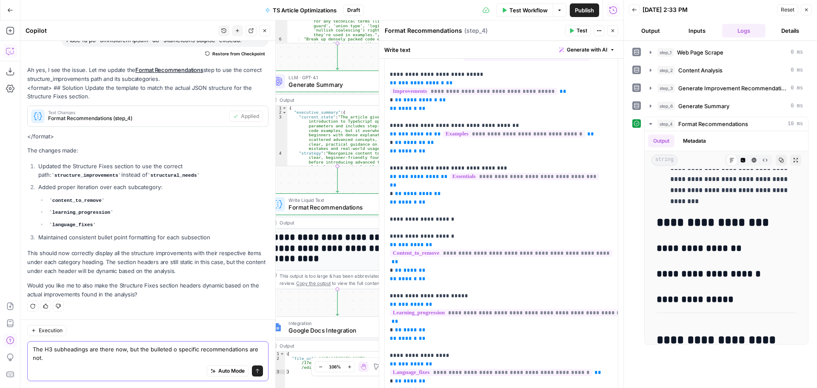
scroll to position [8193, 0]
click at [35, 357] on textarea "The H3 subheadings are there now, but the bulleted list of specific recommendat…" at bounding box center [148, 353] width 230 height 17
type textarea "The H3 subheadings are there now, but the bulleted list of specific recommendat…"
click at [330, 119] on div "{ "executive_summary" : { "current_state" : "The article gives a solid introduc…" at bounding box center [343, 152] width 113 height 92
type textarea "**********"
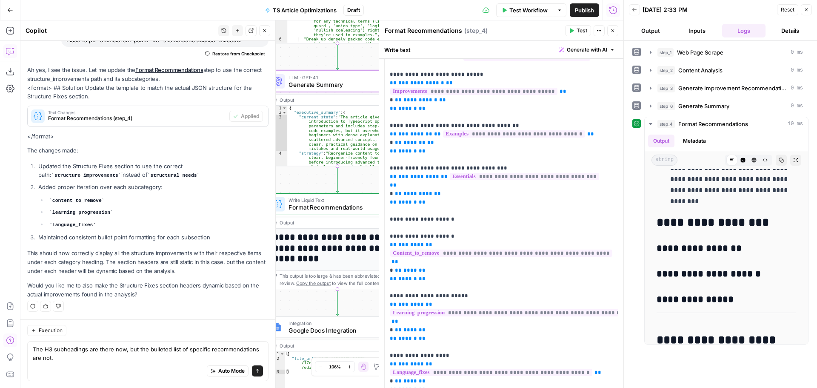
click at [328, 100] on div "Output" at bounding box center [331, 99] width 103 height 7
click at [611, 30] on icon "button" at bounding box center [612, 30] width 5 height 5
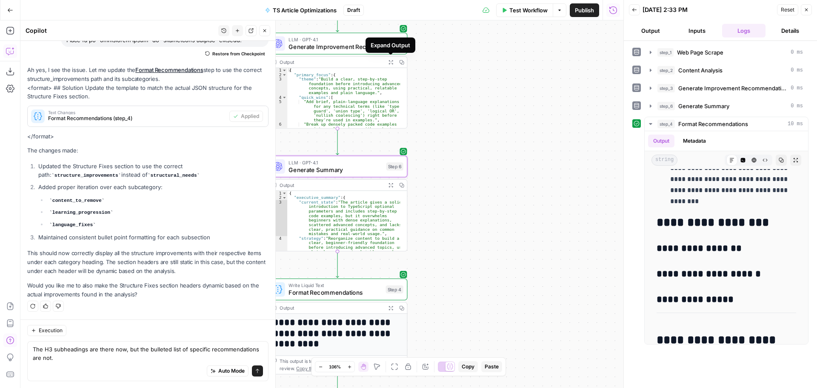
click at [389, 62] on icon "button" at bounding box center [390, 62] width 5 height 5
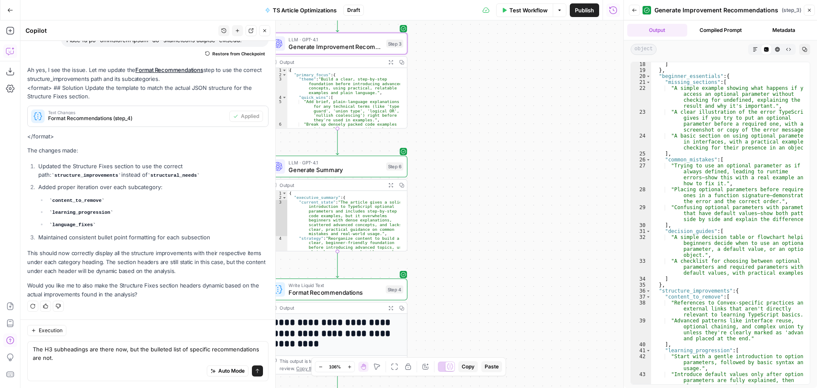
scroll to position [281, 0]
click at [658, 292] on div "] } , "beginner_essentials" : { "missing_sections" : [ "A simple example showin…" at bounding box center [727, 234] width 152 height 346
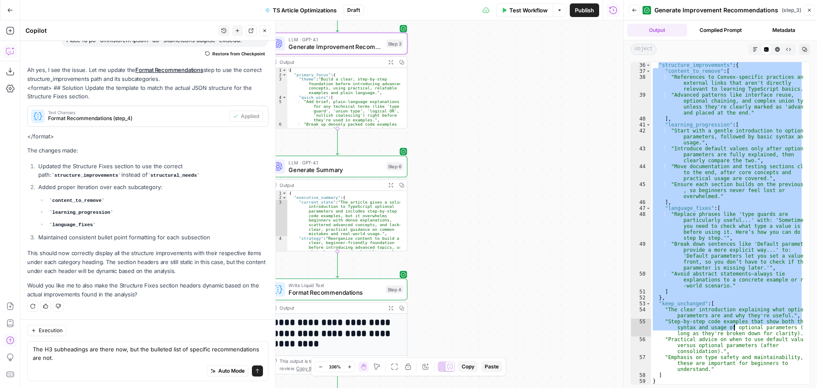
scroll to position [507, 0]
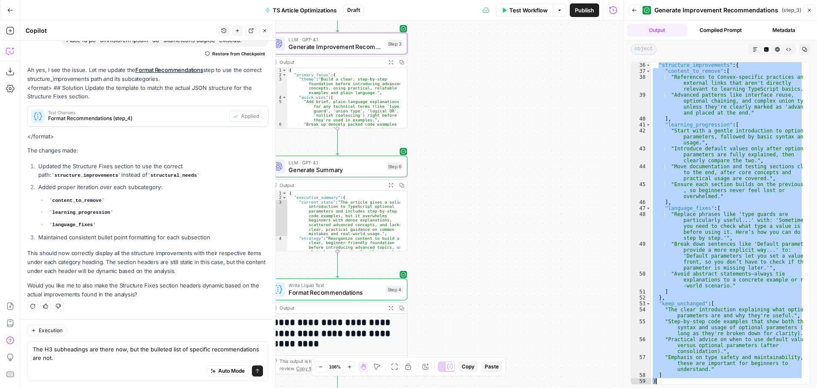
drag, startPoint x: 658, startPoint y: 291, endPoint x: 719, endPoint y: 380, distance: 108.3
click at [719, 380] on div ""structure_improvements" : { "content_to_remove" : [ "References to Convex-spec…" at bounding box center [727, 229] width 152 height 334
type textarea "* *"
click at [62, 374] on div "Auto Mode Send" at bounding box center [148, 371] width 230 height 19
click at [80, 362] on div "Auto Mode Send" at bounding box center [148, 371] width 230 height 19
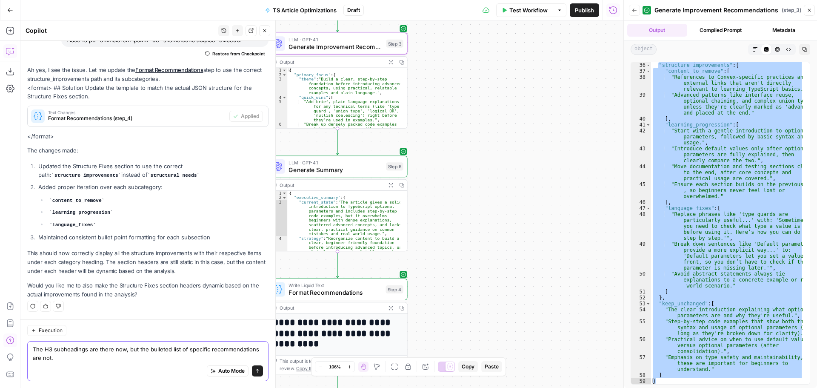
click at [87, 355] on textarea "The H3 subheadings are there now, but the bulleted list of specific recommendat…" at bounding box center [148, 353] width 230 height 17
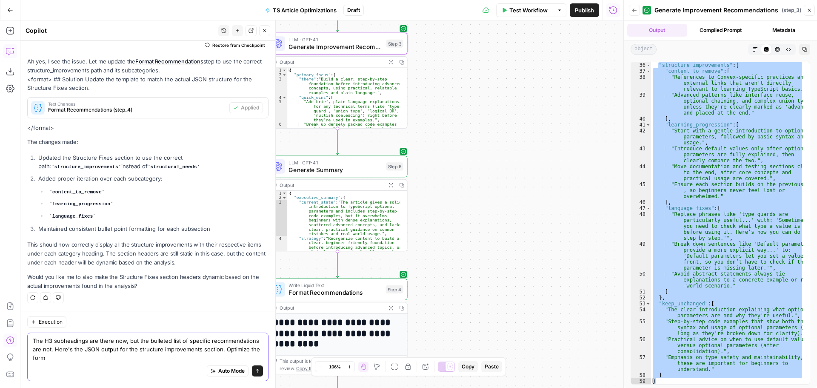
scroll to position [8202, 0]
paste textarea ""loremipsu_dolorsitamet": { "consect_ad_elitse": [ "Doeiusmodt in Utlabo-etdolo…"
type textarea "The H3 subheadings are there now, but the bulleted list of specific recommendat…"
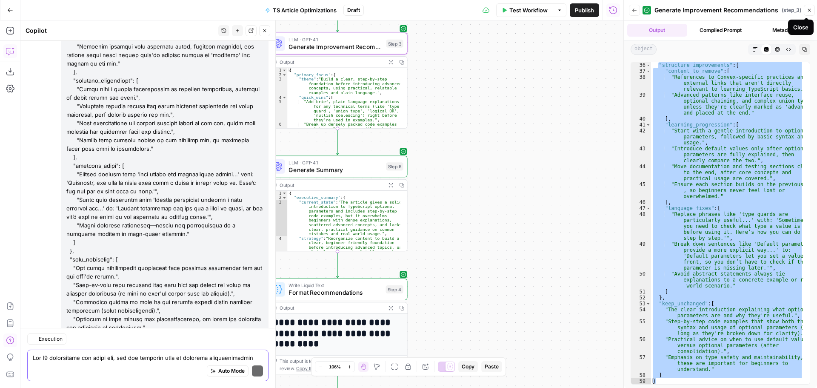
scroll to position [8789, 0]
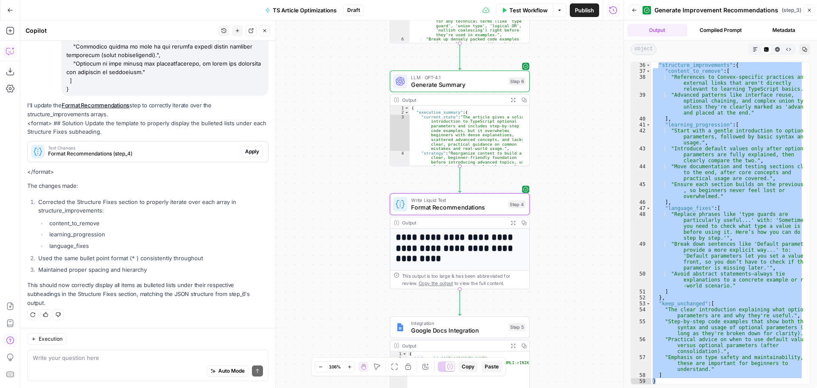
click at [251, 150] on span "Apply" at bounding box center [252, 152] width 14 height 8
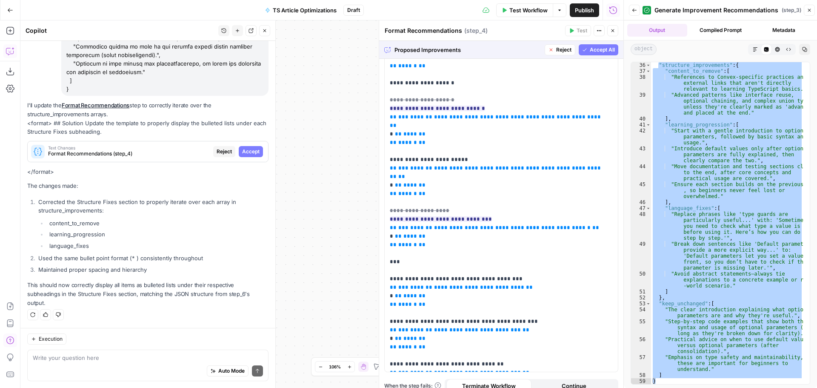
scroll to position [291, 0]
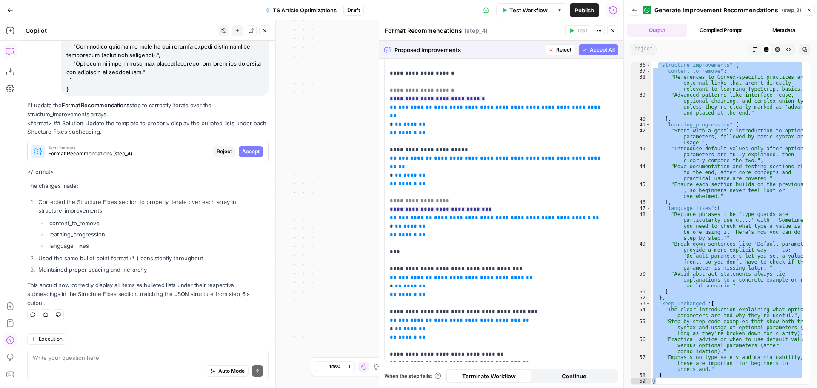
click at [597, 54] on button "Accept All" at bounding box center [599, 49] width 40 height 11
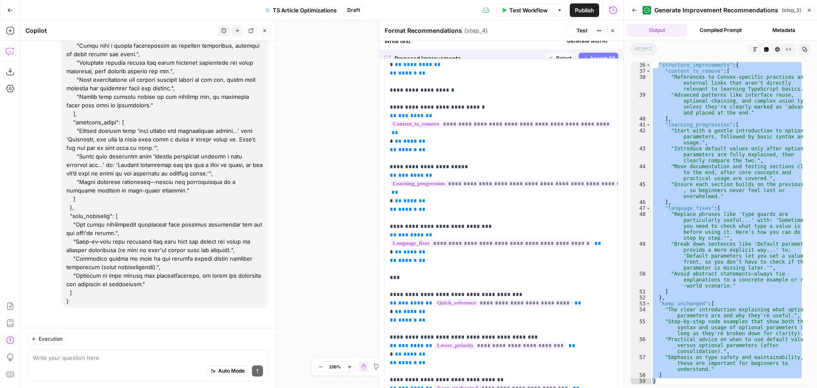
scroll to position [0, 0]
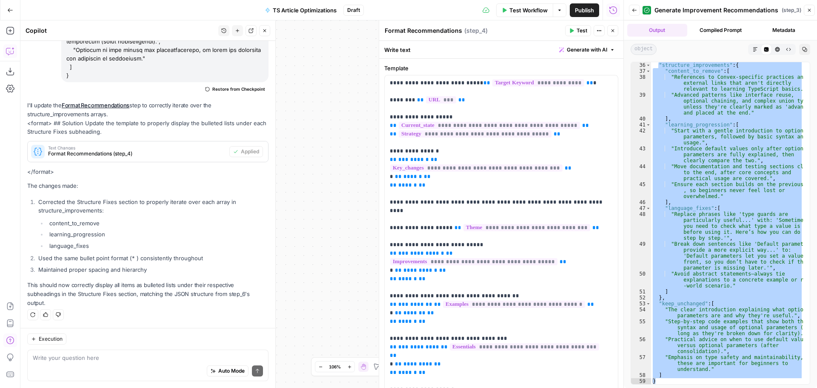
click at [578, 29] on span "Test" at bounding box center [582, 31] width 11 height 8
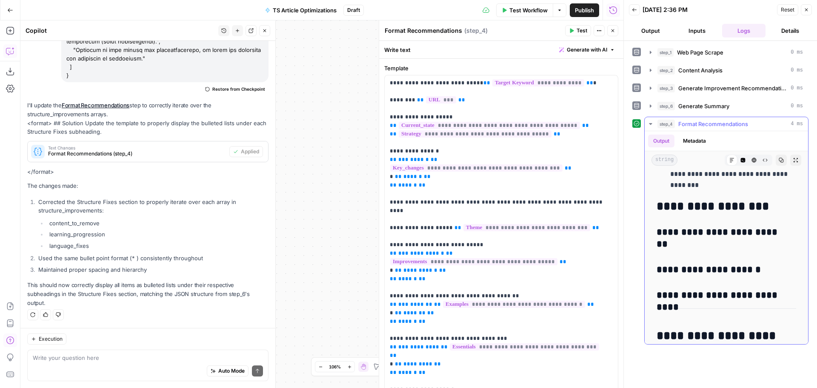
scroll to position [1405, 0]
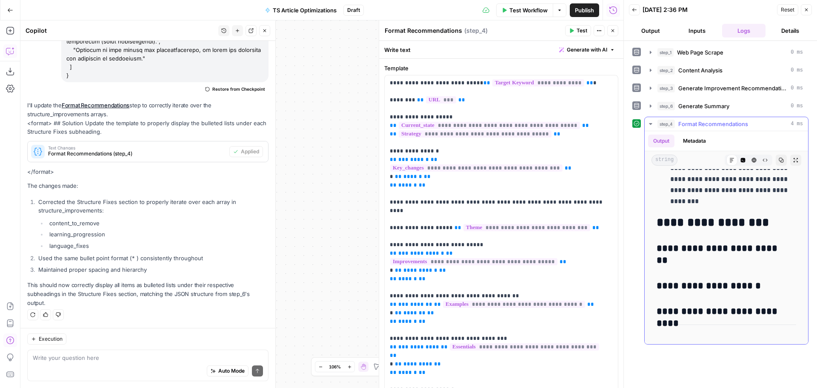
drag, startPoint x: 661, startPoint y: 220, endPoint x: 788, endPoint y: 315, distance: 157.9
copy div "**********"
click at [65, 363] on div "Auto Mode Send" at bounding box center [148, 371] width 230 height 19
paste textarea "🔧 Structure Fixes Remove Overwhelming Content Improve Learning Flow Fix AI Lang…"
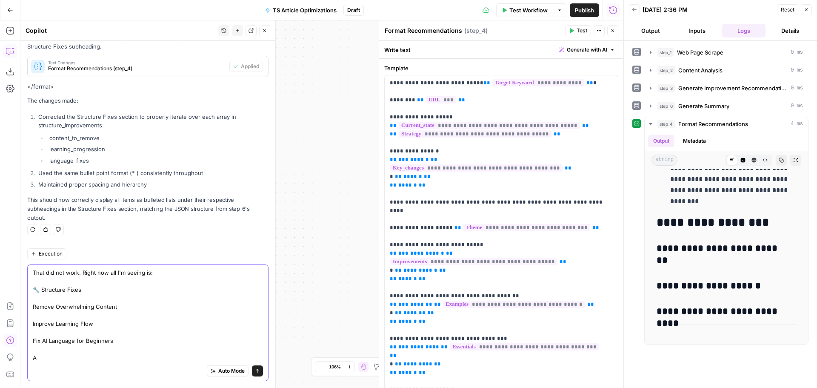
scroll to position [8888, 0]
click at [615, 30] on icon "button" at bounding box center [612, 30] width 5 height 5
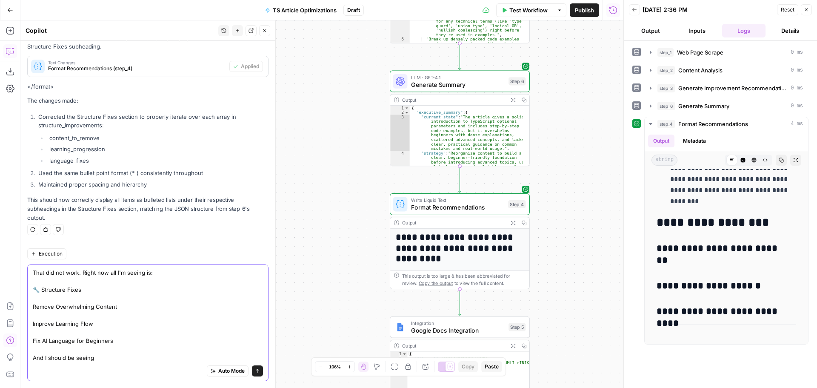
click at [118, 351] on textarea "That did not work. Right now all I'm seeing is: 🔧 Structure Fixes Remove Overwh…" at bounding box center [148, 315] width 230 height 94
click at [104, 360] on textarea "That did not work. Right now all I'm seeing is: 🔧 Structure Fixes Remove Overwh…" at bounding box center [148, 315] width 230 height 94
paste textarea "🔧 Structure Fixes Remove Overwhelming Content Improve Learning Flow Fix AI Lang…"
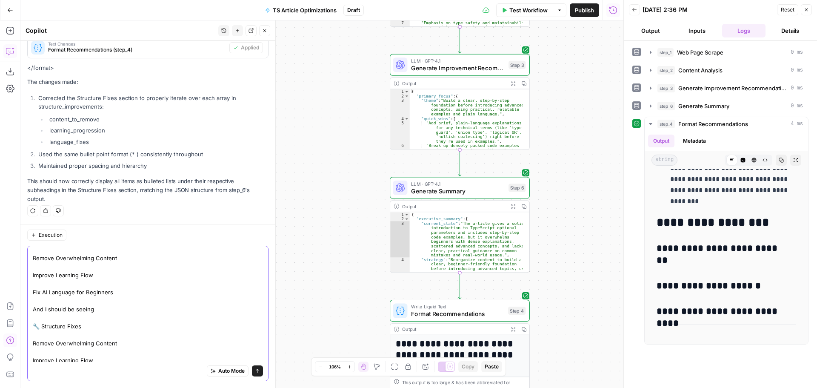
type textarea "That did not work. Right now all I'm seeing is: 🔧 Structure Fixes Remove Overwh…"
click at [513, 85] on icon "button" at bounding box center [513, 83] width 5 height 5
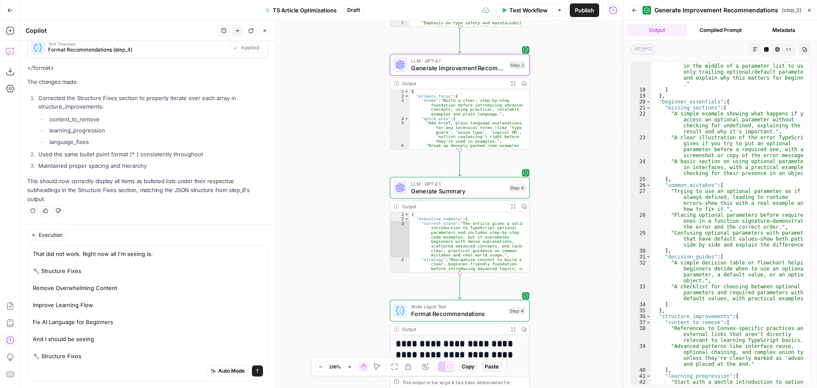
scroll to position [306, 0]
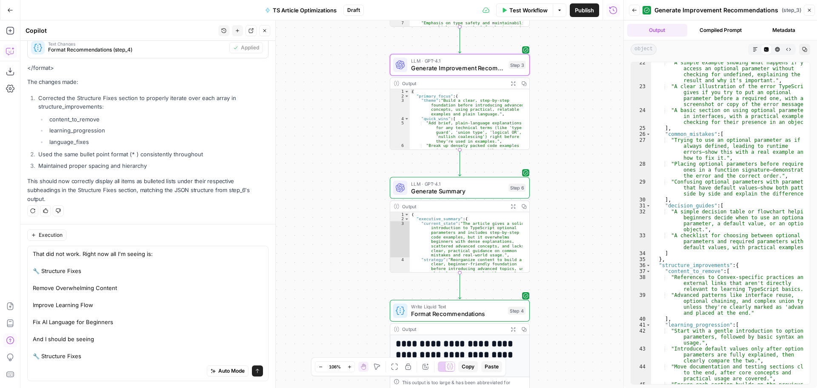
type textarea "**********"
drag, startPoint x: 673, startPoint y: 278, endPoint x: 790, endPoint y: 290, distance: 118.1
click at [790, 290] on div ""A simple example showing what happens if you access an optional parameter with…" at bounding box center [727, 242] width 152 height 364
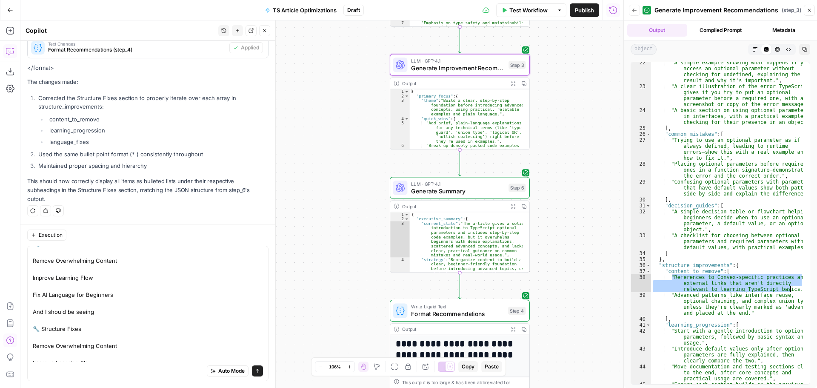
scroll to position [49, 0]
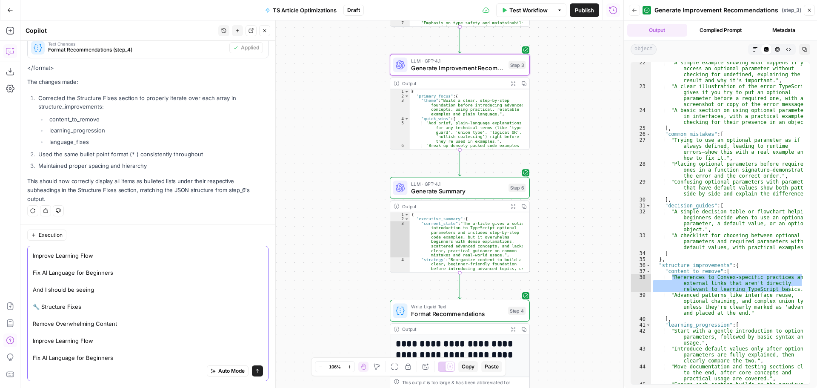
click at [130, 323] on textarea "That did not work. Right now all I'm seeing is: 🔧 Structure Fixes Remove Overwh…" at bounding box center [148, 281] width 230 height 162
paste textarea "References to Convex-specific practices and external links that aren't directly…"
type textarea "That did not work. Right now all I'm seeing is: 🔧 Structure Fixes Remove Overwh…"
type textarea "**********"
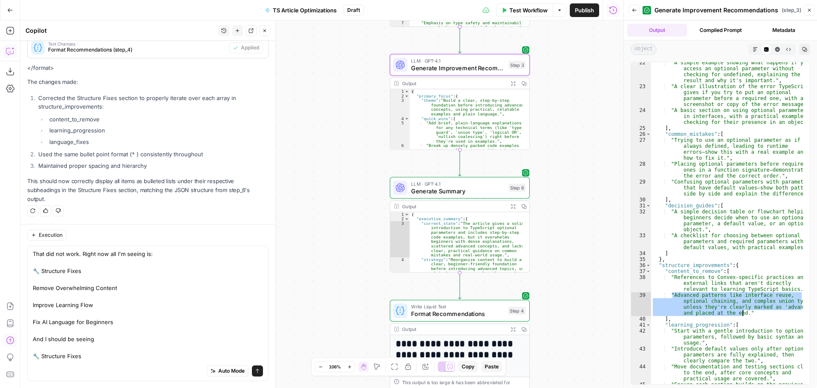
drag, startPoint x: 673, startPoint y: 295, endPoint x: 743, endPoint y: 314, distance: 72.5
click at [743, 314] on div ""A simple example showing what happens if you access an optional parameter with…" at bounding box center [727, 242] width 152 height 364
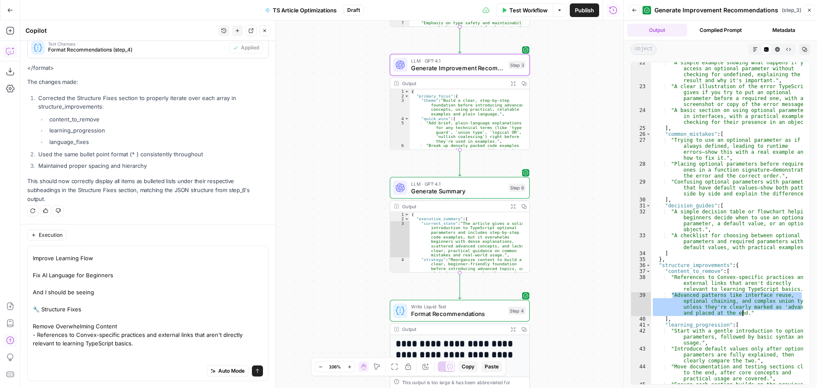
scroll to position [75, 0]
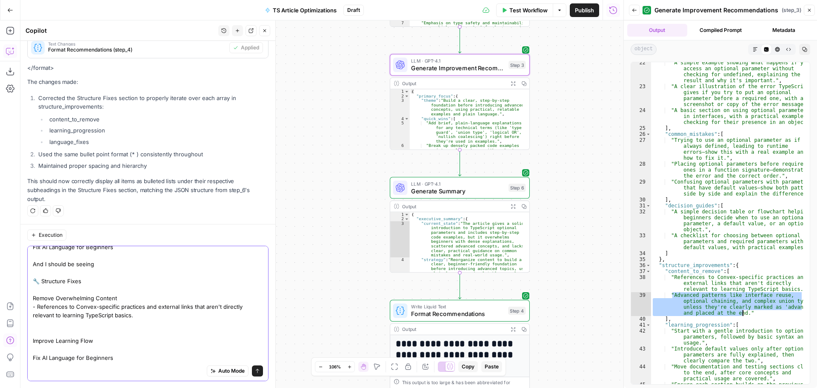
click at [143, 320] on textarea "That did not work. Right now all I'm seeing is: 🔧 Structure Fixes Remove Overwh…" at bounding box center [148, 268] width 230 height 187
paste textarea "Advanced patterns like interface reuse, optional chaining, and complex union ty…"
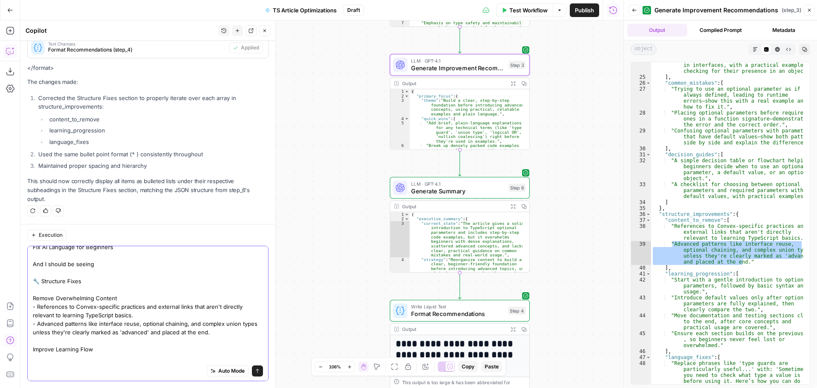
scroll to position [358, 0]
type textarea "That did not work. Right now all I'm seeing is: 🔧 Structure Fixes Remove Overwh…"
type textarea "**********"
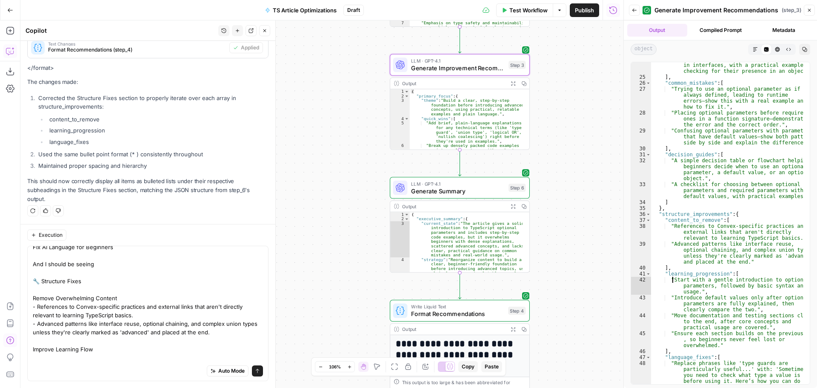
scroll to position [0, 0]
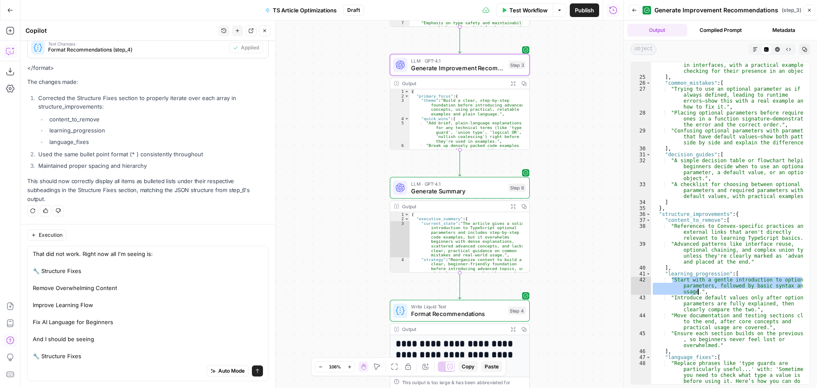
drag, startPoint x: 673, startPoint y: 279, endPoint x: 698, endPoint y: 294, distance: 29.2
click at [698, 294] on div ""A basic section on using optional parameters in interfaces, with a practical e…" at bounding box center [727, 240] width 152 height 369
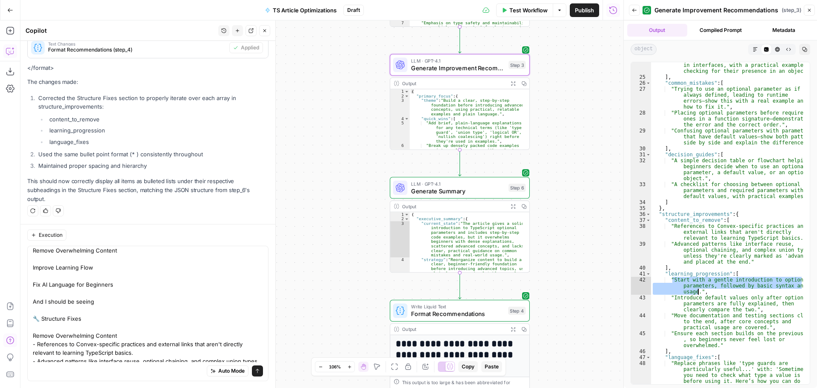
scroll to position [83, 0]
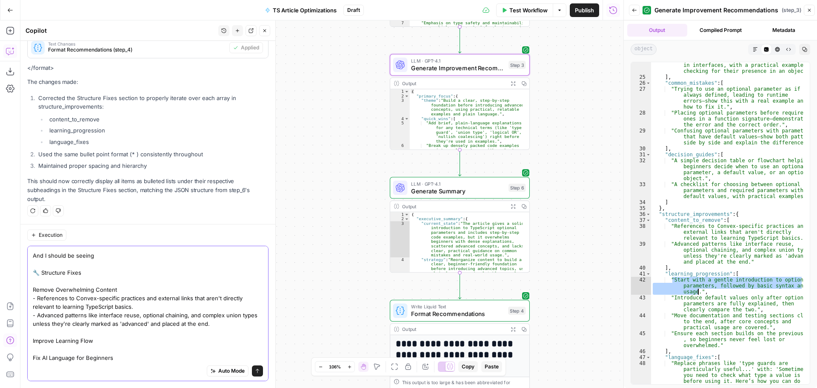
click at [102, 340] on textarea "That did not work. Right now all I'm seeing is: 🔧 Structure Fixes Remove Overwh…" at bounding box center [148, 264] width 230 height 196
paste textarea "Start with a gentle introduction to optional parameters, followed by basic synt…"
type textarea "That did not work. Right now all I'm seeing is: 🔧 Structure Fixes Remove Overwh…"
type textarea "**********"
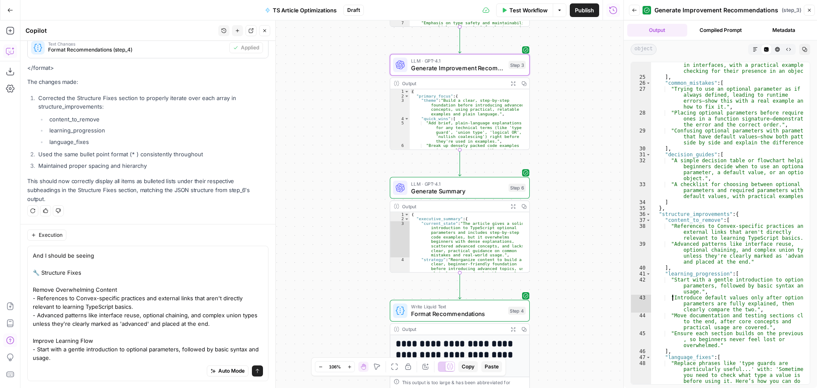
scroll to position [0, 0]
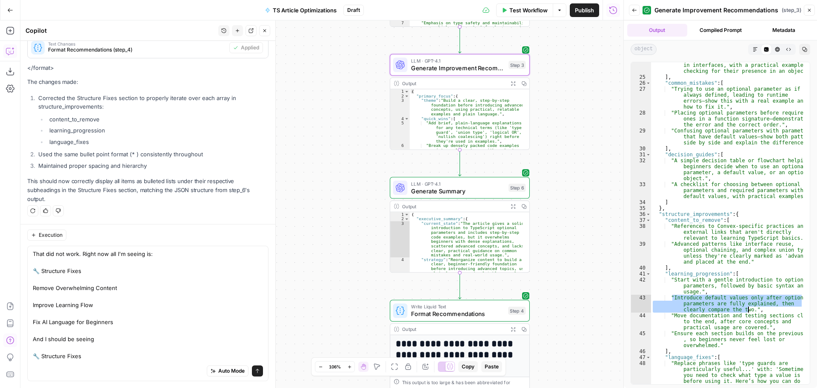
drag, startPoint x: 673, startPoint y: 298, endPoint x: 749, endPoint y: 309, distance: 77.1
click at [749, 309] on div ""A basic section on using optional parameters in interfaces, with a practical e…" at bounding box center [727, 240] width 152 height 369
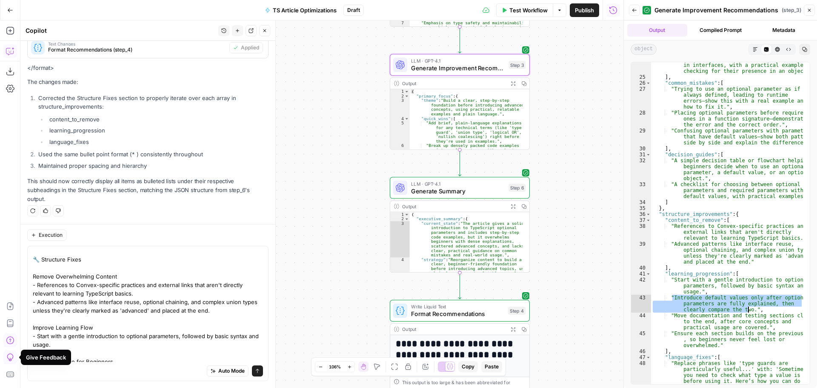
scroll to position [100, 0]
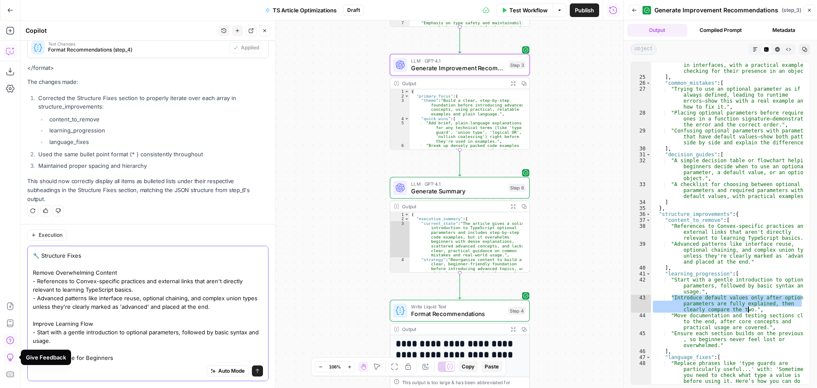
click at [77, 340] on textarea "That did not work. Right now all I'm seeing is: 🔧 Structure Fixes Remove Overwh…" at bounding box center [148, 255] width 230 height 213
paste textarea "Introduce default values only after optional parameters are fully explained, th…"
type textarea "That did not work. Right now all I'm seeing is: 🔧 Structure Fixes Remove Overwh…"
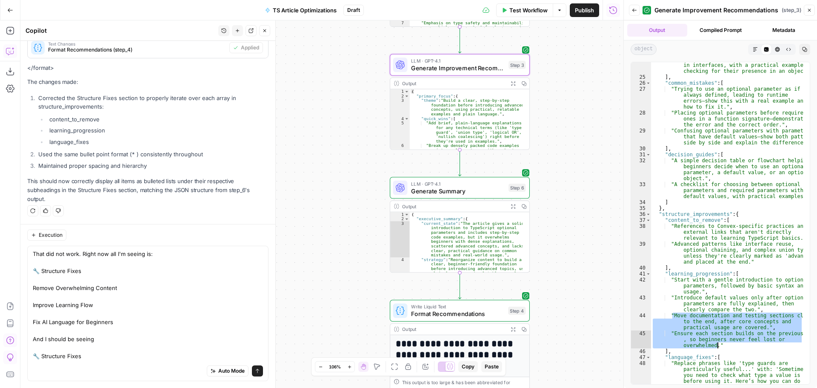
drag, startPoint x: 673, startPoint y: 315, endPoint x: 721, endPoint y: 344, distance: 56.7
click at [721, 344] on div ""A basic section on using optional parameters in interfaces, with a practical e…" at bounding box center [727, 240] width 152 height 369
type textarea "**********"
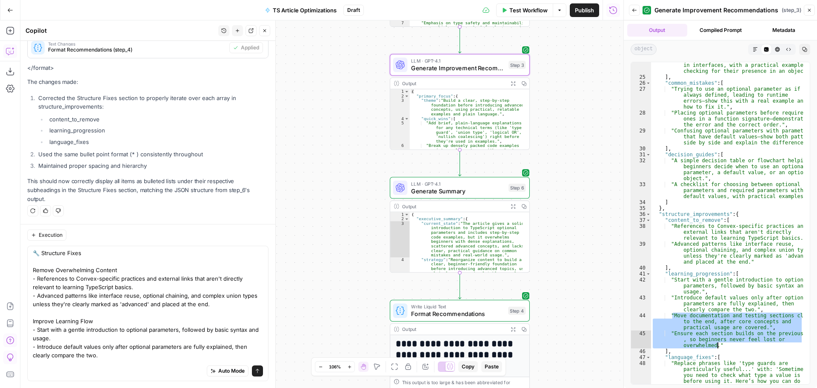
scroll to position [117, 0]
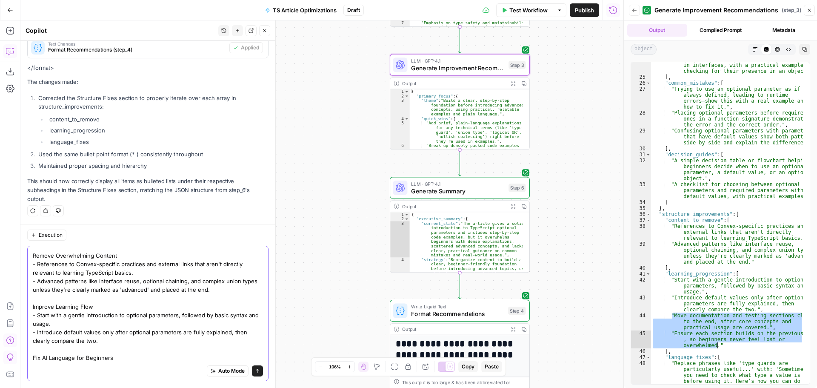
click at [115, 341] on textarea "That did not work. Right now all I'm seeing is: 🔧 Structure Fixes Remove Overwh…" at bounding box center [148, 247] width 230 height 230
paste textarea "Move documentation and testing sections closer to the end, after core concepts …"
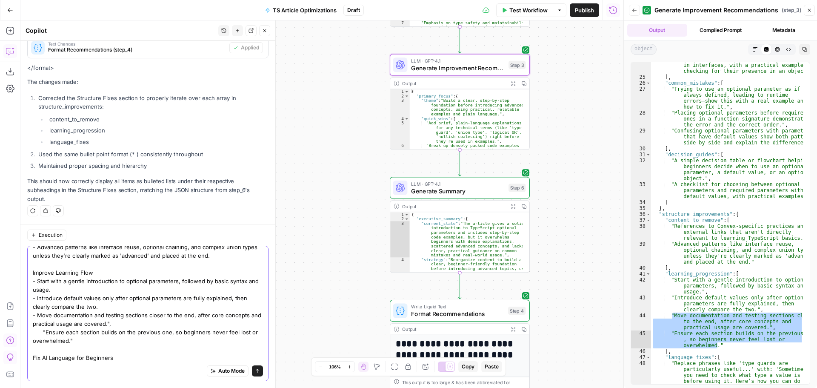
click at [123, 325] on textarea "That did not work. Right now all I'm seeing is: 🔧 Structure Fixes Remove Overwh…" at bounding box center [148, 230] width 230 height 264
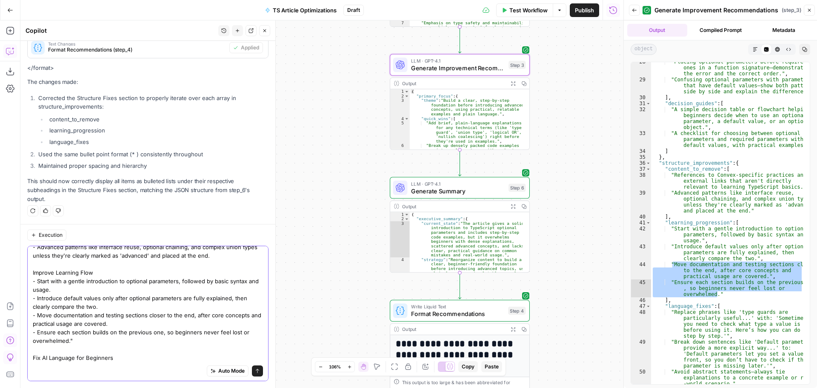
scroll to position [460, 0]
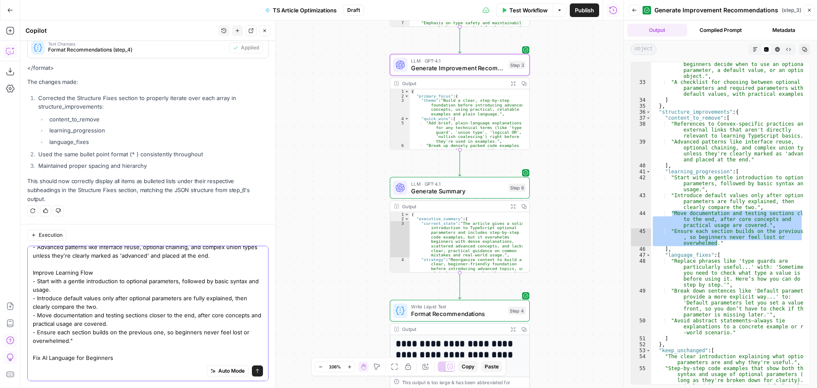
type textarea "That did not work. Right now all I'm seeing is: 🔧 Structure Fixes Remove Overwh…"
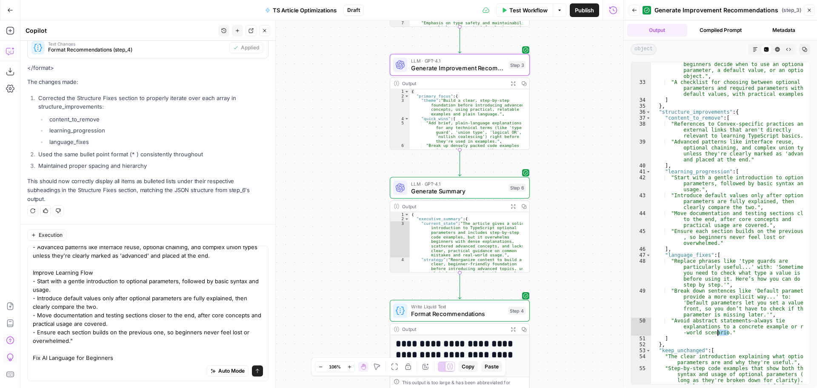
scroll to position [0, 0]
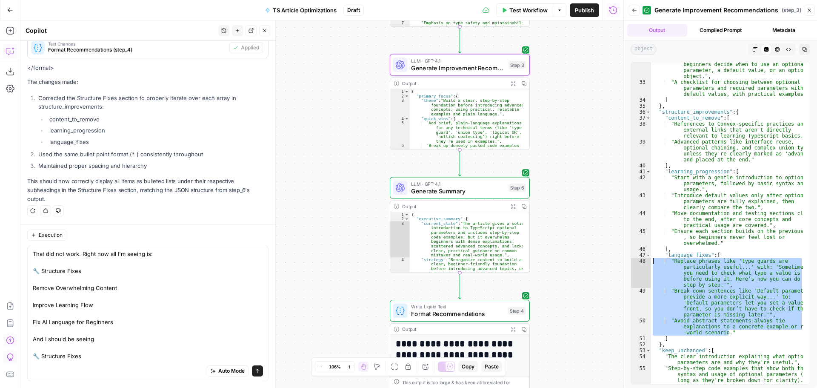
drag, startPoint x: 737, startPoint y: 334, endPoint x: 651, endPoint y: 262, distance: 112.7
click at [651, 262] on div "**********" at bounding box center [721, 223] width 180 height 323
type textarea "**********"
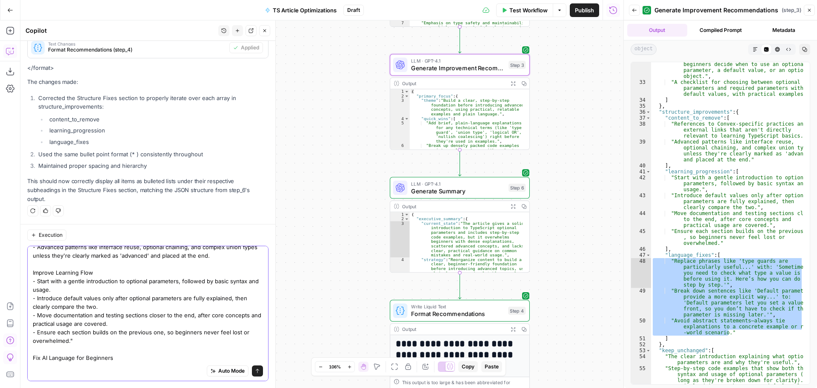
click at [118, 358] on textarea "That did not work. Right now all I'm seeing is: 🔧 Structure Fixes Remove Overwh…" at bounding box center [148, 230] width 230 height 264
drag, startPoint x: 129, startPoint y: 357, endPoint x: 76, endPoint y: 356, distance: 52.8
click at [76, 356] on textarea "That did not work. Right now all I'm seeing is: 🔧 Structure Fixes Remove Overwh…" at bounding box center [148, 230] width 230 height 264
drag, startPoint x: 135, startPoint y: 359, endPoint x: 102, endPoint y: 356, distance: 32.9
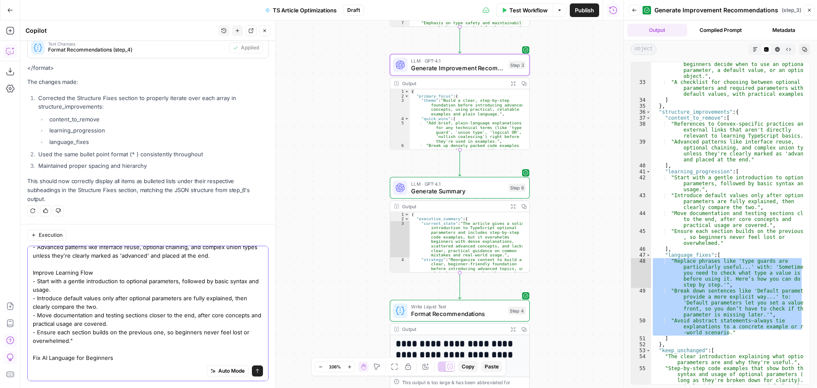
click at [98, 357] on textarea "That did not work. Right now all I'm seeing is: 🔧 Structure Fixes Remove Overwh…" at bounding box center [148, 230] width 230 height 264
click at [131, 356] on textarea "That did not work. Right now all I'm seeing is: 🔧 Structure Fixes Remove Overwh…" at bounding box center [148, 230] width 230 height 264
paste textarea ""Replace phrases like 'type guards are particularly useful...' with: 'Sometimes…"
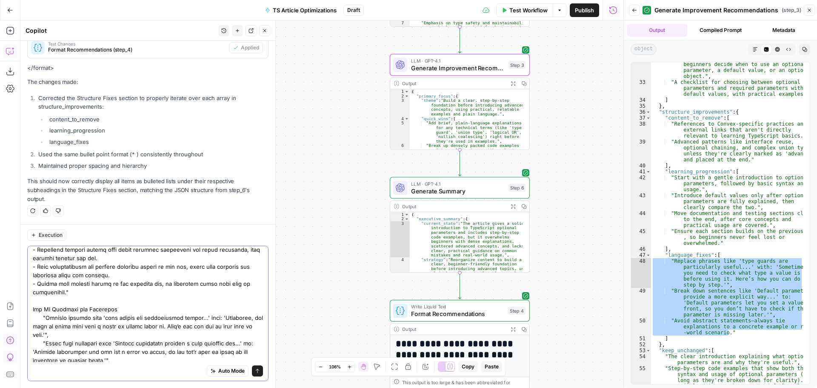
drag, startPoint x: 45, startPoint y: 315, endPoint x: 23, endPoint y: 318, distance: 21.8
click at [23, 318] on div "Execution Auto Mode Send" at bounding box center [147, 306] width 255 height 164
click at [60, 337] on textarea at bounding box center [148, 215] width 230 height 332
drag, startPoint x: 43, startPoint y: 343, endPoint x: 67, endPoint y: 348, distance: 24.9
click at [41, 340] on body "**********" at bounding box center [408, 194] width 817 height 388
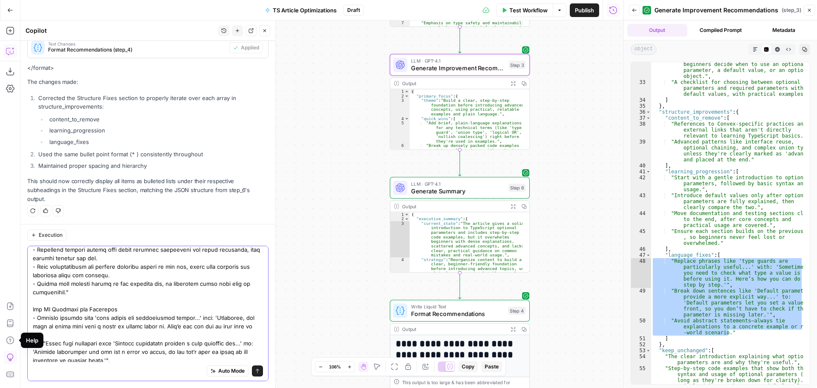
click at [69, 349] on textarea at bounding box center [148, 215] width 230 height 332
drag, startPoint x: 44, startPoint y: 344, endPoint x: 34, endPoint y: 344, distance: 9.8
click at [34, 344] on textarea at bounding box center [148, 215] width 230 height 332
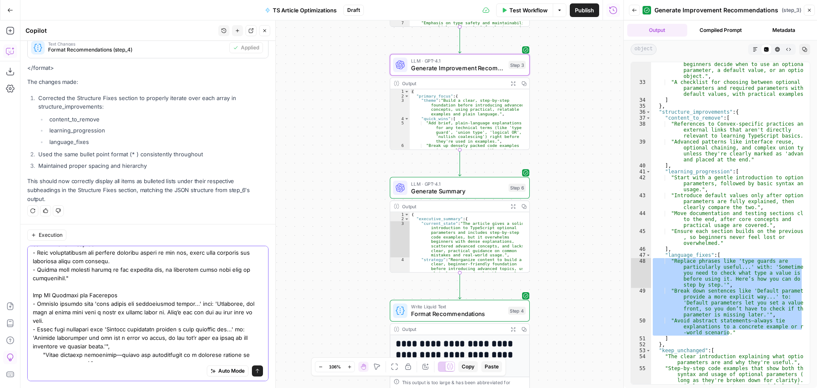
scroll to position [220, 0]
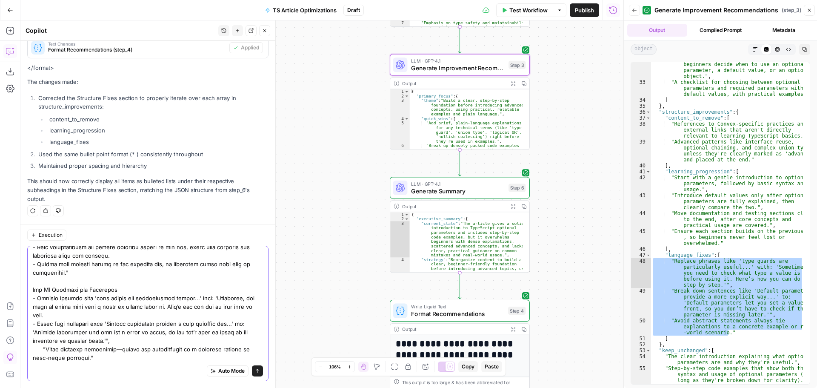
click at [45, 349] on textarea at bounding box center [148, 196] width 230 height 332
drag, startPoint x: 45, startPoint y: 349, endPoint x: 29, endPoint y: 349, distance: 15.3
click at [29, 349] on div "Auto Mode Send" at bounding box center [147, 313] width 241 height 135
click at [99, 363] on div "Auto Mode Send" at bounding box center [148, 371] width 230 height 19
click at [100, 354] on textarea at bounding box center [148, 196] width 230 height 332
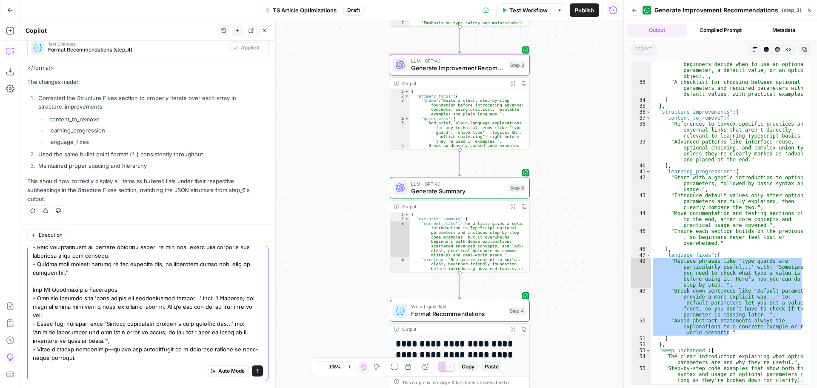
type textarea "Lore ips dol sita. Conse adi eli S'd eiusmo te: 🔧 Incididun Utlab Etdolo Magnaa…"
click at [259, 372] on div "Auto Mode Send" at bounding box center [147, 313] width 241 height 135
click at [252, 371] on button "Send" at bounding box center [257, 370] width 11 height 11
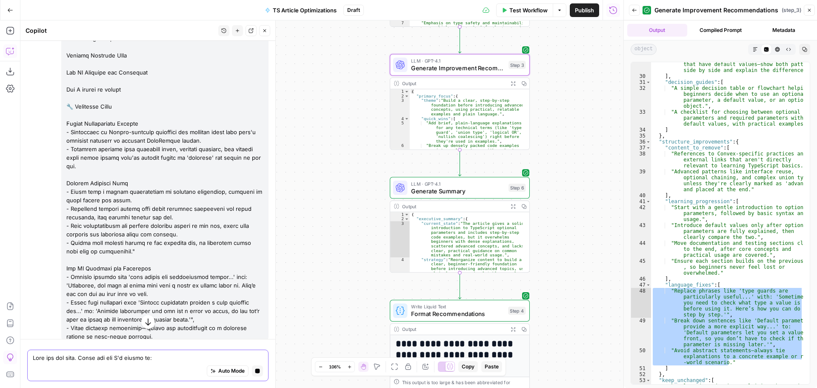
scroll to position [430, 0]
click at [698, 248] on div ""Confusing optional parameters with parameters that have default values—show bo…" at bounding box center [727, 231] width 152 height 352
type textarea "**********"
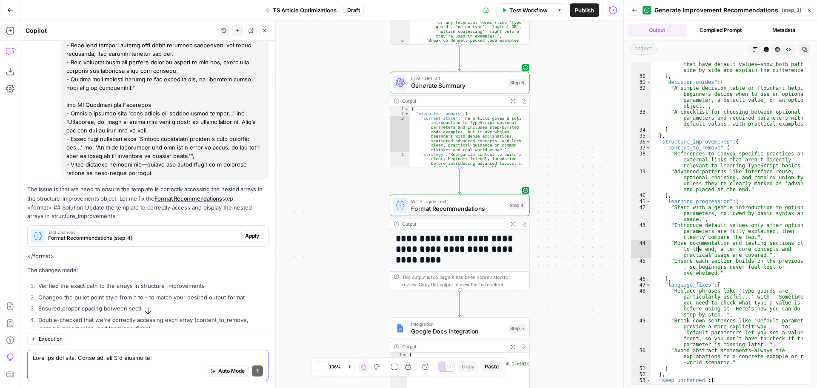
scroll to position [9331, 0]
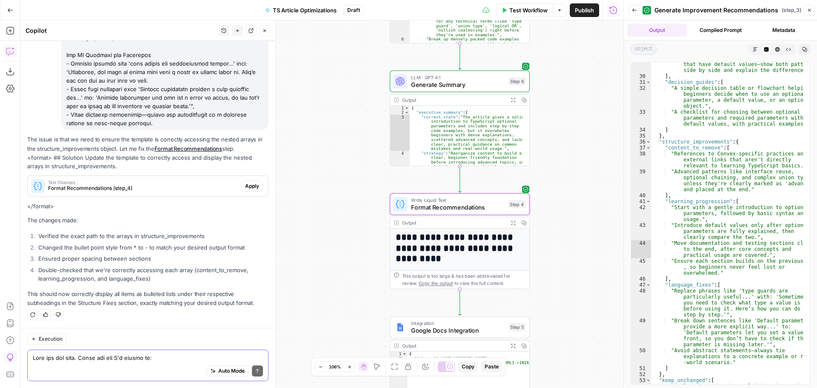
click at [245, 187] on span "Apply" at bounding box center [252, 186] width 14 height 8
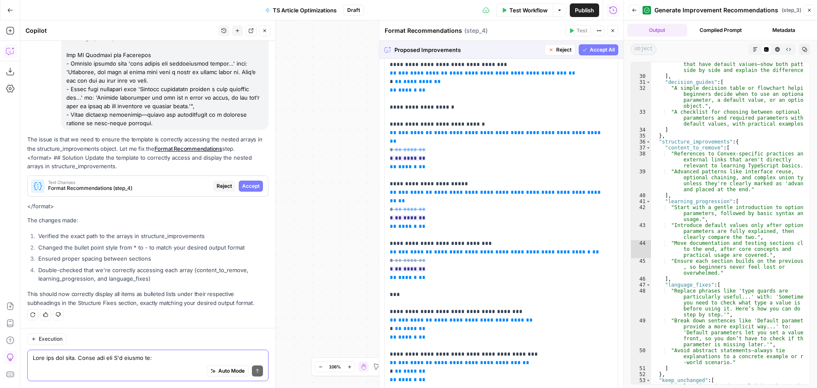
scroll to position [214, 0]
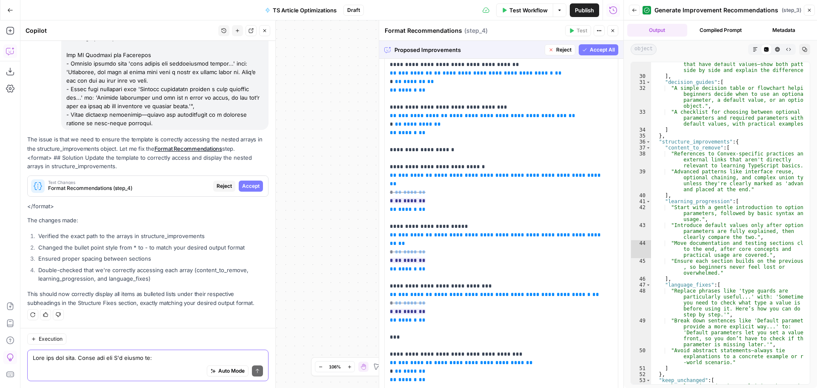
click at [596, 47] on span "Accept All" at bounding box center [602, 50] width 25 height 8
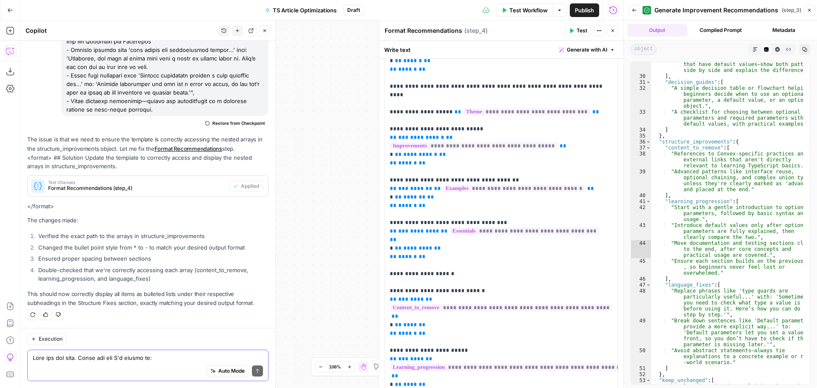
scroll to position [170, 0]
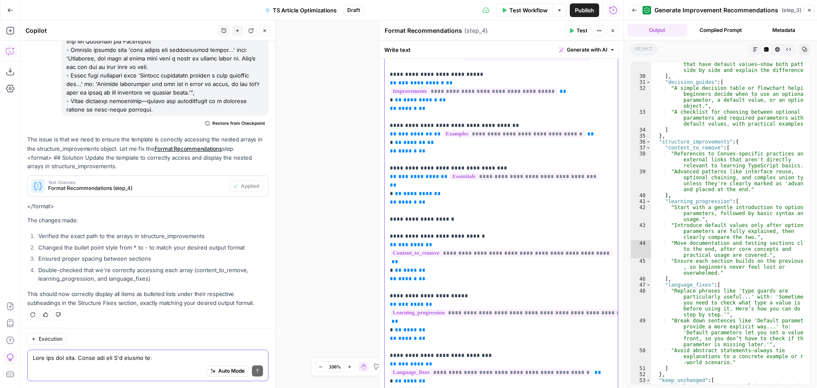
drag, startPoint x: 485, startPoint y: 211, endPoint x: 402, endPoint y: 210, distance: 83.0
click at [402, 210] on p "**********" at bounding box center [498, 206] width 217 height 596
drag, startPoint x: 484, startPoint y: 321, endPoint x: 404, endPoint y: 323, distance: 80.5
click at [404, 323] on p "**********" at bounding box center [498, 206] width 217 height 596
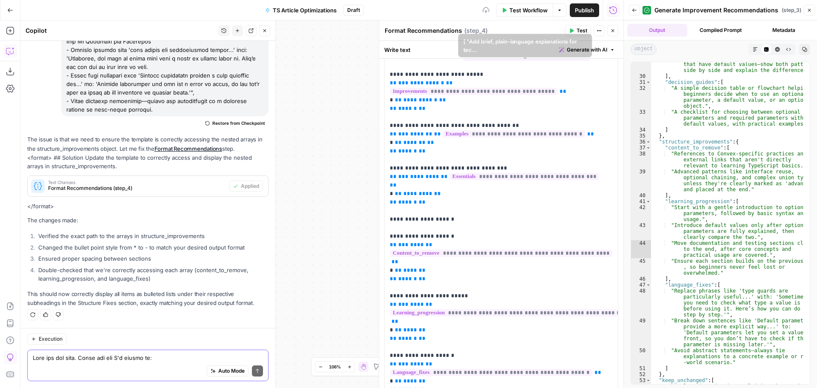
click at [583, 30] on span "Test" at bounding box center [582, 31] width 11 height 8
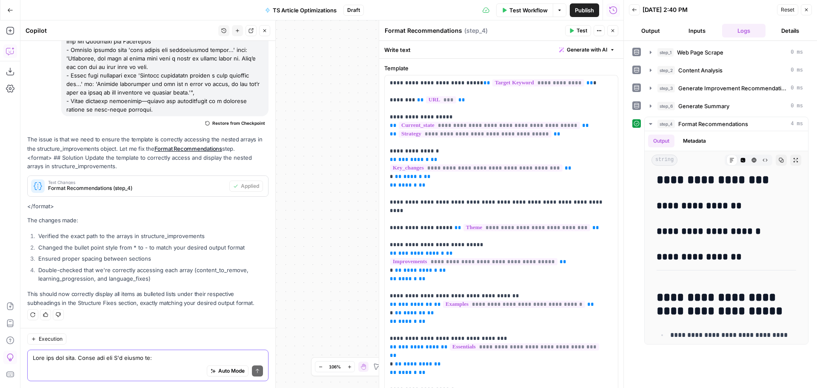
click at [613, 32] on icon "button" at bounding box center [612, 30] width 5 height 5
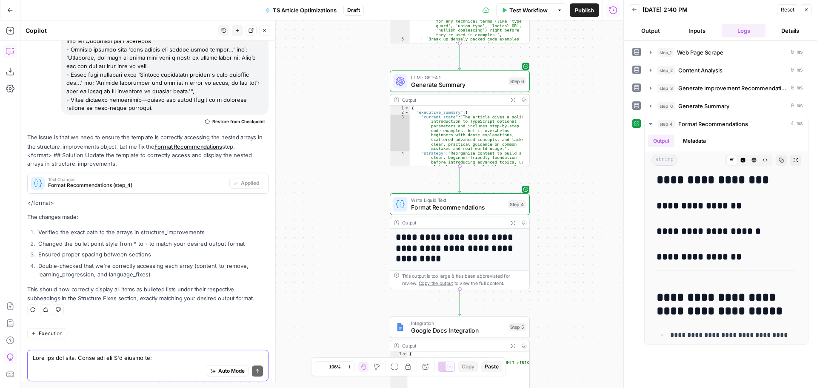
scroll to position [9345, 0]
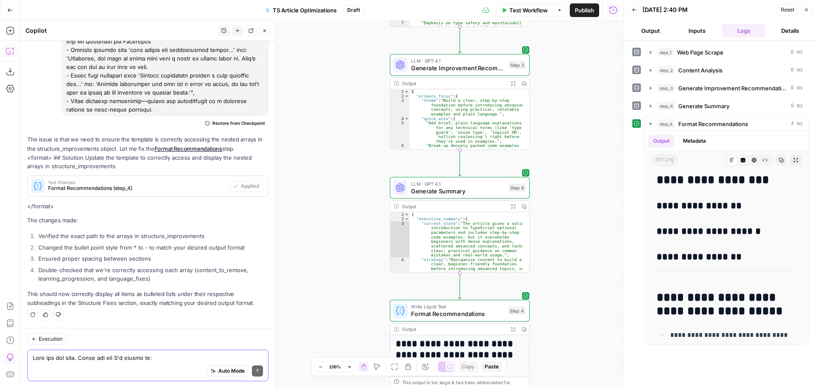
click at [513, 84] on icon "button" at bounding box center [513, 83] width 5 height 5
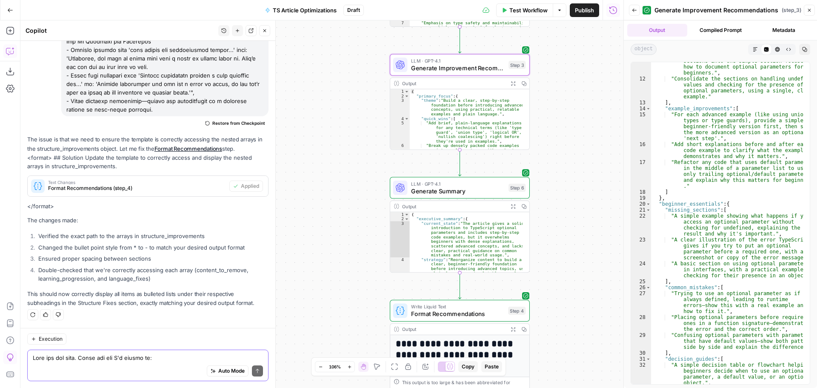
scroll to position [0, 0]
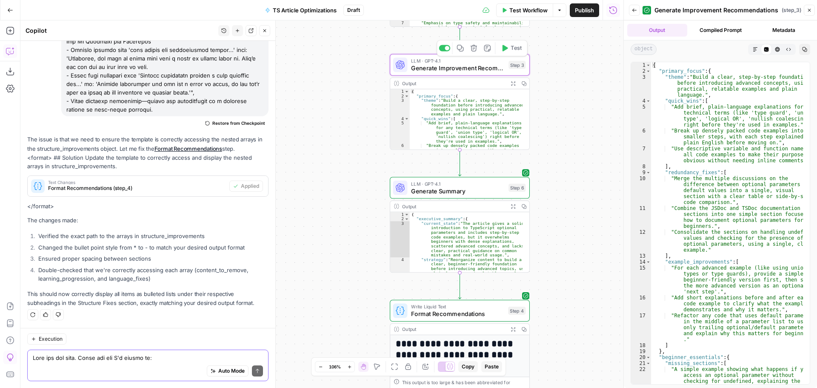
click at [489, 67] on span "Generate Improvement Recommendations" at bounding box center [458, 67] width 94 height 9
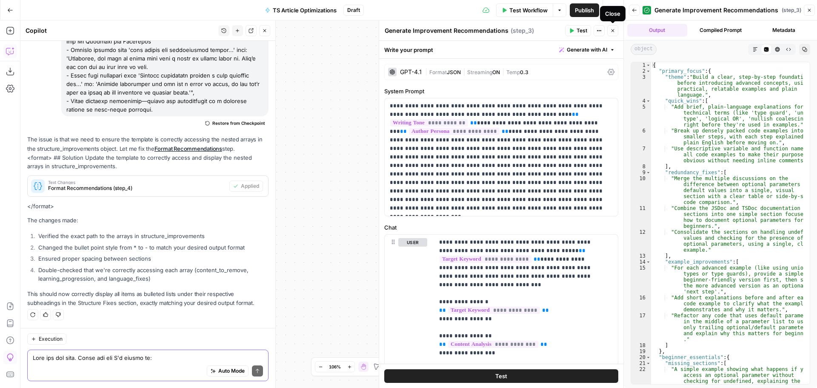
click at [613, 31] on icon "button" at bounding box center [613, 30] width 3 height 3
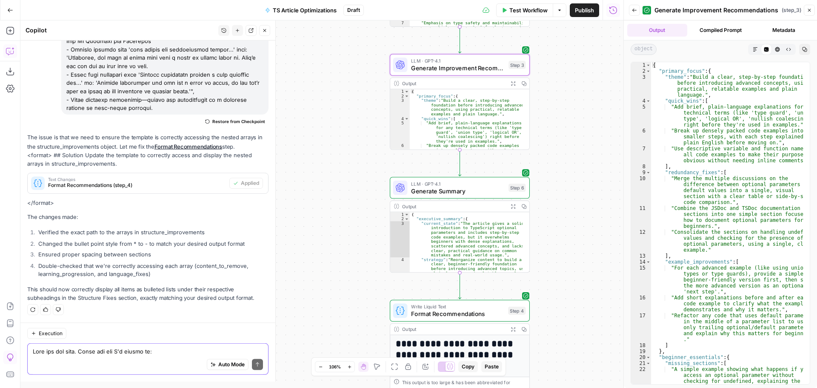
scroll to position [9345, 0]
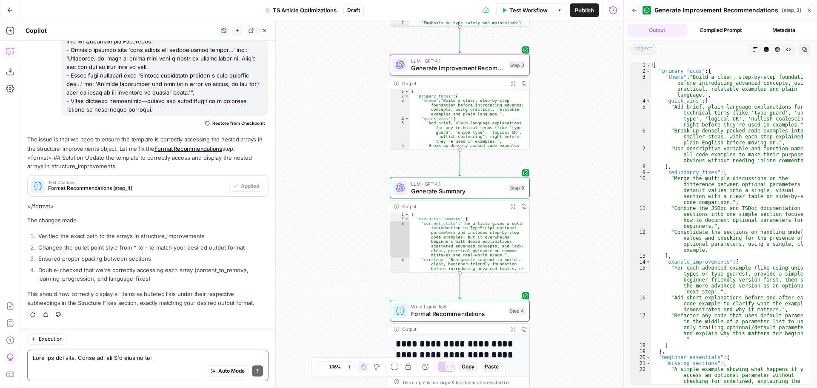
click at [809, 11] on icon "button" at bounding box center [809, 10] width 5 height 5
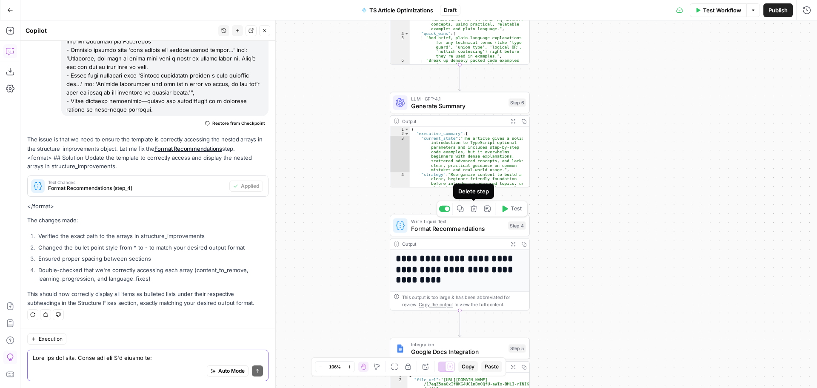
click at [475, 212] on icon "button" at bounding box center [474, 209] width 6 height 6
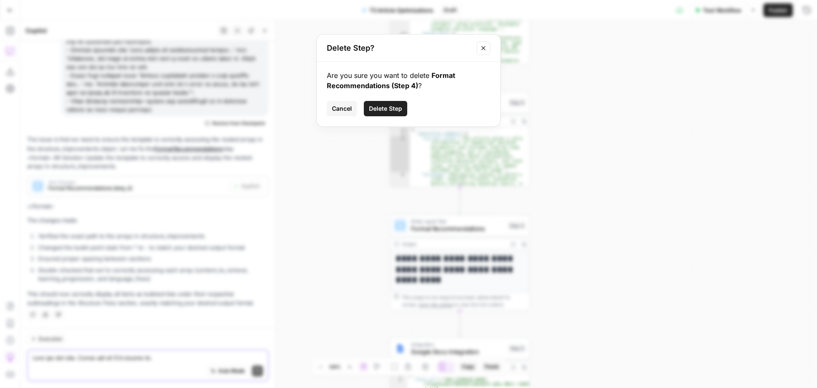
click at [396, 103] on button "Delete Step" at bounding box center [385, 108] width 43 height 15
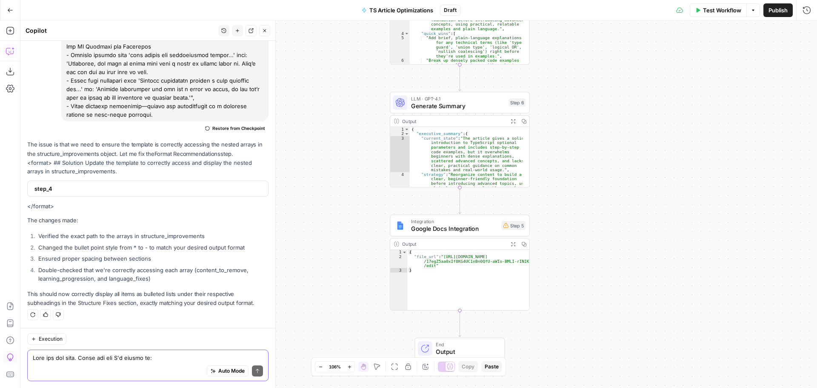
scroll to position [9263, 0]
click at [264, 34] on button "Close" at bounding box center [264, 30] width 11 height 11
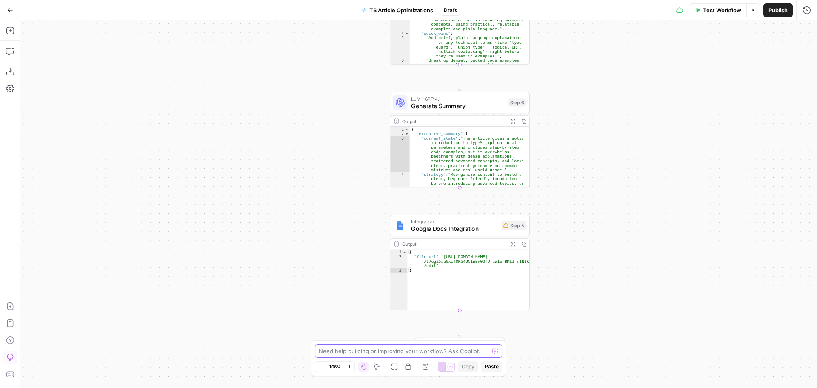
click at [455, 347] on textarea at bounding box center [404, 350] width 170 height 9
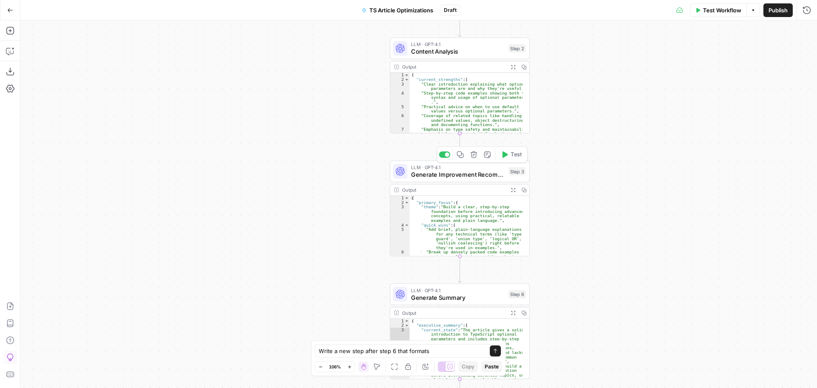
click at [449, 173] on span "Generate Improvement Recommendations" at bounding box center [458, 174] width 94 height 9
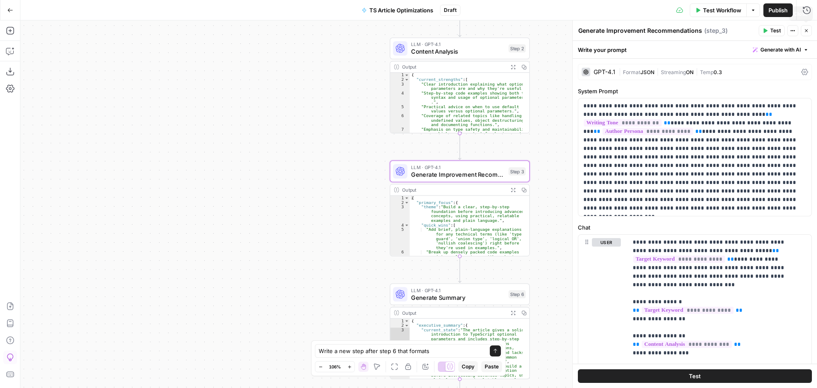
click at [807, 27] on button "Close" at bounding box center [806, 30] width 11 height 11
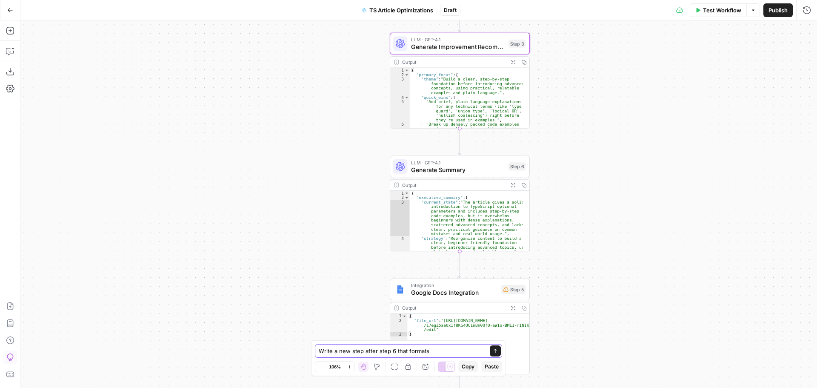
click at [435, 352] on textarea "Write a new step after step 6 that formats" at bounding box center [400, 350] width 163 height 9
drag, startPoint x: 433, startPoint y: 352, endPoint x: 407, endPoint y: 352, distance: 26.8
click at [407, 352] on textarea "Write a new step after step 6 that formats" at bounding box center [400, 350] width 163 height 9
click at [410, 351] on textarea "Write a new step after step 6 that reformats the outputs from step 3 and step 6…" at bounding box center [399, 346] width 163 height 17
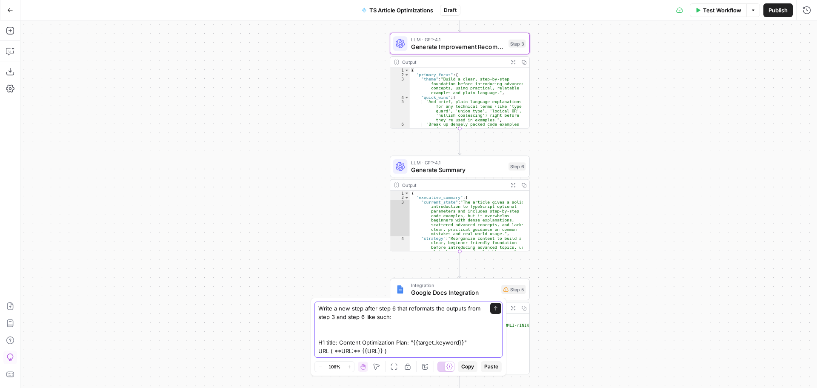
drag, startPoint x: 411, startPoint y: 354, endPoint x: 315, endPoint y: 353, distance: 95.4
click at [315, 353] on div "Write a new step after step 6 that reformats the outputs from step 3 and step 6…" at bounding box center [409, 329] width 188 height 56
click at [450, 367] on icon at bounding box center [450, 366] width 6 height 6
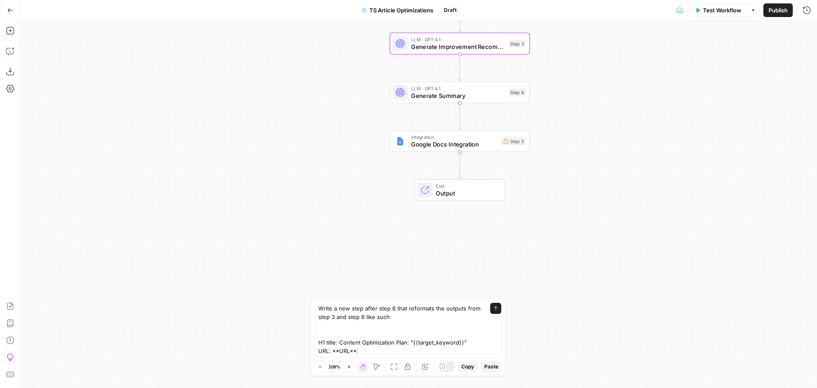
click at [450, 367] on div at bounding box center [446, 366] width 17 height 10
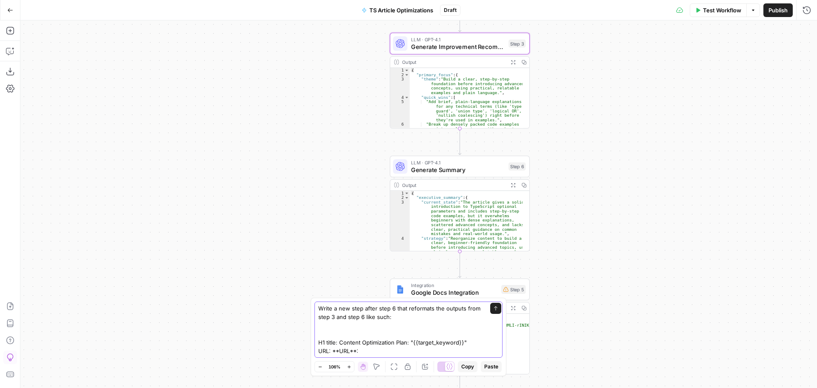
click at [369, 350] on textarea "Write a new step after step 6 that reformats the outputs from step 3 and step 6…" at bounding box center [399, 329] width 163 height 51
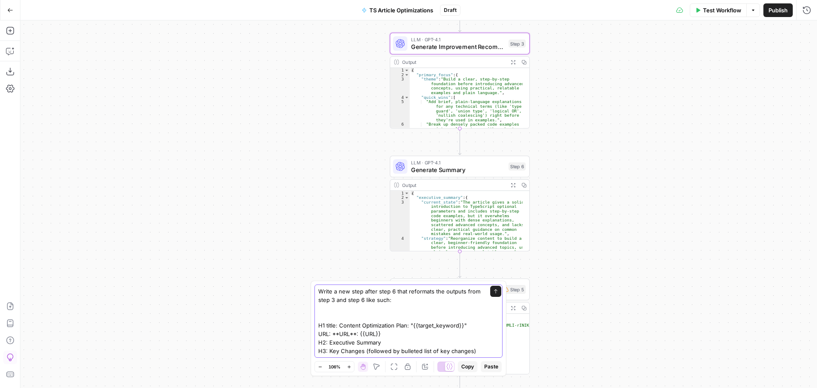
scroll to position [14, 0]
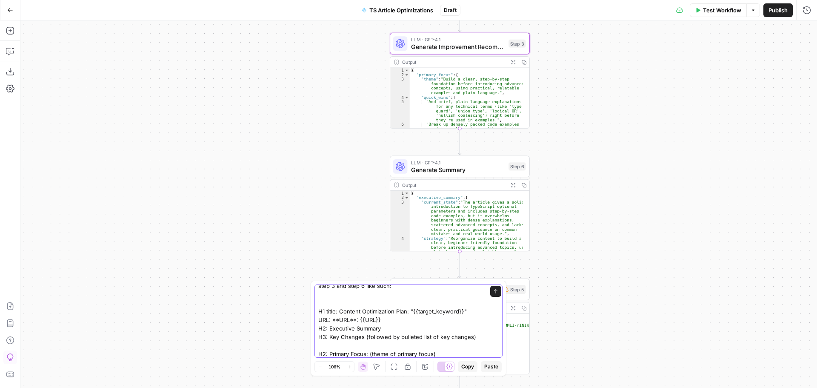
click at [463, 349] on textarea "Write a new step after step 6 that reformats the outputs from step 3 and step 6…" at bounding box center [399, 315] width 163 height 85
click at [463, 357] on textarea "Write a new step after step 6 that reformats the outputs from step 3 and step 6…" at bounding box center [399, 315] width 163 height 85
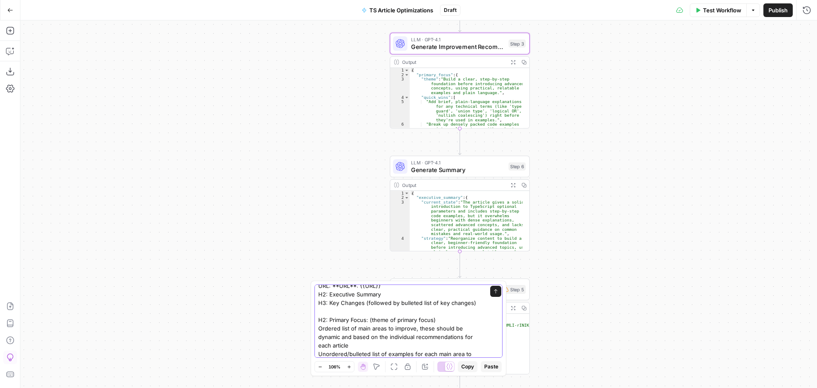
scroll to position [57, 0]
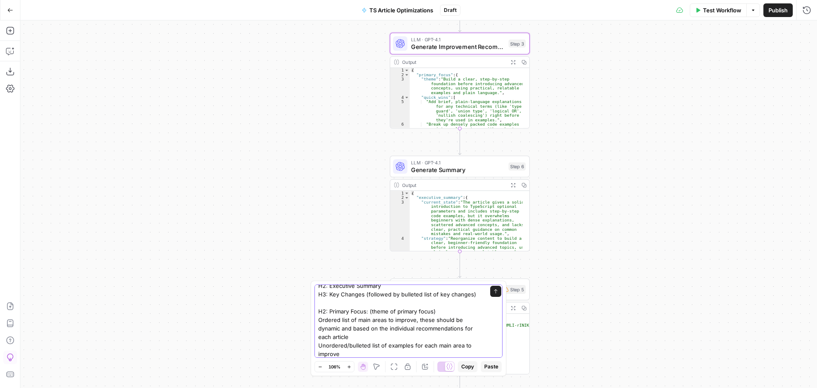
click at [418, 318] on textarea "Write a new step after step 6 that reformats the outputs from step 3 and step 6…" at bounding box center [399, 294] width 163 height 128
click at [363, 350] on textarea "Write a new step after step 6 that reformats the outputs from step 3 and step 6…" at bounding box center [399, 294] width 163 height 128
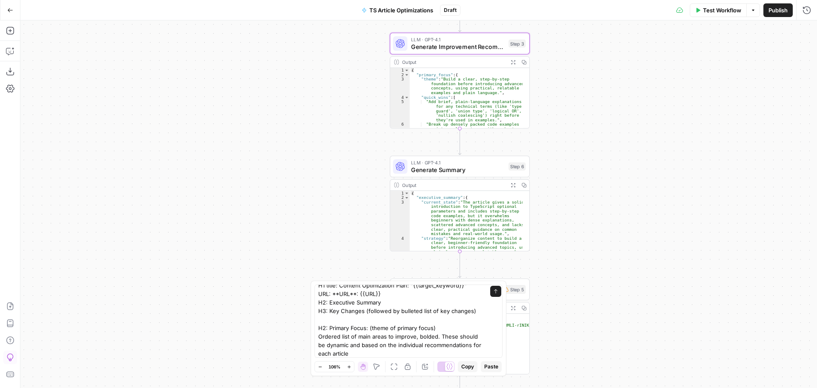
scroll to position [128, 0]
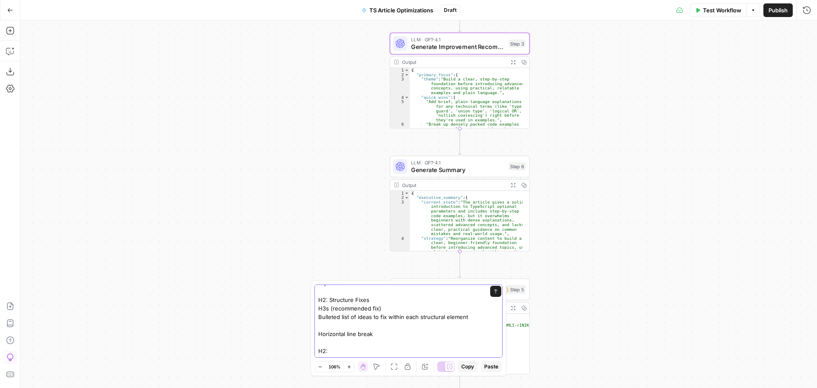
click at [335, 349] on textarea "Write a new step after step 6 that reformats the outputs from step 3 and step 6…" at bounding box center [399, 257] width 163 height 196
paste textarea "Quick Reference: What to Tackle First"
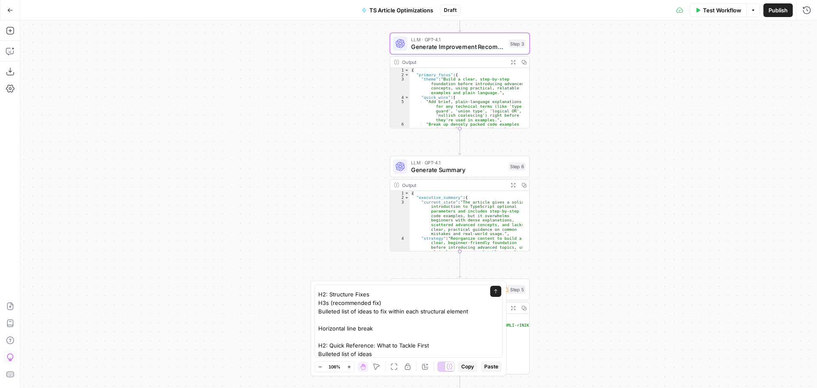
scroll to position [0, 0]
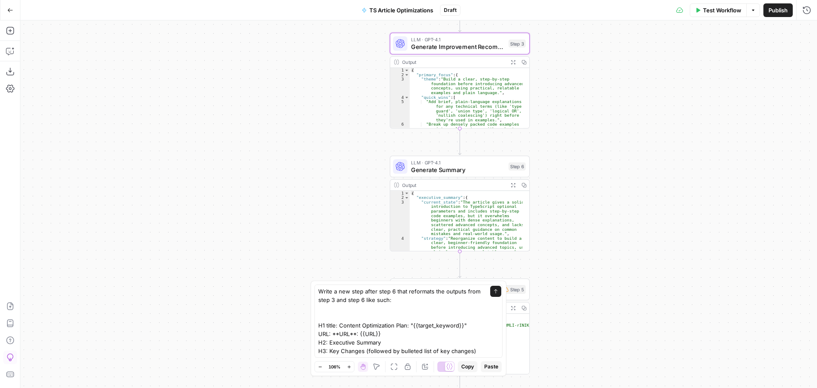
click at [483, 352] on div "Write a new step after step 6 that reformats the outputs from step 3 and step 6…" at bounding box center [409, 320] width 188 height 73
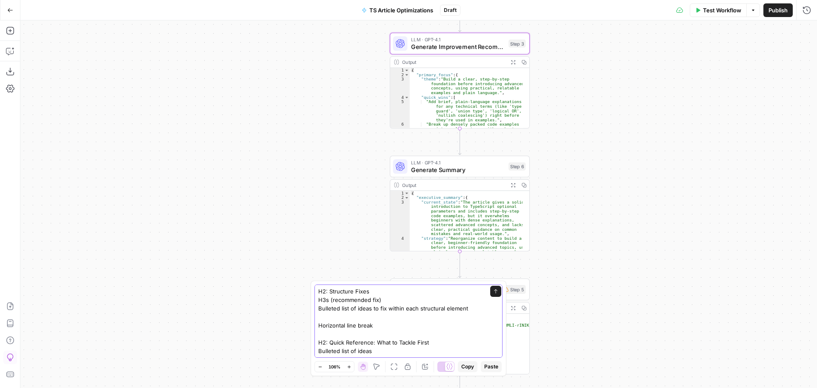
scroll to position [150, 0]
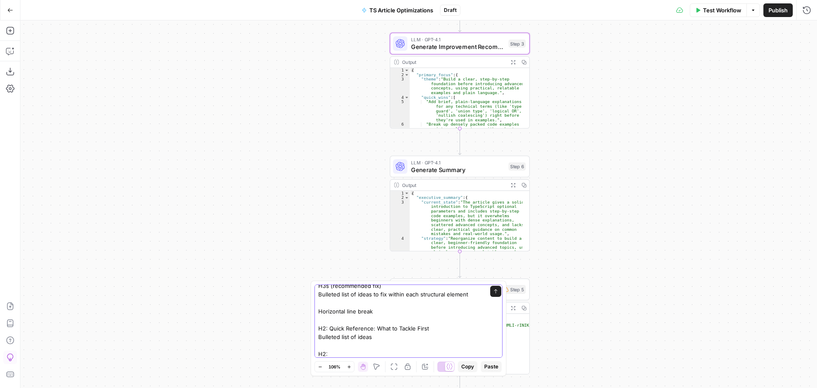
paste textarea "Lower Priority (Don't Overwhelm Beginners)"
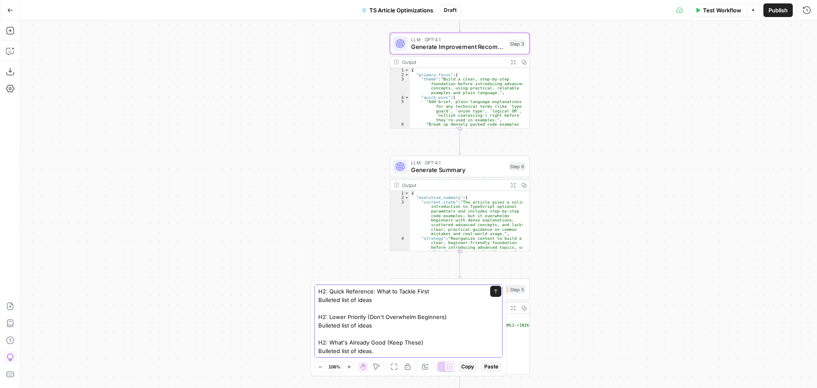
scroll to position [201, 0]
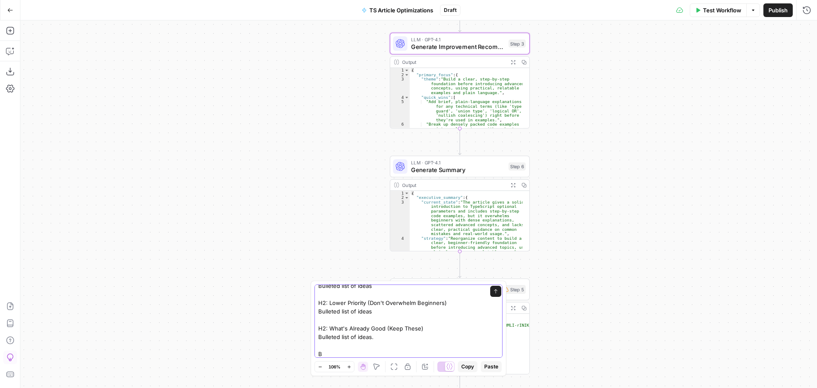
click at [347, 354] on textarea "Write a new step after step 6 that reformats the outputs from step 3 and step 6…" at bounding box center [399, 222] width 163 height 272
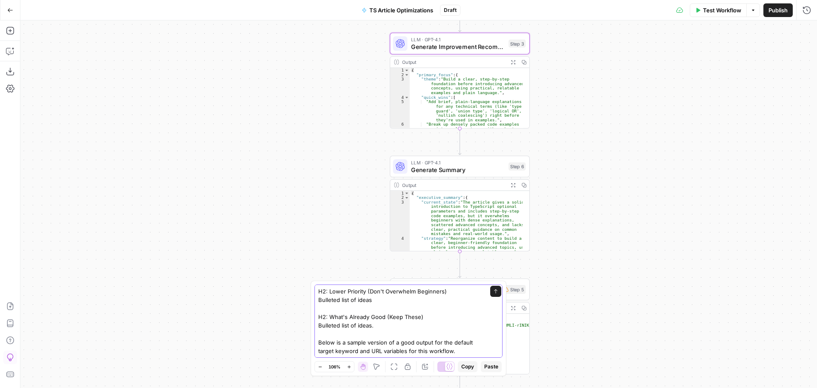
click at [469, 352] on textarea "Write a new step after step 6 that reformats the outputs from step 3 and step 6…" at bounding box center [399, 214] width 163 height 281
paste textarea "Content Optimization Plan: "typescript optional parameters" URL: [URL][DOMAIN_N…"
type textarea "Write a new step after step 6 that reformats the outputs from step 3 and step 6…"
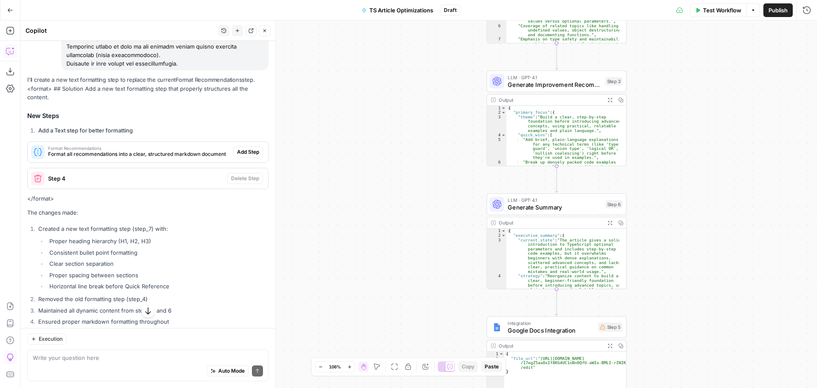
scroll to position [10569, 0]
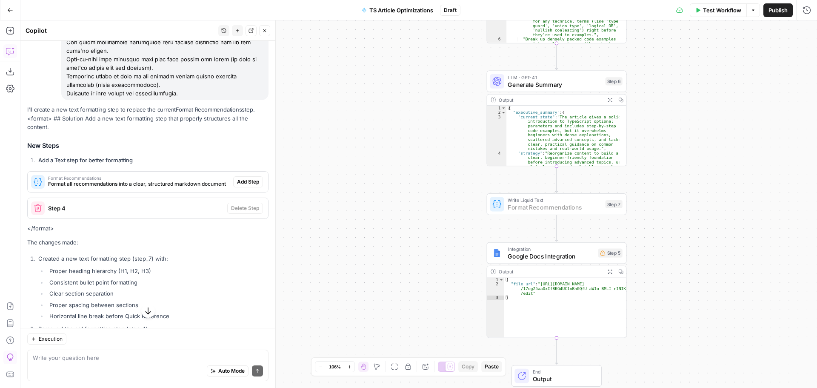
click at [242, 186] on span "Add Step" at bounding box center [248, 182] width 22 height 8
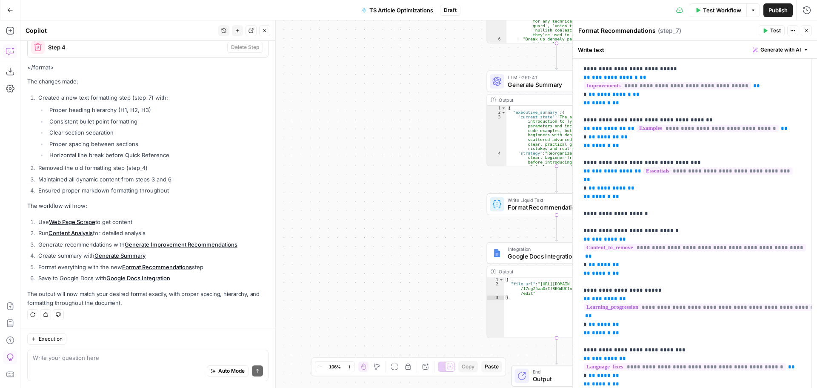
scroll to position [298, 0]
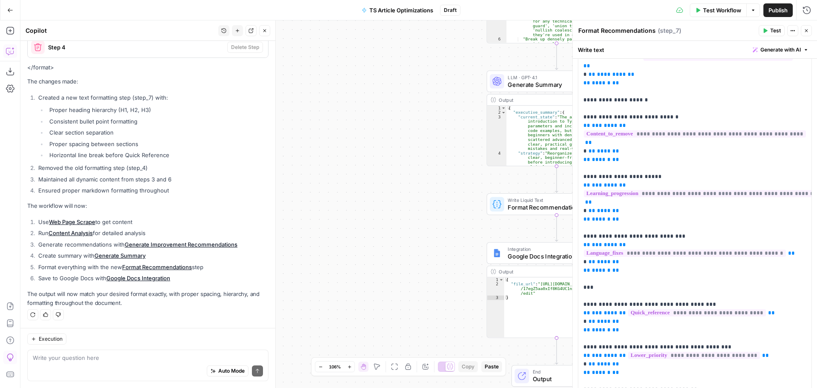
click at [776, 29] on span "Test" at bounding box center [775, 31] width 11 height 8
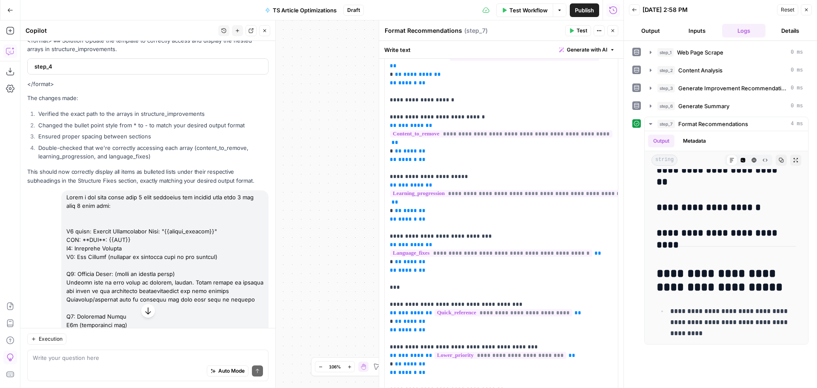
scroll to position [9306, 0]
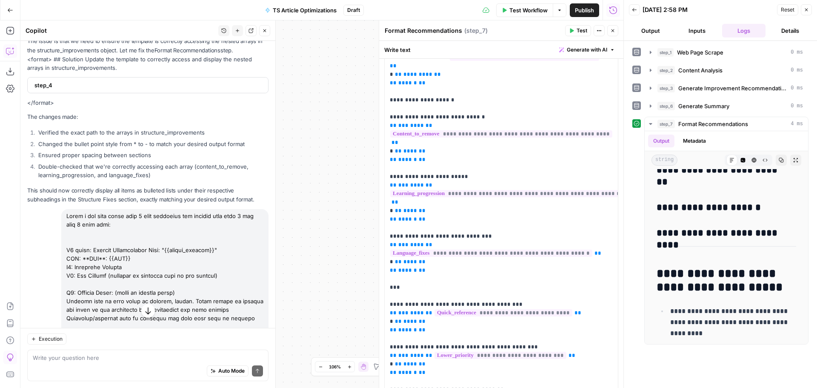
drag, startPoint x: 189, startPoint y: 249, endPoint x: 60, endPoint y: 276, distance: 132.1
copy div "Write a new step after step 6 that reformats the outputs from step 3 and step 6…"
click at [238, 29] on icon "button" at bounding box center [237, 30] width 5 height 5
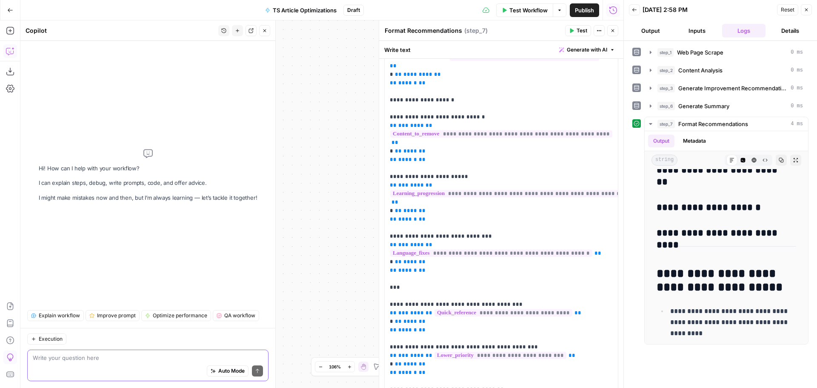
click at [70, 359] on textarea at bounding box center [148, 357] width 230 height 9
click at [94, 375] on div "Auto Mode Send" at bounding box center [148, 371] width 230 height 19
paste textarea "Write a new step after step 6 that reformats the outputs from step 3 and step 6…"
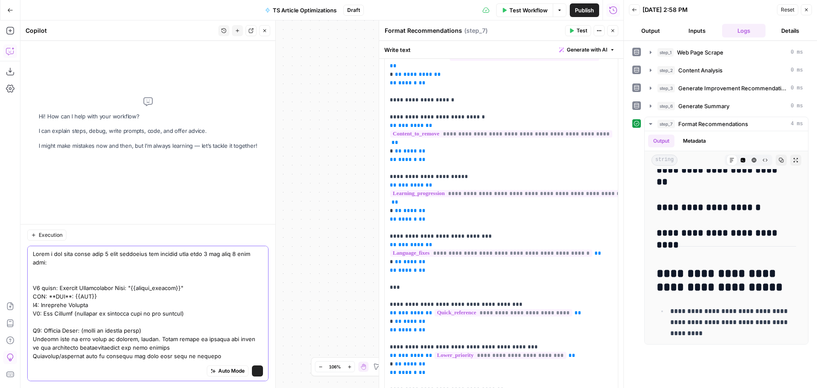
scroll to position [959, 0]
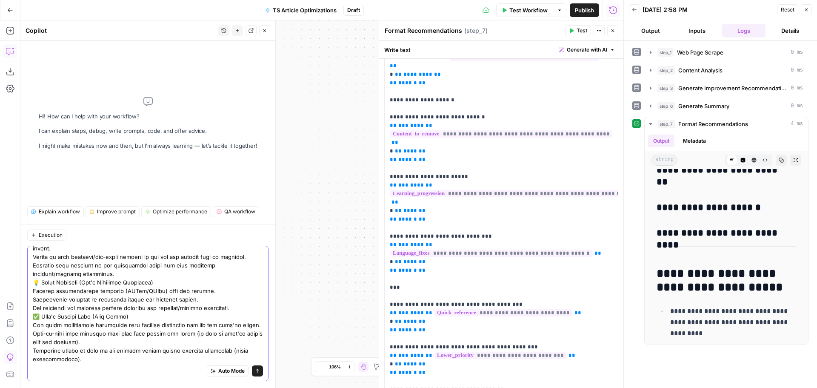
type textarea "Write a new step after step 6 that reformats the outputs from step 3 and step 6…"
click at [507, 204] on p "**********" at bounding box center [498, 87] width 217 height 613
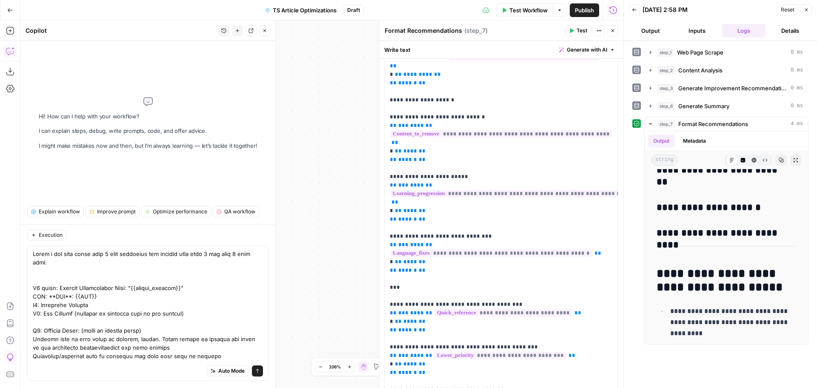
click at [805, 9] on icon "button" at bounding box center [806, 9] width 5 height 5
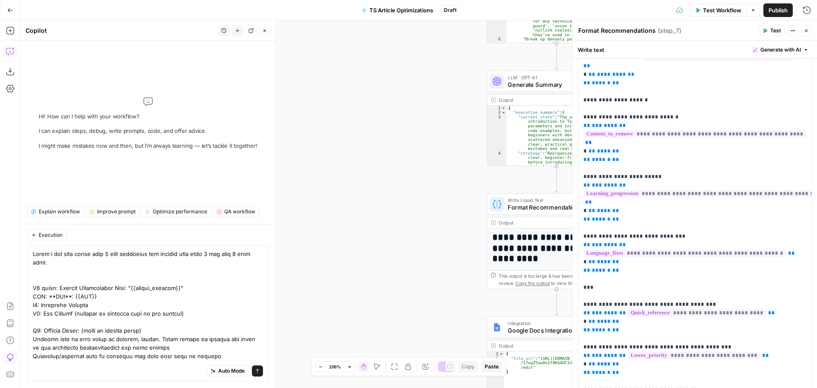
click at [805, 29] on icon "button" at bounding box center [806, 30] width 5 height 5
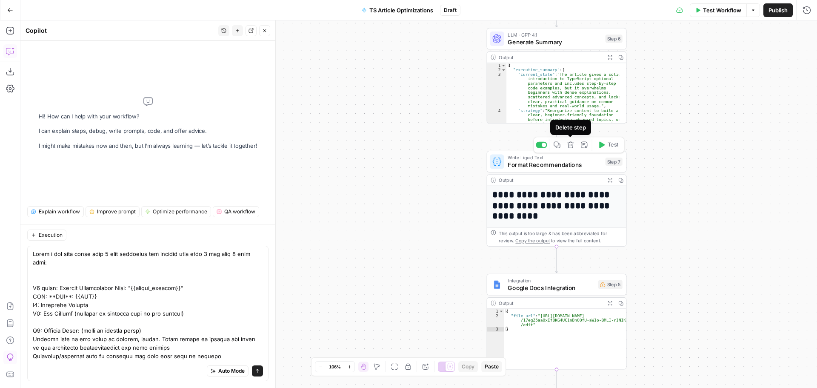
click at [575, 147] on button "Delete step" at bounding box center [571, 145] width 12 height 12
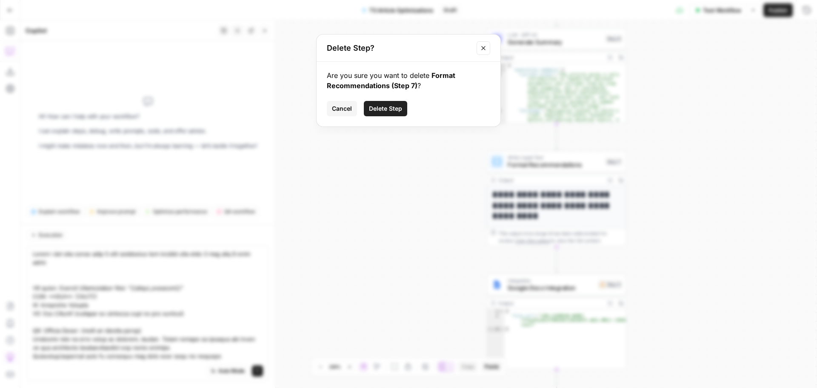
click at [396, 109] on span "Delete Step" at bounding box center [385, 108] width 33 height 9
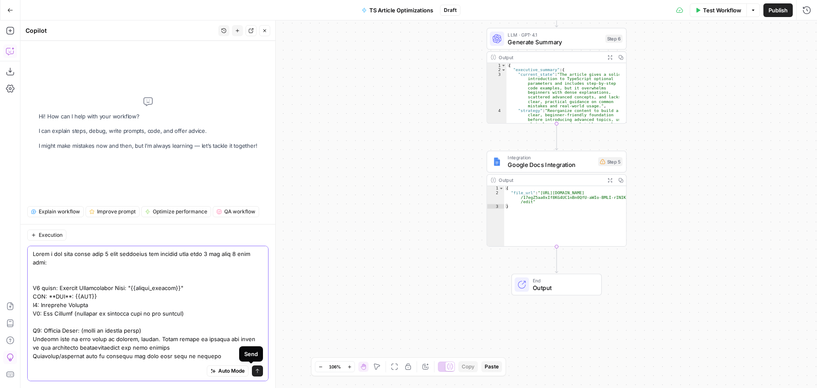
click at [254, 369] on button "Send" at bounding box center [257, 370] width 11 height 11
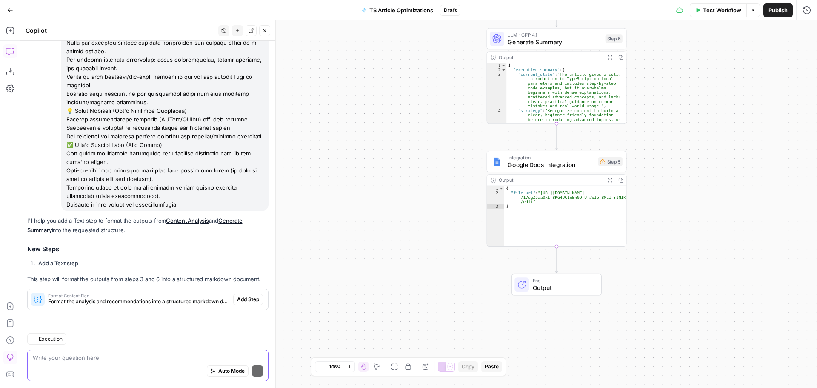
scroll to position [1062, 0]
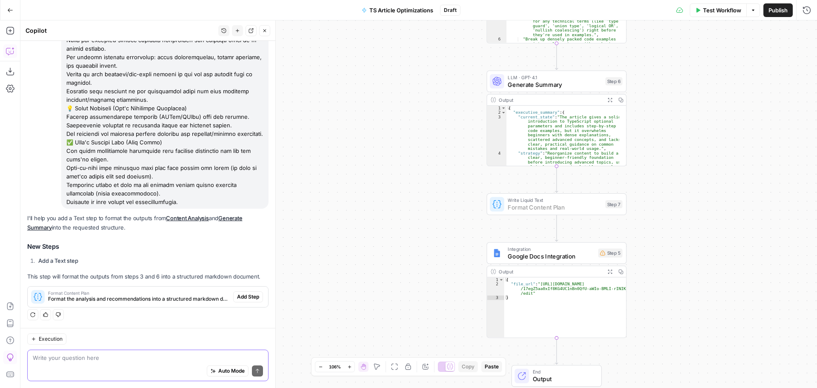
click at [237, 295] on span "Add Step" at bounding box center [248, 297] width 22 height 8
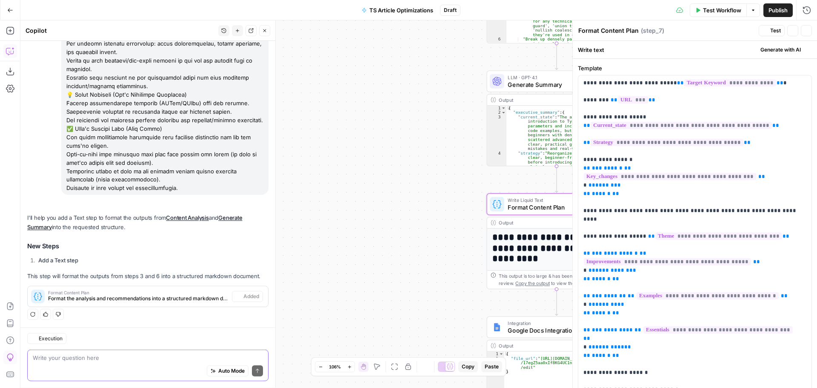
scroll to position [1076, 0]
click at [771, 31] on span "Test" at bounding box center [775, 31] width 11 height 8
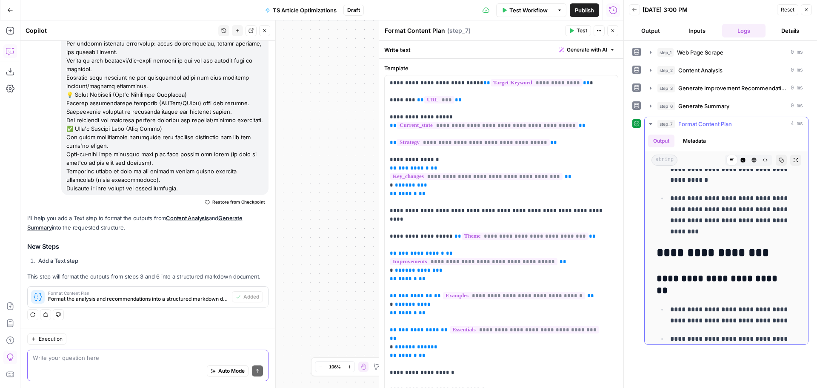
scroll to position [1320, 0]
click at [716, 233] on p "**********" at bounding box center [730, 214] width 120 height 44
drag, startPoint x: 669, startPoint y: 200, endPoint x: 735, endPoint y: 232, distance: 73.3
click at [735, 232] on li "**********" at bounding box center [732, 214] width 129 height 45
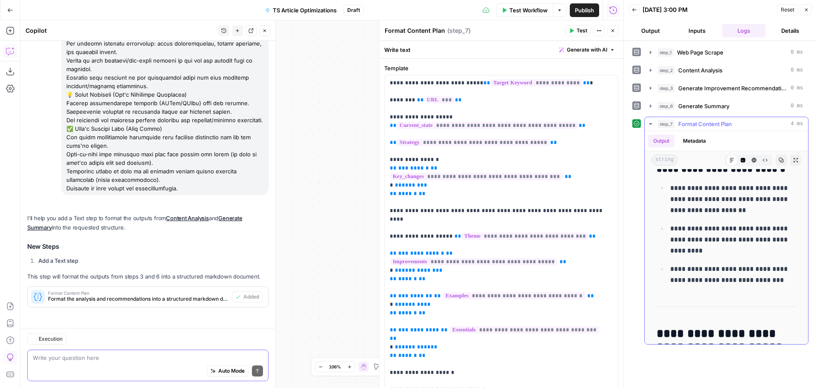
scroll to position [1076, 0]
